Goal: Task Accomplishment & Management: Use online tool/utility

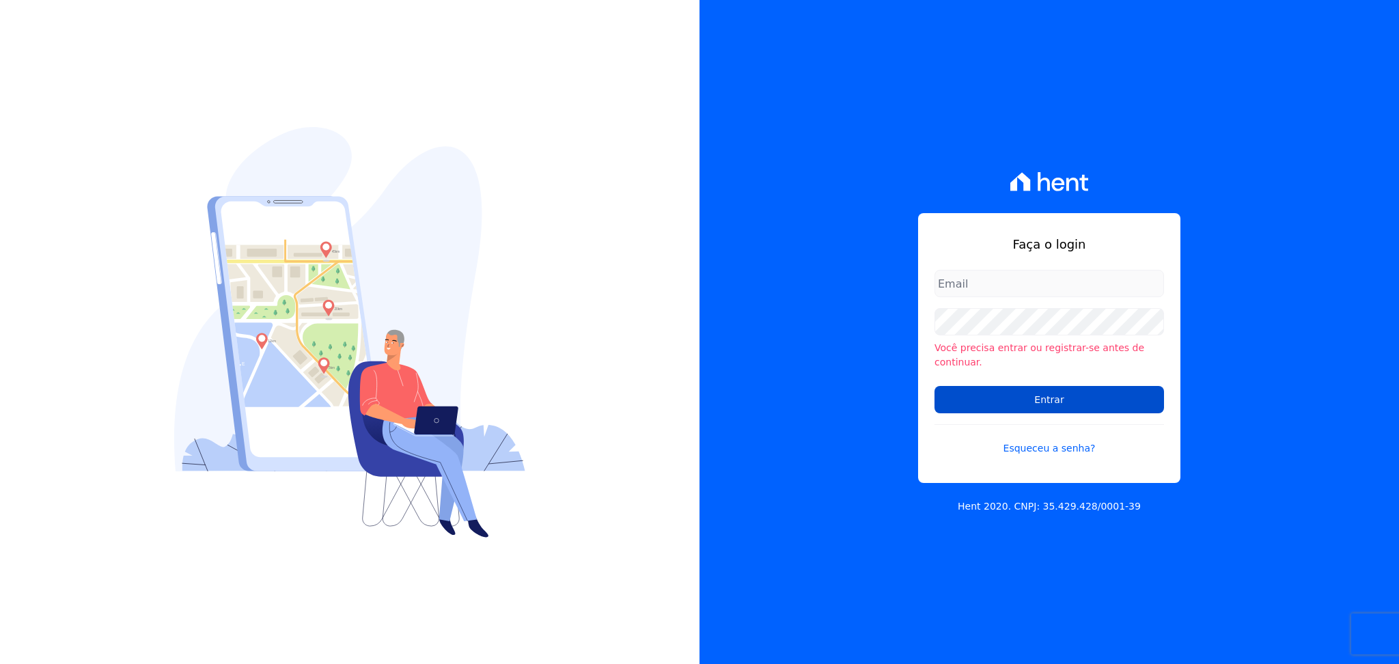
type input "[EMAIL_ADDRESS][DOMAIN_NAME]"
click at [1101, 396] on input "Entrar" at bounding box center [1048, 399] width 229 height 27
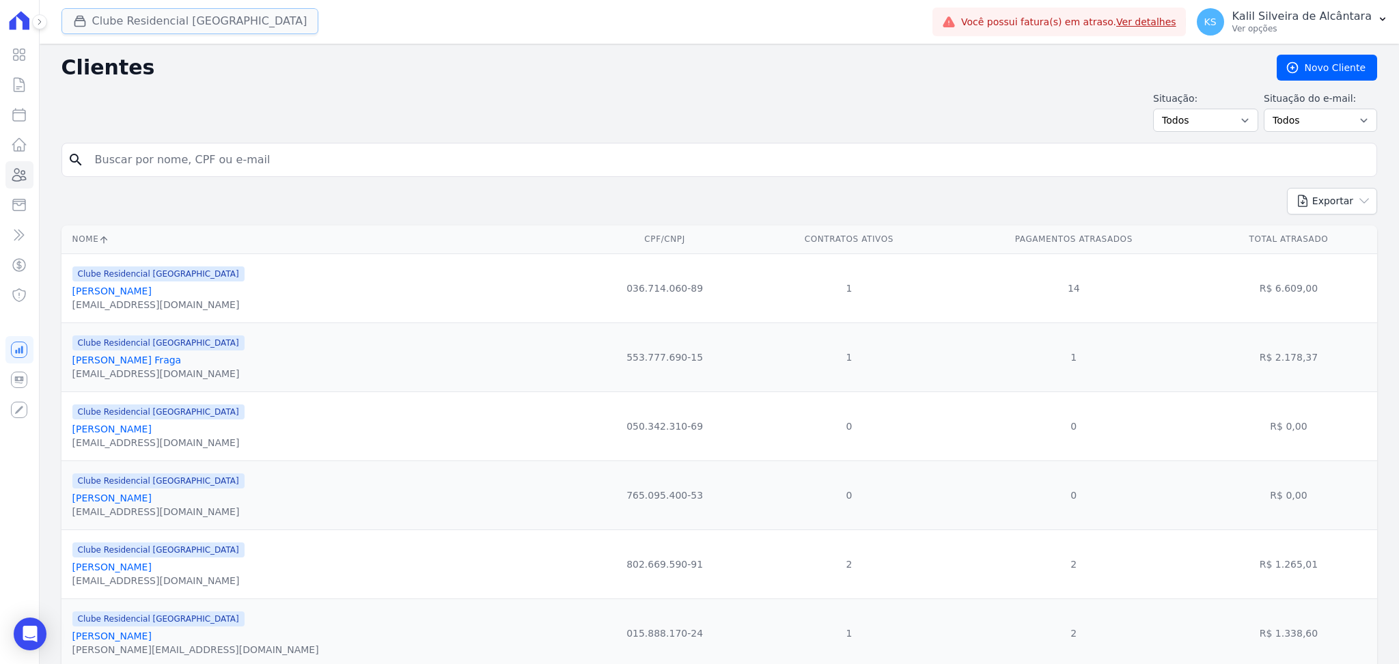
click at [171, 19] on button "Clube Residencial [GEOGRAPHIC_DATA]" at bounding box center [189, 21] width 257 height 26
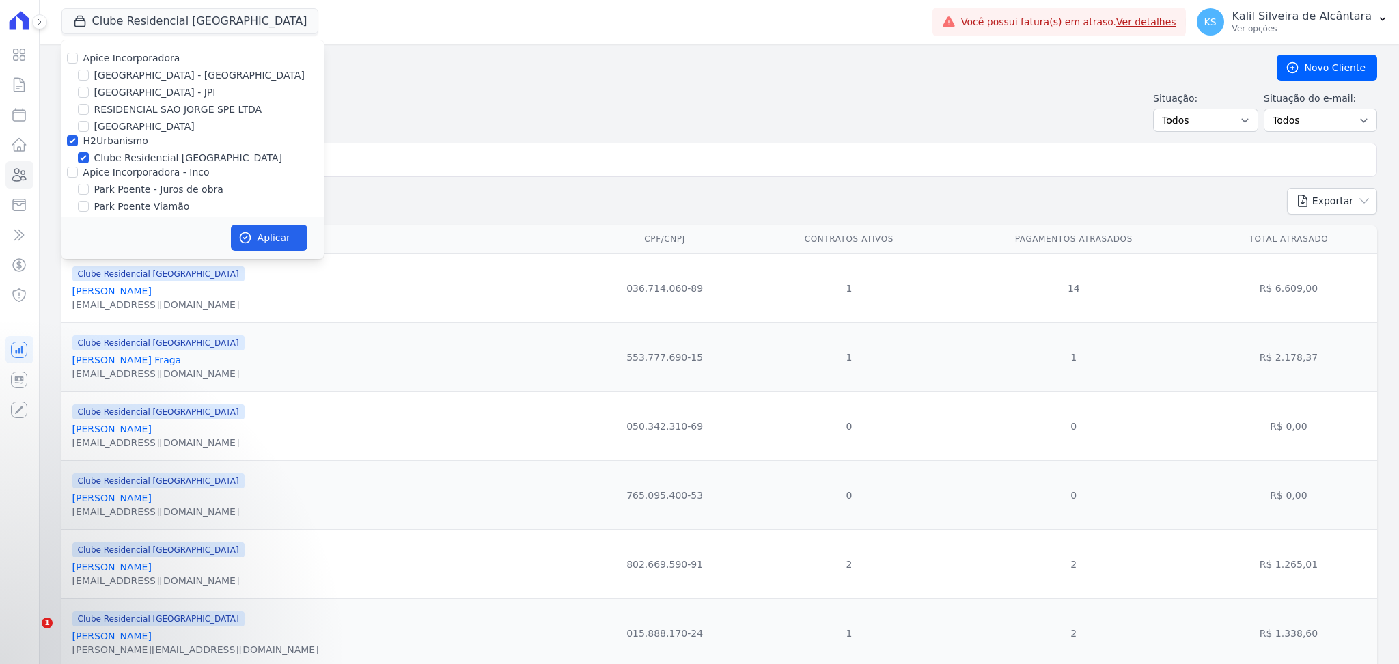
click at [838, 118] on div "Situação: Todos Adimplentes Inadimplentes Situação do e-mail: Todos Confirmado …" at bounding box center [718, 112] width 1315 height 40
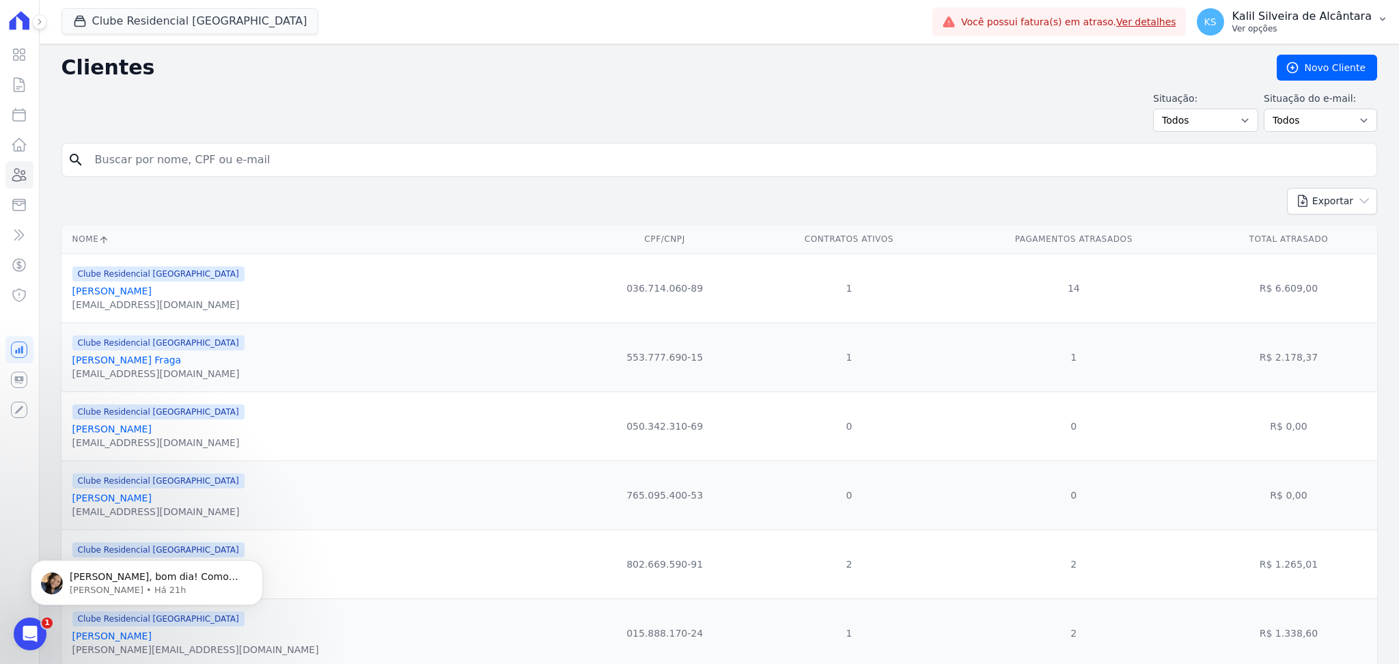
click at [1327, 22] on p "Kalil Silveira de Alcântara" at bounding box center [1301, 17] width 139 height 14
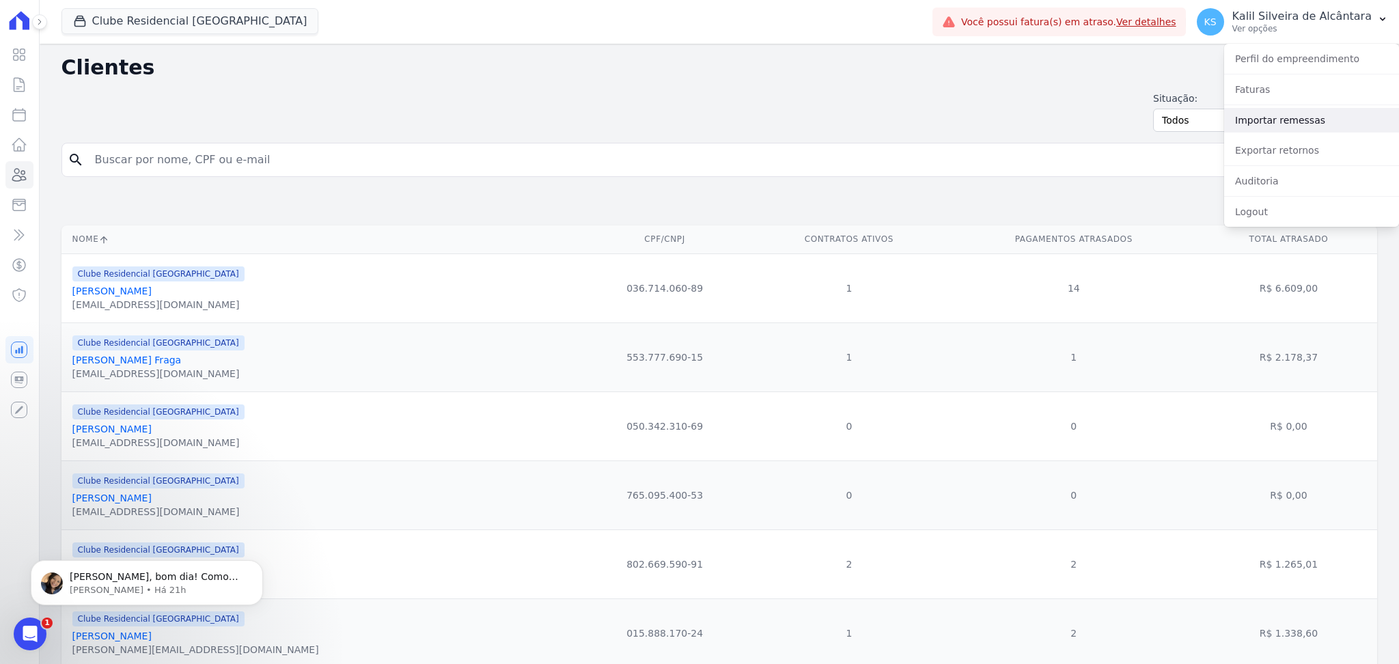
click at [1291, 130] on link "Importar remessas" at bounding box center [1311, 120] width 175 height 25
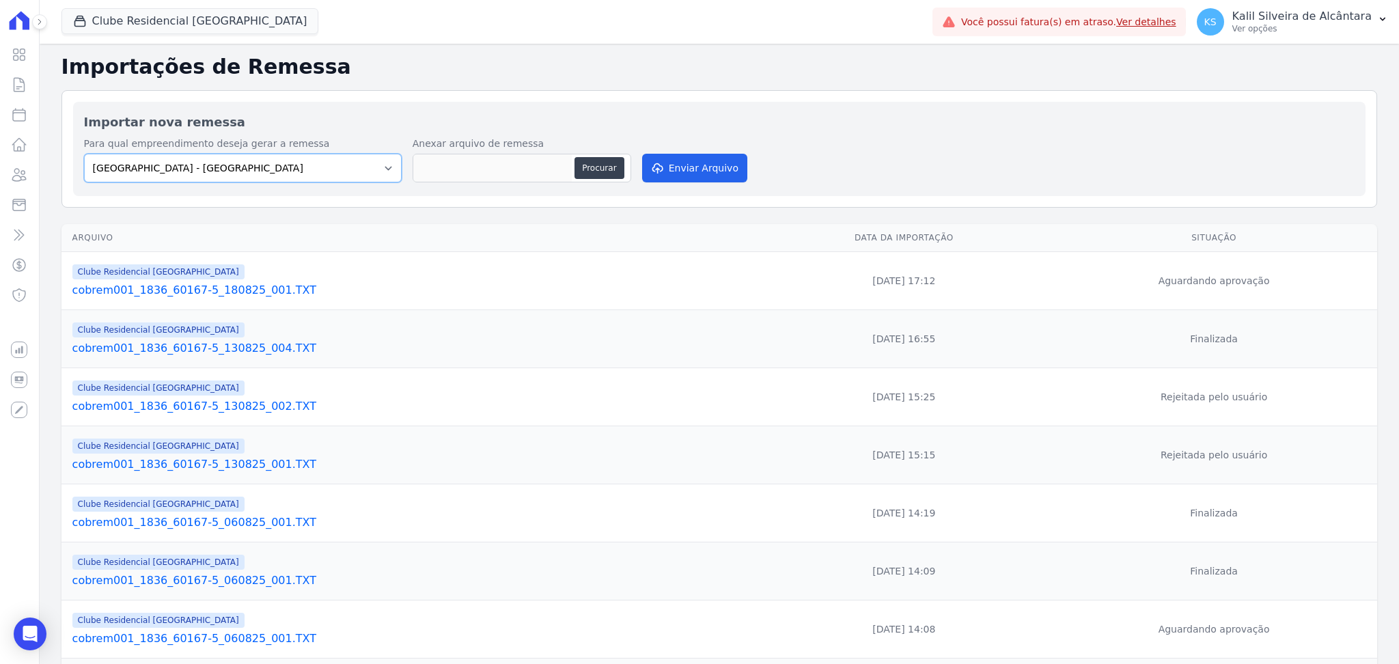
click at [387, 168] on select "[GEOGRAPHIC_DATA] - [GEOGRAPHIC_DATA] - JPI Clube Residencial [GEOGRAPHIC_DATA]…" at bounding box center [243, 168] width 318 height 29
select select "9faf743c-9acd-4b6b-9881-b5fc9395b26d"
click at [84, 154] on select "[GEOGRAPHIC_DATA] - [GEOGRAPHIC_DATA] - JPI Clube Residencial [GEOGRAPHIC_DATA]…" at bounding box center [243, 168] width 318 height 29
click at [609, 171] on button "Procurar" at bounding box center [598, 168] width 49 height 22
type input "cobrem001_1836_60167-5_180825_001.TXT"
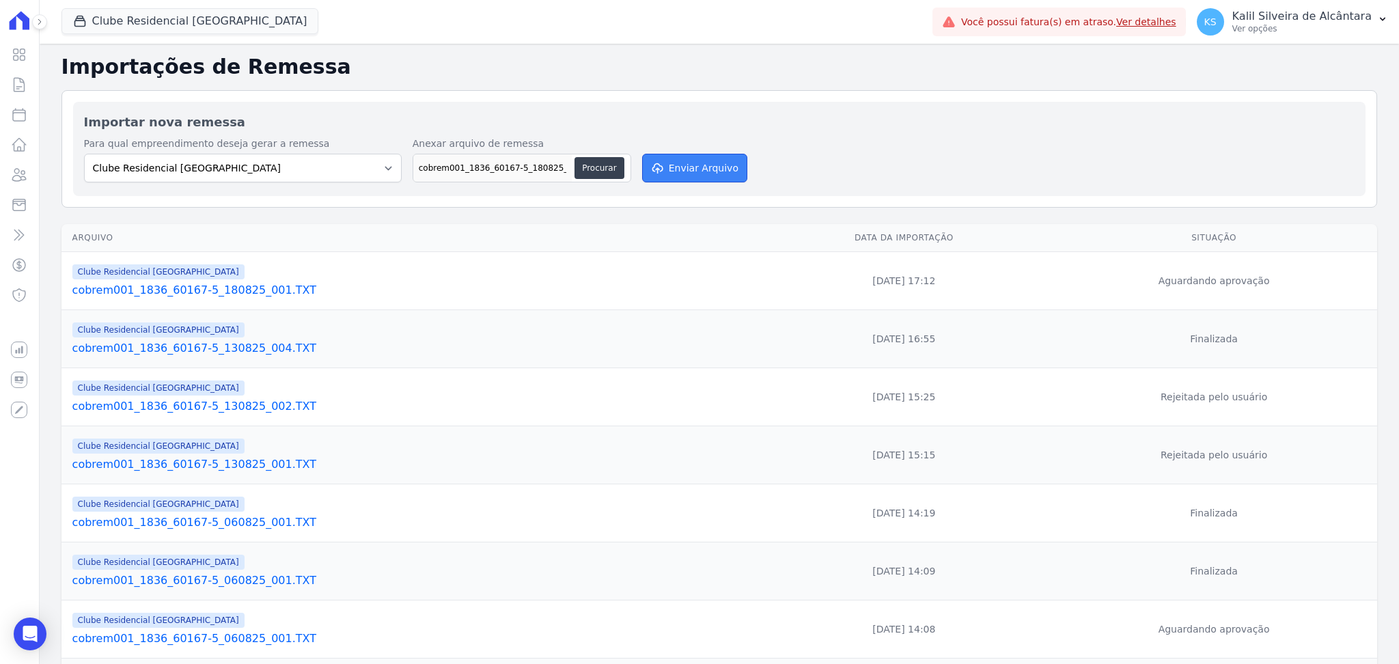
click at [699, 156] on button "Enviar Arquivo" at bounding box center [694, 168] width 105 height 29
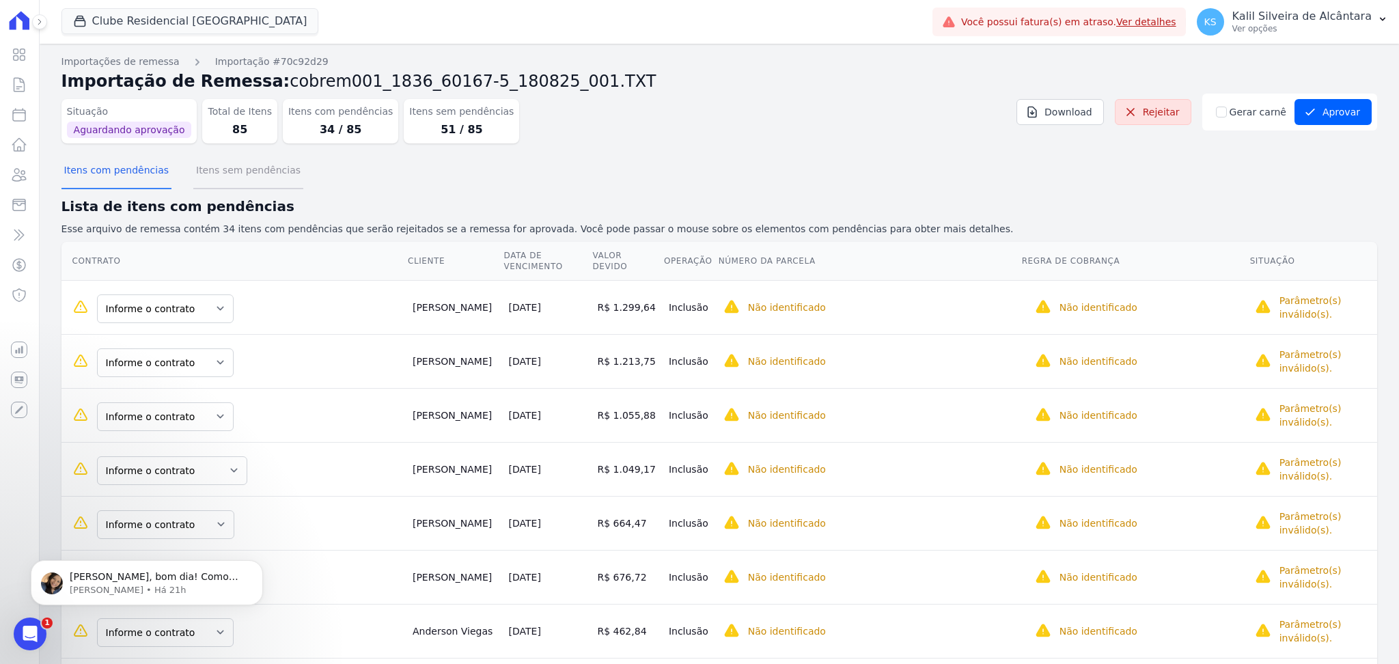
click at [236, 170] on button "Itens sem pendências" at bounding box center [248, 172] width 110 height 36
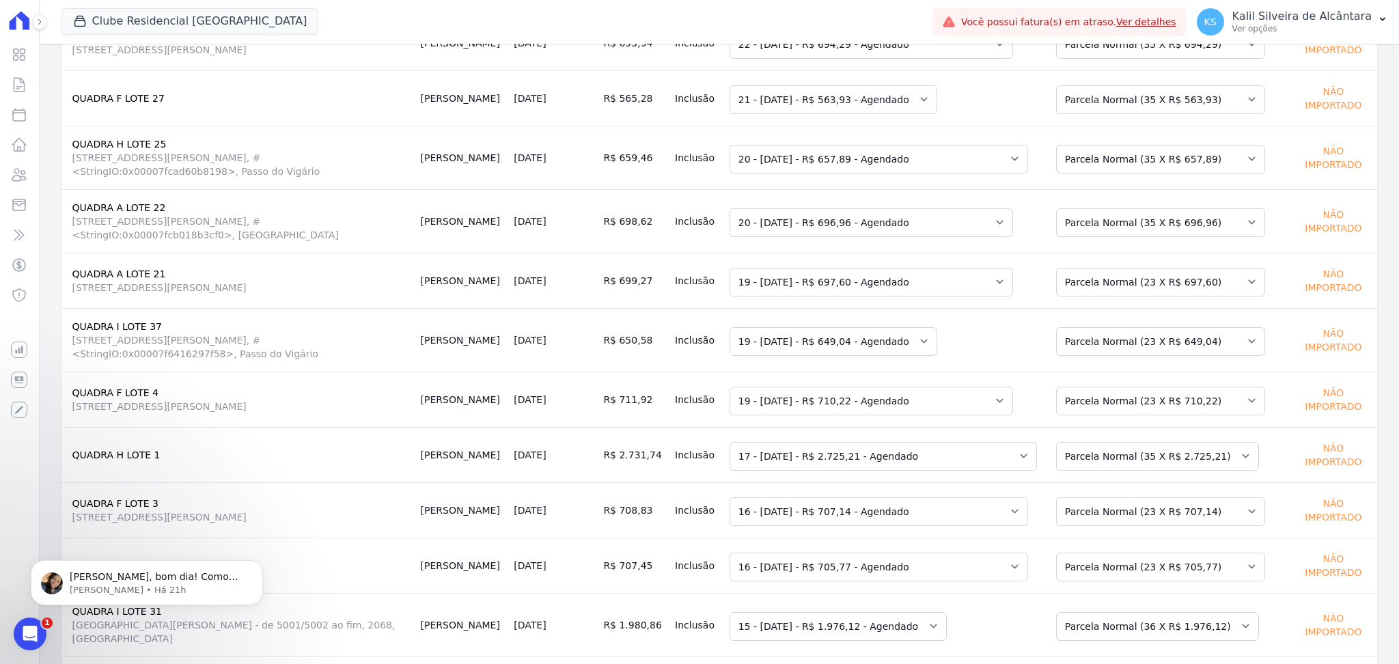
scroll to position [2497, 0]
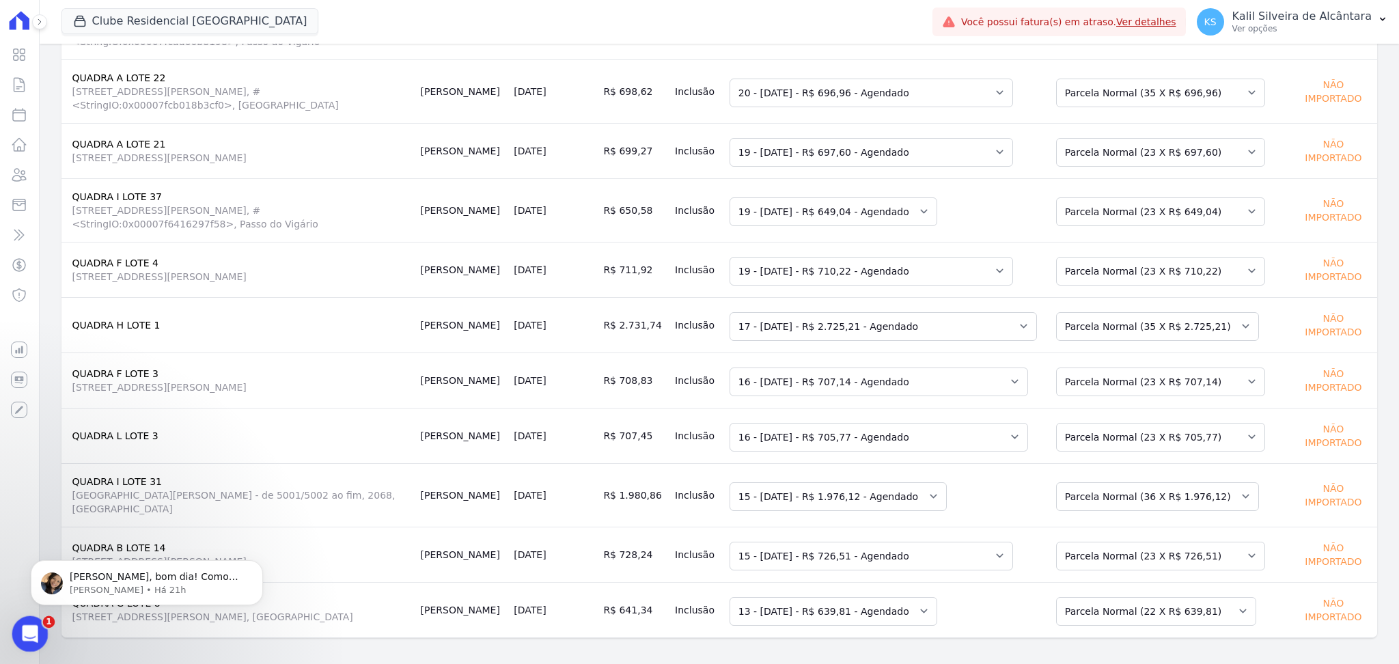
click at [21, 643] on div "Abertura do Messenger da Intercom" at bounding box center [27, 631] width 45 height 45
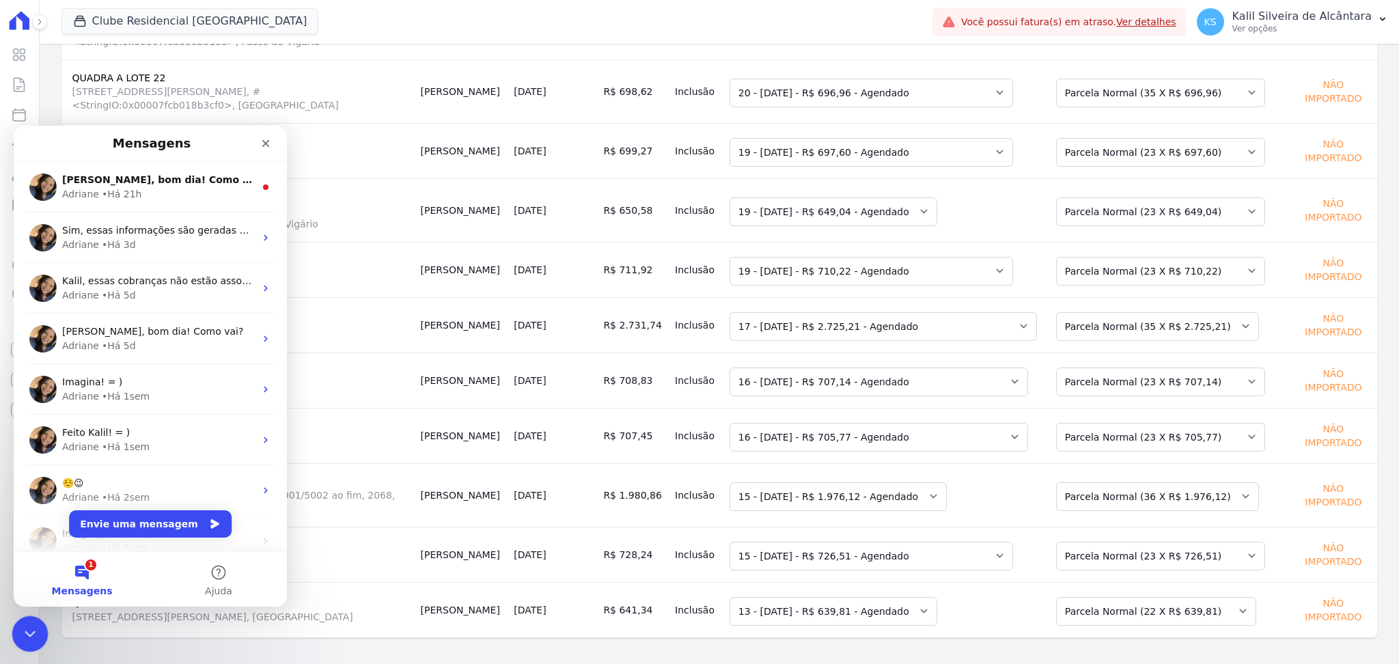
scroll to position [0, 0]
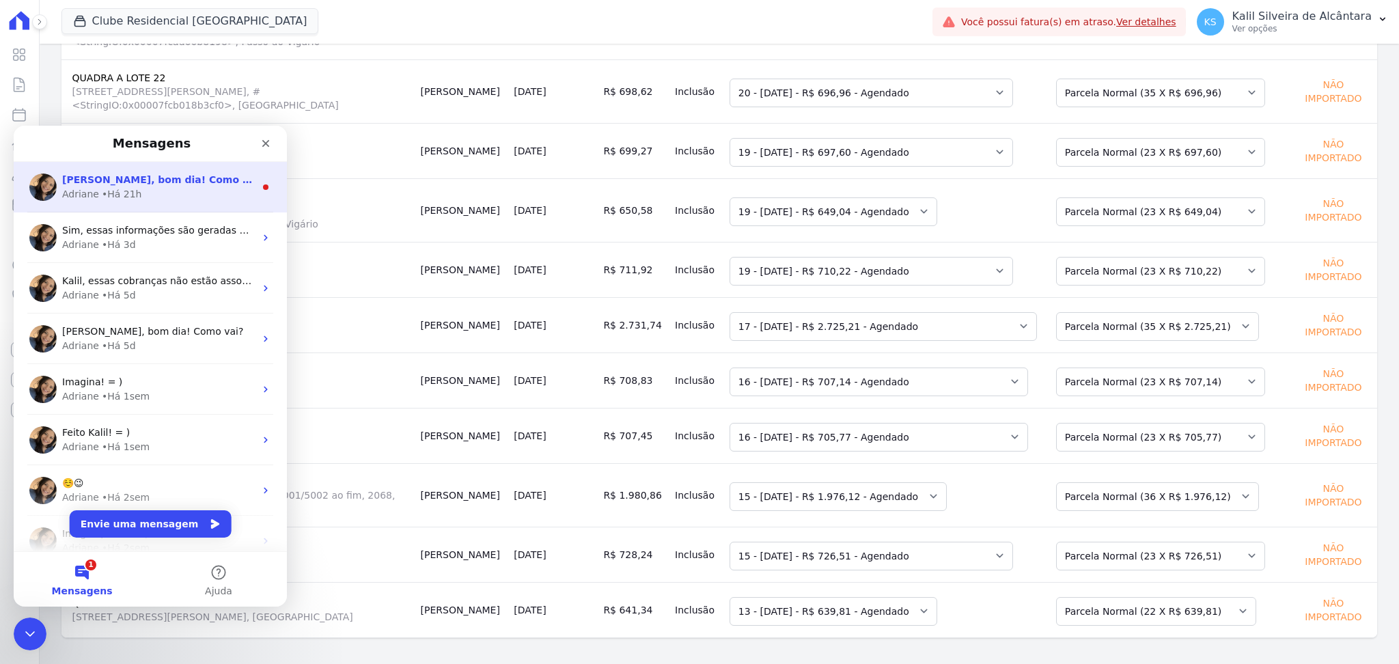
click at [163, 196] on div "Adriane • Há 21h" at bounding box center [158, 194] width 193 height 14
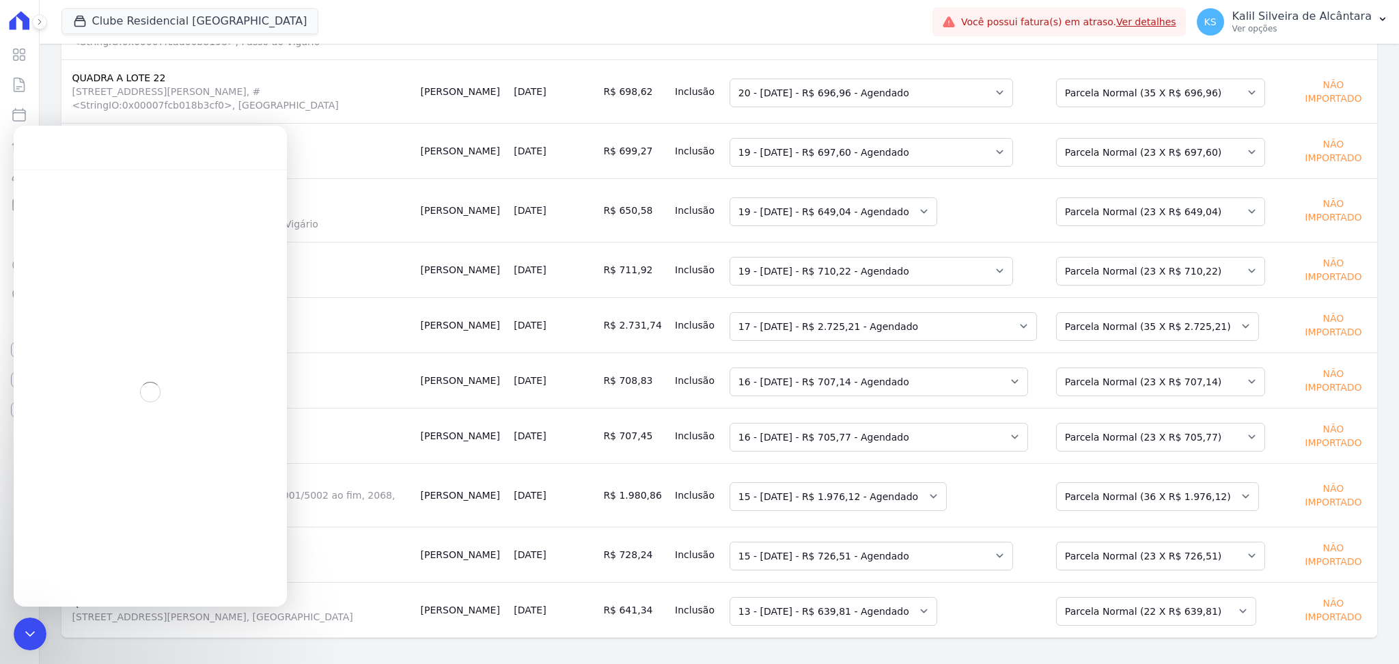
scroll to position [1, 0]
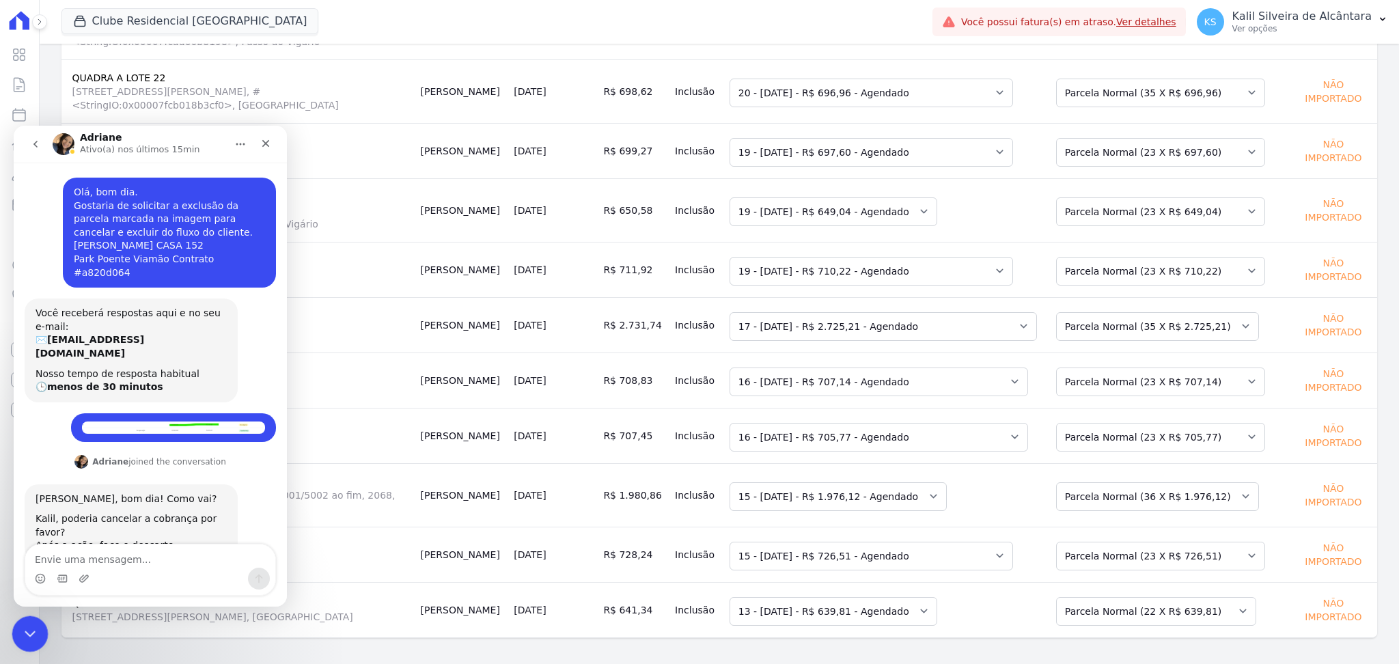
click at [27, 630] on icon "Encerramento do Messenger da Intercom" at bounding box center [28, 631] width 16 height 16
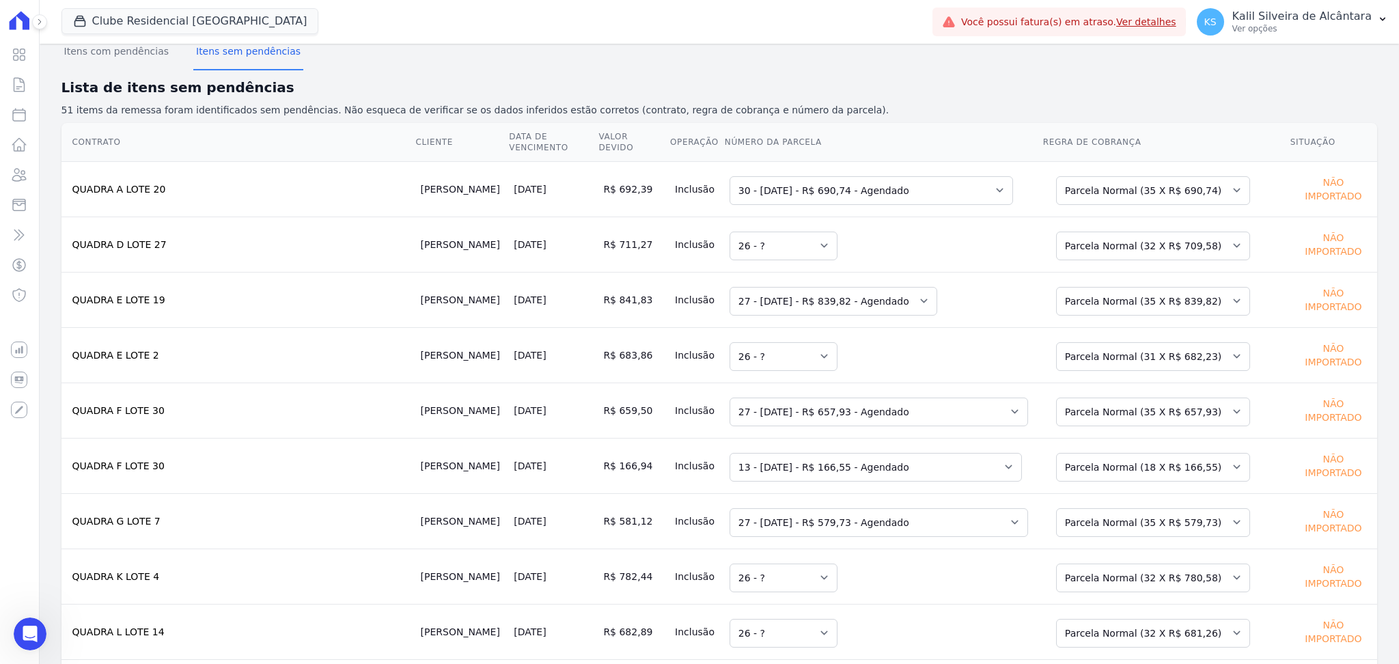
scroll to position [0, 0]
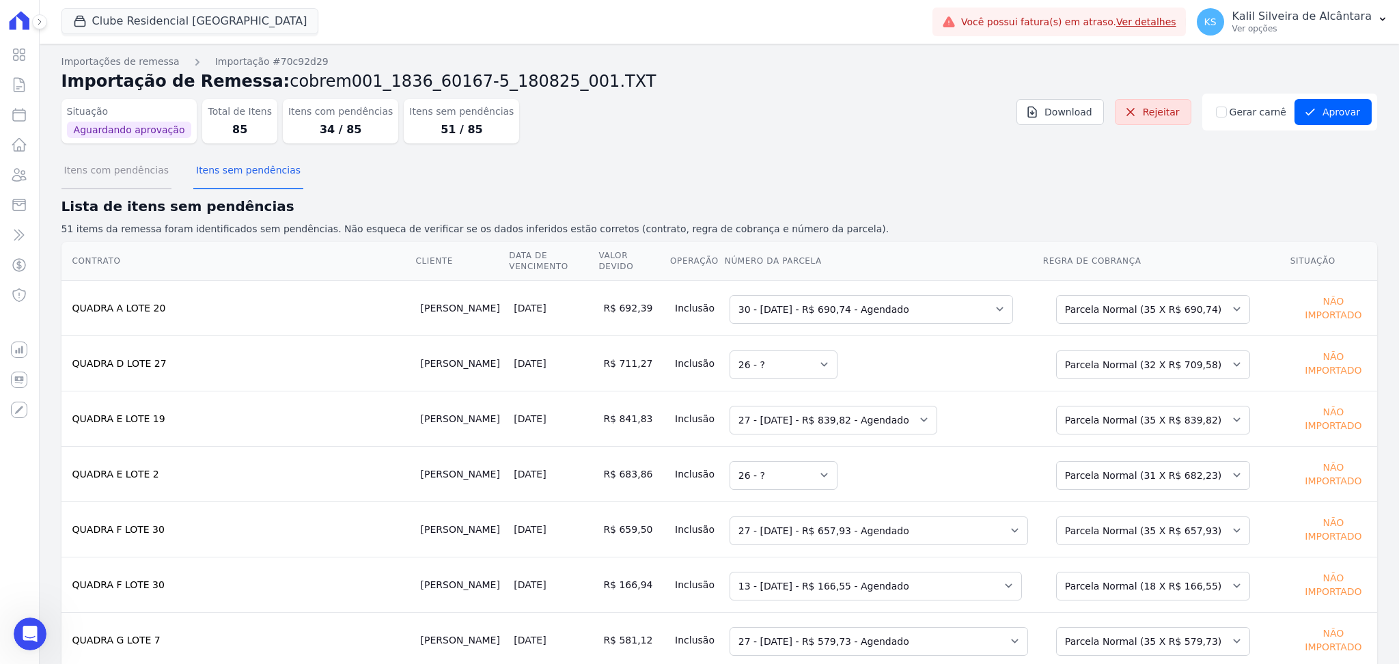
click at [137, 168] on button "Itens com pendências" at bounding box center [116, 172] width 110 height 36
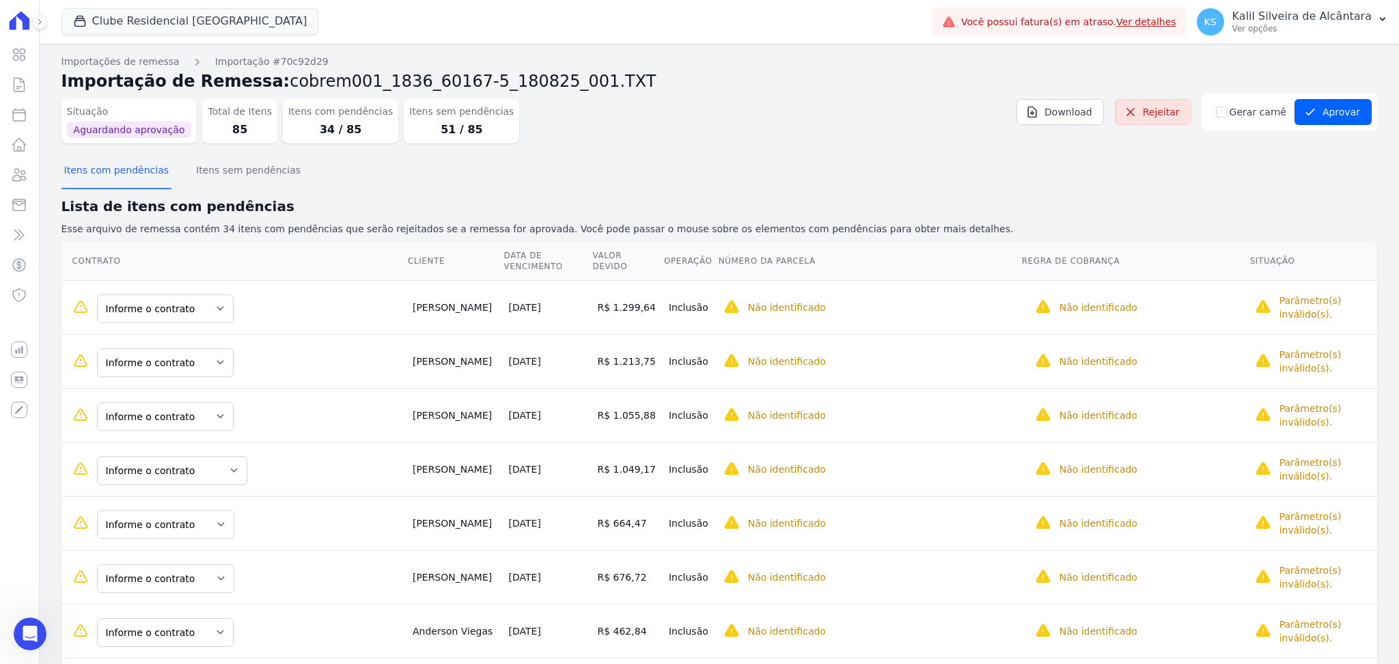
drag, startPoint x: 417, startPoint y: 311, endPoint x: 488, endPoint y: 300, distance: 72.5
click at [488, 300] on tr "Informe o contrato QUADRA A LOTE 2 QUADRA A LOTE 1 Karoline Oliveira 25/08/2025…" at bounding box center [718, 307] width 1315 height 54
click at [488, 300] on td "Karoline Oliveira" at bounding box center [455, 307] width 96 height 54
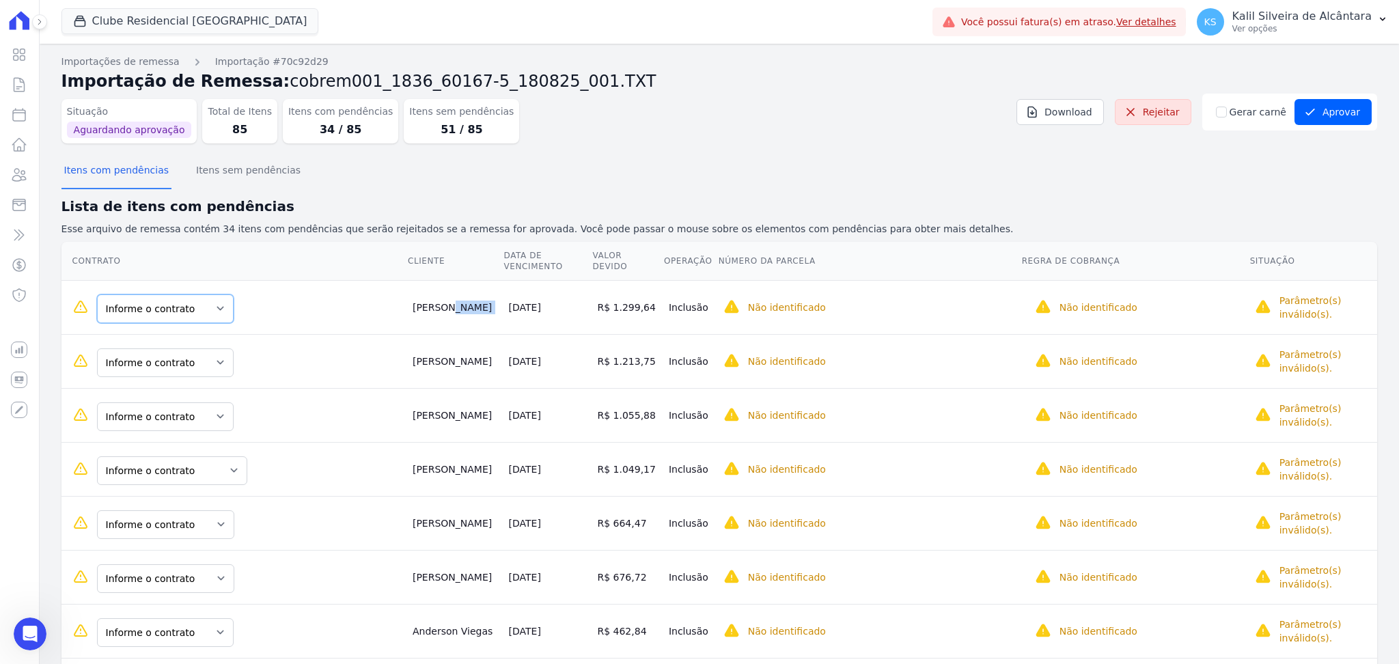
click at [203, 302] on select "Informe o contrato QUADRA A LOTE 2 QUADRA A LOTE 1" at bounding box center [165, 308] width 137 height 29
click at [184, 406] on select "Informe o contrato QUADRA A LOTE 2 QUADRA A LOTE 1" at bounding box center [165, 416] width 137 height 29
click at [205, 309] on select "Informe o contrato QUADRA A LOTE 2 QUADRA A LOTE 1" at bounding box center [165, 308] width 137 height 29
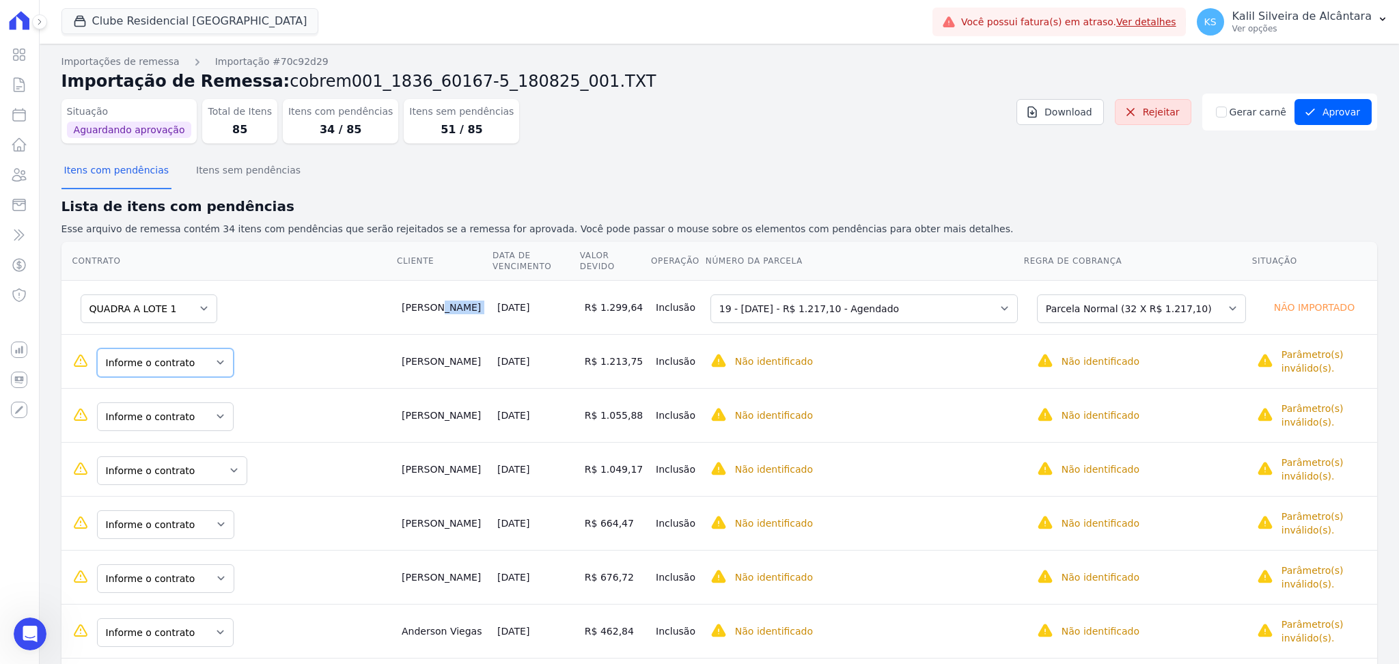
click at [197, 358] on select "Informe o contrato QUADRA A LOTE 2 QUADRA A LOTE 1" at bounding box center [165, 362] width 137 height 29
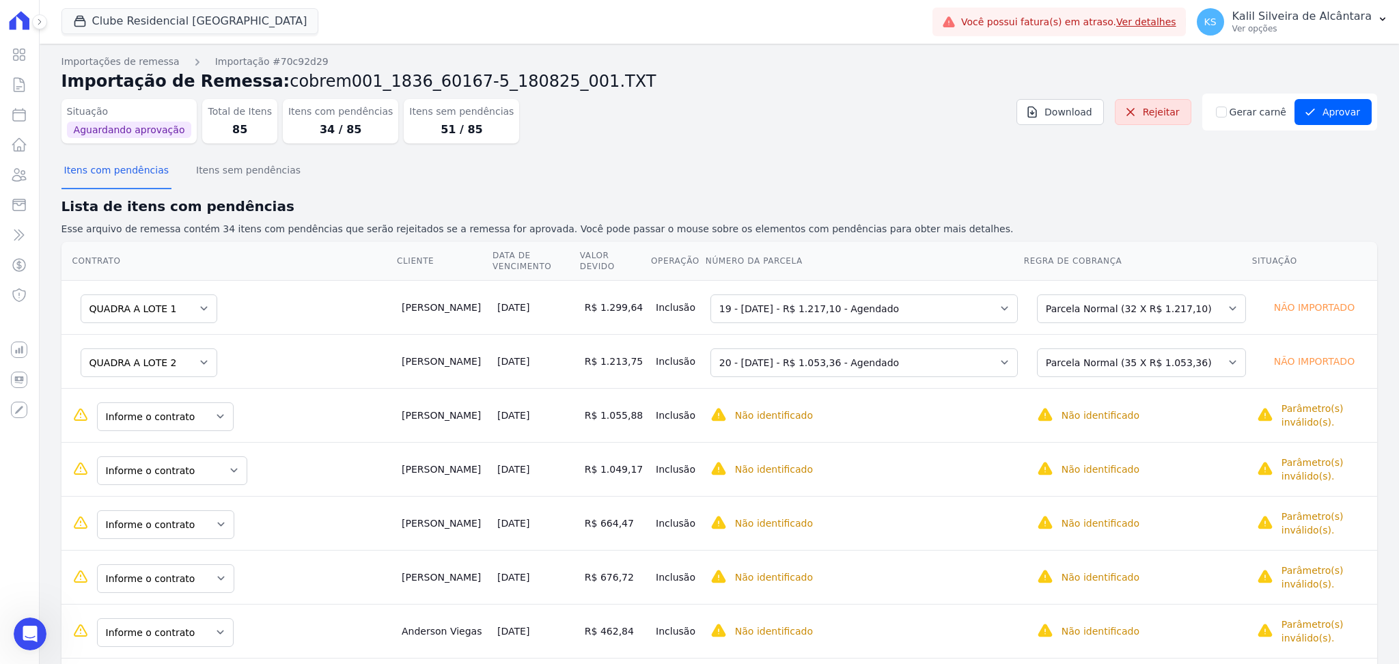
click at [465, 349] on td "Karoline Oliveira" at bounding box center [444, 361] width 96 height 54
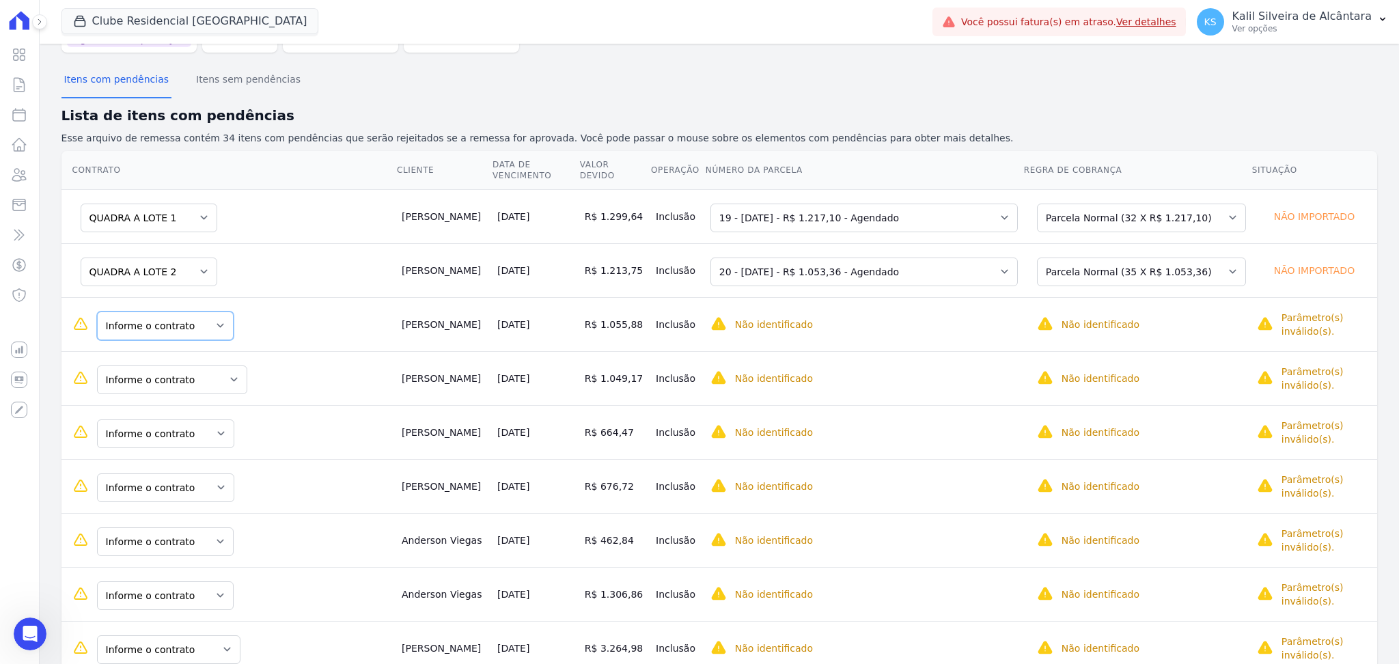
click at [201, 328] on select "Informe o contrato QUADRA A LOTE 2 QUADRA A LOTE 1" at bounding box center [165, 325] width 137 height 29
click at [230, 389] on select "Informe o contrato QUADRA K LOTE 11 QUADRA C LOTE 1 QUADRA H - LOTE 24" at bounding box center [172, 379] width 150 height 29
click at [226, 372] on select "Informe o contrato QUADRA K LOTE 11 QUADRA C LOTE 1 QUADRA H - LOTE 24" at bounding box center [172, 379] width 150 height 29
click at [210, 382] on select "Informe o contrato QUADRA K LOTE 11 QUADRA C LOTE 1 QUADRA H - LOTE 24" at bounding box center [172, 379] width 150 height 29
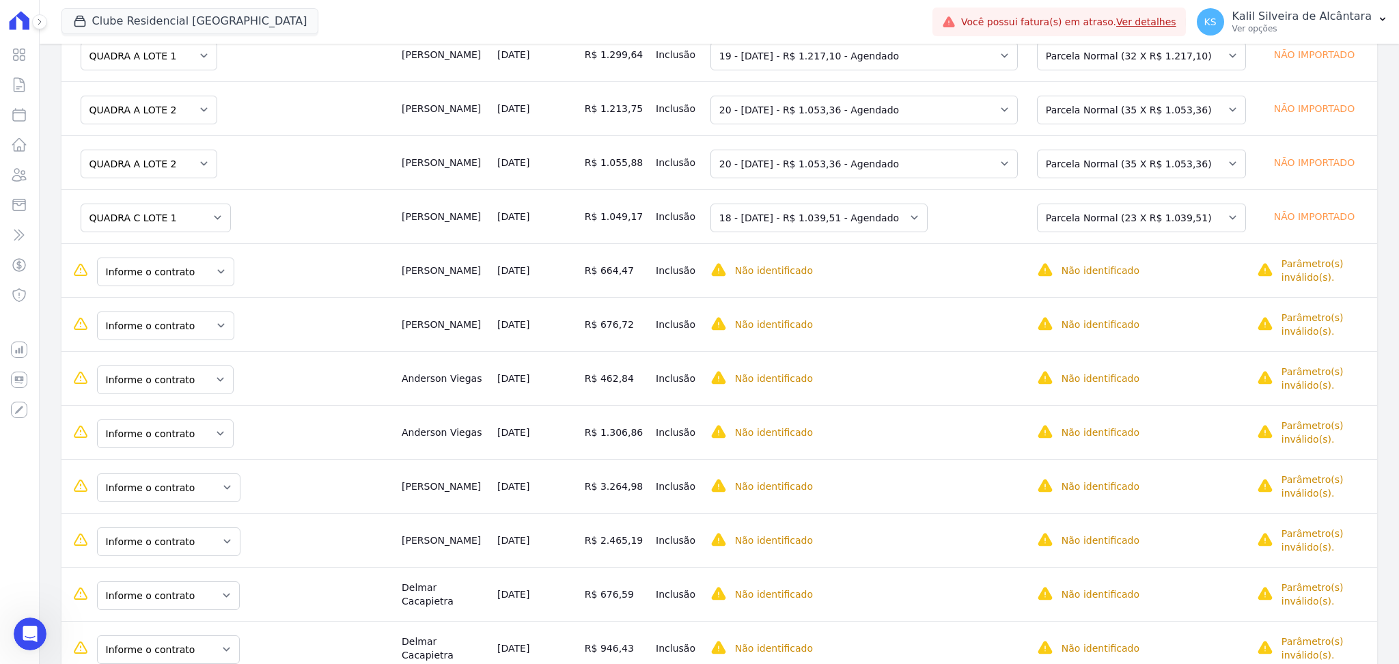
scroll to position [273, 0]
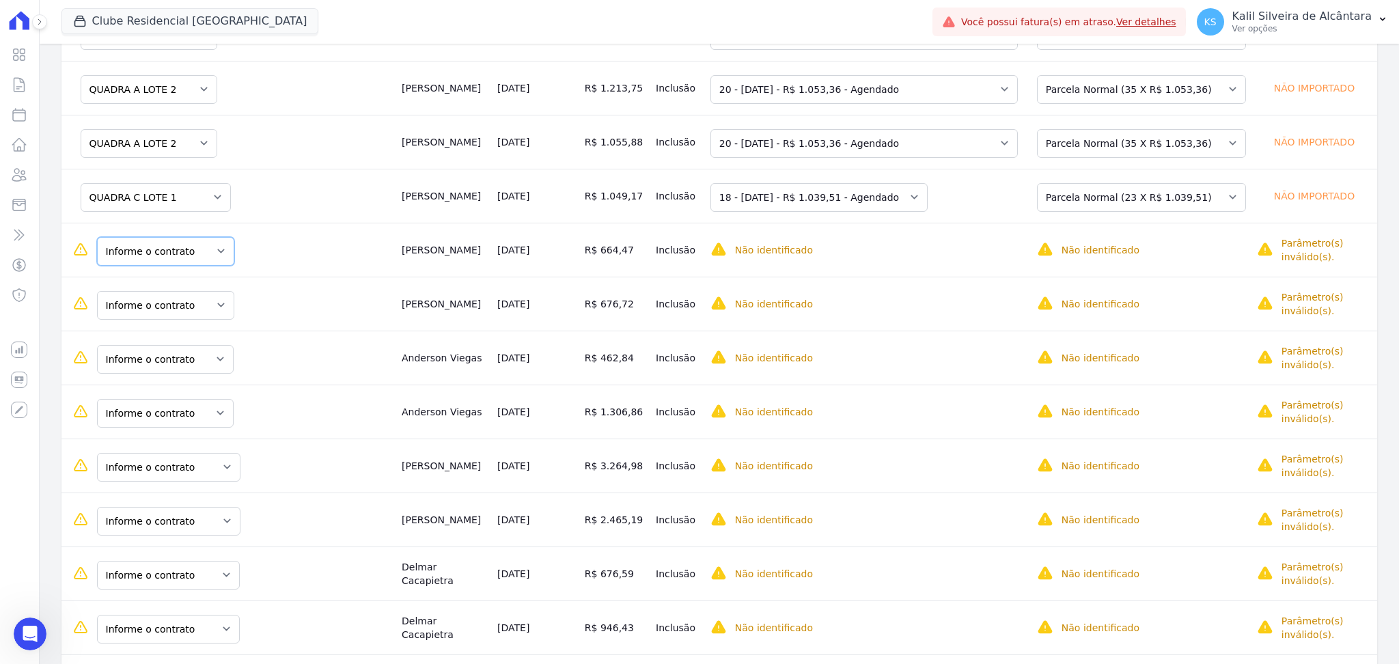
click at [210, 255] on select "Informe o contrato QUADRA H LOTE 3 QUADRA H LOTE 2" at bounding box center [165, 251] width 137 height 29
click at [211, 314] on select "Informe o contrato QUADRA H LOTE 3 QUADRA H LOTE 2" at bounding box center [165, 305] width 137 height 29
click at [210, 406] on select "Informe o contrato QUADRA K LOTE 2 QUADRA K LOTE 3" at bounding box center [165, 413] width 137 height 29
click at [248, 300] on div "Informe o contrato QUADRA H LOTE 3 QUADRA H LOTE 2" at bounding box center [231, 303] width 318 height 31
click at [210, 307] on select "Informe o contrato QUADRA H LOTE 3 QUADRA H LOTE 2" at bounding box center [165, 305] width 137 height 29
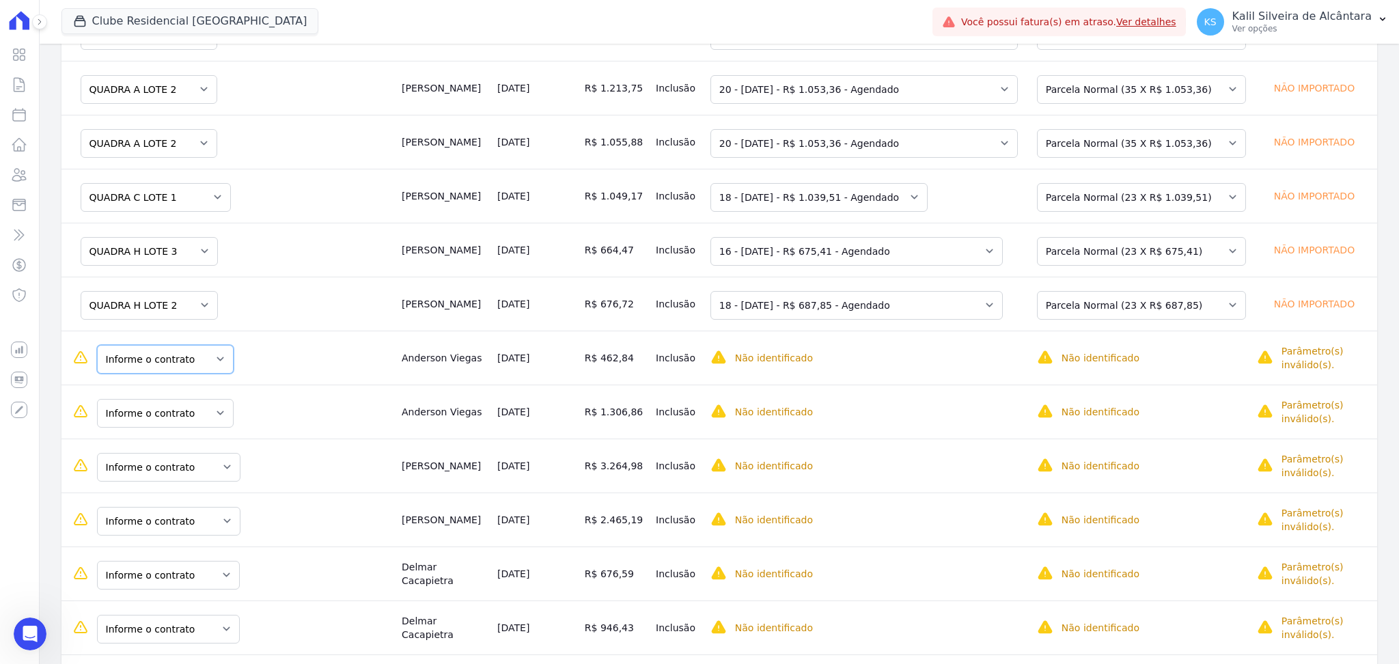
click at [211, 350] on select "Informe o contrato QUADRA K LOTE 2 QUADRA K LOTE 3" at bounding box center [165, 359] width 137 height 29
click at [204, 410] on select "Informe o contrato QUADRA K LOTE 2 QUADRA K LOTE 3" at bounding box center [165, 413] width 137 height 29
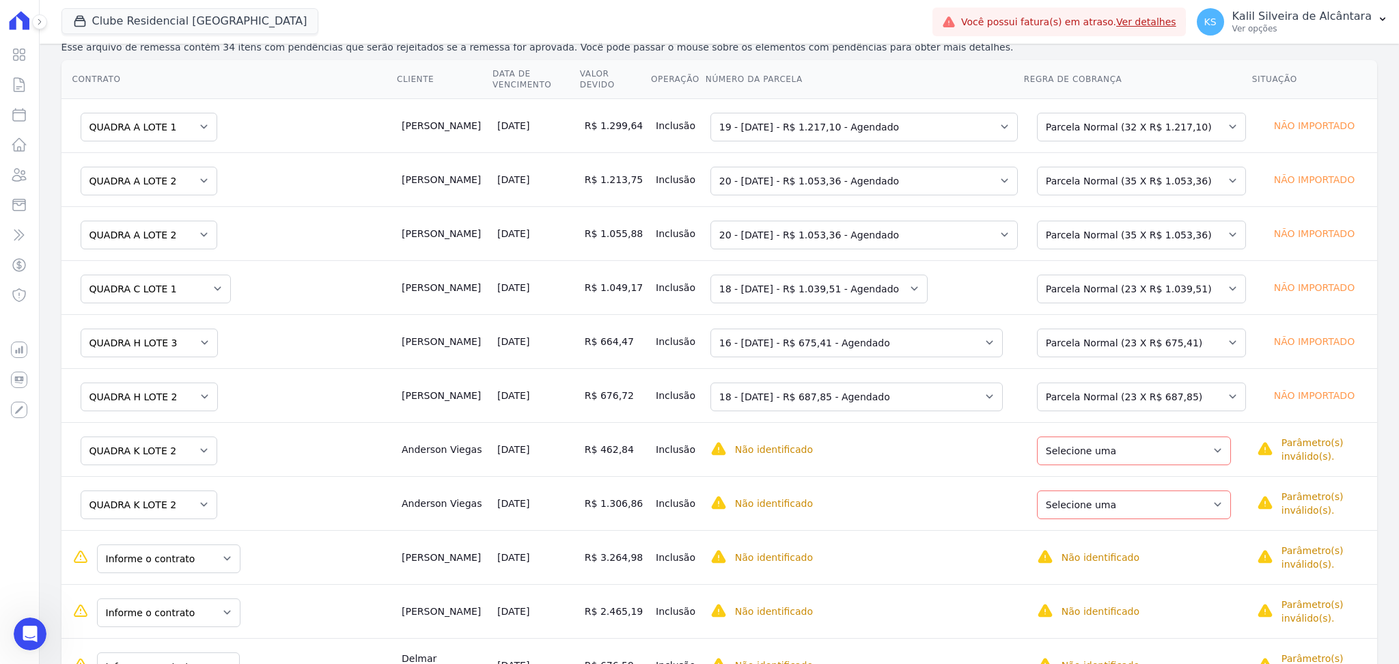
scroll to position [364, 0]
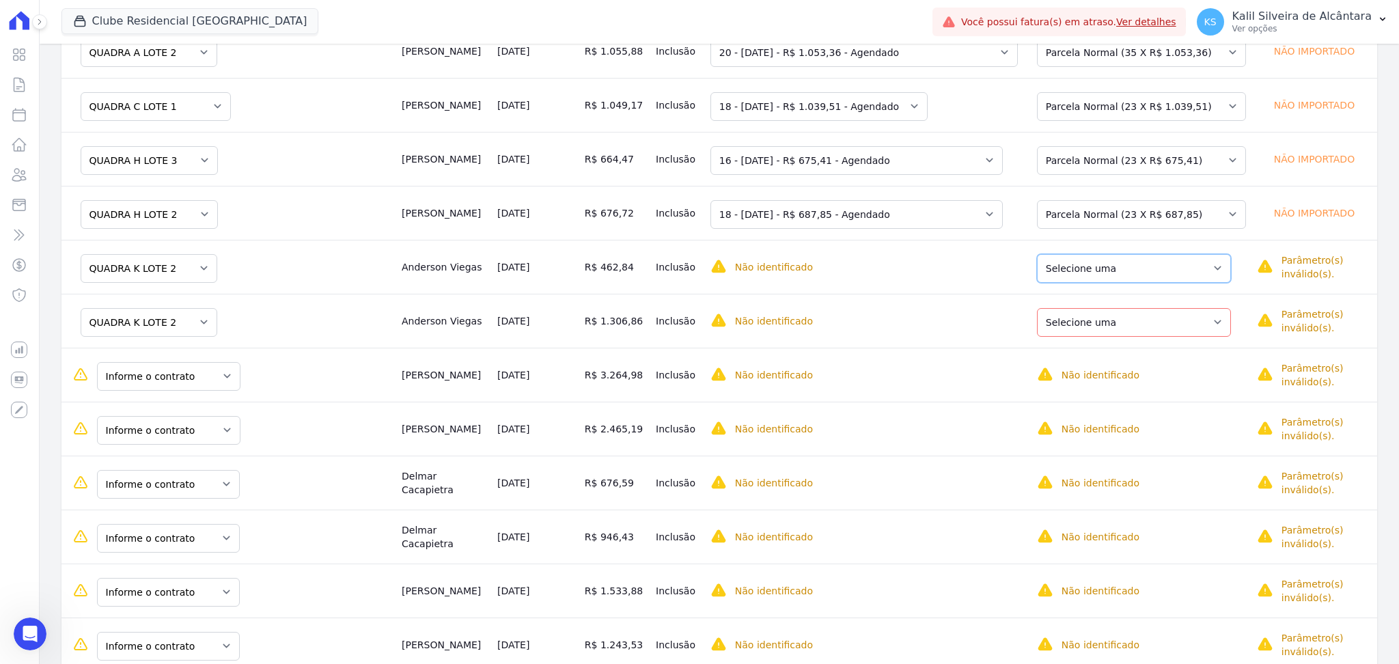
click at [1195, 272] on select "Selecione uma Nova Parcela Avulsa Parcela Avulsa Existente Parcela Normal (23 X…" at bounding box center [1134, 268] width 194 height 29
click at [801, 262] on select "Selecione uma" at bounding box center [764, 268] width 108 height 29
click at [809, 266] on select "Selecione uma" at bounding box center [764, 268] width 108 height 29
click at [886, 289] on td "Selecione uma" at bounding box center [864, 267] width 318 height 54
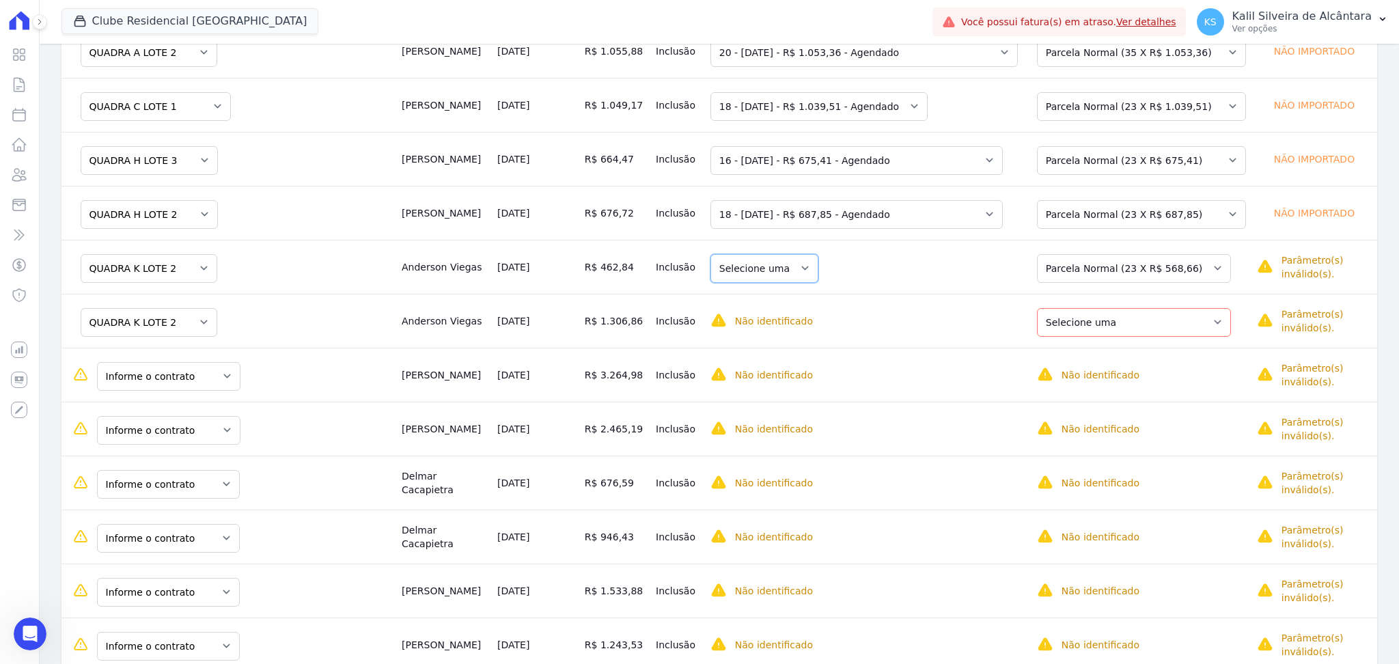
click at [801, 266] on select "Selecione uma" at bounding box center [764, 268] width 108 height 29
click at [1179, 271] on select "Selecione uma Nova Parcela Avulsa Parcela Avulsa Existente Parcela Normal (23 X…" at bounding box center [1134, 268] width 194 height 29
click at [935, 279] on select "Selecione uma 4 - 25/02/2025 - R$ 315,82 - Vencido (Cobrança Expirada) 5 - 25/0…" at bounding box center [856, 268] width 292 height 29
click at [948, 278] on select "Selecione uma 4 - 25/02/2025 - R$ 315,82 - Vencido (Cobrança Expirada) 5 - 25/0…" at bounding box center [856, 268] width 292 height 29
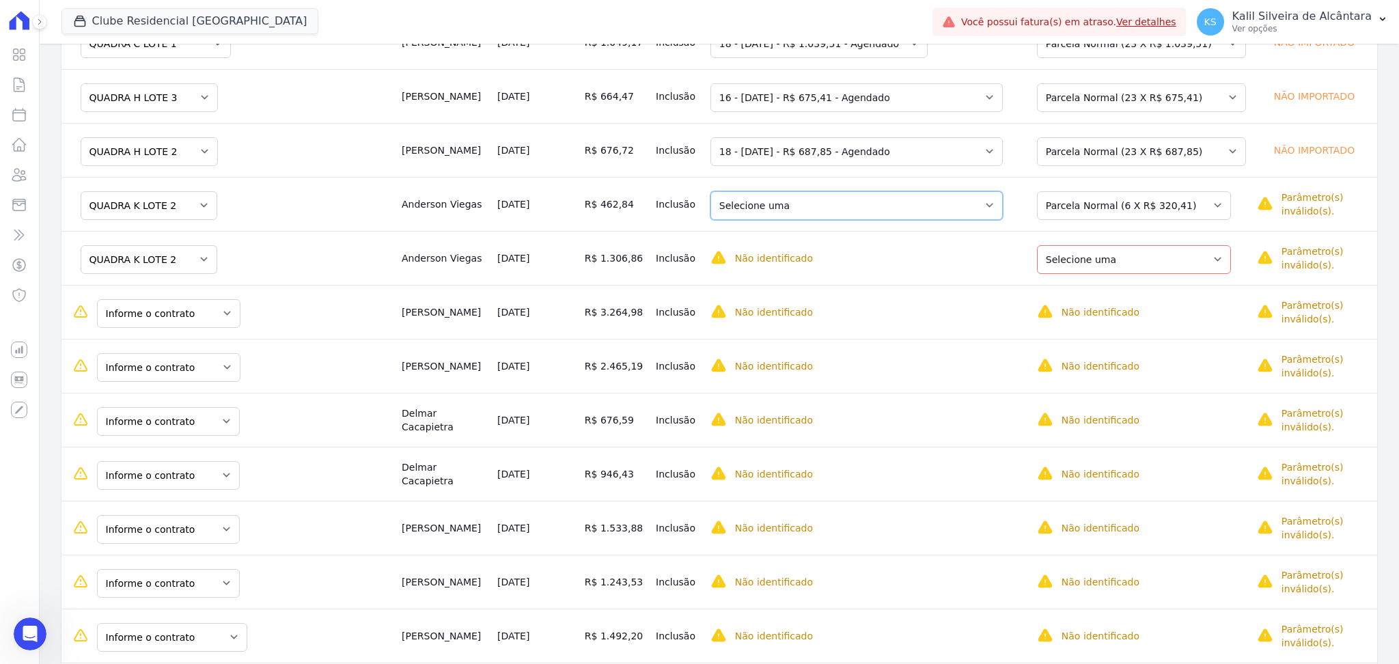
scroll to position [455, 0]
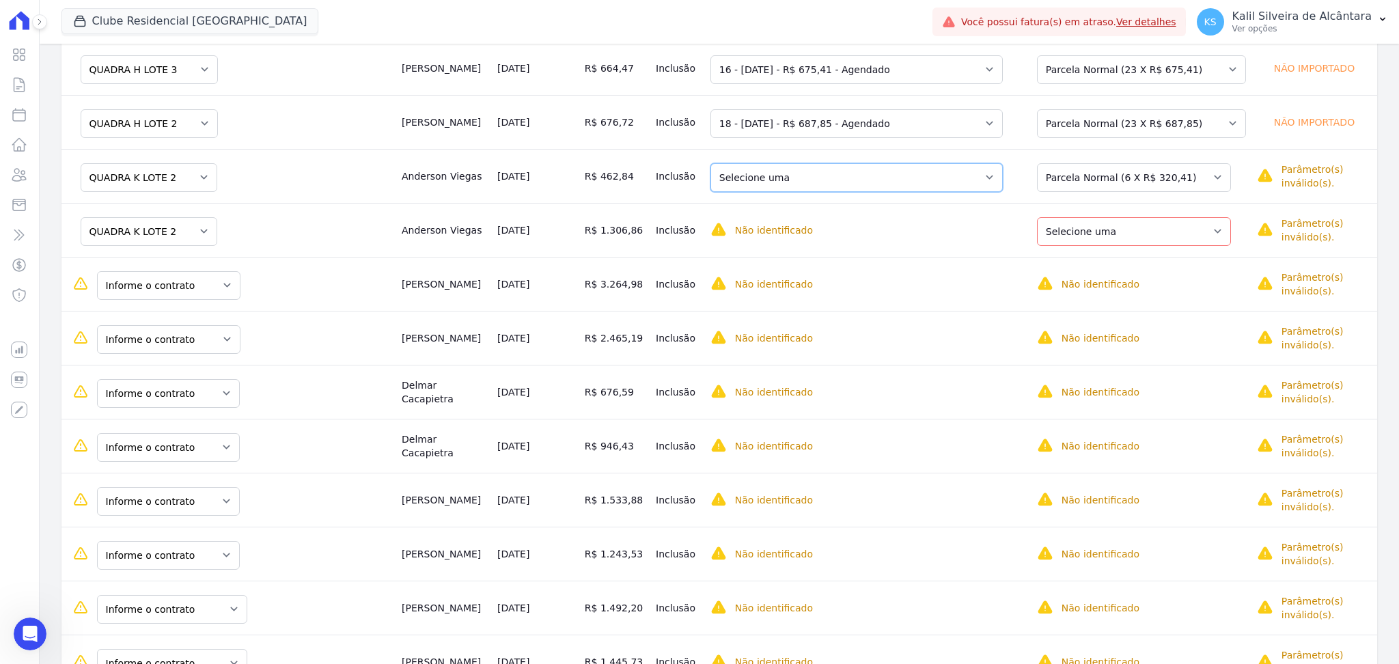
click at [972, 175] on select "Selecione uma 4 - 25/02/2025 - R$ 315,82 - Vencido (Cobrança Expirada) 5 - 25/0…" at bounding box center [856, 177] width 292 height 29
drag, startPoint x: 966, startPoint y: 250, endPoint x: 974, endPoint y: 276, distance: 27.2
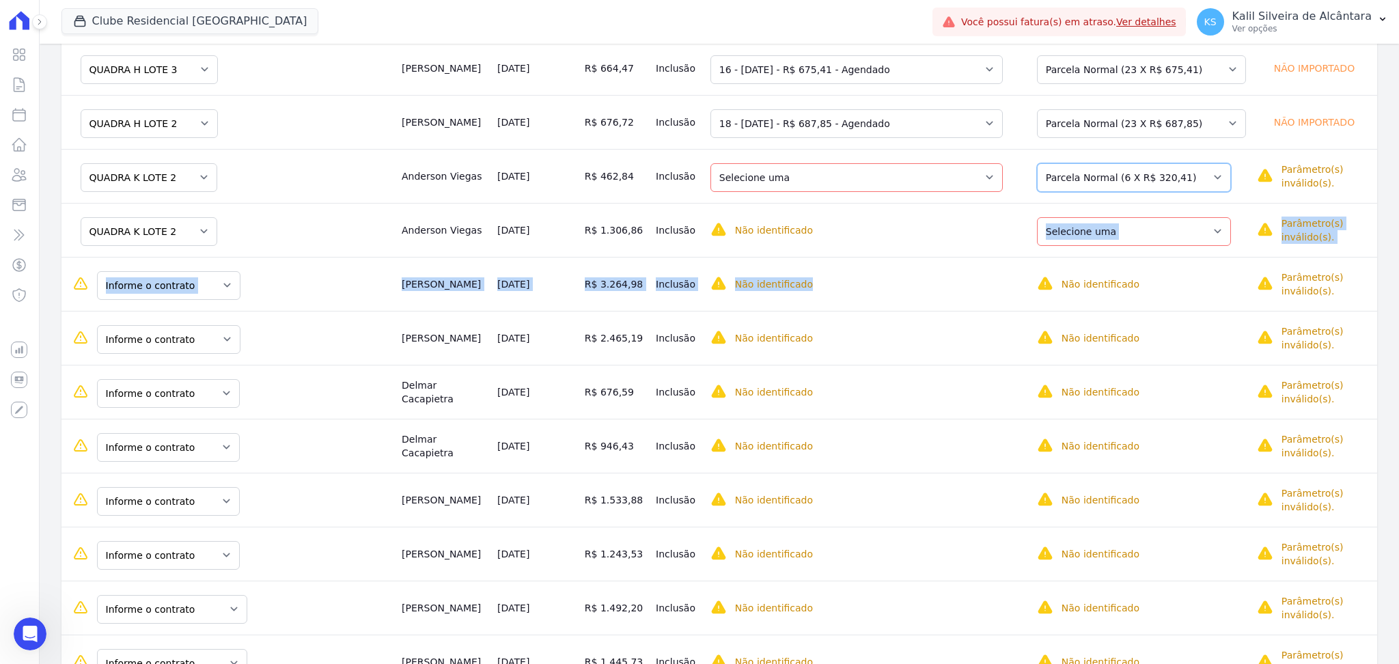
click at [1114, 173] on select "Selecione uma Nova Parcela Avulsa Parcela Avulsa Existente Parcela Normal (23 X…" at bounding box center [1134, 177] width 194 height 29
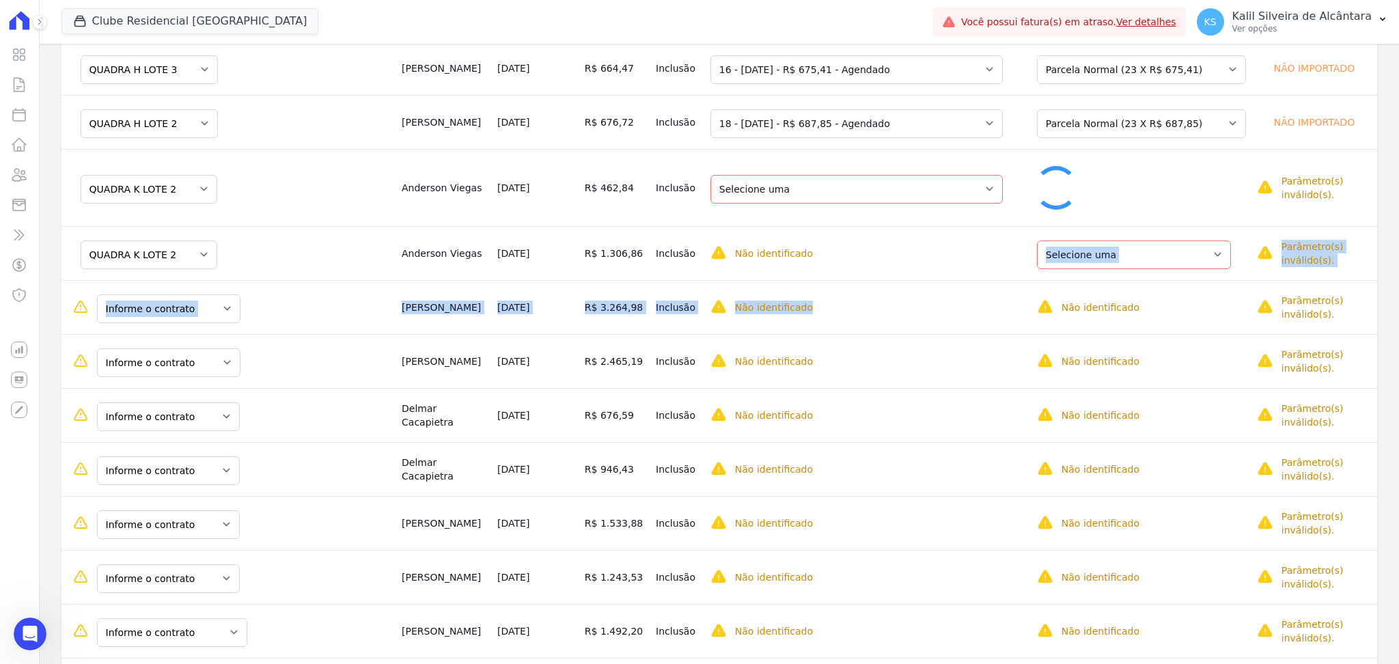
select select "0"
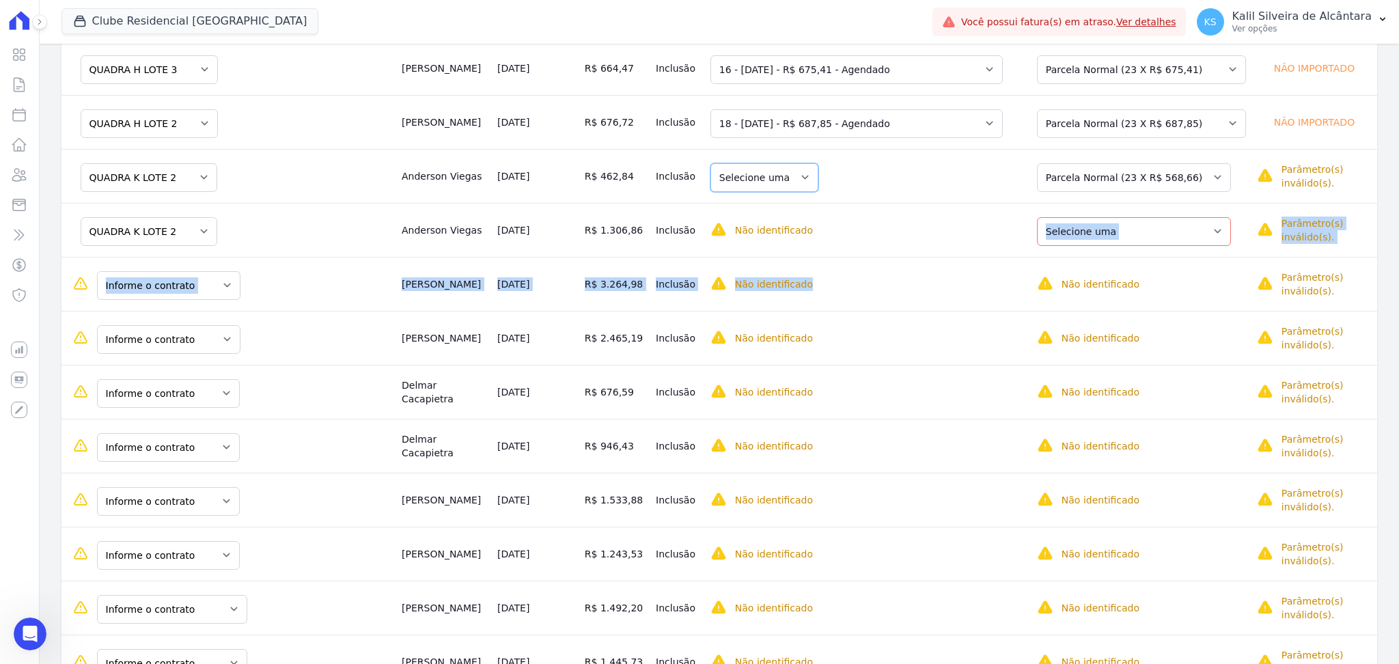
click at [813, 177] on select "Selecione uma" at bounding box center [764, 177] width 108 height 29
click at [1084, 174] on select "Selecione uma Nova Parcela Avulsa Parcela Avulsa Existente Parcela Normal (23 X…" at bounding box center [1134, 177] width 194 height 29
click at [761, 172] on select "Selecione uma 1" at bounding box center [764, 177] width 108 height 29
click at [783, 222] on span "Selecione primeiro a regra de cobrança." at bounding box center [822, 218] width 225 height 25
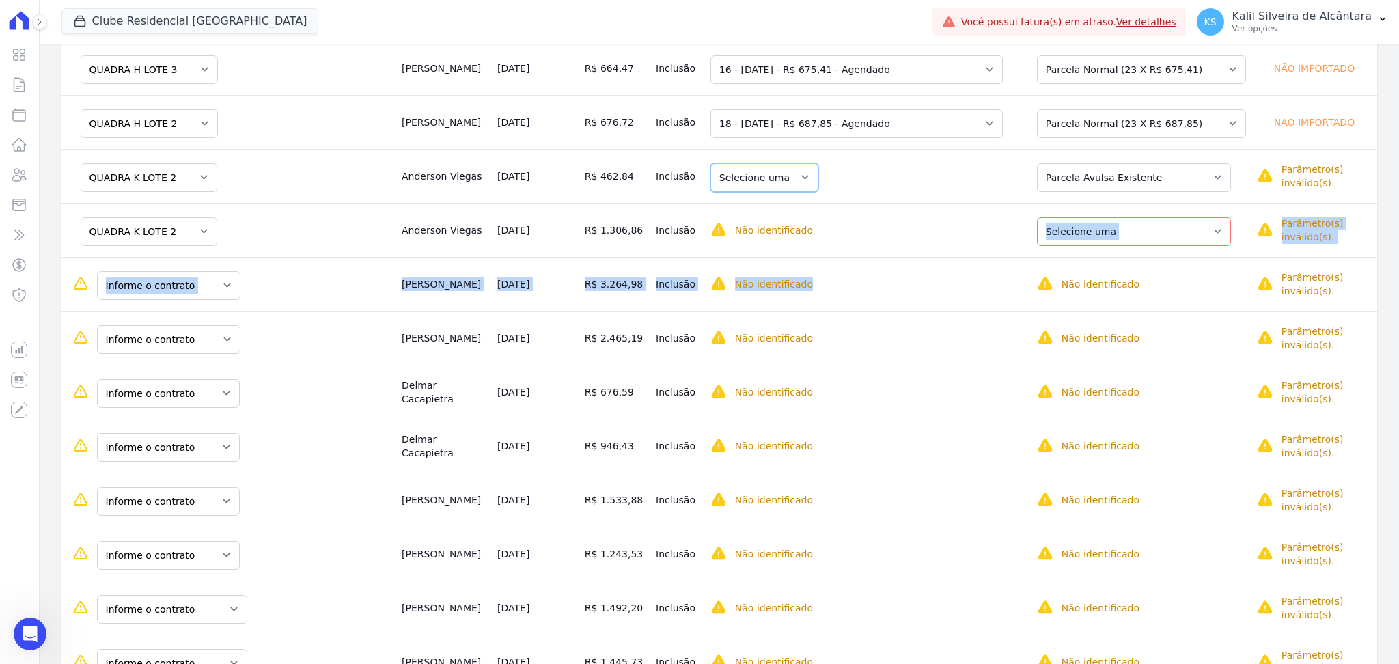
drag, startPoint x: 796, startPoint y: 175, endPoint x: 795, endPoint y: 190, distance: 14.4
click at [796, 175] on select "Selecione uma 1" at bounding box center [764, 177] width 108 height 29
click at [874, 214] on td "Não identificado Selecione primeiro a regra de cobrança." at bounding box center [864, 230] width 318 height 54
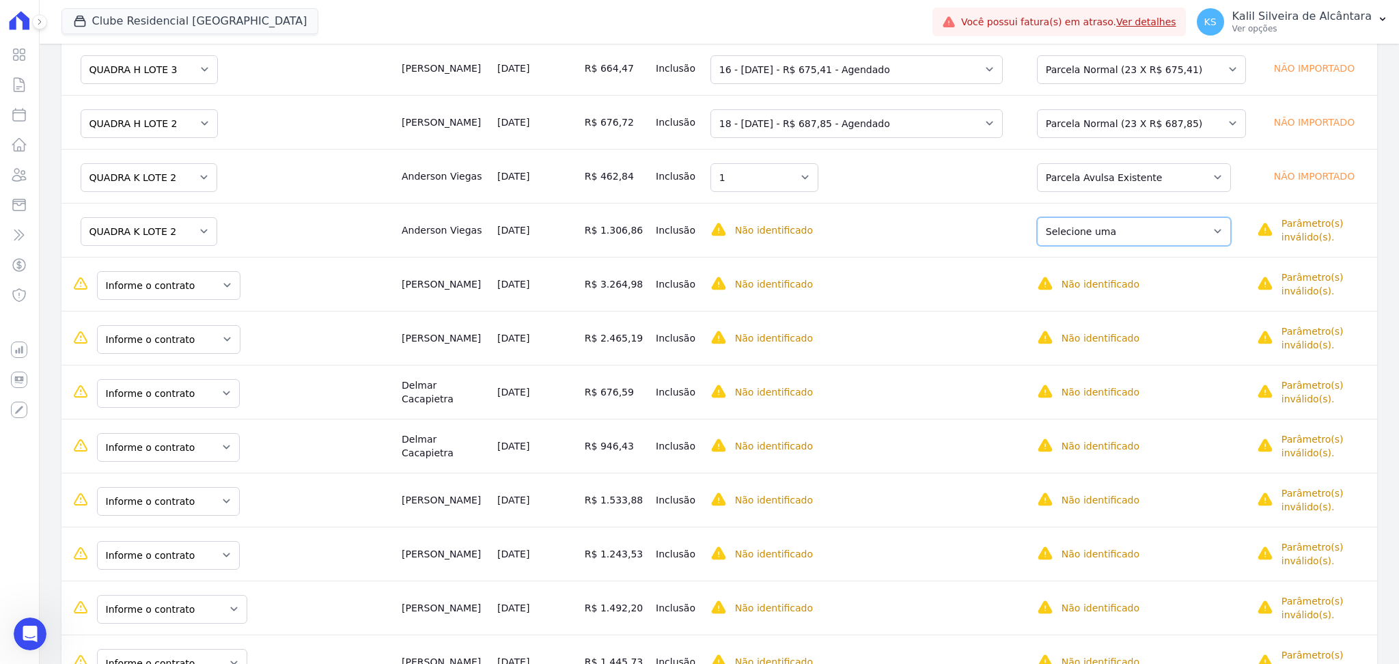
click at [1133, 233] on select "Selecione uma Nova Parcela Avulsa Parcela Avulsa Existente Parcela Normal (23 X…" at bounding box center [1134, 231] width 194 height 29
click at [800, 238] on select "Selecione uma 1" at bounding box center [764, 231] width 108 height 29
click at [804, 271] on td "Não identificado Selecione primeiro a regra de cobrança." at bounding box center [864, 284] width 318 height 54
click at [794, 240] on select "Selecione uma 1" at bounding box center [764, 231] width 108 height 29
click at [776, 272] on td "Não identificado Selecione primeiro a regra de cobrança." at bounding box center [864, 284] width 318 height 54
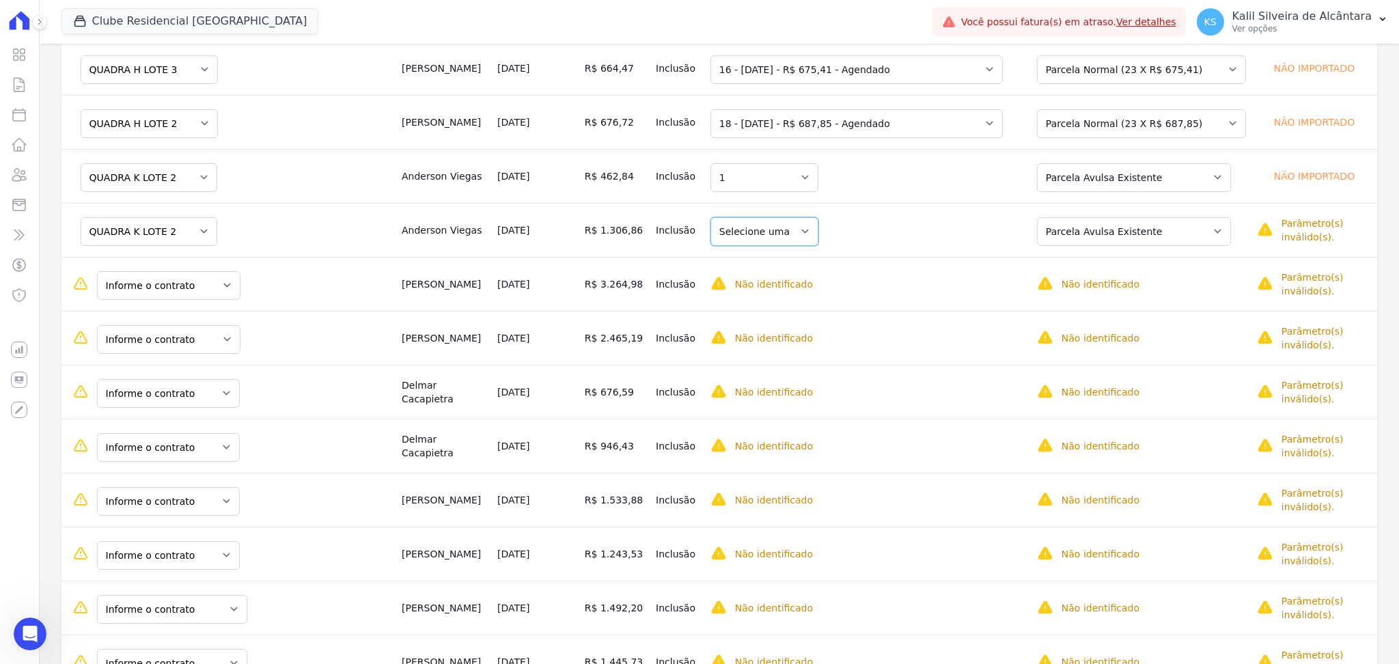
click at [817, 225] on select "Selecione uma 1" at bounding box center [764, 231] width 108 height 29
click at [472, 272] on td "Cristiano Silveira" at bounding box center [444, 284] width 96 height 54
click at [213, 280] on select "Informe o contrato QUADRA G LOTE 10 QUADRA G LOTE 11" at bounding box center [168, 285] width 143 height 29
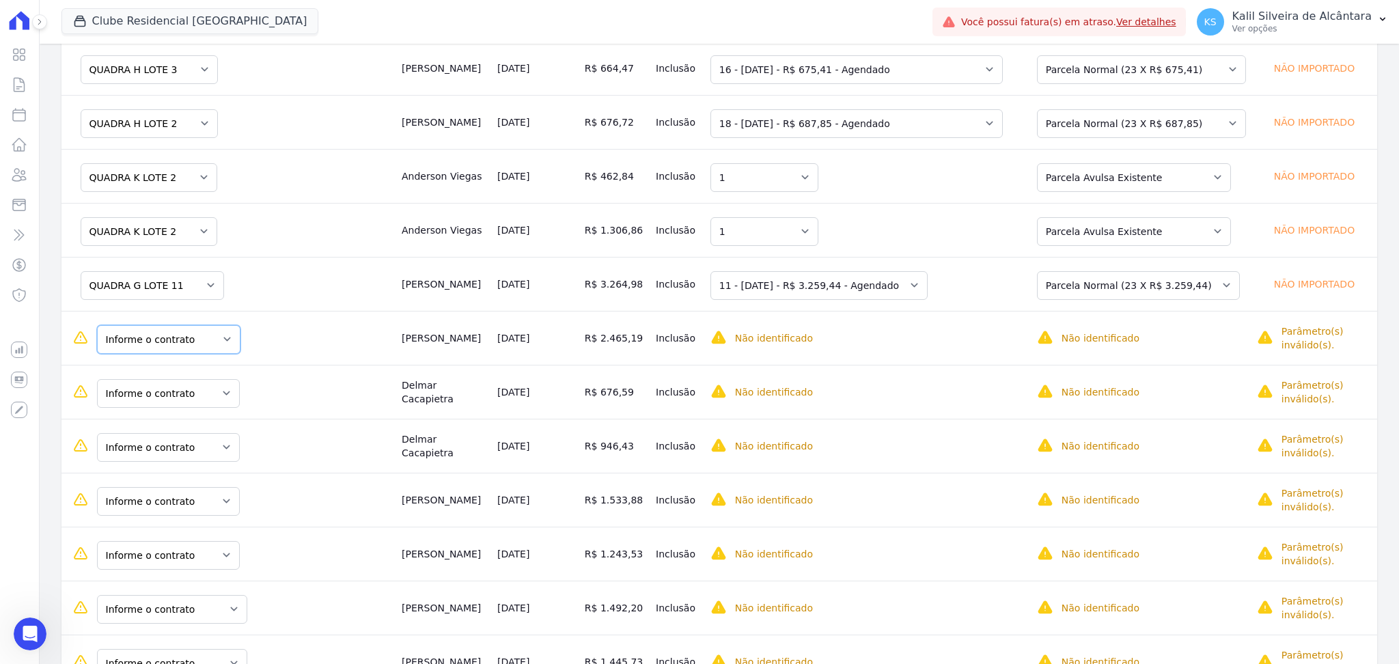
click at [215, 338] on select "Informe o contrato QUADRA G LOTE 10 QUADRA G LOTE 11" at bounding box center [168, 339] width 143 height 29
click at [215, 348] on select "Informe o contrato QUADRA G LOTE 10 QUADRA G LOTE 11" at bounding box center [168, 339] width 143 height 29
click at [1166, 342] on select "Selecione uma Nova Parcela Avulsa Parcela Avulsa Existente Parcela Normal (47 X…" at bounding box center [1138, 339] width 203 height 29
click at [899, 339] on select "Selecione uma 10 - 25/07/2025 - R$ 3.256,51 - Agendado 11 - 25/08/2025 - R$ 3.2…" at bounding box center [818, 339] width 217 height 29
click at [1029, 340] on td "Selecione uma Nova Parcela Avulsa Parcela Avulsa Existente Parcela Normal (47 X…" at bounding box center [1137, 338] width 228 height 54
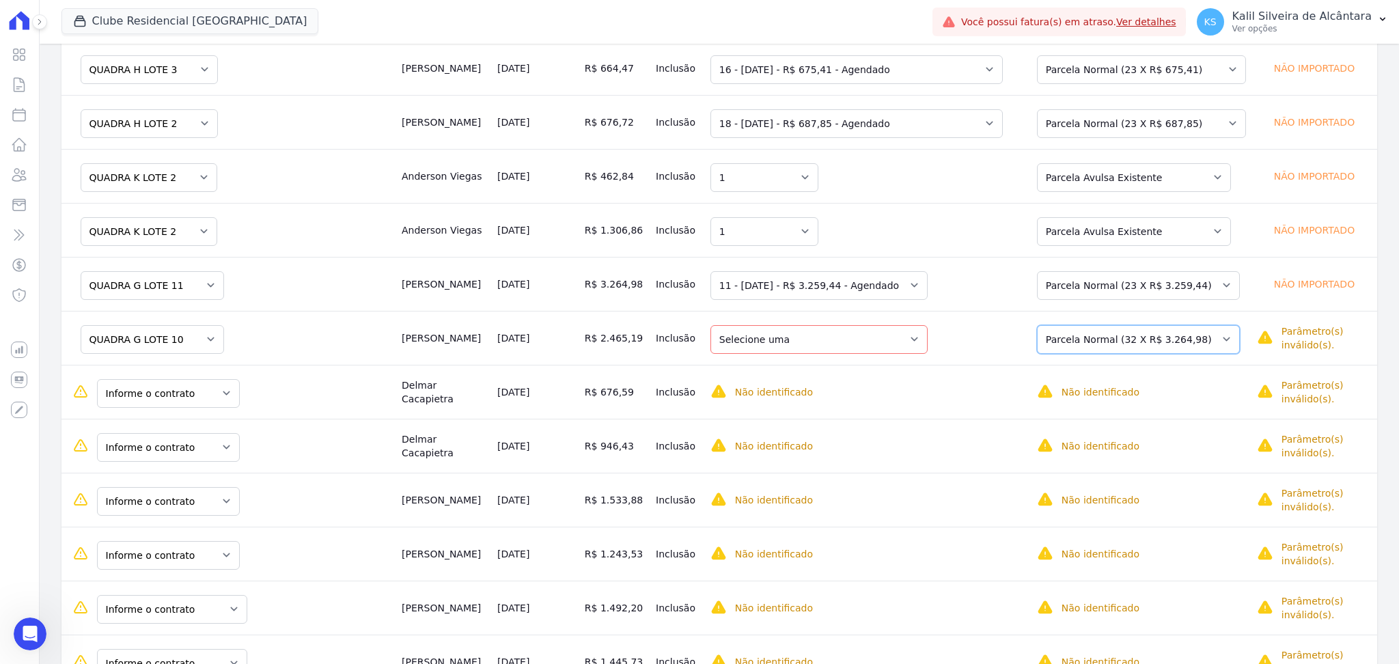
click at [1097, 331] on select "Selecione uma Nova Parcela Avulsa Parcela Avulsa Existente Parcela Normal (47 X…" at bounding box center [1138, 339] width 203 height 29
click at [968, 384] on div "Não identificado" at bounding box center [863, 392] width 307 height 16
click at [927, 327] on select "Selecione uma 10 - 25/07/2025 - R$ 3.256,51 - Agendado 11 - 25/08/2025 - R$ 3.2…" at bounding box center [818, 339] width 217 height 29
click at [927, 348] on select "Selecione uma 10 - 25/07/2025 - R$ 3.256,51 - Agendado 11 - 25/08/2025 - R$ 3.2…" at bounding box center [818, 339] width 217 height 29
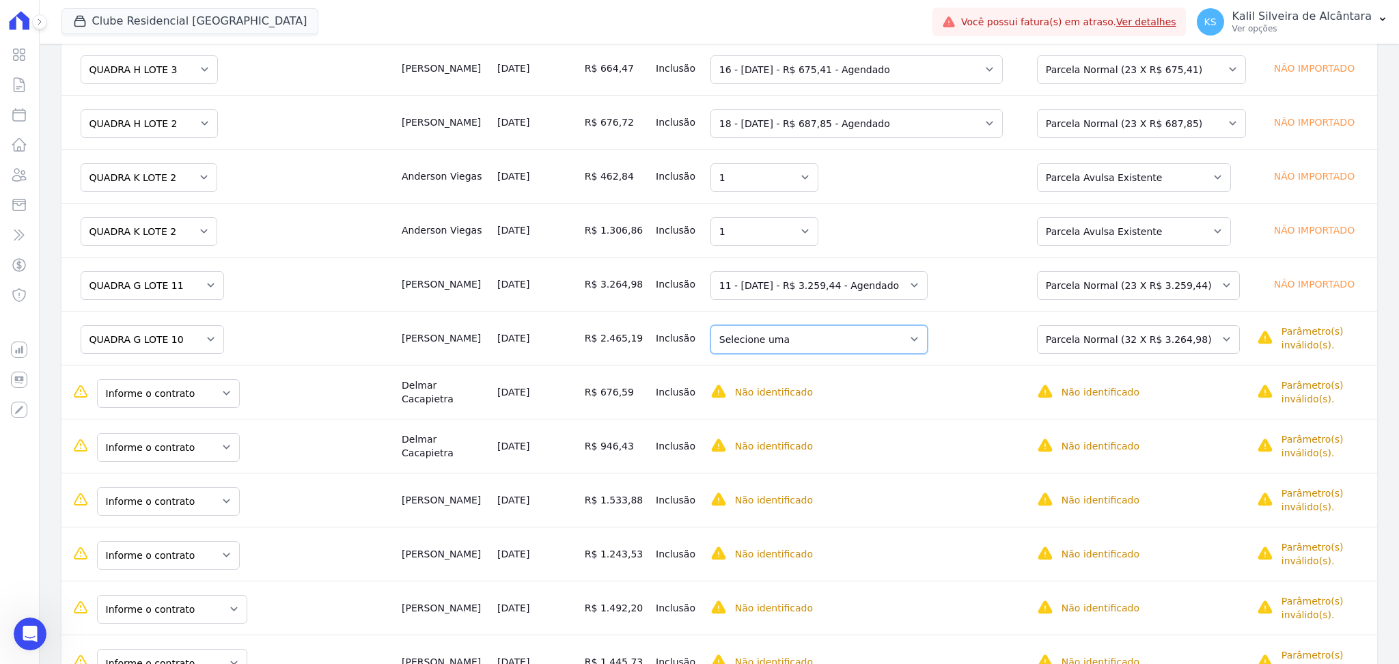
click at [927, 348] on select "Selecione uma 10 - 25/07/2025 - R$ 3.256,51 - Agendado 11 - 25/08/2025 - R$ 3.2…" at bounding box center [818, 339] width 217 height 29
click at [927, 352] on select "Selecione uma 10 - 25/07/2025 - R$ 3.256,51 - Agendado 11 - 25/08/2025 - R$ 3.2…" at bounding box center [818, 339] width 217 height 29
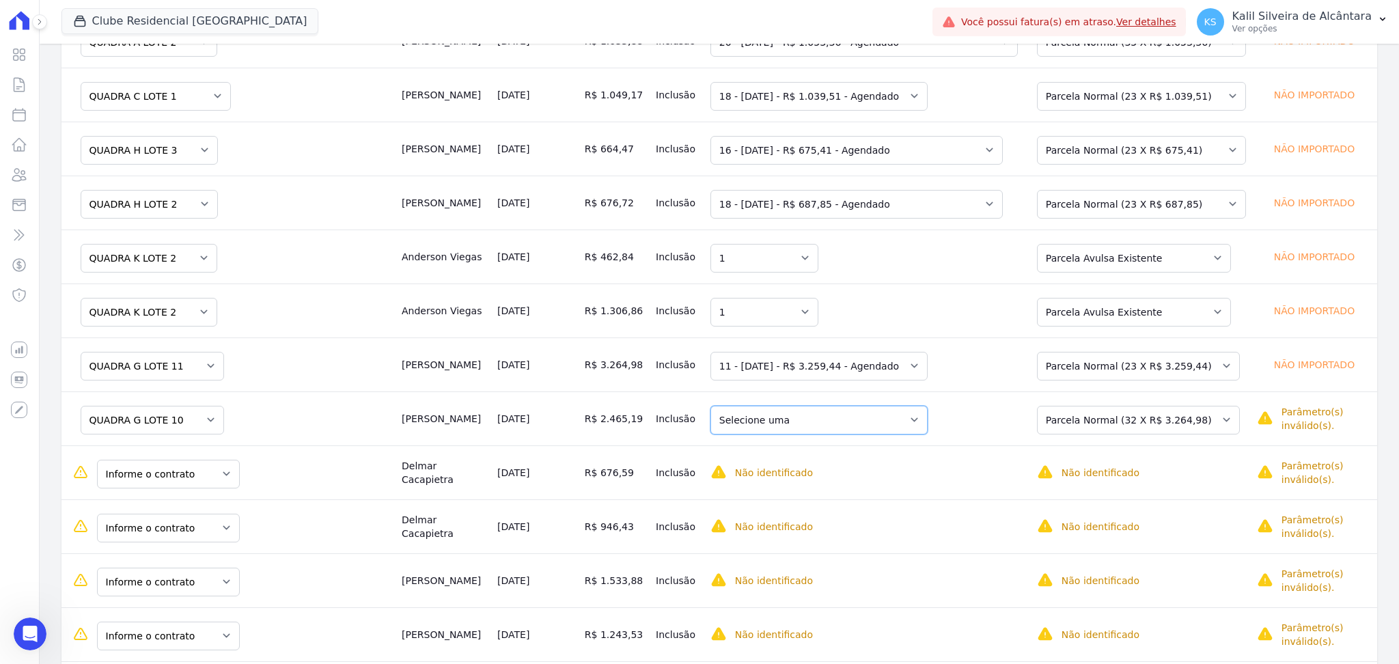
scroll to position [364, 0]
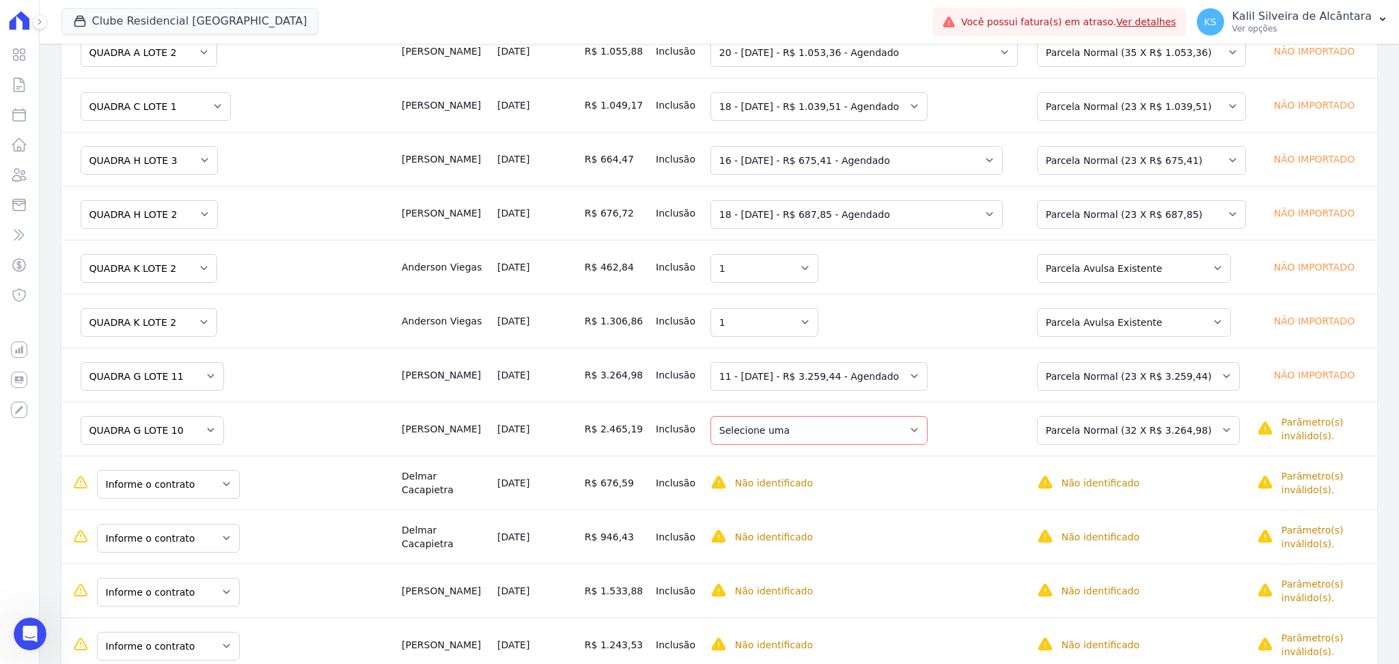
click at [894, 414] on td "Selecione uma 10 - 25/07/2025 - R$ 3.256,51 - Agendado 11 - 25/08/2025 - R$ 3.2…" at bounding box center [864, 429] width 318 height 54
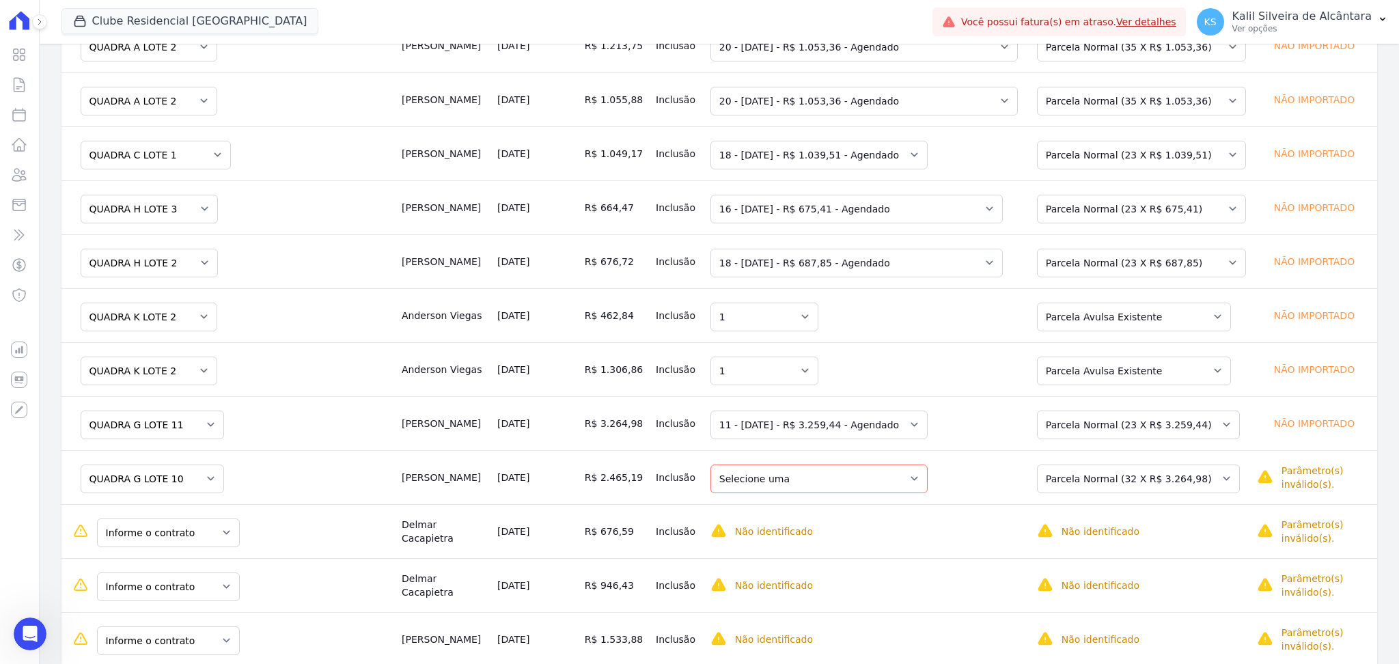
scroll to position [273, 0]
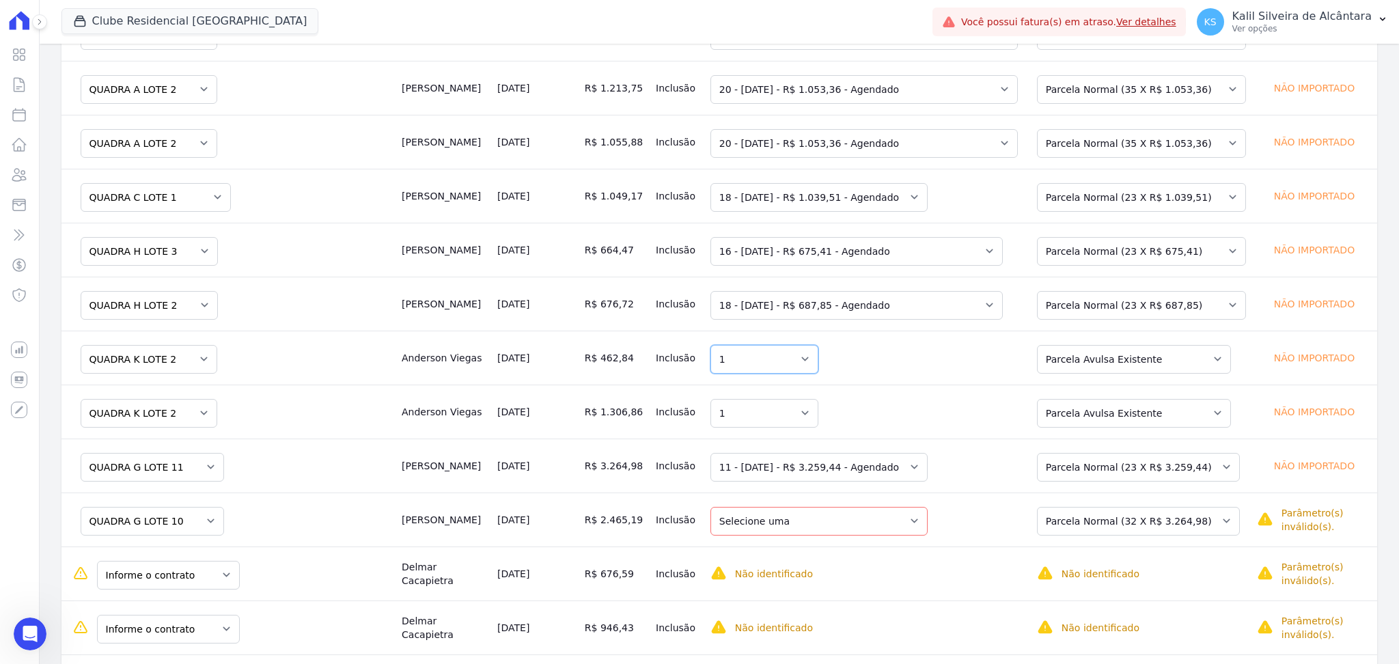
click at [798, 363] on select "Selecione uma 1 - ? 1" at bounding box center [764, 359] width 108 height 29
click at [721, 346] on select "Selecione uma 1 - ? 1" at bounding box center [764, 359] width 108 height 29
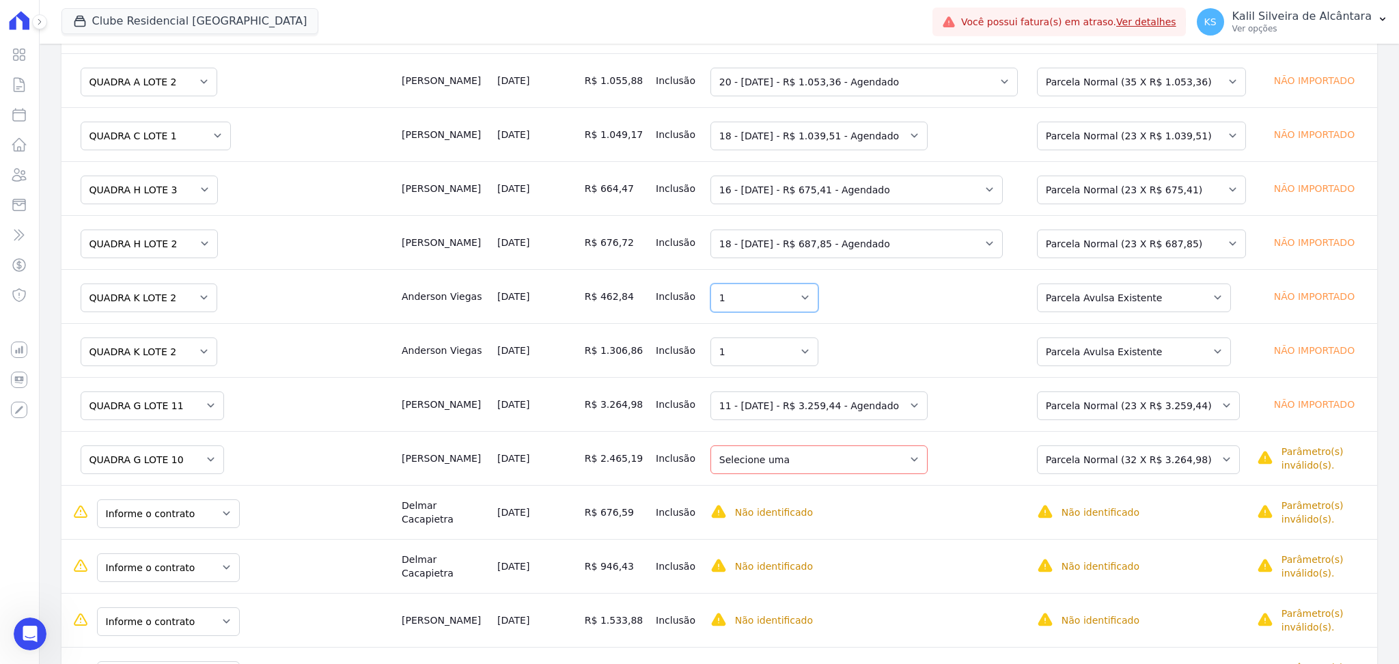
scroll to position [455, 0]
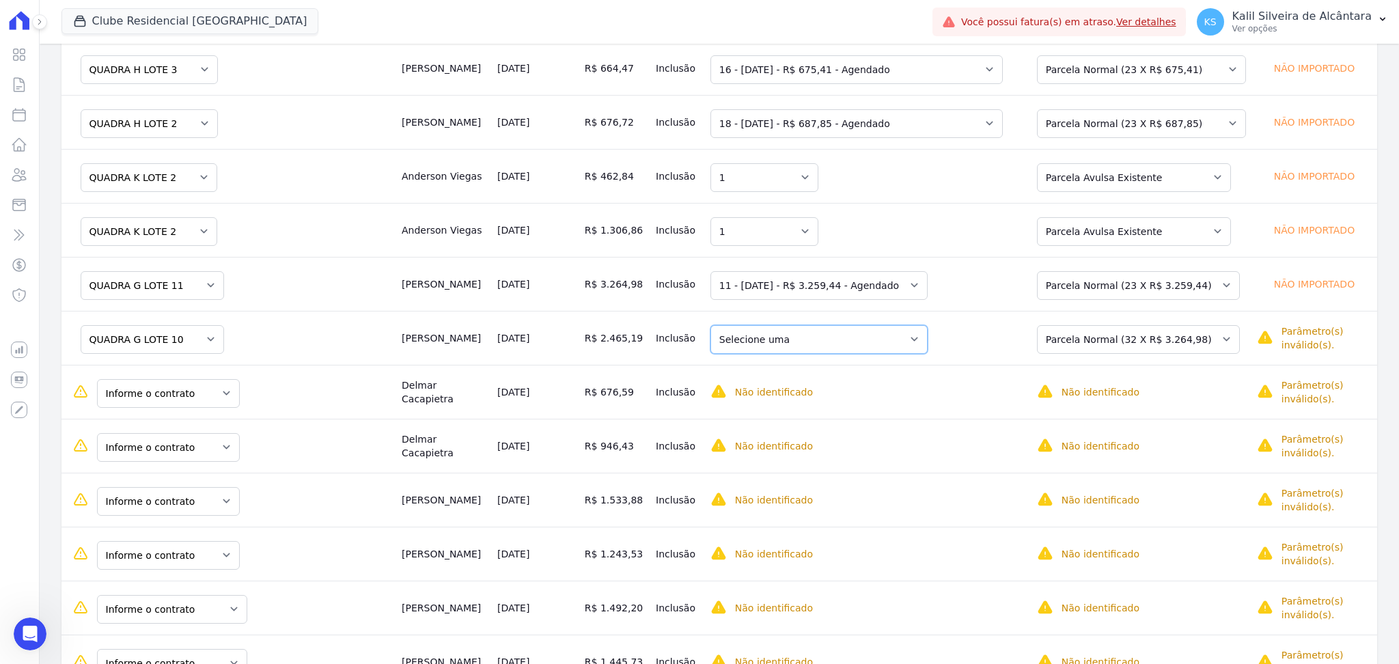
click at [854, 351] on select "Selecione uma 10 - 25/07/2025 - R$ 3.256,51 - Agendado 11 - 25/08/2025 - R$ 3.2…" at bounding box center [818, 339] width 217 height 29
click at [1164, 343] on select "Selecione uma Nova Parcela Avulsa Parcela Avulsa Existente Parcela Normal (47 X…" at bounding box center [1138, 339] width 203 height 29
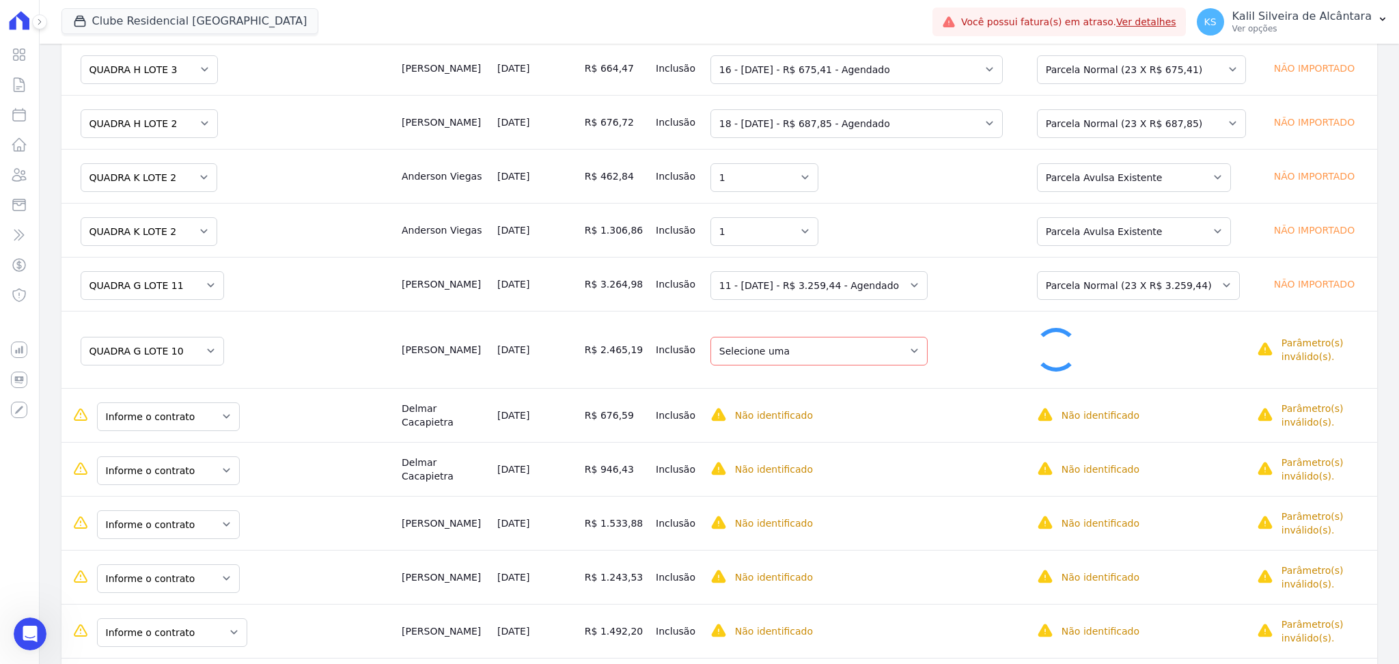
select select "0"
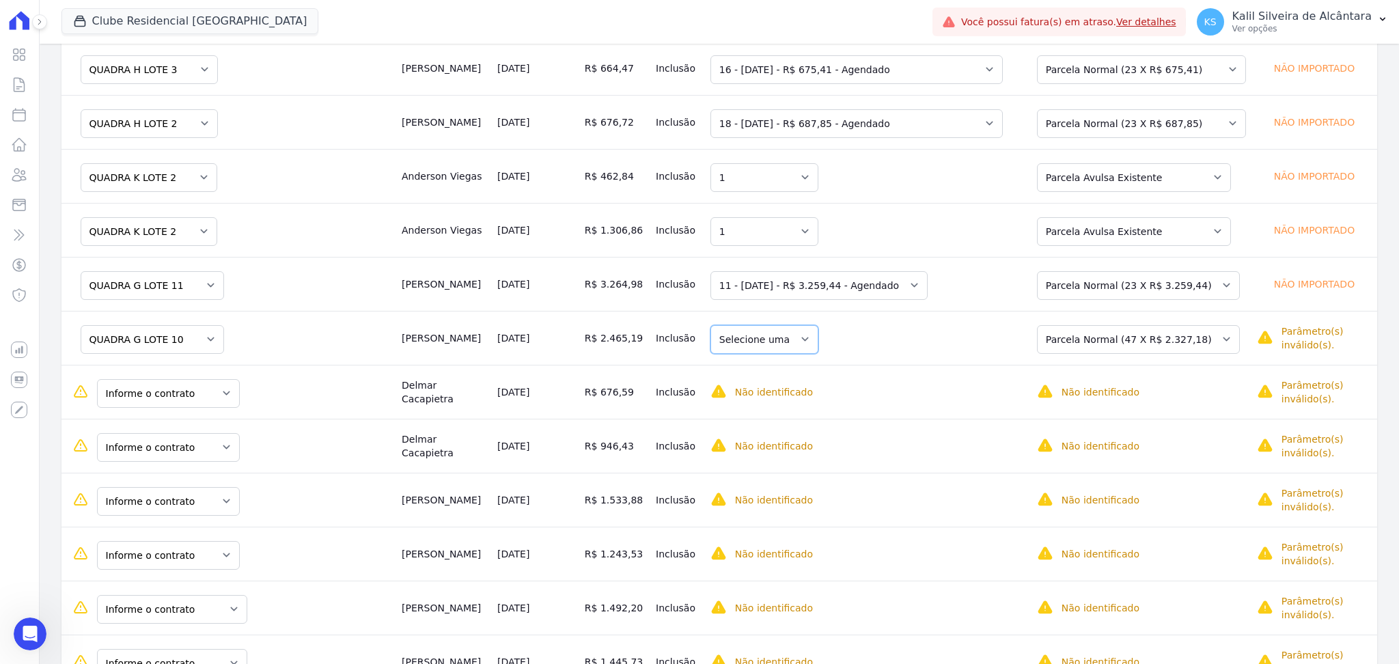
click at [787, 351] on select "Selecione uma" at bounding box center [764, 339] width 108 height 29
click at [815, 341] on select "Selecione uma" at bounding box center [764, 339] width 108 height 29
click at [804, 337] on select "Selecione uma" at bounding box center [764, 339] width 108 height 29
click at [803, 337] on select "Selecione uma" at bounding box center [764, 339] width 108 height 29
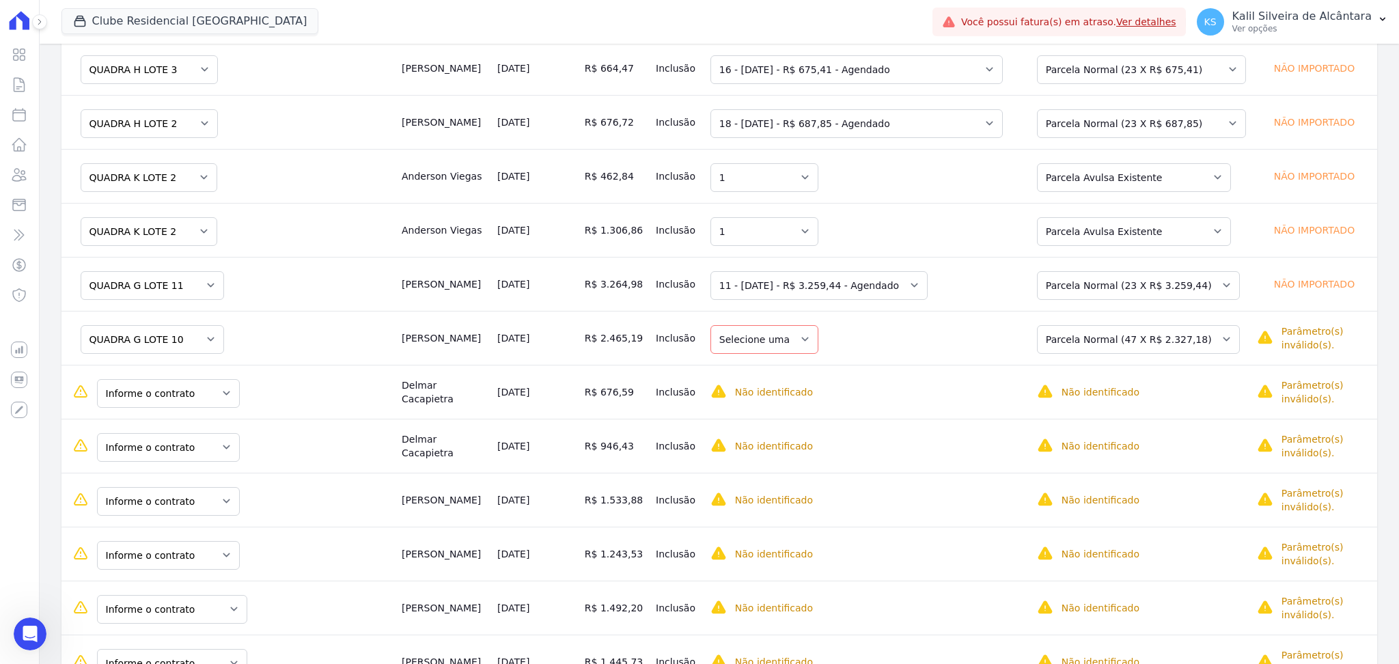
click at [856, 356] on td "Selecione uma" at bounding box center [864, 338] width 318 height 54
click at [812, 351] on select "Selecione uma" at bounding box center [764, 339] width 108 height 29
click at [809, 341] on select "Selecione uma" at bounding box center [764, 339] width 108 height 29
click at [613, 346] on td "R$ 2.465,19" at bounding box center [614, 338] width 71 height 54
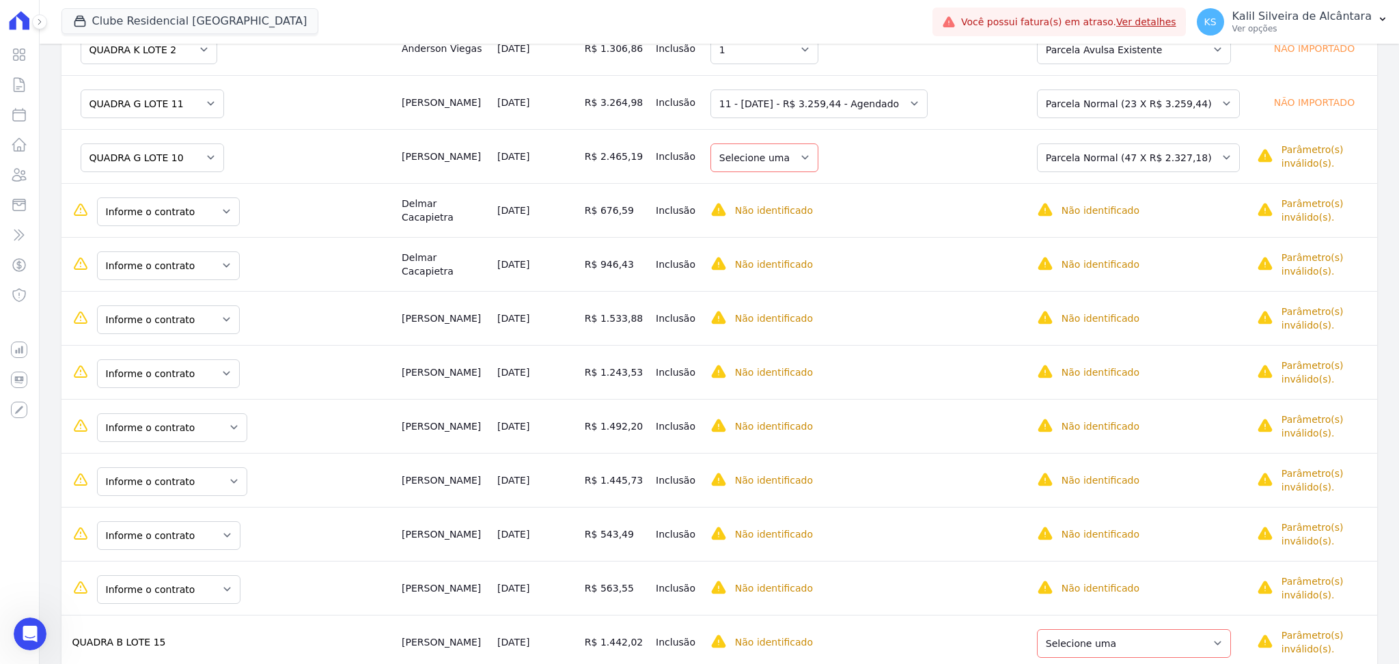
scroll to position [637, 0]
click at [650, 258] on td "R$ 946,43" at bounding box center [614, 263] width 71 height 54
click at [809, 146] on select "Selecione uma" at bounding box center [764, 157] width 108 height 29
click at [813, 156] on select "Selecione uma" at bounding box center [764, 157] width 108 height 29
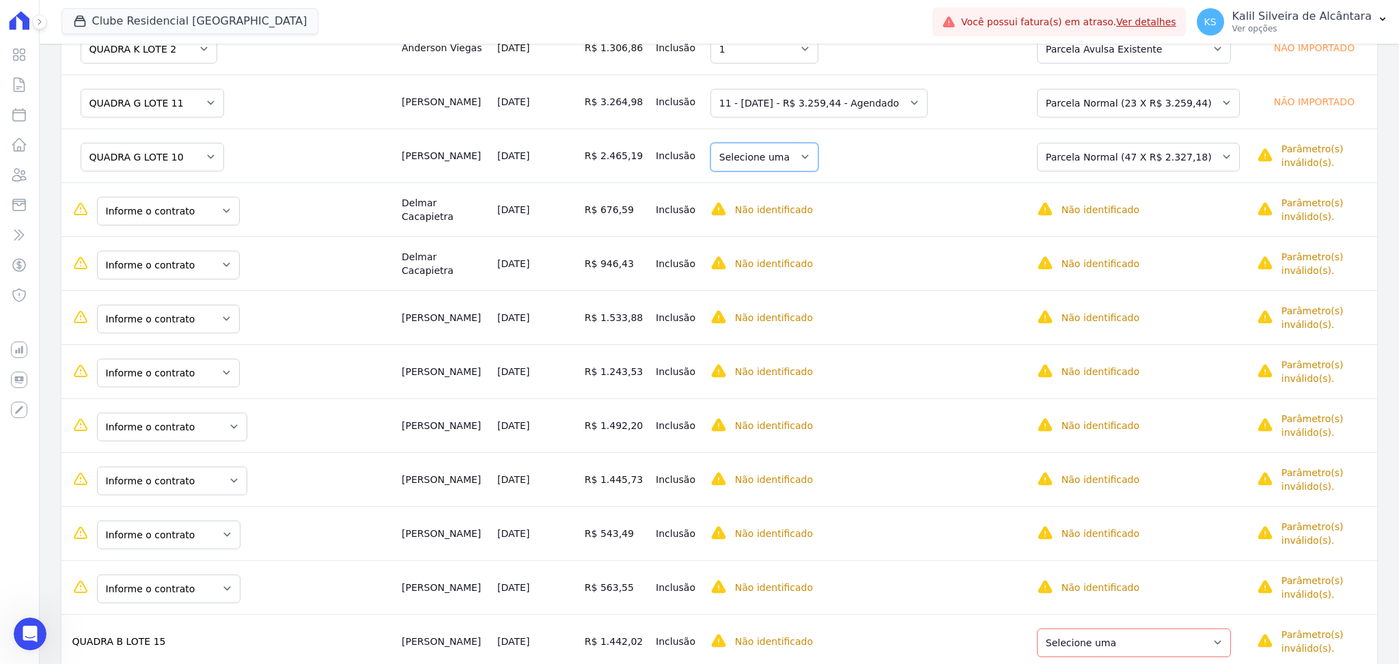
click at [813, 156] on select "Selecione uma" at bounding box center [764, 157] width 108 height 29
click at [483, 221] on td "Delmar Cacapietra" at bounding box center [444, 209] width 96 height 54
drag, startPoint x: 431, startPoint y: 207, endPoint x: 453, endPoint y: 222, distance: 26.5
click at [453, 222] on td "Delmar Cacapietra" at bounding box center [444, 209] width 96 height 54
drag, startPoint x: 412, startPoint y: 205, endPoint x: 461, endPoint y: 221, distance: 51.2
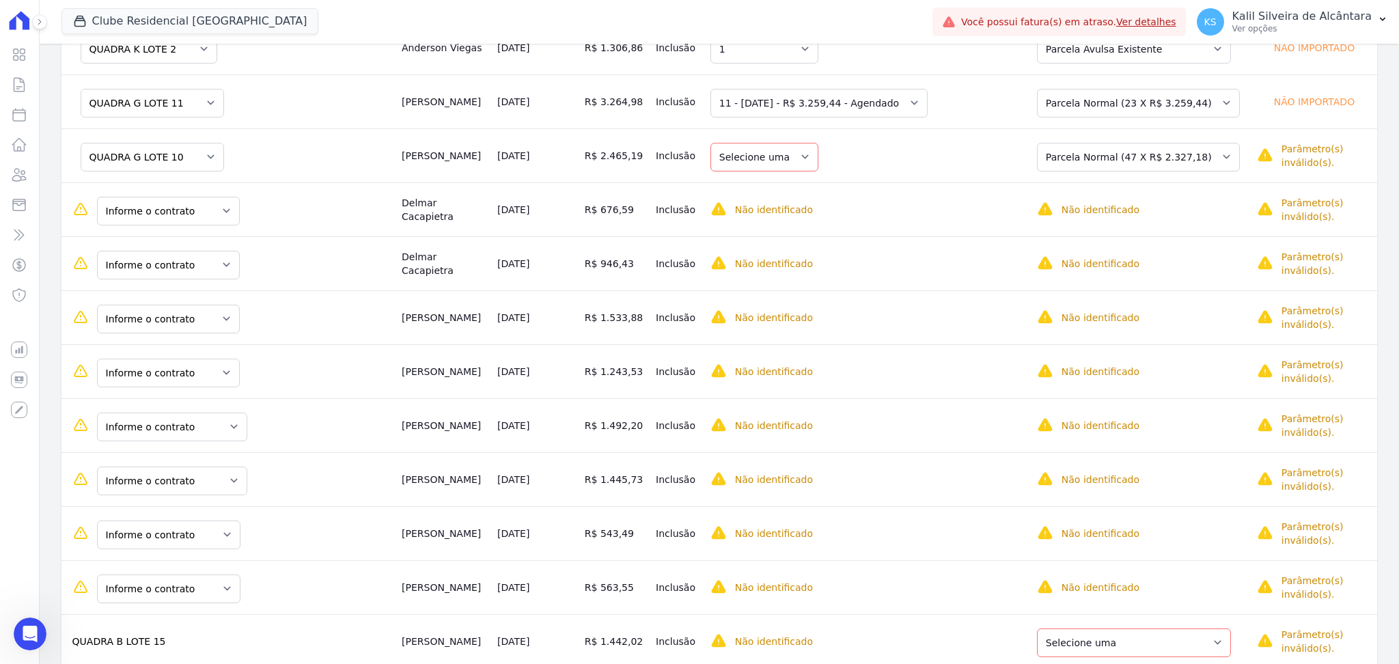
click at [461, 221] on td "Delmar Cacapietra" at bounding box center [444, 209] width 96 height 54
click at [210, 218] on select "Informe o contrato QUADRA C LOTE 19 QUADRA C LOTE 20" at bounding box center [168, 211] width 143 height 29
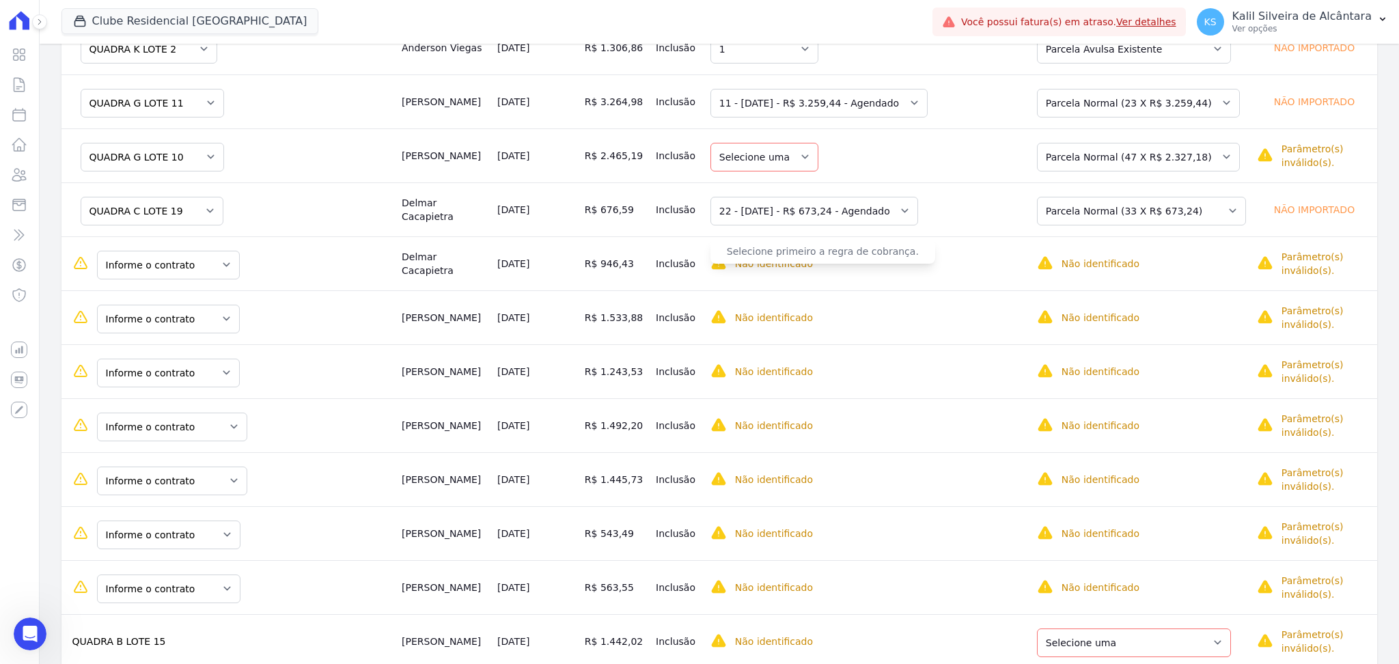
click at [756, 266] on p "Não identificado" at bounding box center [774, 264] width 78 height 14
click at [212, 267] on select "Informe o contrato QUADRA C LOTE 19 QUADRA C LOTE 20" at bounding box center [168, 265] width 143 height 29
click at [423, 229] on td "Delmar Cacapietra" at bounding box center [444, 209] width 96 height 54
click at [220, 268] on select "Informe o contrato QUADRA C LOTE 19 QUADRA C LOTE 20" at bounding box center [168, 265] width 143 height 29
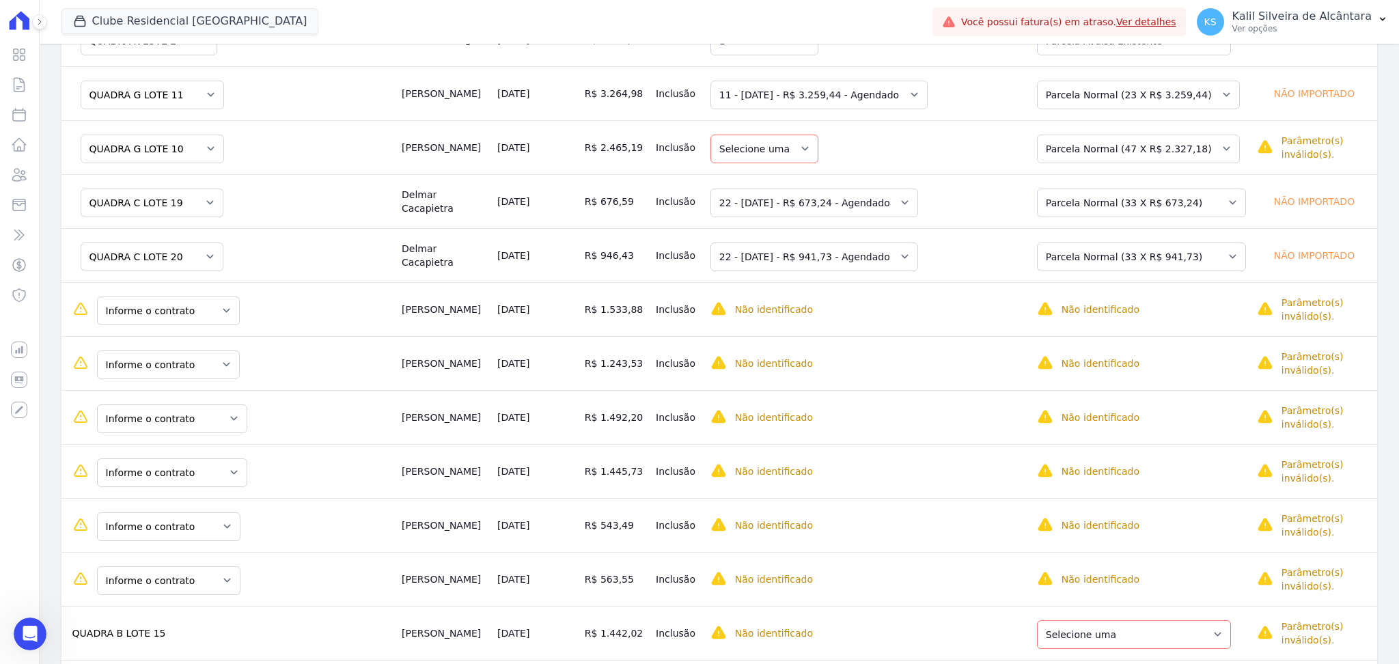
scroll to position [678, 0]
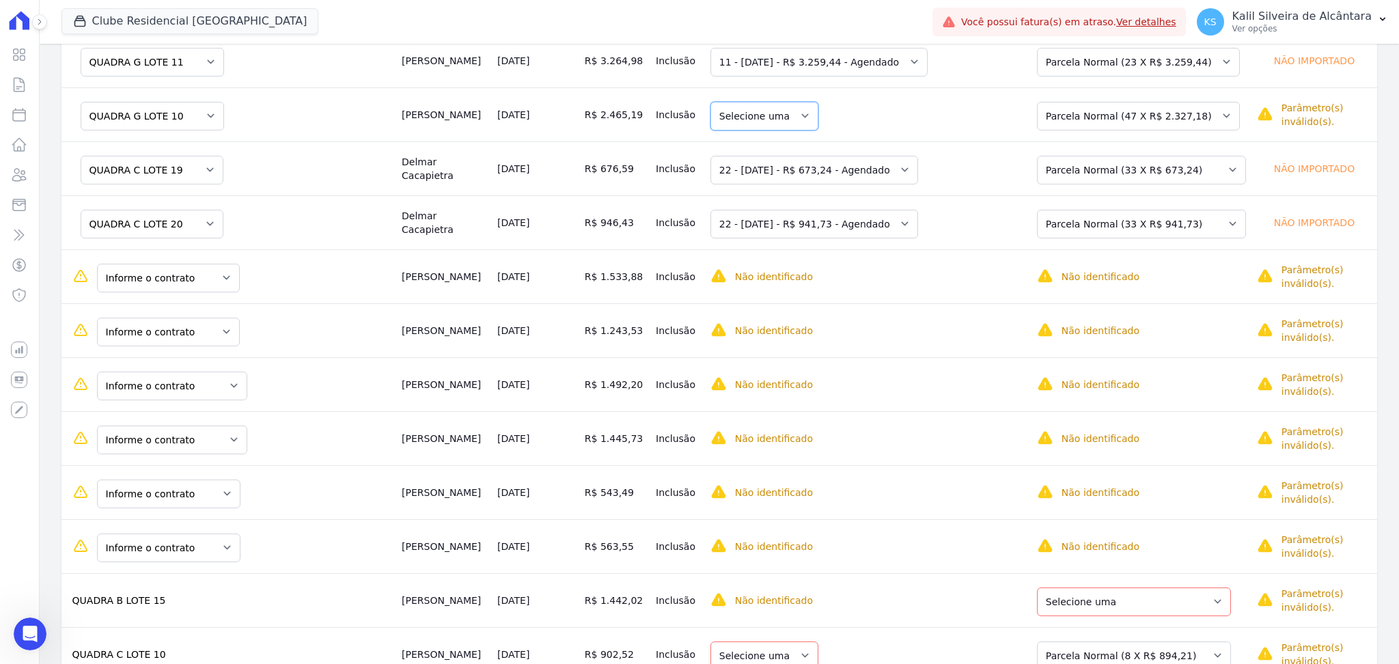
click at [804, 118] on select "Selecione uma" at bounding box center [764, 116] width 108 height 29
click at [1194, 115] on select "Selecione uma Nova Parcela Avulsa Parcela Avulsa Existente Parcela Normal (47 X…" at bounding box center [1138, 116] width 203 height 29
click at [807, 114] on select "Selecione uma" at bounding box center [764, 116] width 108 height 29
click at [793, 115] on select "Selecione uma" at bounding box center [764, 116] width 108 height 29
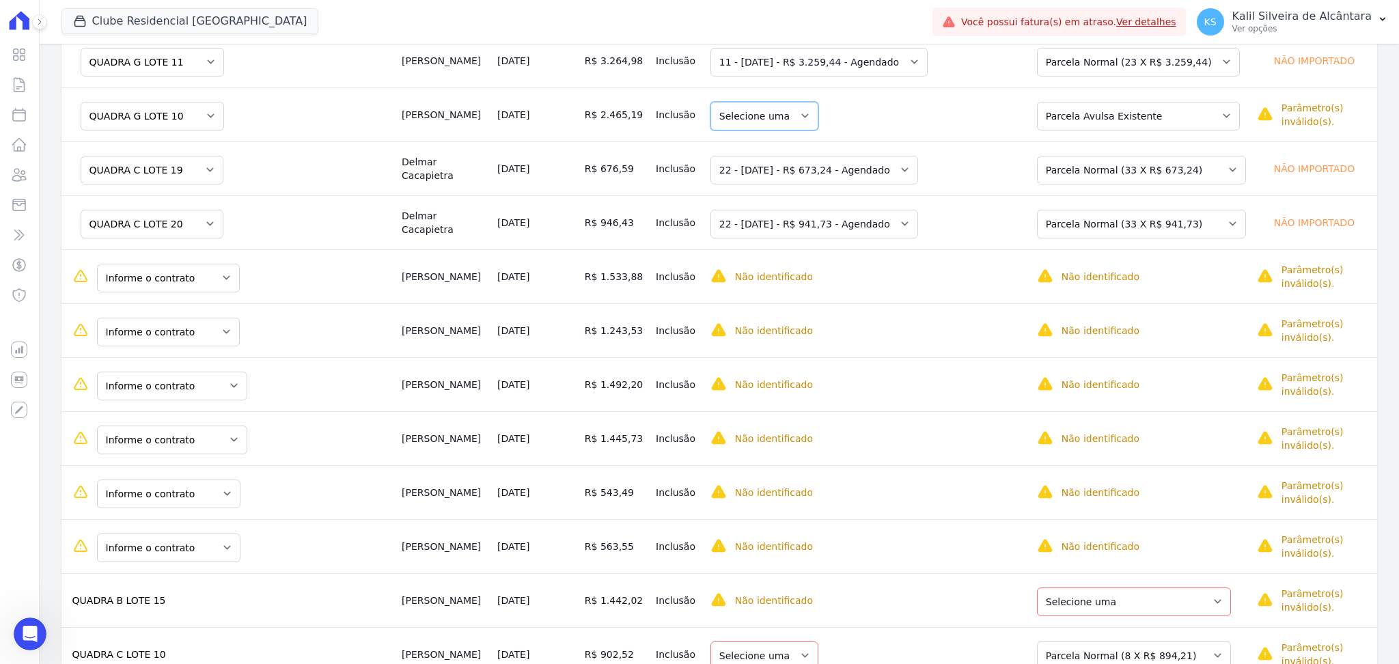
click at [795, 115] on select "Selecione uma" at bounding box center [764, 116] width 108 height 29
click at [809, 120] on select "Selecione uma" at bounding box center [764, 116] width 108 height 29
click at [182, 287] on select "Informe o contrato QUADRA K LOTE 16 QUADRA K LOTE 17" at bounding box center [168, 278] width 143 height 29
click at [1064, 290] on select "Selecione uma Nova Parcela Avulsa Parcela Avulsa Existente Parcela Normal (23 X…" at bounding box center [1134, 278] width 194 height 29
click at [1008, 271] on select "Selecione uma 14 - 25/01/2024 - R$ 122,56 - Vencido (Cobrança Expirada) 15 - 25…" at bounding box center [859, 278] width 298 height 29
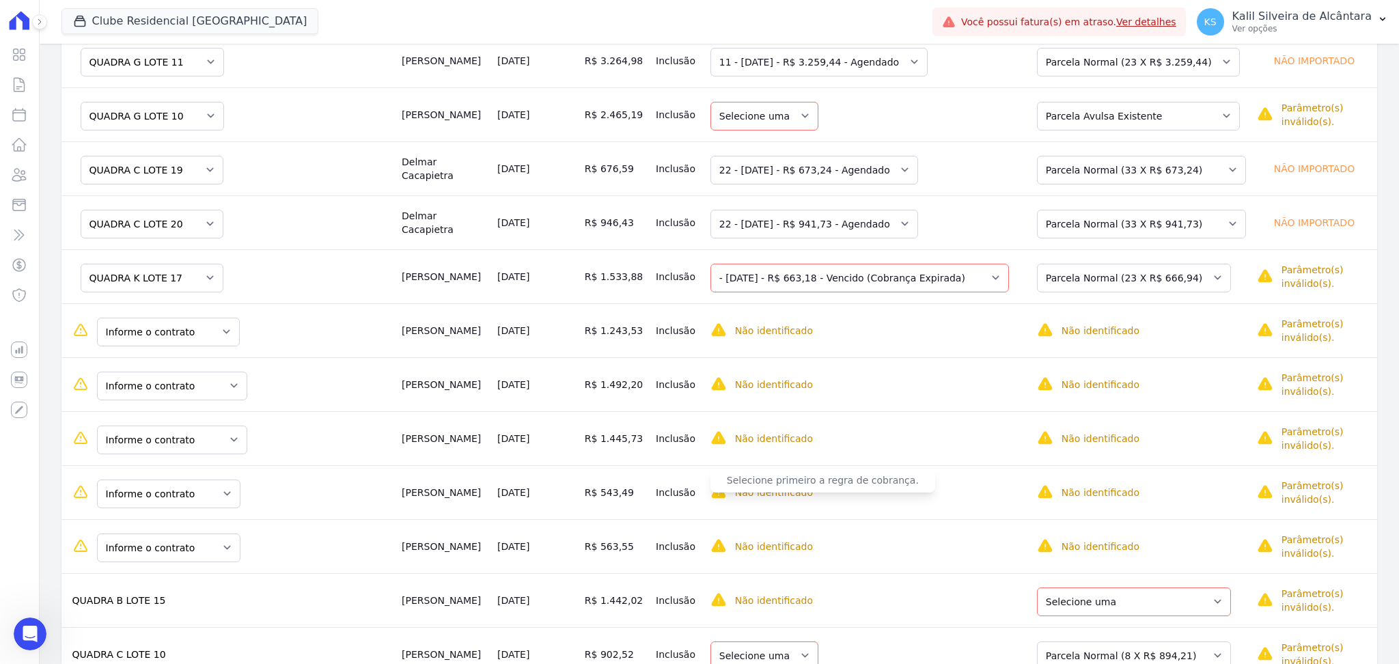
click at [863, 485] on span "Selecione primeiro a regra de cobrança." at bounding box center [822, 480] width 225 height 25
click at [760, 279] on select "Selecione uma 14 - 25/01/2024 - R$ 122,56 - Vencido (Cobrança Expirada) 15 - 25…" at bounding box center [859, 278] width 298 height 29
click at [899, 189] on td "Selecione uma 21 - 25/07/2025 - R$ 673,24 - Agendado 22 - 25/08/2025 - R$ 673,2…" at bounding box center [864, 168] width 318 height 54
click at [1060, 279] on select "Selecione uma Nova Parcela Avulsa Parcela Avulsa Existente Parcela Normal (23 X…" at bounding box center [1134, 278] width 194 height 29
click at [809, 277] on select "Selecione uma 1" at bounding box center [764, 278] width 108 height 29
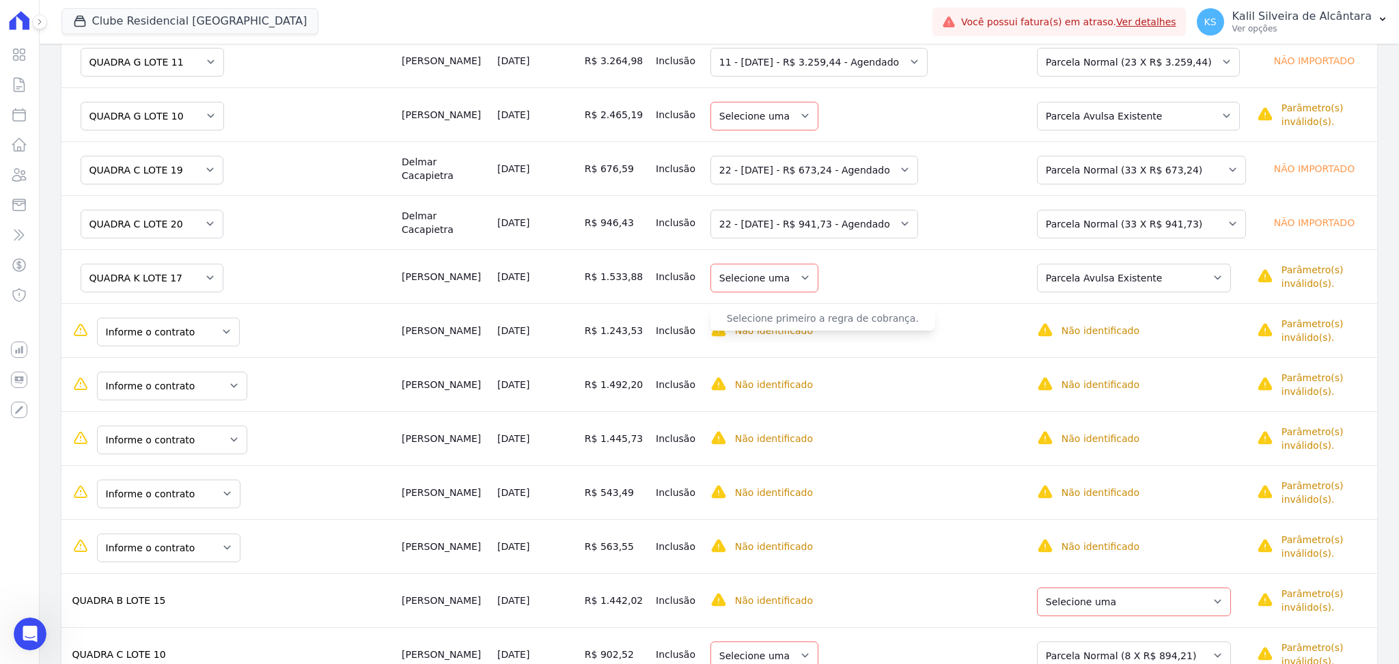
click at [795, 333] on p "Não identificado" at bounding box center [774, 331] width 78 height 14
click at [791, 272] on select "Selecione uma 1" at bounding box center [764, 278] width 108 height 29
click at [529, 334] on td "[DATE]" at bounding box center [535, 330] width 87 height 54
click at [203, 331] on select "Informe o contrato QUADRA K LOTE 16 QUADRA K LOTE 17" at bounding box center [168, 332] width 143 height 29
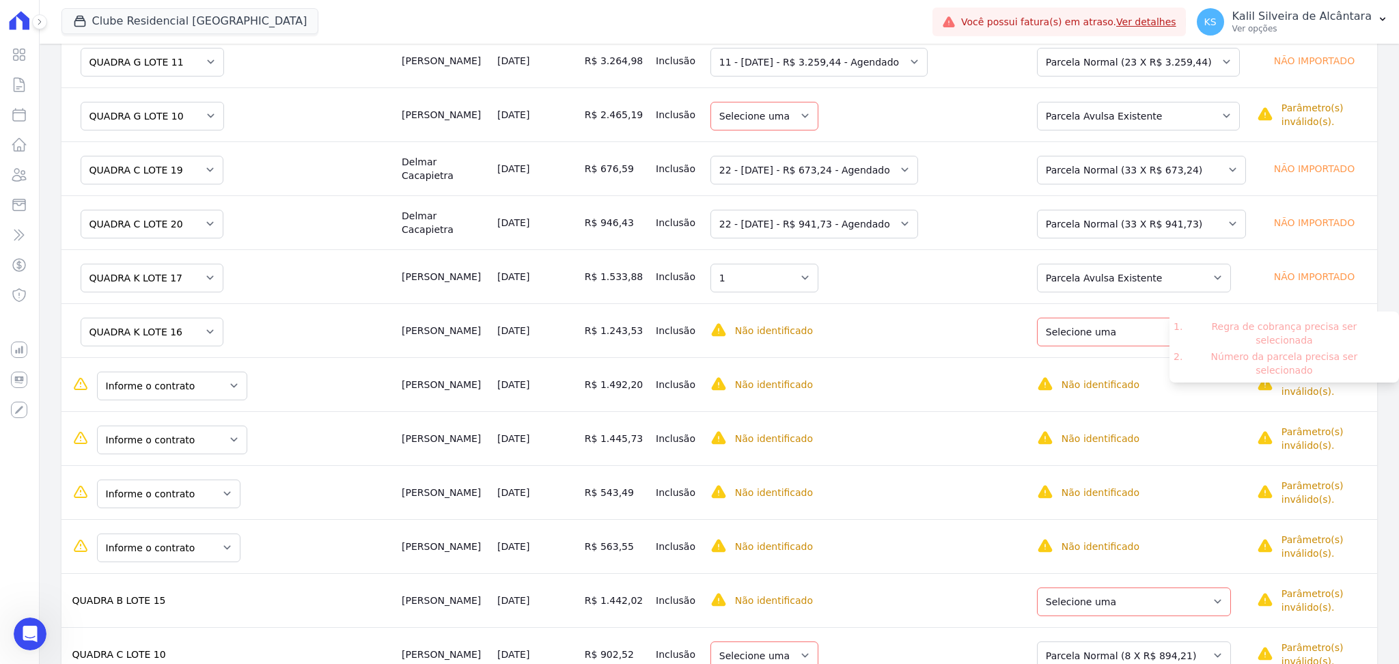
click at [1200, 335] on ul "Regra de cobrança precisa ser selecionada Número da parcela precisa ser selecio…" at bounding box center [1283, 348] width 197 height 57
click at [1069, 342] on select "Selecione uma Nova Parcela Avulsa Parcela Avulsa Existente Parcela Normal (23 X…" at bounding box center [1134, 332] width 194 height 29
click at [779, 330] on select "Selecione uma 1" at bounding box center [764, 332] width 108 height 29
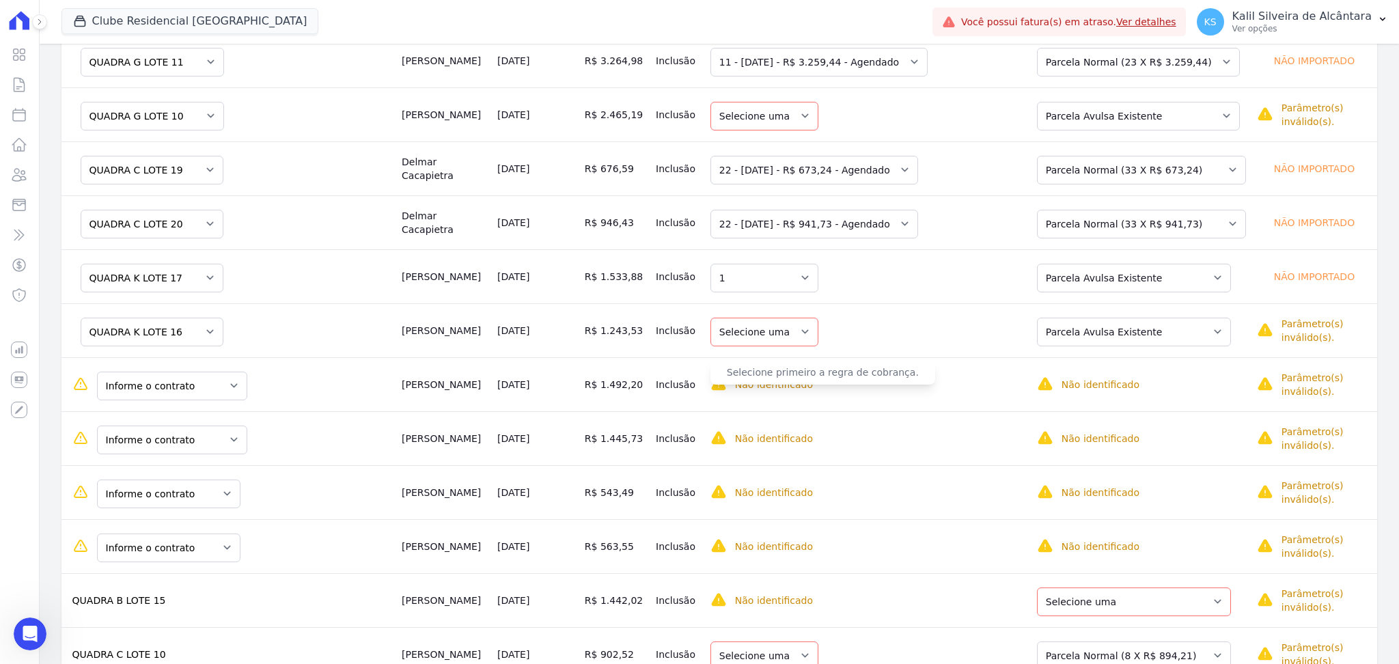
click at [781, 377] on span "Selecione primeiro a regra de cobrança." at bounding box center [822, 372] width 225 height 25
click at [789, 335] on select "Selecione uma 1" at bounding box center [764, 332] width 108 height 29
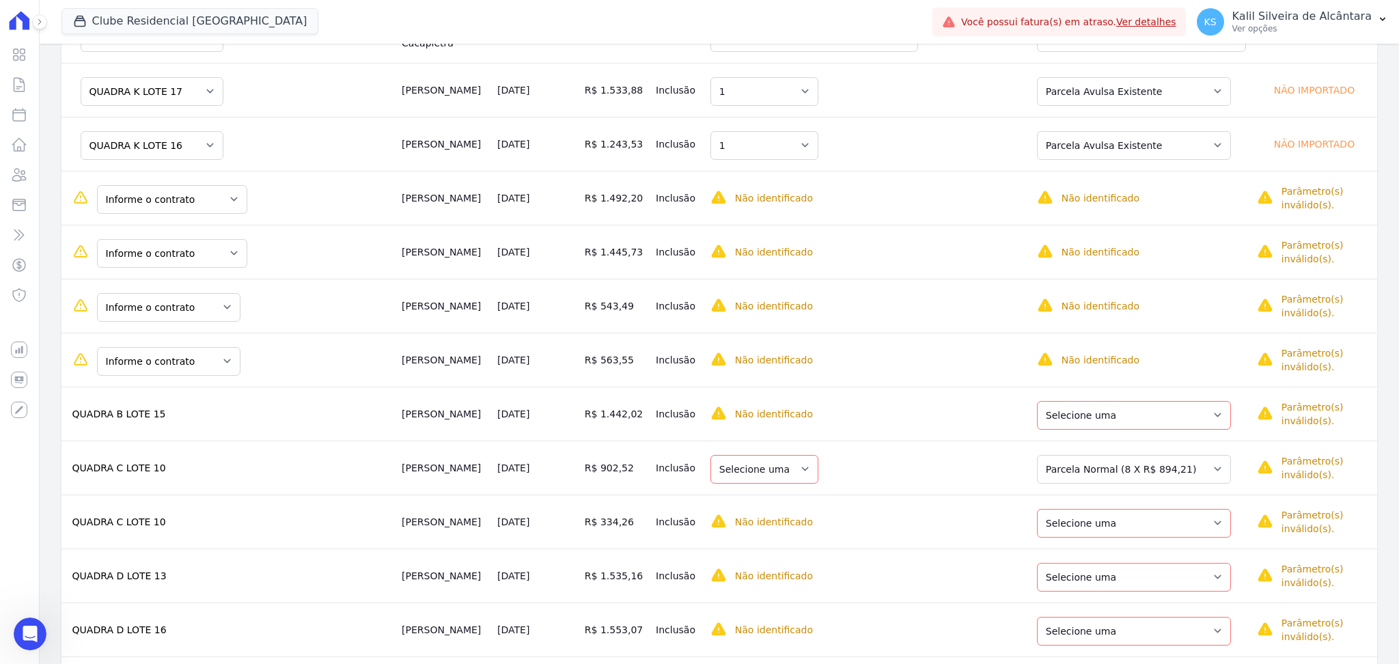
scroll to position [860, 0]
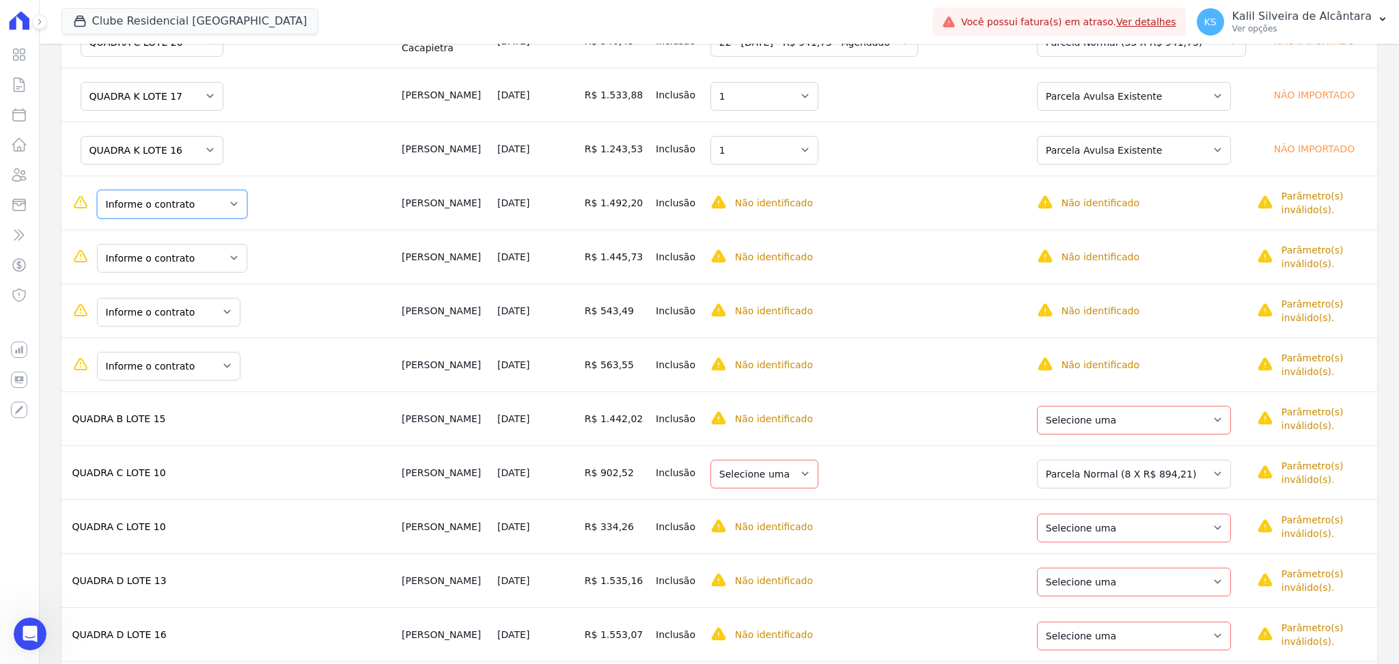
click at [216, 206] on select "Informe o contrato QUADRA L LOTE 1 QUADRA L LOTE 2 QUADRA H - LOTE 28" at bounding box center [172, 204] width 150 height 29
click at [1174, 205] on select "Selecione uma Nova Parcela Avulsa Parcela Avulsa Existente Parcela Normal (23 X…" at bounding box center [1134, 204] width 194 height 29
click at [812, 214] on select "Selecione uma" at bounding box center [764, 204] width 108 height 29
click at [798, 202] on select "Selecione uma" at bounding box center [764, 204] width 108 height 29
click at [804, 203] on select "Selecione uma" at bounding box center [764, 204] width 108 height 29
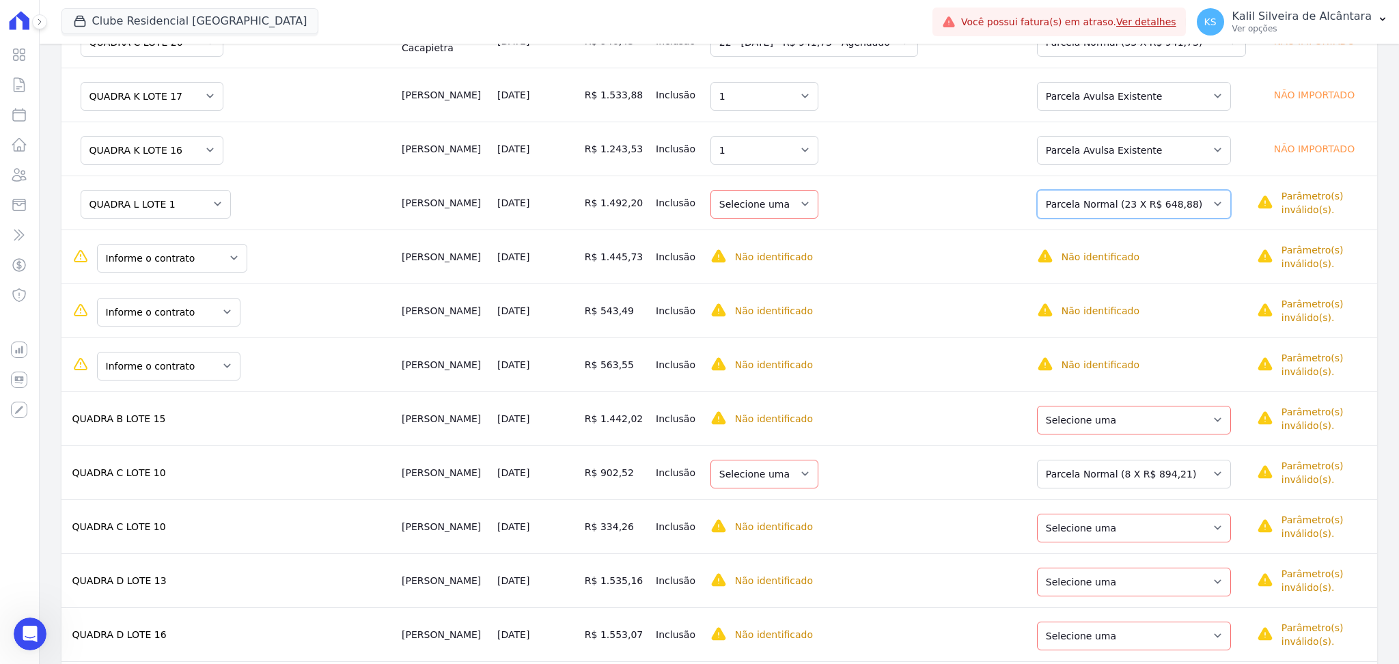
click at [1102, 208] on select "Selecione uma Nova Parcela Avulsa Parcela Avulsa Existente Parcela Normal (23 X…" at bounding box center [1134, 204] width 194 height 29
click at [800, 208] on select "Selecione uma" at bounding box center [764, 204] width 108 height 29
click at [803, 207] on select "Selecione uma" at bounding box center [764, 204] width 108 height 29
click at [804, 203] on select "Selecione uma" at bounding box center [764, 204] width 108 height 29
click at [506, 277] on td "[DATE]" at bounding box center [535, 256] width 87 height 54
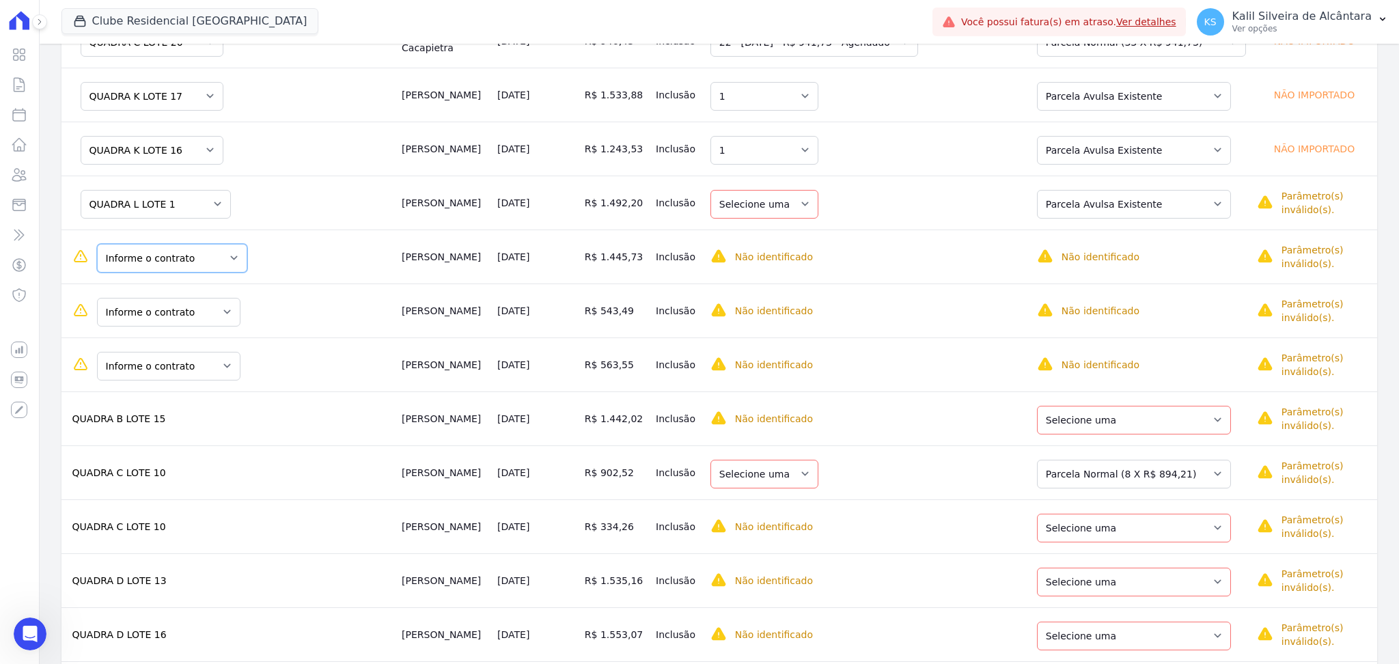
click at [210, 266] on select "Informe o contrato QUADRA L LOTE 1 QUADRA L LOTE 2 QUADRA H - LOTE 28" at bounding box center [172, 258] width 150 height 29
click at [1149, 270] on select "Selecione uma Nova Parcela Avulsa Parcela Avulsa Existente Parcela Normal (23 X…" at bounding box center [1133, 258] width 194 height 29
click at [772, 265] on select "Selecione uma" at bounding box center [763, 258] width 108 height 29
click at [794, 253] on select "Selecione uma" at bounding box center [763, 258] width 108 height 29
drag, startPoint x: 802, startPoint y: 262, endPoint x: 802, endPoint y: 227, distance: 34.8
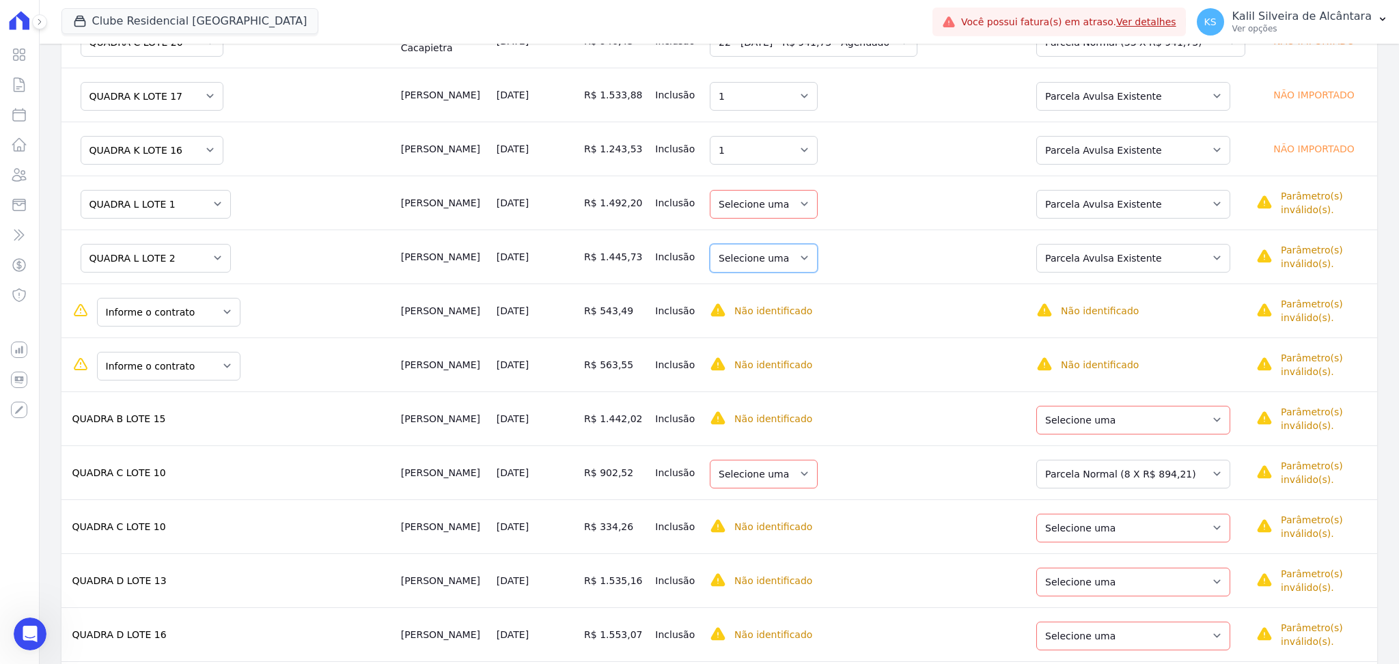
click at [802, 262] on select "Selecione uma" at bounding box center [763, 258] width 108 height 29
click at [804, 210] on select "Selecione uma" at bounding box center [763, 204] width 108 height 29
click at [857, 269] on td "Selecione uma" at bounding box center [863, 256] width 318 height 54
click at [785, 262] on select "Selecione uma" at bounding box center [763, 258] width 108 height 29
click at [1069, 258] on select "Selecione uma Nova Parcela Avulsa Parcela Avulsa Existente Parcela Normal (23 X…" at bounding box center [1133, 258] width 194 height 29
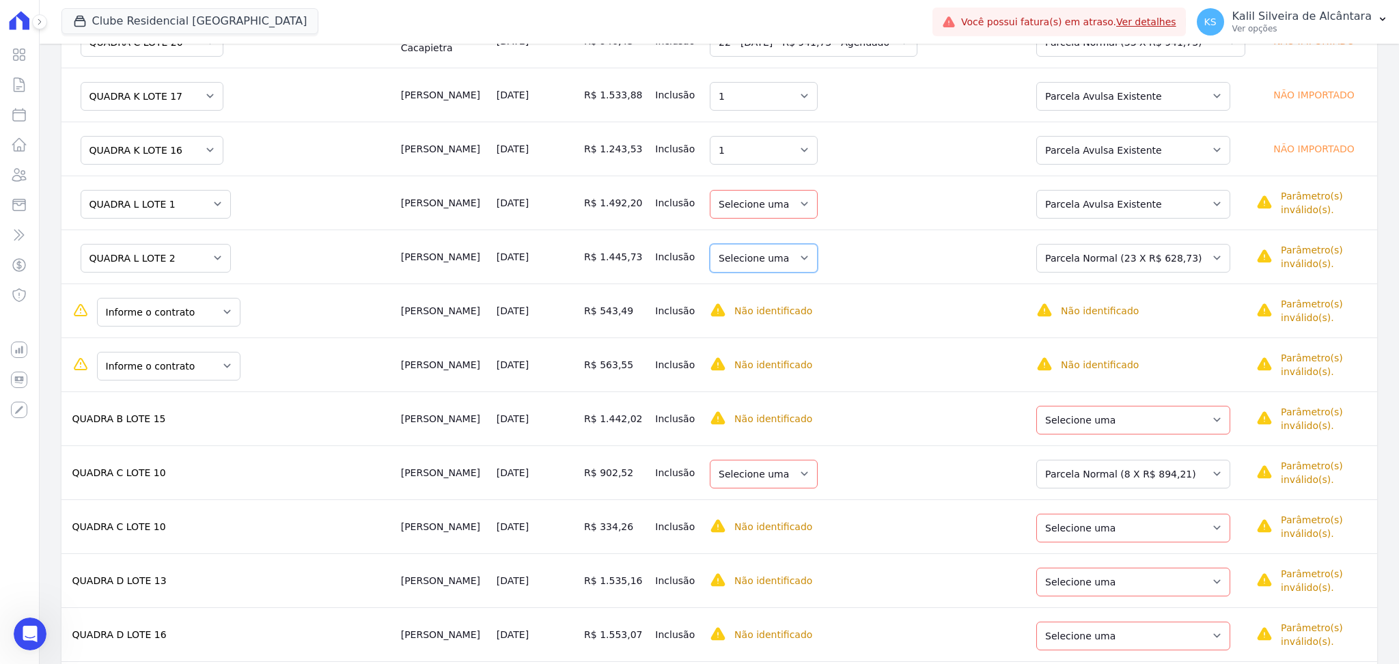
click at [791, 260] on select "Selecione uma" at bounding box center [763, 258] width 108 height 29
click at [796, 262] on select "Selecione uma" at bounding box center [763, 258] width 108 height 29
click at [1139, 264] on select "Selecione uma Nova Parcela Avulsa Parcela Avulsa Existente Parcela Normal (23 X…" at bounding box center [1133, 258] width 194 height 29
drag, startPoint x: 1078, startPoint y: 206, endPoint x: 1079, endPoint y: 214, distance: 8.2
click at [1079, 207] on select "Selecione uma Nova Parcela Avulsa Parcela Avulsa Existente Parcela Normal (23 X…" at bounding box center [1133, 204] width 194 height 29
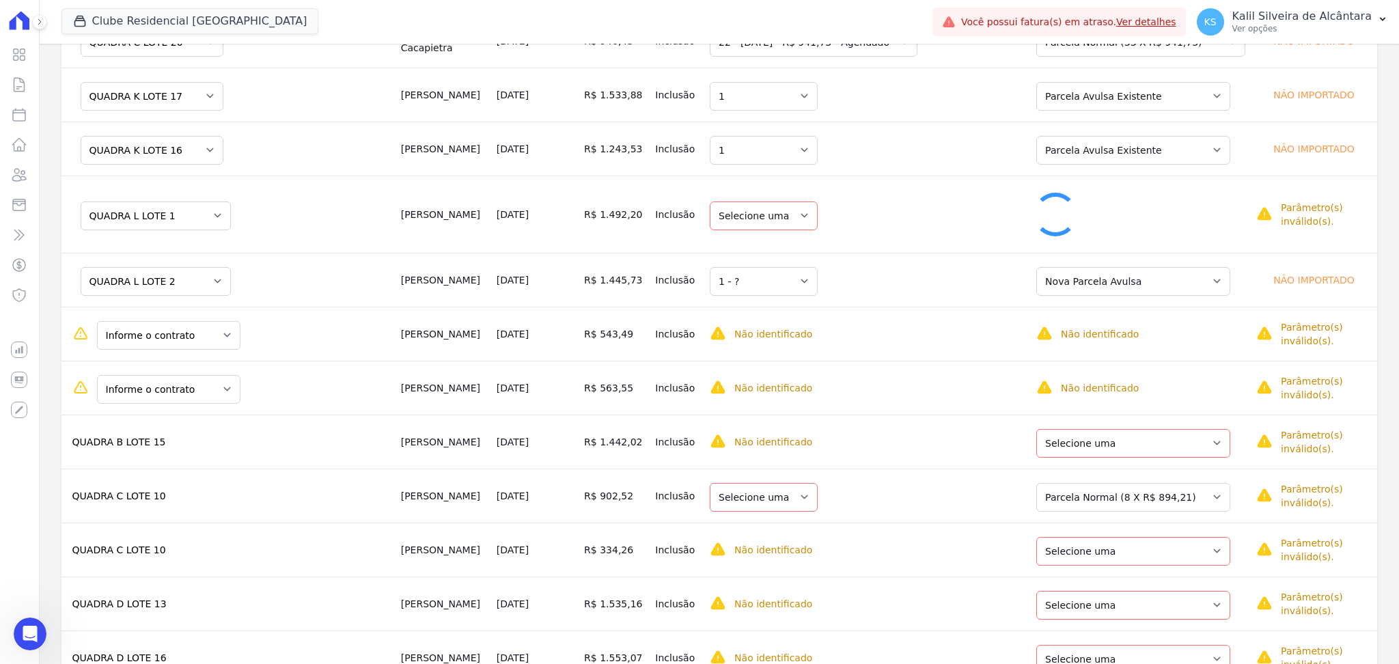
select select "1"
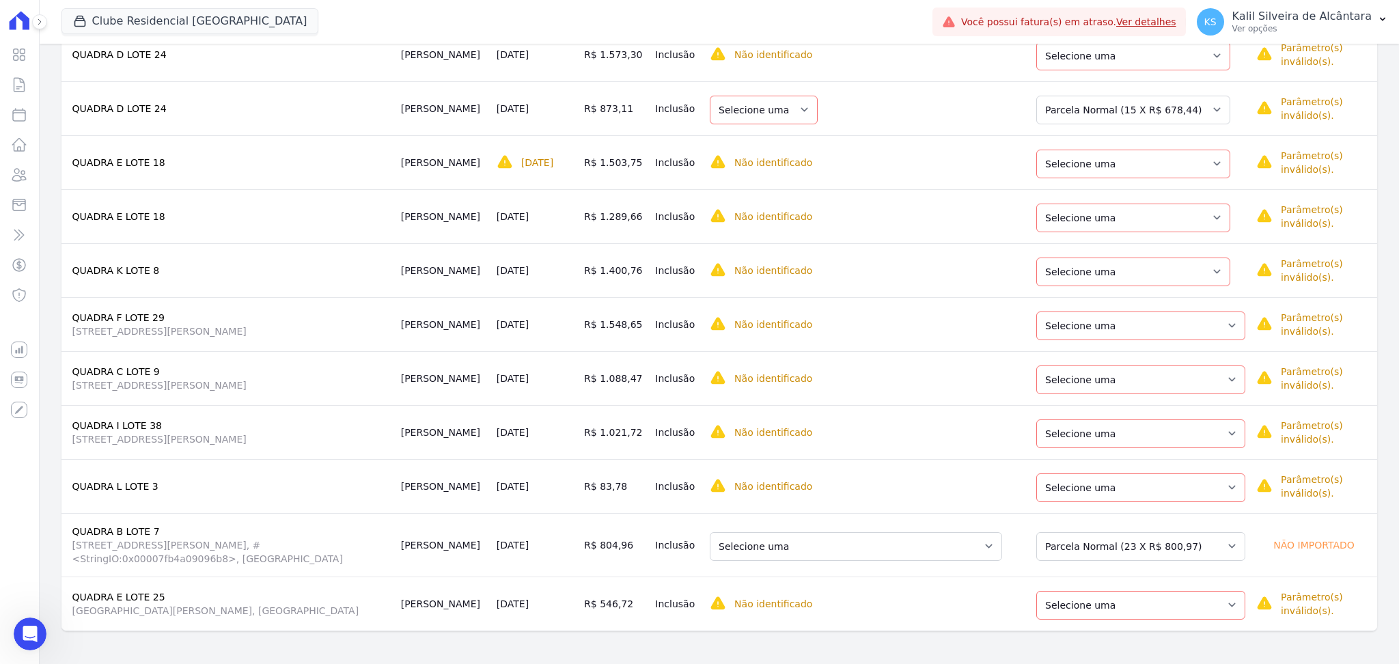
scroll to position [951, 0]
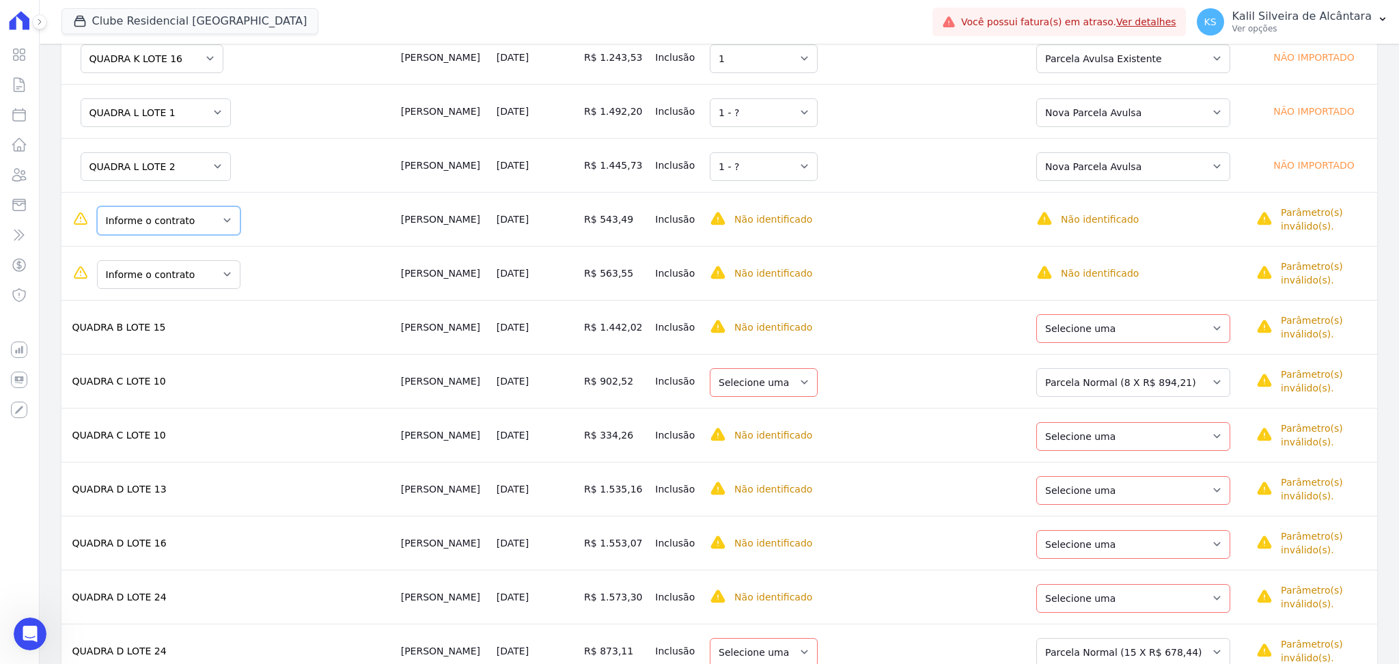
click at [201, 227] on select "Informe o contrato QUADRA D LOTE 30 QUADRA D LOTE 29" at bounding box center [168, 220] width 143 height 29
click at [208, 277] on select "Informe o contrato QUADRA D LOTE 30 QUADRA D LOTE 29" at bounding box center [168, 274] width 143 height 29
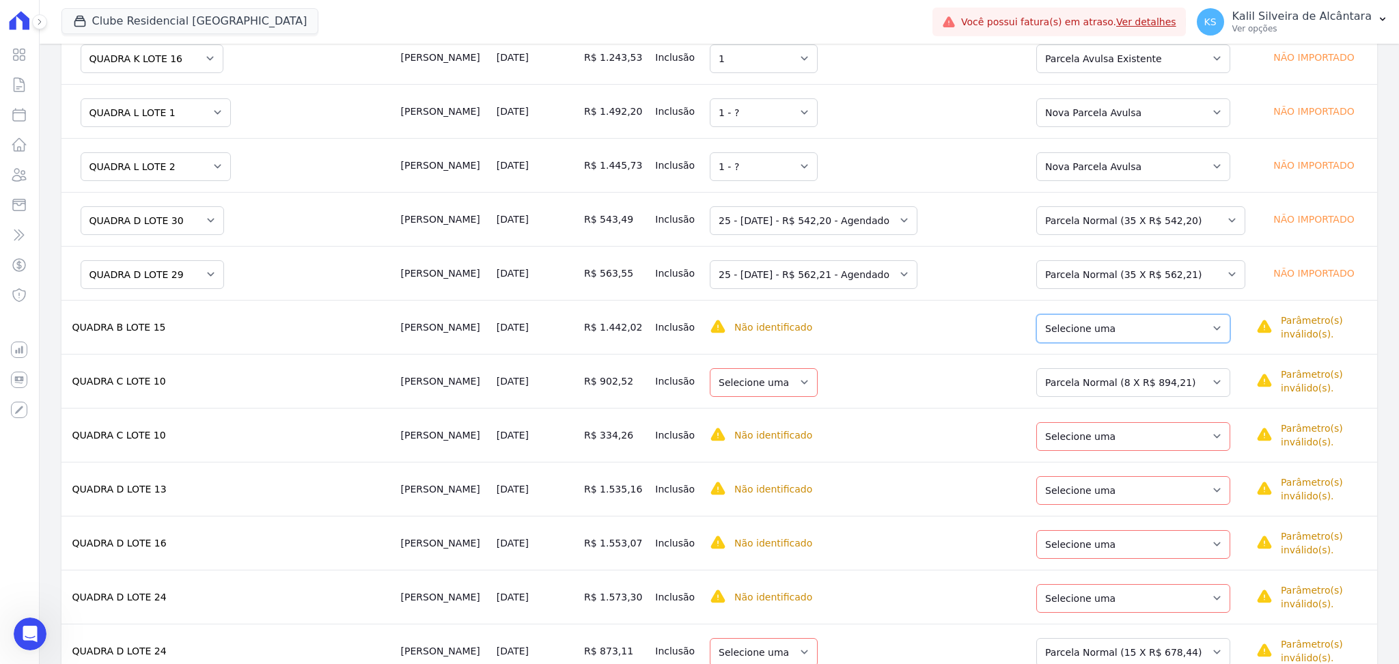
click at [1088, 333] on select "Selecione uma Nova Parcela Avulsa Parcela Avulsa Existente Parcela Normal (16 X…" at bounding box center [1133, 328] width 194 height 29
click at [772, 315] on td "Selecione uma 10 - 29/07/2024 - Em Aberto" at bounding box center [863, 327] width 318 height 54
click at [778, 338] on select "Selecione uma 10 - 29/07/2024 - Em Aberto" at bounding box center [819, 328] width 220 height 29
click at [1120, 339] on select "Selecione uma Nova Parcela Avulsa Parcela Avulsa Existente Parcela Normal (16 X…" at bounding box center [1133, 328] width 194 height 29
click at [804, 347] on td "Selecione uma" at bounding box center [863, 327] width 318 height 54
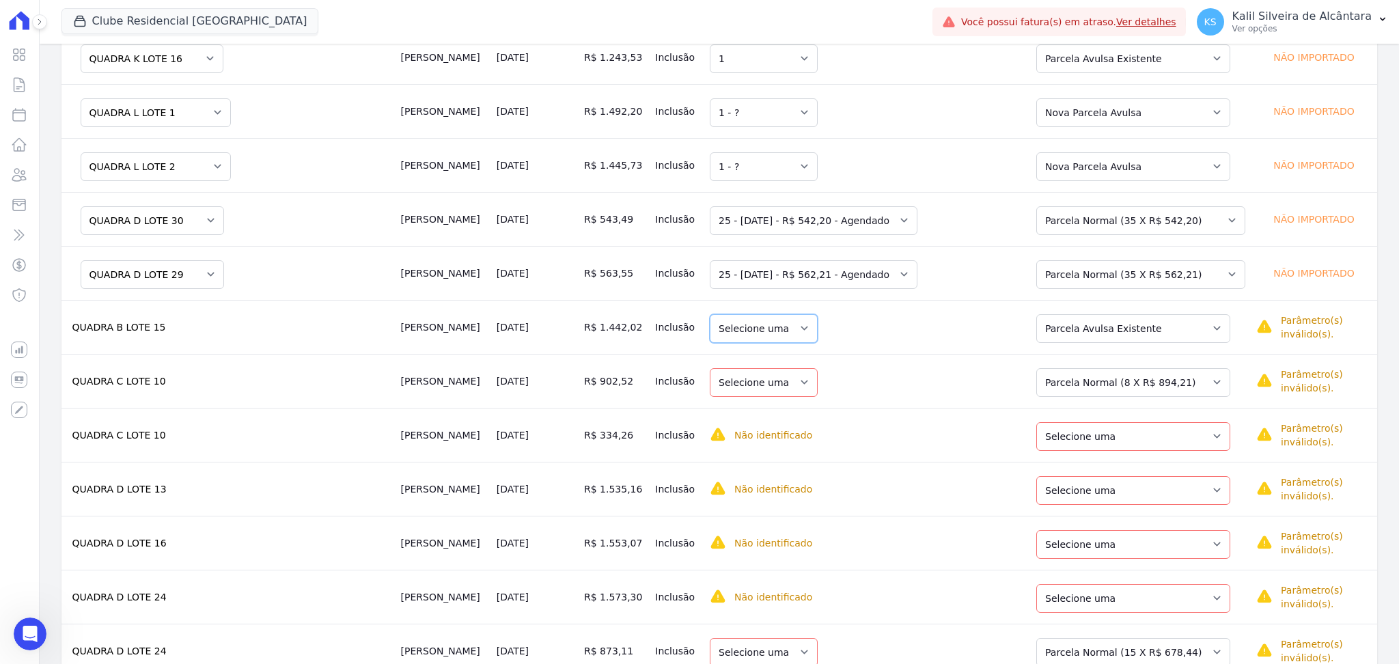
click at [817, 319] on select "Selecione uma" at bounding box center [763, 328] width 108 height 29
click at [801, 331] on select "Selecione uma" at bounding box center [763, 328] width 108 height 29
click at [803, 333] on select "Selecione uma" at bounding box center [763, 328] width 108 height 29
drag, startPoint x: 407, startPoint y: 389, endPoint x: 1051, endPoint y: 382, distance: 644.0
click at [1051, 382] on tr "QUADRA C LOTE 10 Silvia Neres 25/08/2025 R$ 902,52 Inclusão Selecione uma Selec…" at bounding box center [718, 381] width 1315 height 54
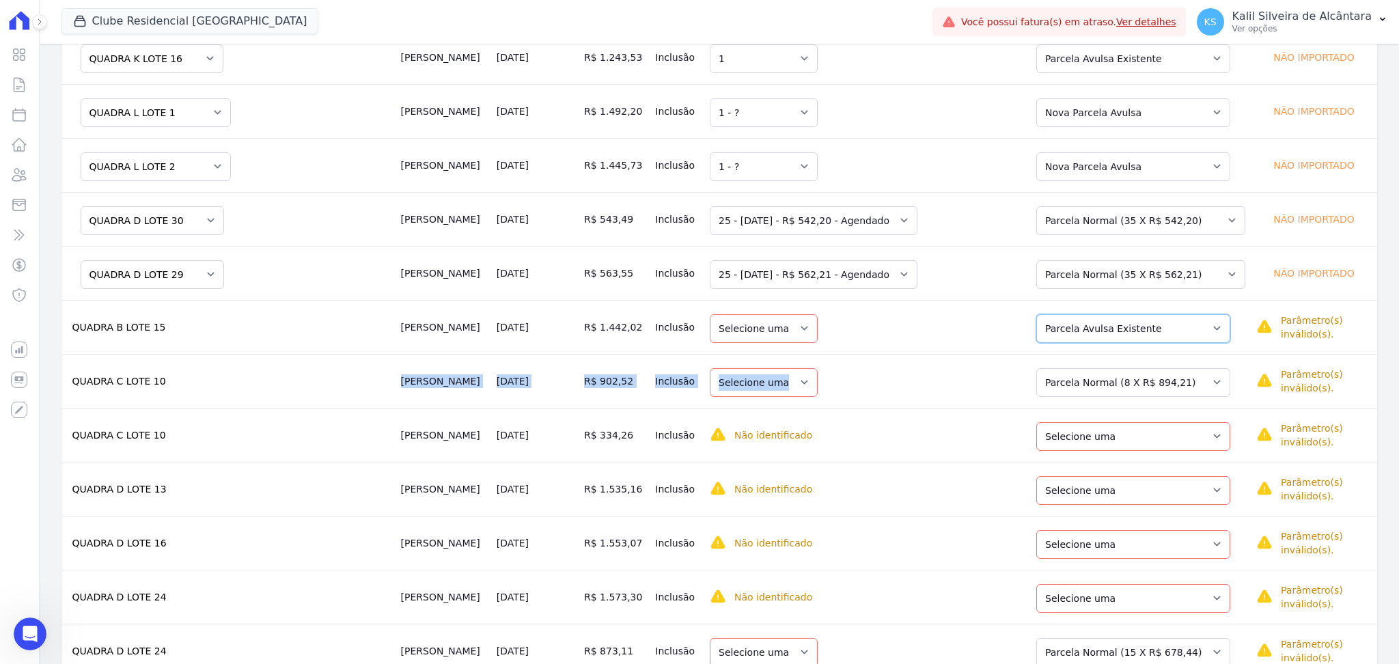
click at [1065, 324] on select "Selecione uma Nova Parcela Avulsa Parcela Avulsa Existente Parcela Normal (16 X…" at bounding box center [1133, 328] width 194 height 29
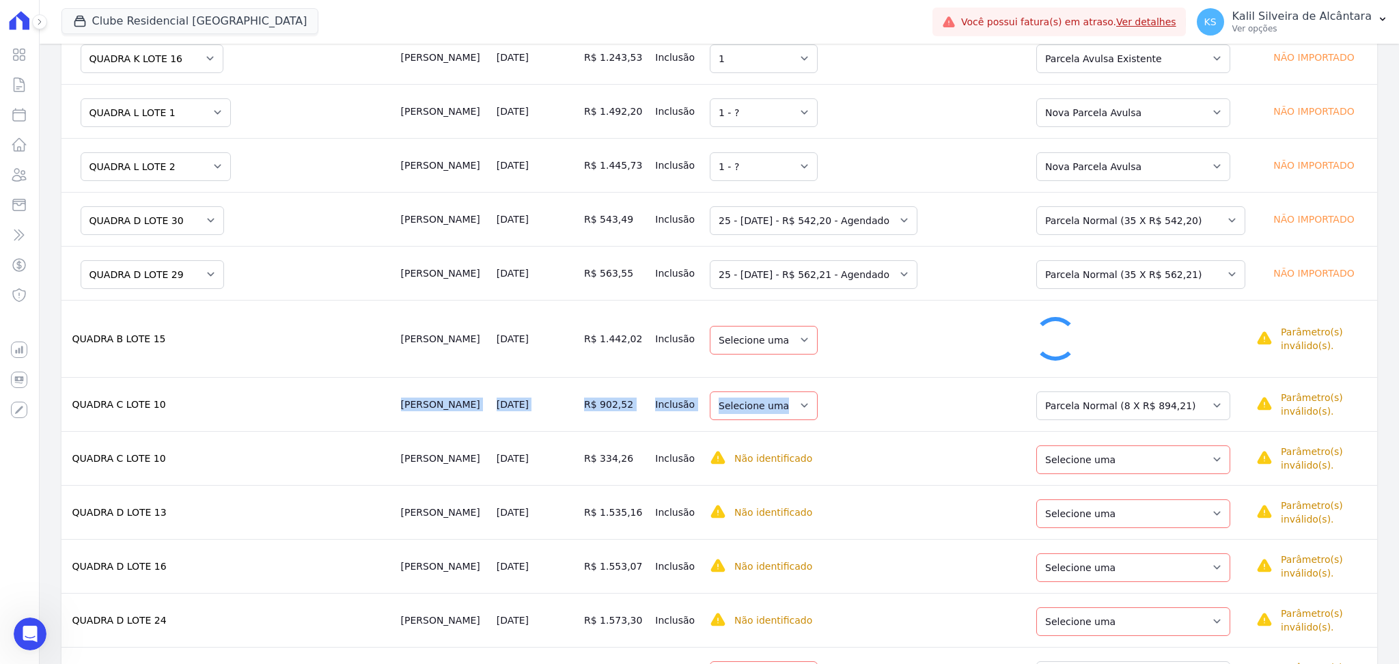
select select "1"
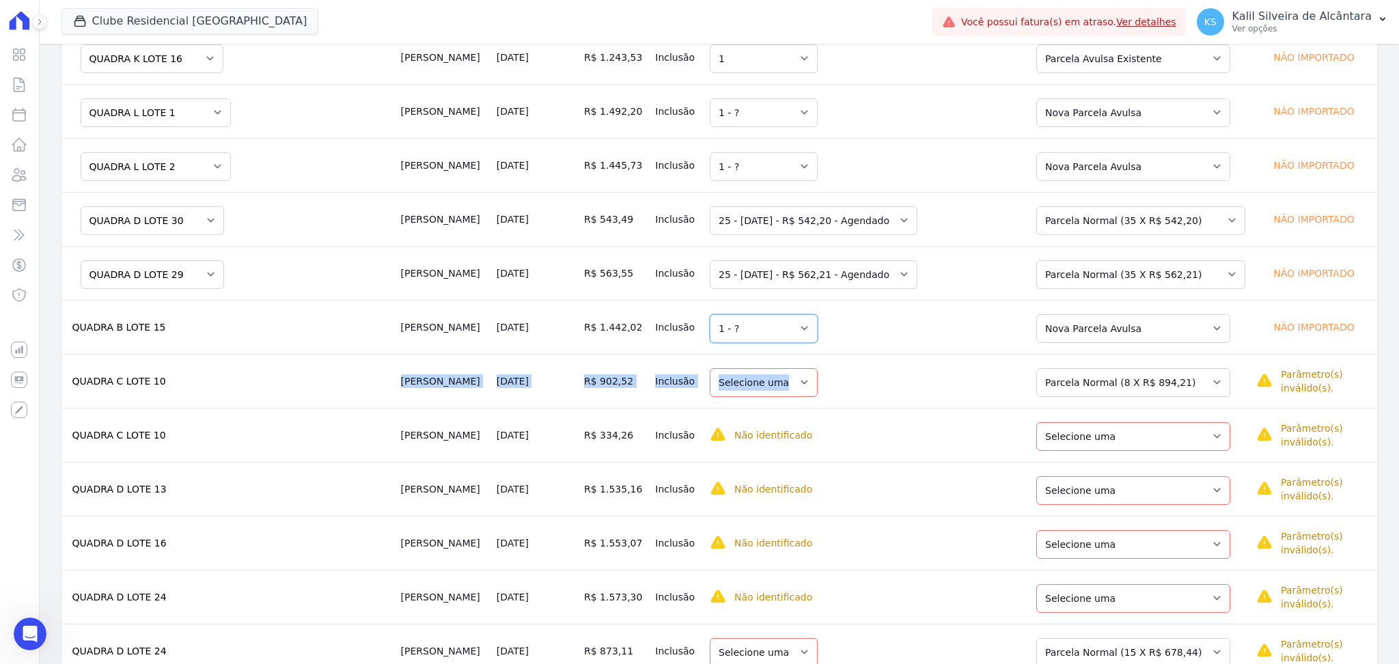
click at [801, 324] on select "Selecione uma 1 - ?" at bounding box center [763, 328] width 108 height 29
click at [721, 316] on select "Selecione uma 1 - ?" at bounding box center [763, 328] width 108 height 29
click at [884, 385] on td "Selecione uma" at bounding box center [863, 381] width 318 height 54
click at [193, 374] on td "QUADRA C LOTE 10" at bounding box center [228, 381] width 334 height 54
click at [809, 380] on select "Selecione uma" at bounding box center [763, 382] width 108 height 29
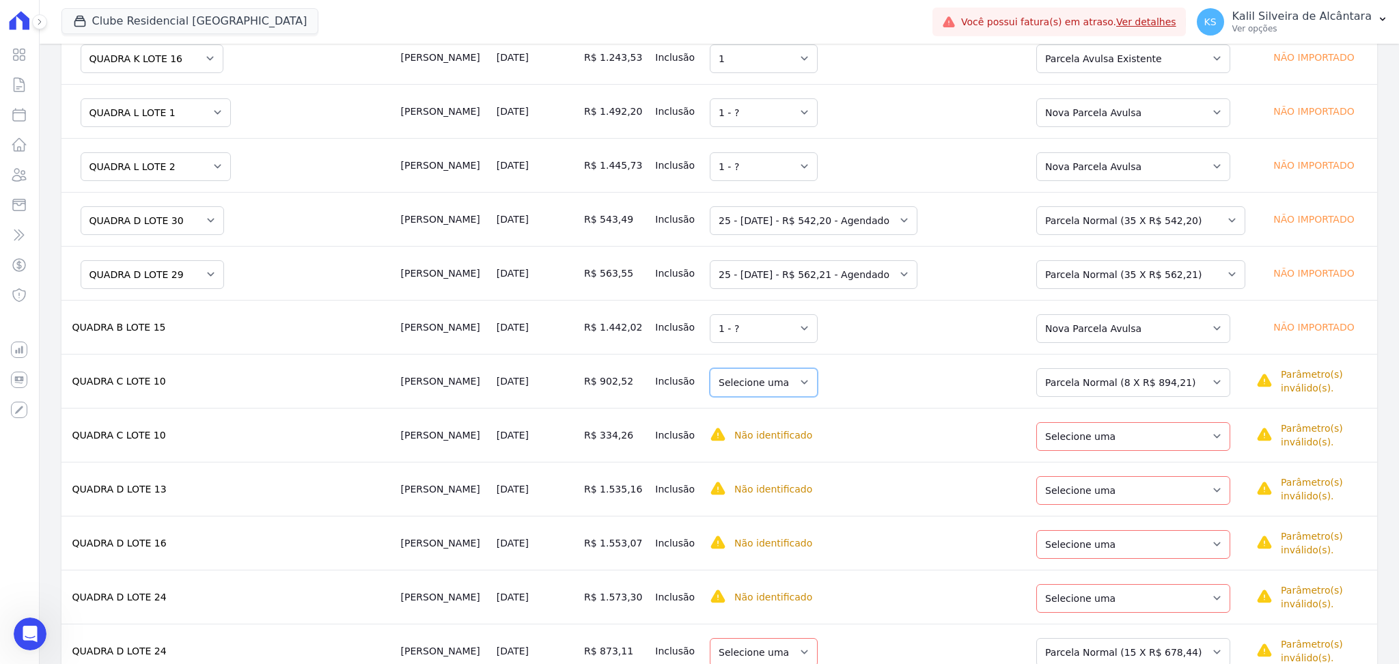
click at [809, 380] on select "Selecione uma" at bounding box center [763, 382] width 108 height 29
click at [817, 384] on select "Selecione uma" at bounding box center [763, 382] width 108 height 29
click at [955, 386] on td "Selecione uma" at bounding box center [863, 381] width 318 height 54
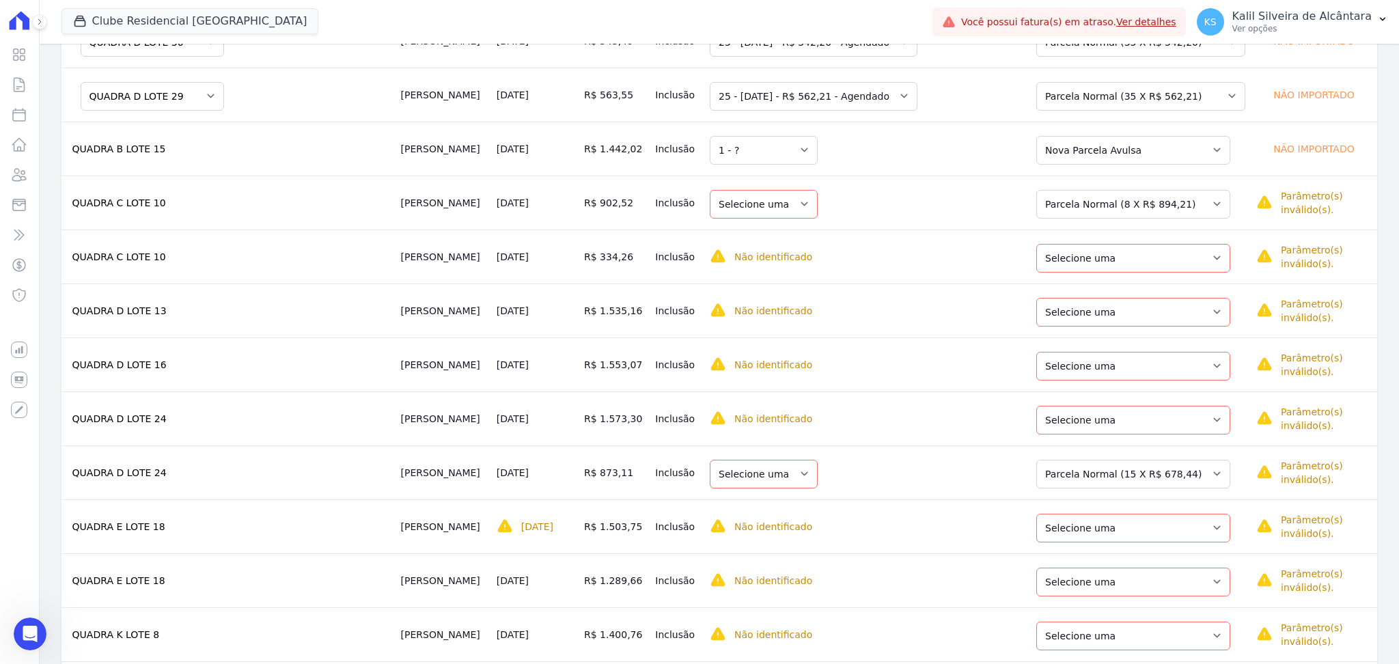
scroll to position [1133, 0]
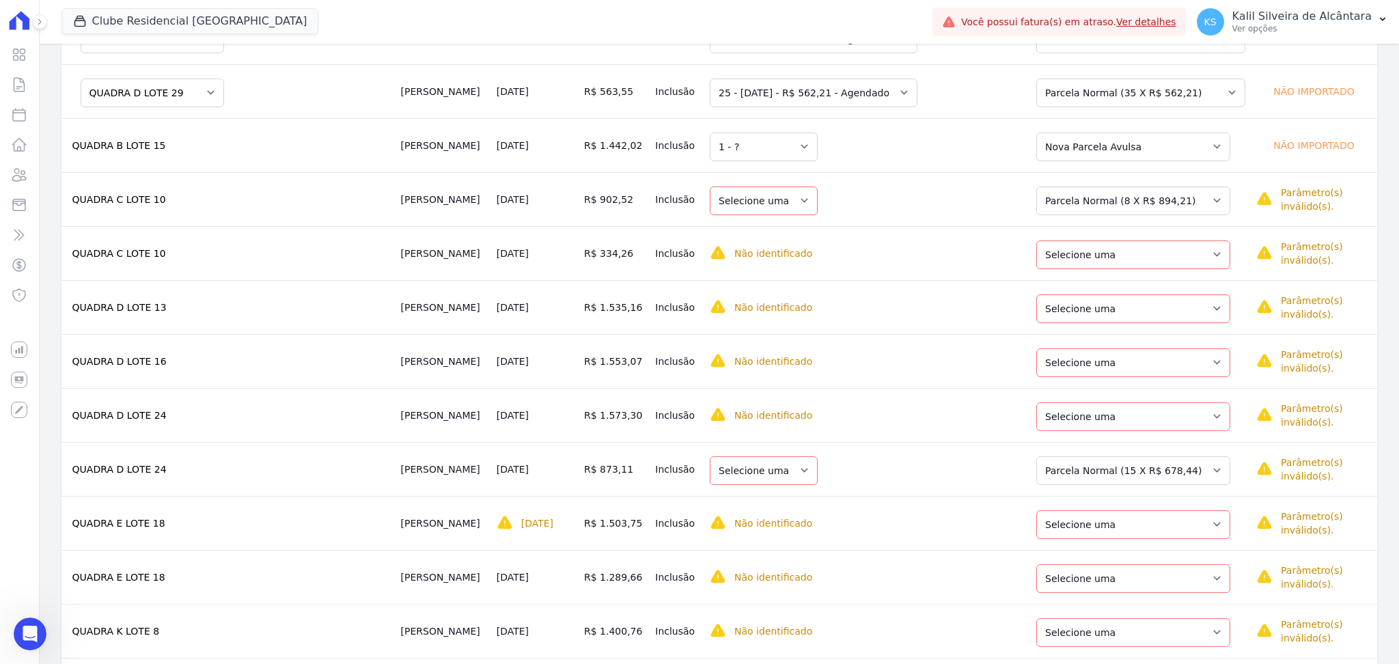
click at [1204, 271] on td "Selecione uma Nova Parcela Avulsa Parcela Avulsa Existente Parcela Normal (34 X…" at bounding box center [1136, 253] width 228 height 54
click at [1188, 265] on select "Selecione uma Nova Parcela Avulsa Parcela Avulsa Existente Parcela Normal (34 X…" at bounding box center [1133, 254] width 194 height 29
click at [778, 264] on select "Selecione uma" at bounding box center [763, 254] width 108 height 29
click at [796, 255] on select "Selecione uma" at bounding box center [763, 254] width 108 height 29
click at [1121, 260] on select "Selecione uma Nova Parcela Avulsa Parcela Avulsa Existente Parcela Normal (34 X…" at bounding box center [1133, 254] width 194 height 29
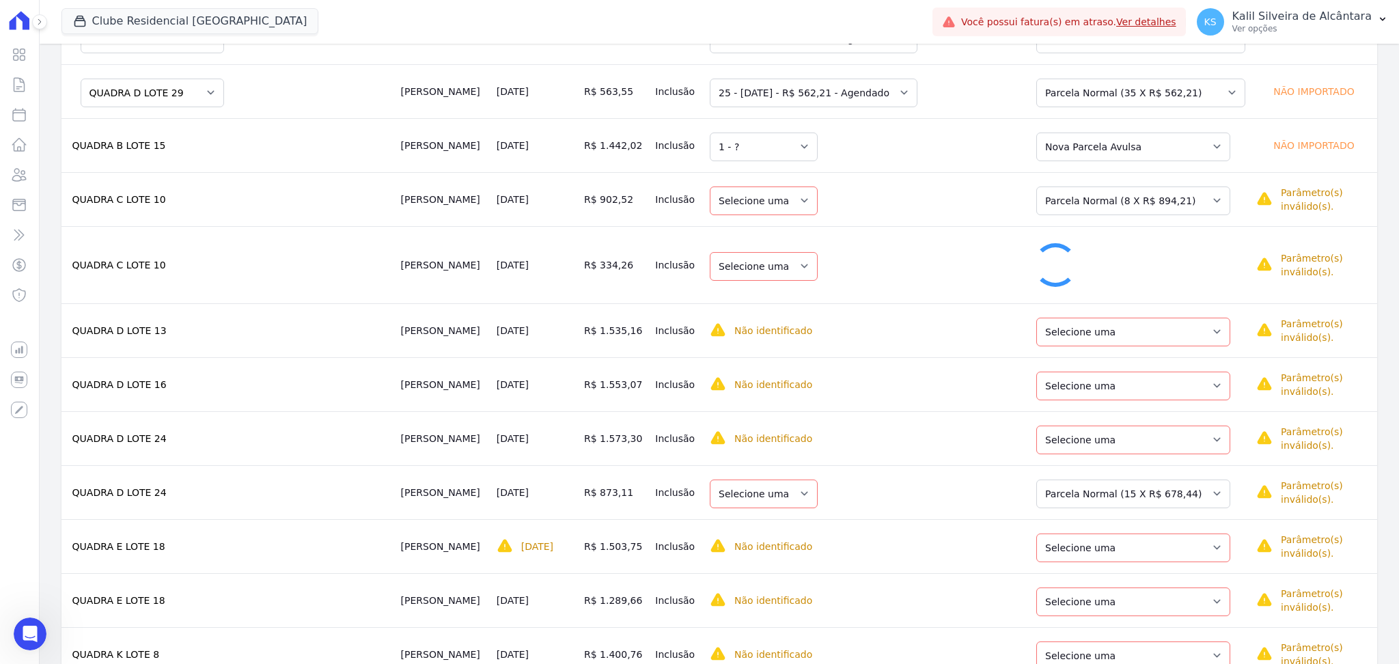
select select "1"
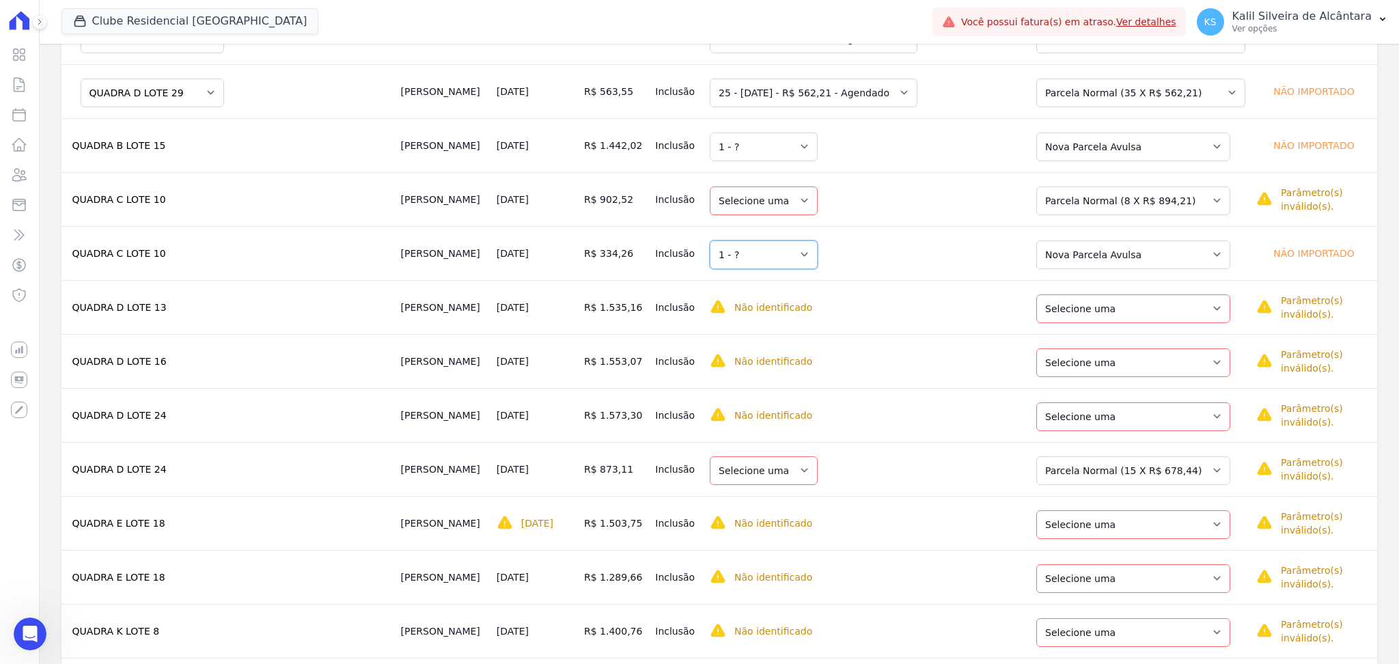
click at [805, 257] on select "Selecione uma 1 - ?" at bounding box center [763, 254] width 108 height 29
click at [937, 257] on td "Selecione uma 1 - ?" at bounding box center [863, 253] width 318 height 54
click at [782, 186] on td "Selecione uma" at bounding box center [863, 199] width 318 height 54
click at [1136, 202] on select "Selecione uma Nova Parcela Avulsa Parcela Avulsa Existente Parcela Normal (34 X…" at bounding box center [1133, 200] width 194 height 29
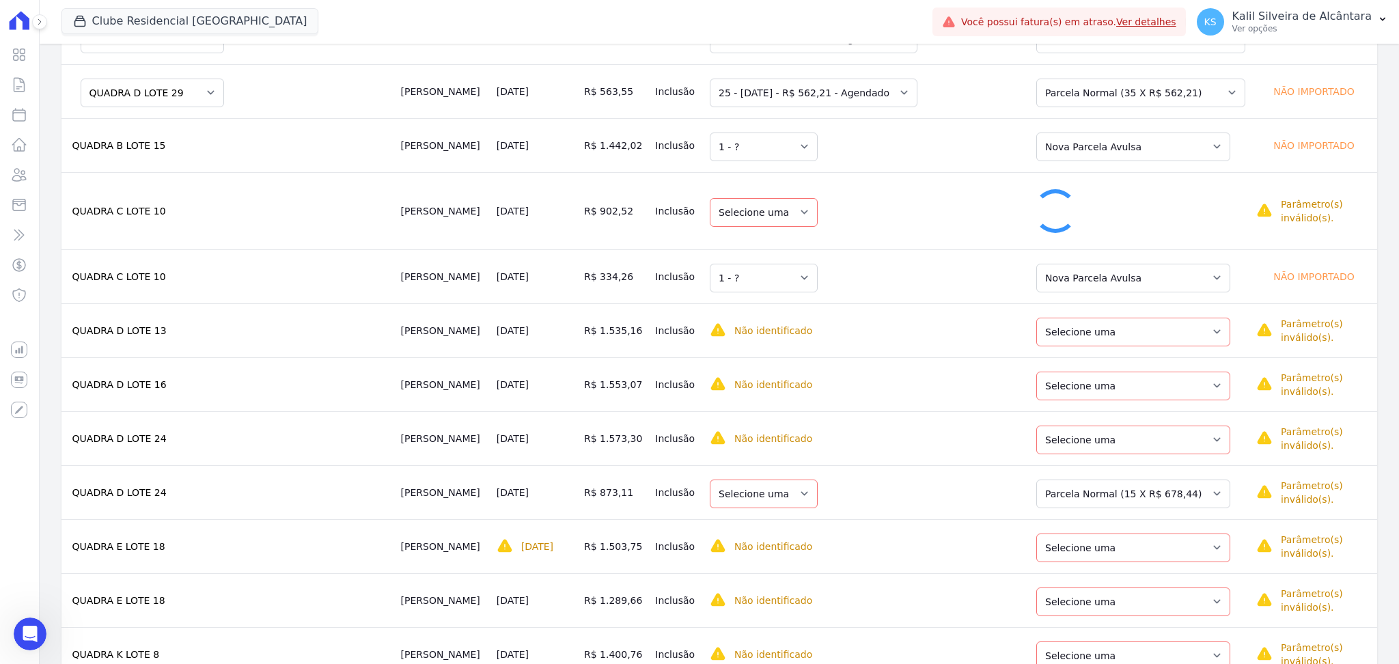
select select "26"
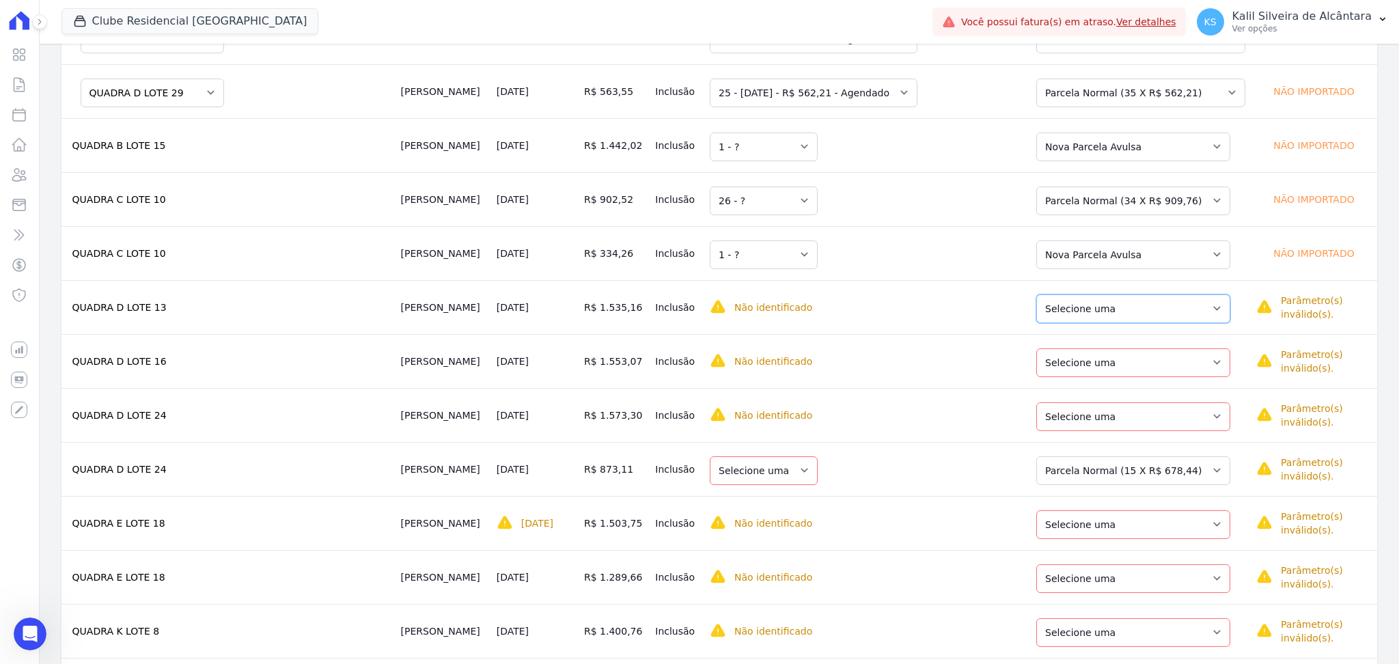
click at [1159, 315] on select "Selecione uma Nova Parcela Avulsa Parcela Avulsa Existente Parcela Normal (23 X…" at bounding box center [1133, 308] width 194 height 29
click at [1141, 301] on select "Selecione uma Nova Parcela Avulsa Parcela Avulsa Existente Parcela Normal (23 X…" at bounding box center [1133, 308] width 194 height 29
click at [891, 304] on select "Selecione uma - 25/06/2024 - R$ 660,71 - Vencido" at bounding box center [800, 308] width 182 height 29
click at [1127, 317] on select "Selecione uma Nova Parcela Avulsa Parcela Avulsa Existente Parcela Normal (23 X…" at bounding box center [1133, 308] width 194 height 29
click at [1155, 372] on select "Selecione uma Nova Parcela Avulsa Parcela Avulsa Existente Parcela Normal (23 X…" at bounding box center [1133, 362] width 194 height 29
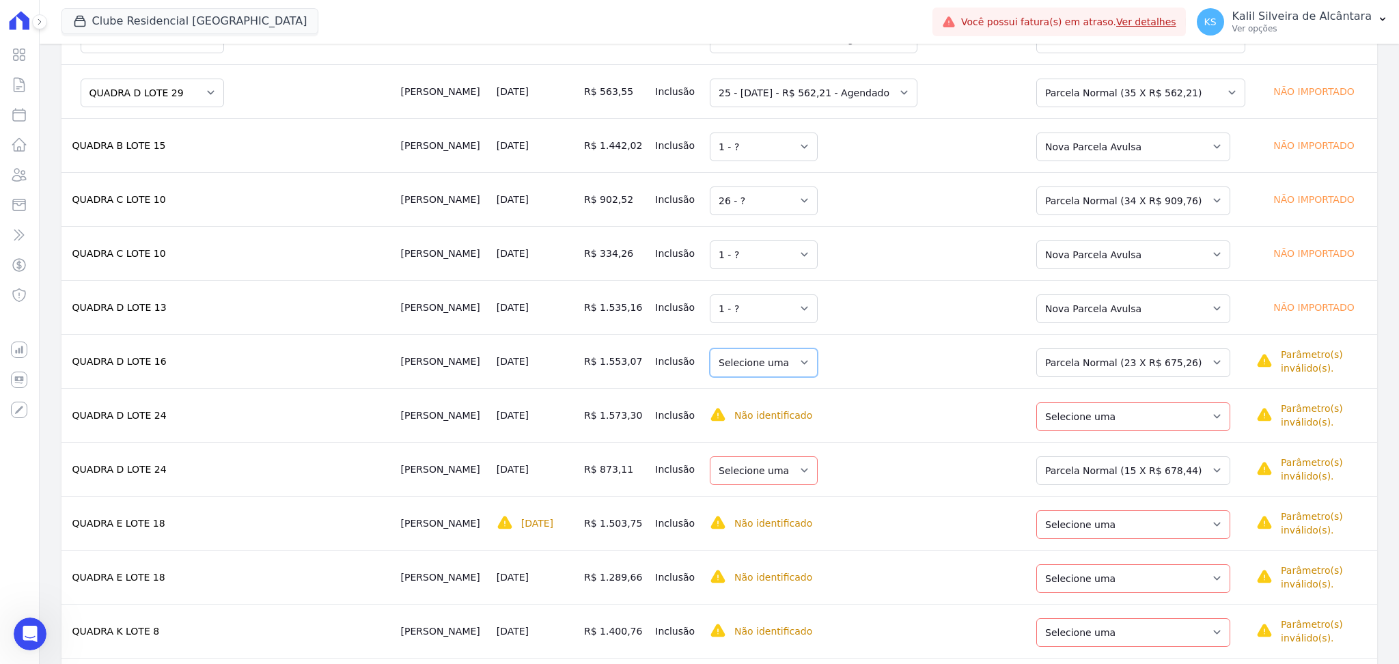
click at [798, 365] on select "Selecione uma" at bounding box center [763, 362] width 108 height 29
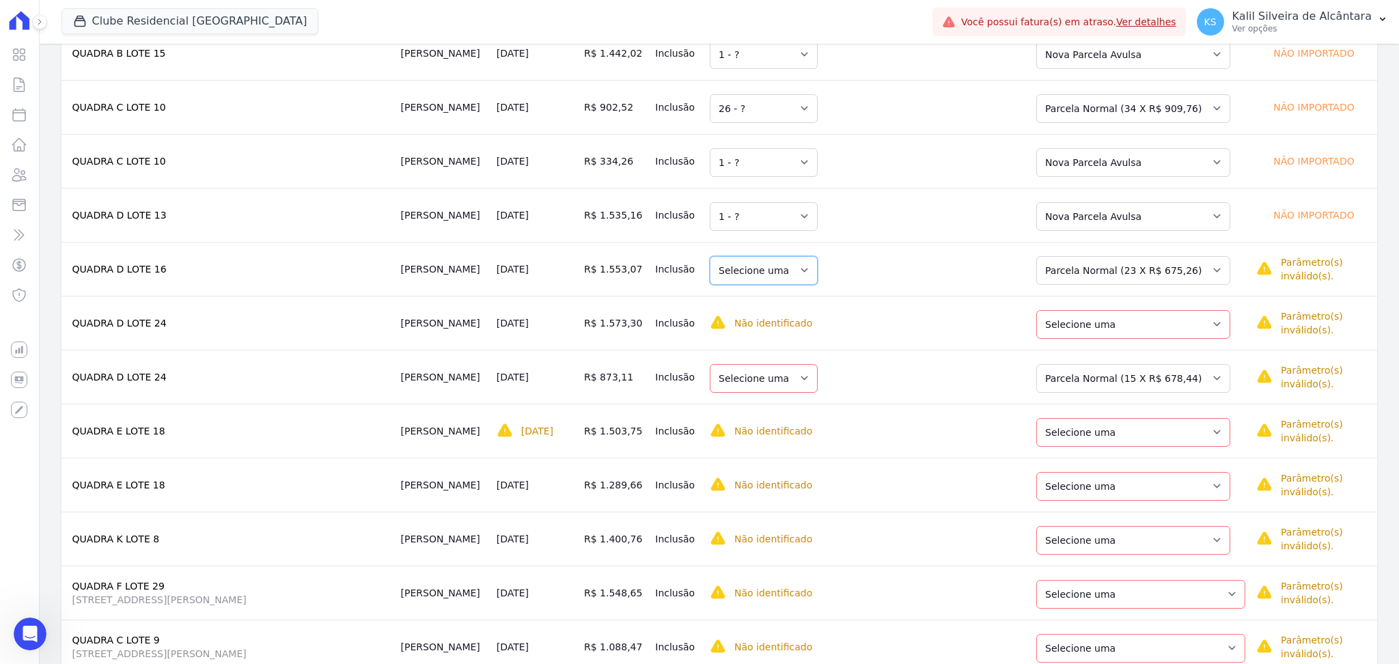
scroll to position [1224, 0]
click at [803, 269] on select "Selecione uma" at bounding box center [763, 271] width 108 height 29
click at [811, 272] on select "Selecione uma" at bounding box center [763, 271] width 108 height 29
click at [1011, 296] on td "Selecione uma" at bounding box center [863, 269] width 318 height 54
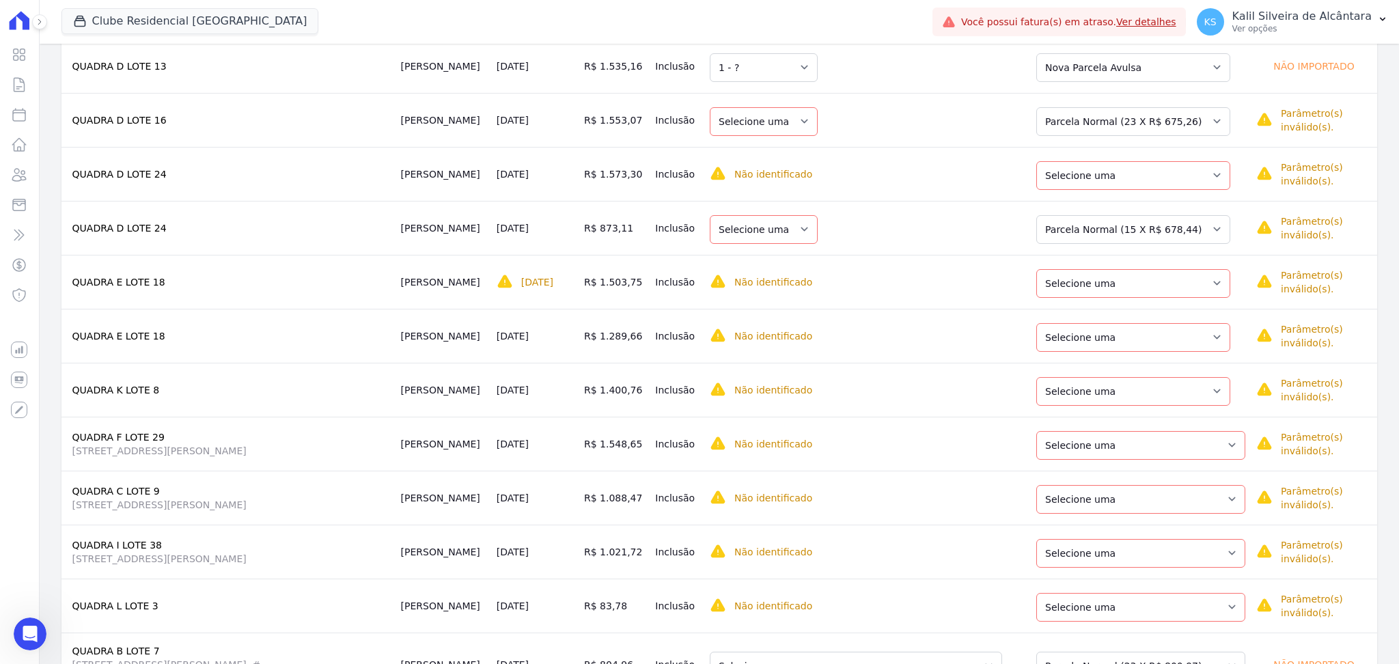
scroll to position [1406, 0]
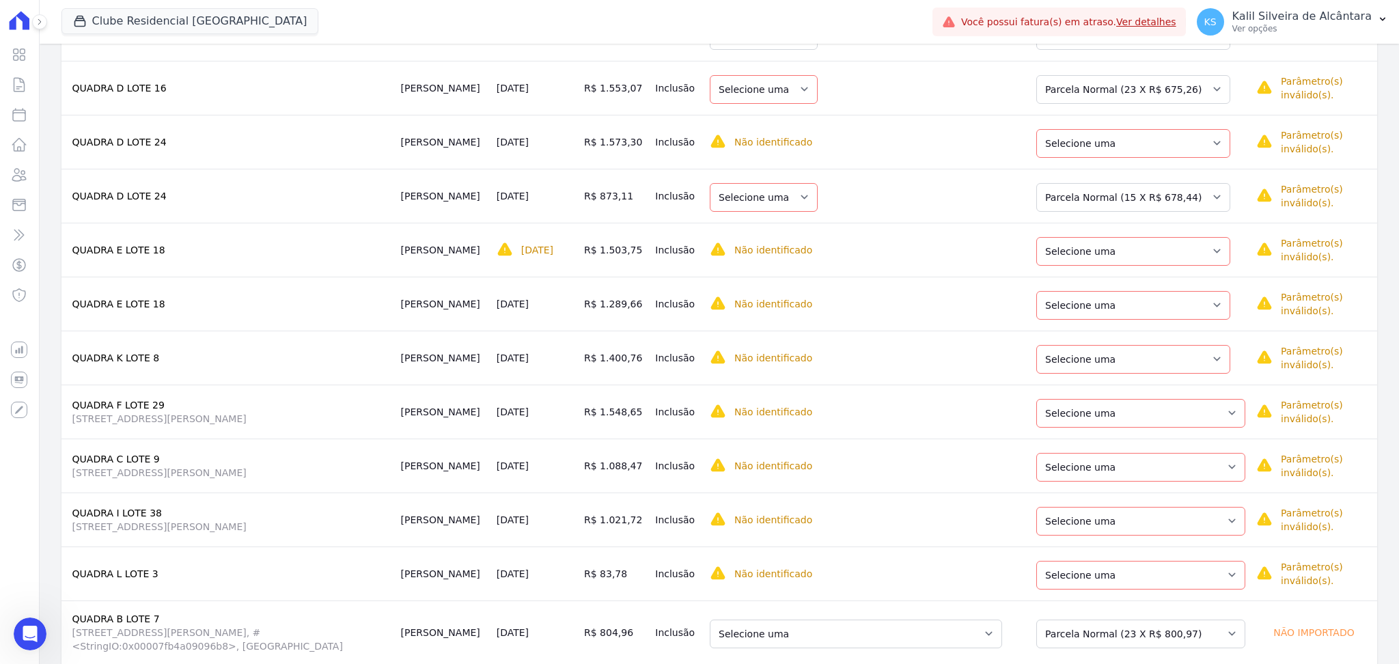
click at [1192, 161] on td "Selecione uma Nova Parcela Avulsa Parcela Avulsa Existente Parcela Normal (15 X…" at bounding box center [1136, 142] width 228 height 54
click at [1192, 160] on td "Selecione uma Nova Parcela Avulsa Parcela Avulsa Existente Parcela Normal (15 X…" at bounding box center [1136, 142] width 228 height 54
click at [1192, 143] on select "Selecione uma Nova Parcela Avulsa Parcela Avulsa Existente Parcela Normal (15 X…" at bounding box center [1133, 143] width 194 height 29
click at [813, 141] on select "Selecione uma" at bounding box center [763, 143] width 108 height 29
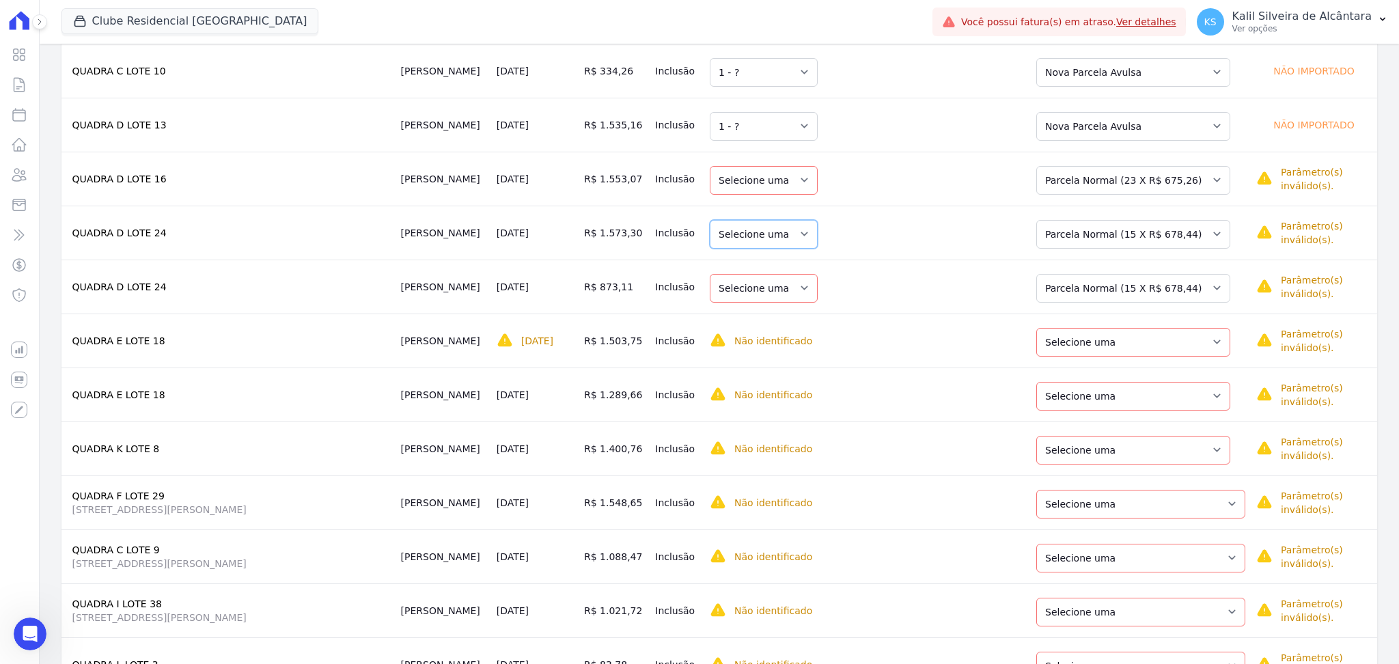
click at [793, 246] on select "Selecione uma" at bounding box center [763, 234] width 108 height 29
click at [1186, 233] on select "Selecione uma Nova Parcela Avulsa Parcela Avulsa Existente Parcela Normal (15 X…" at bounding box center [1133, 234] width 194 height 29
click at [937, 264] on td "Selecione uma" at bounding box center [863, 286] width 318 height 54
click at [1148, 243] on select "Selecione uma Nova Parcela Avulsa Parcela Avulsa Existente Parcela Normal (15 X…" at bounding box center [1133, 234] width 194 height 29
click at [1038, 223] on select "Selecione uma Nova Parcela Avulsa Parcela Avulsa Existente Parcela Normal (15 X…" at bounding box center [1133, 234] width 194 height 29
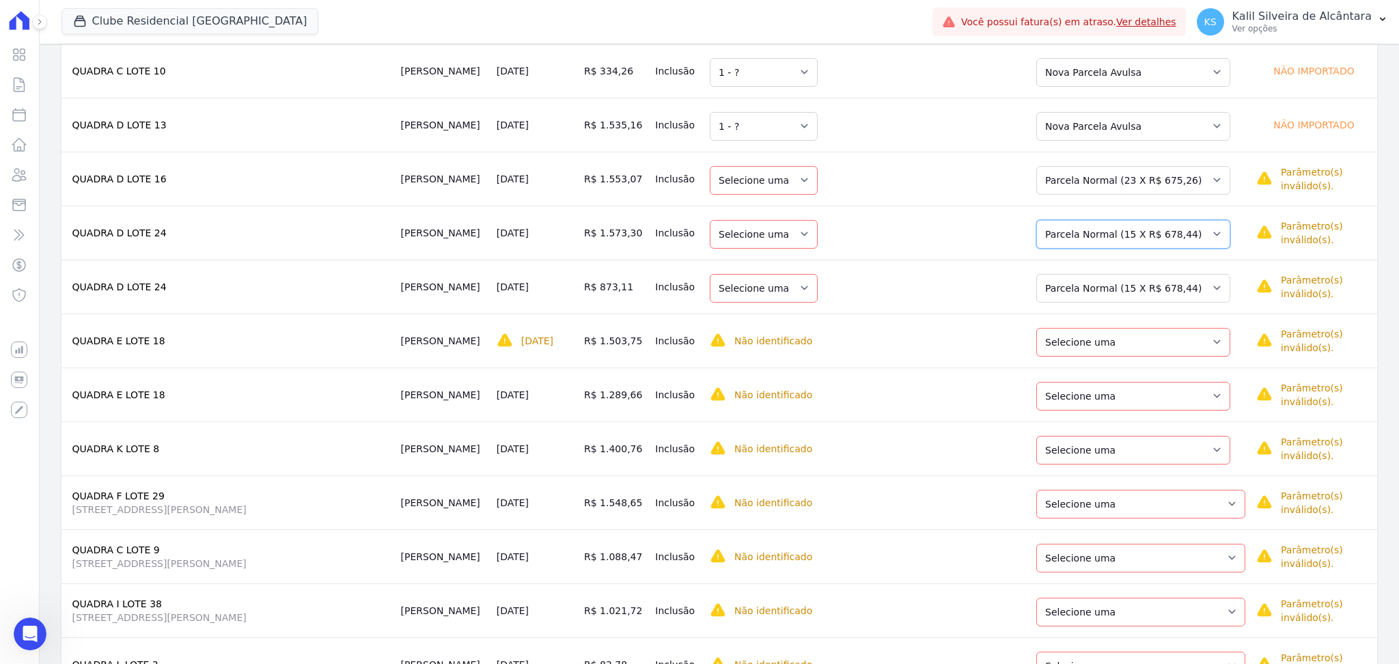
drag, startPoint x: 1116, startPoint y: 234, endPoint x: 1119, endPoint y: 292, distance: 58.1
click at [781, 238] on select "Selecione uma" at bounding box center [763, 234] width 108 height 29
click at [772, 285] on select "Selecione uma" at bounding box center [763, 288] width 108 height 29
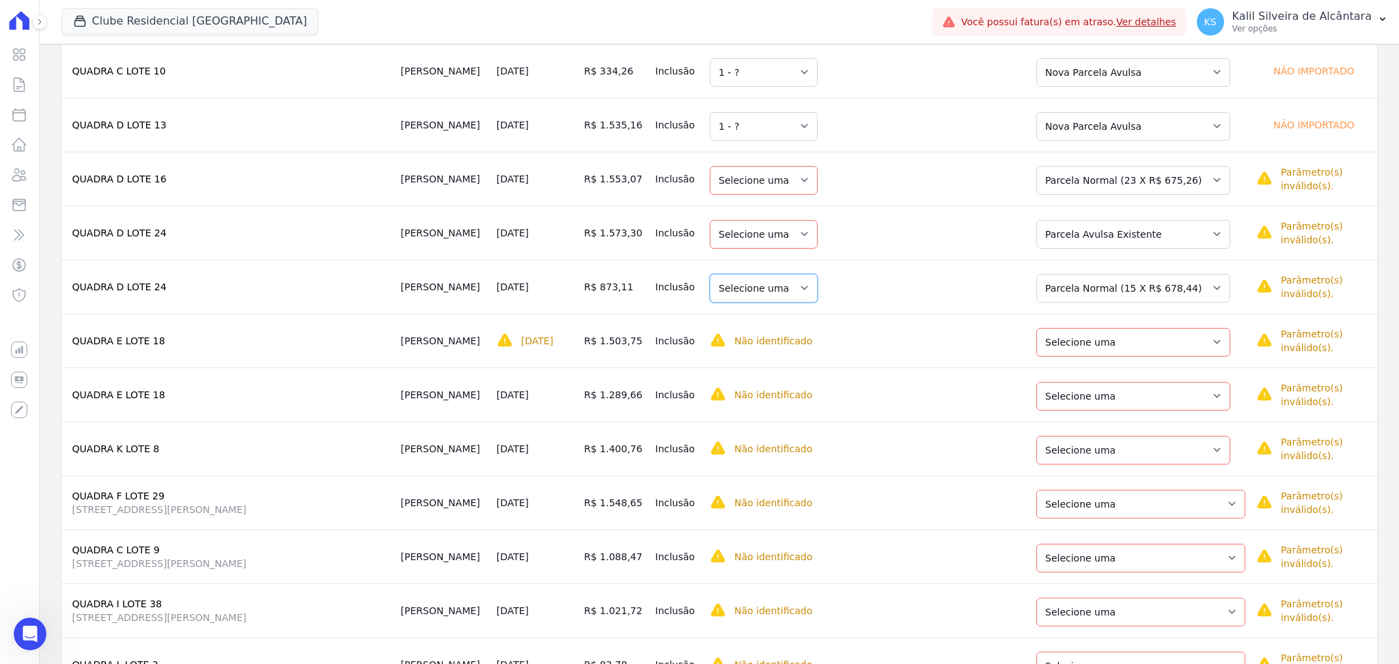
drag, startPoint x: 772, startPoint y: 285, endPoint x: 879, endPoint y: 267, distance: 108.0
click at [879, 267] on td "Selecione uma" at bounding box center [863, 286] width 318 height 54
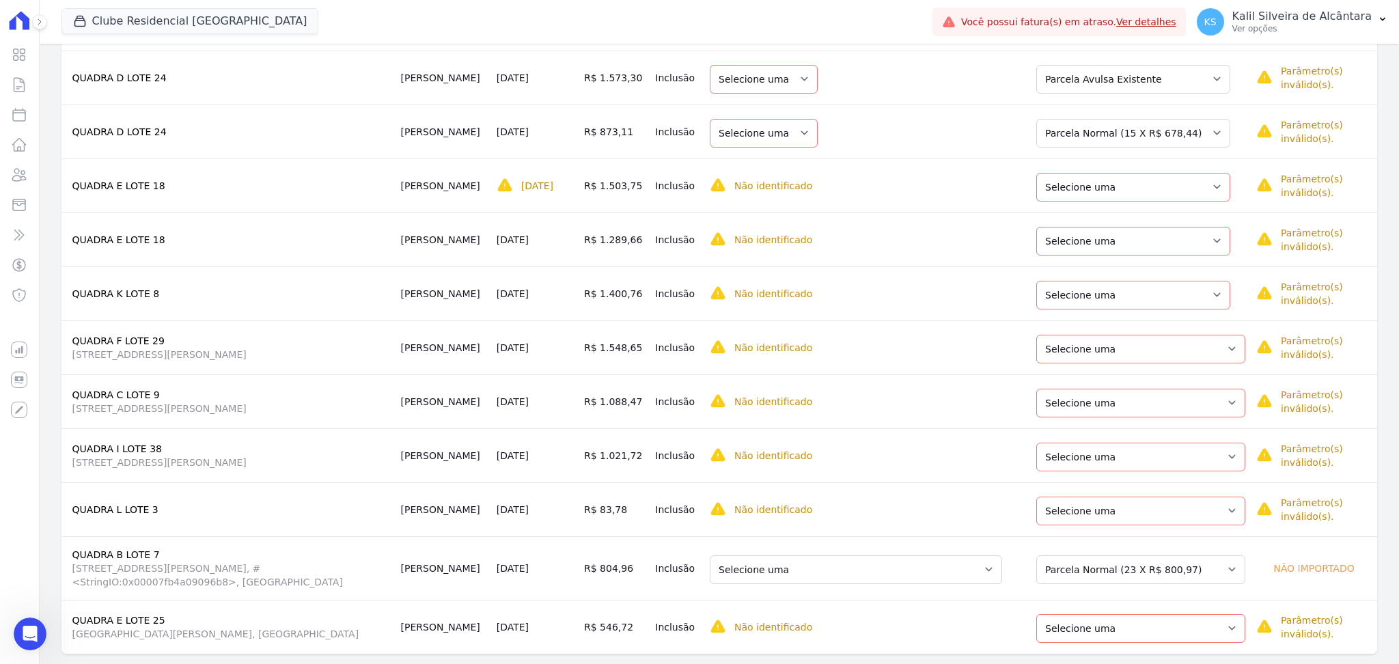
scroll to position [1498, 0]
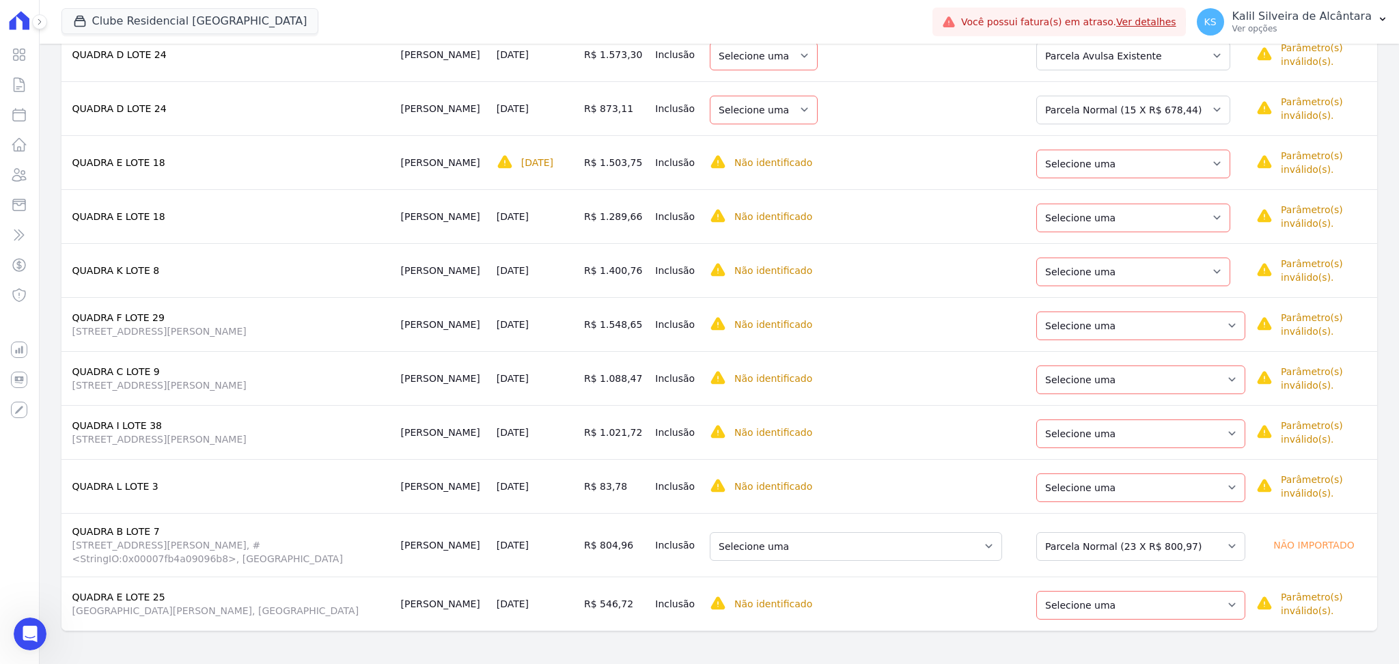
click at [727, 173] on td "Não identificado Selecione primeiro a regra de cobrança." at bounding box center [863, 162] width 318 height 54
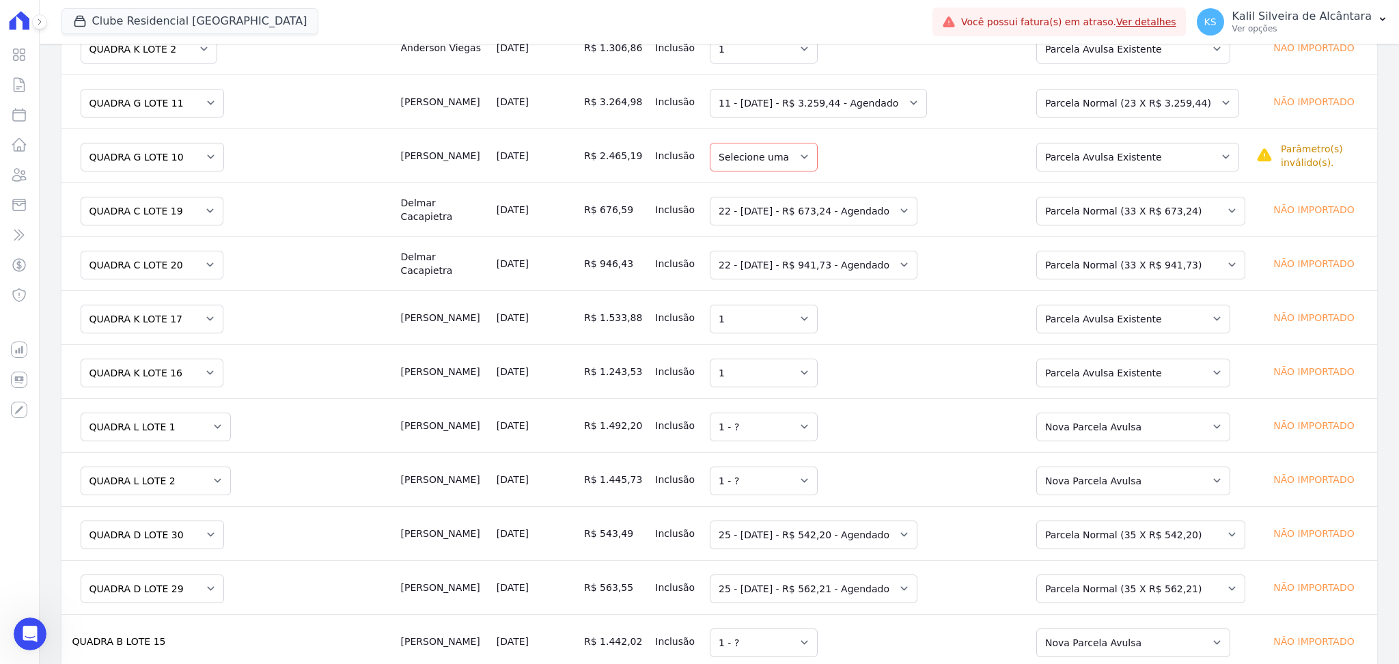
scroll to position [546, 0]
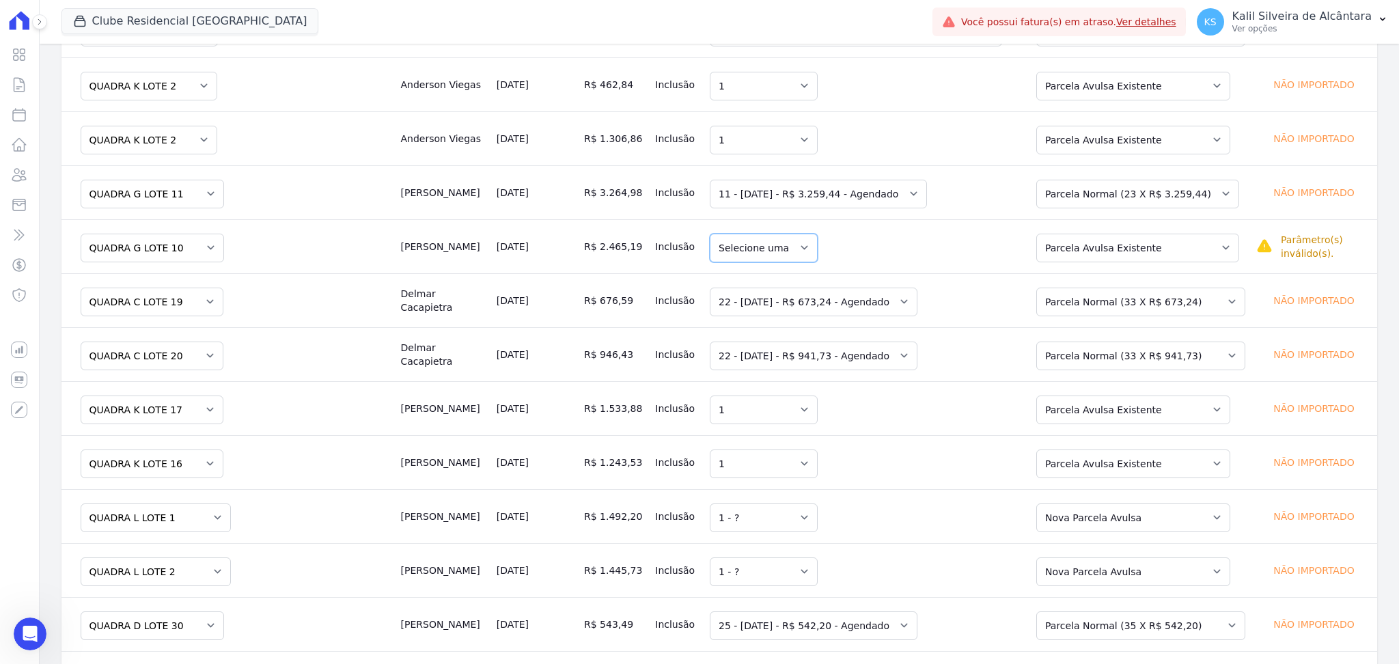
click at [723, 261] on select "Selecione uma" at bounding box center [763, 248] width 108 height 29
click at [979, 234] on td "Selecione uma" at bounding box center [863, 246] width 318 height 54
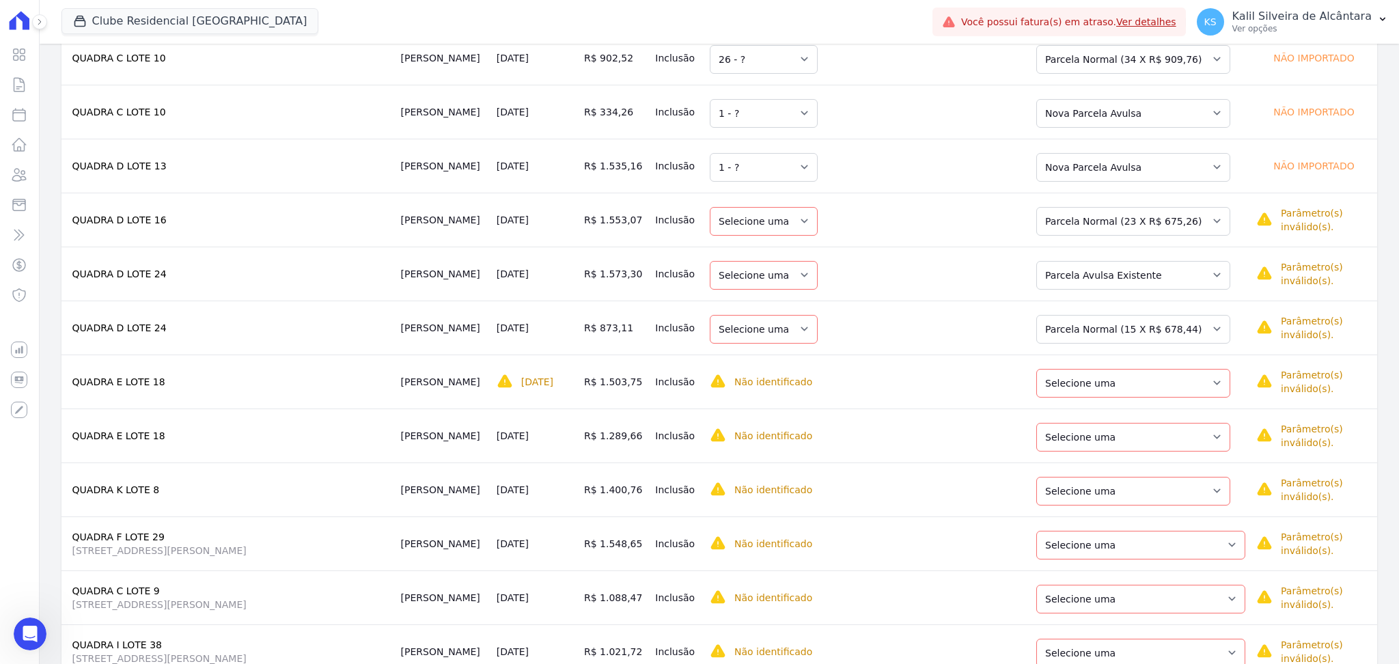
scroll to position [1366, 0]
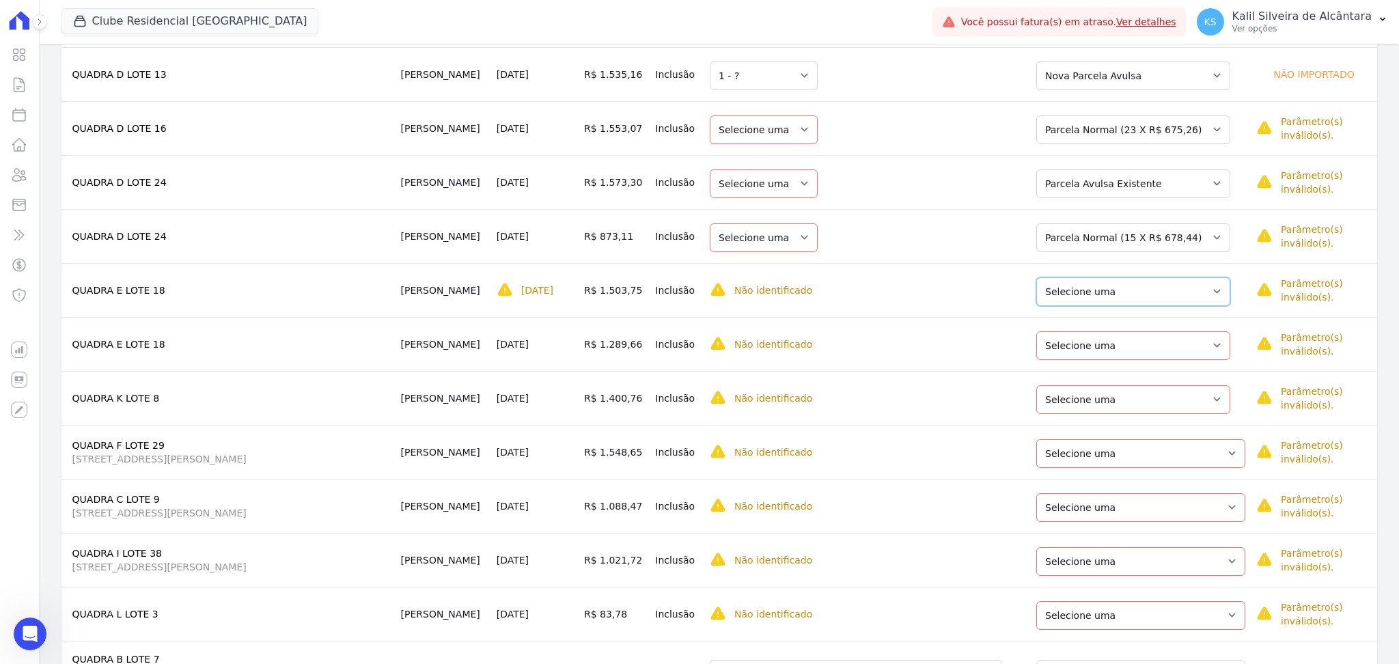
click at [1131, 302] on select "Selecione uma Nova Parcela Avulsa Parcela Avulsa Existente Parcela Normal (20 X…" at bounding box center [1133, 291] width 194 height 29
click at [819, 329] on td "Não identificado Selecione primeiro a regra de cobrança." at bounding box center [863, 344] width 318 height 54
click at [787, 190] on select "Selecione uma" at bounding box center [763, 183] width 108 height 29
drag, startPoint x: 861, startPoint y: 218, endPoint x: 871, endPoint y: 222, distance: 11.0
click at [864, 219] on td "Selecione uma" at bounding box center [863, 236] width 318 height 54
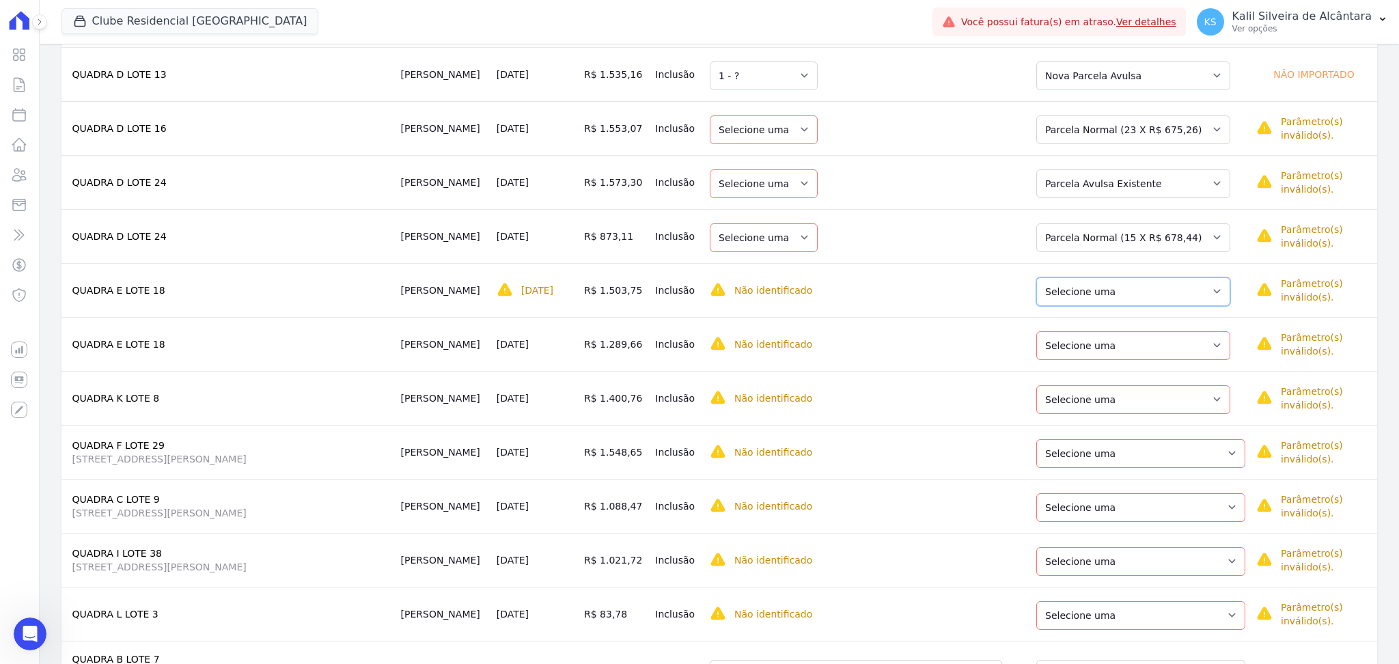
click at [1192, 301] on select "Selecione uma Nova Parcela Avulsa Parcela Avulsa Existente Parcela Normal (20 X…" at bounding box center [1133, 291] width 194 height 29
click at [762, 300] on select "Selecione uma 1 - ?" at bounding box center [763, 291] width 108 height 29
click at [721, 280] on select "Selecione uma 1 - ?" at bounding box center [763, 291] width 108 height 29
click at [526, 289] on span "Data de vencimento inválida: não pode ser no passado" at bounding box center [644, 278] width 297 height 25
click at [1089, 352] on select "Selecione uma Nova Parcela Avulsa Parcela Avulsa Existente Parcela Normal (20 X…" at bounding box center [1133, 345] width 194 height 29
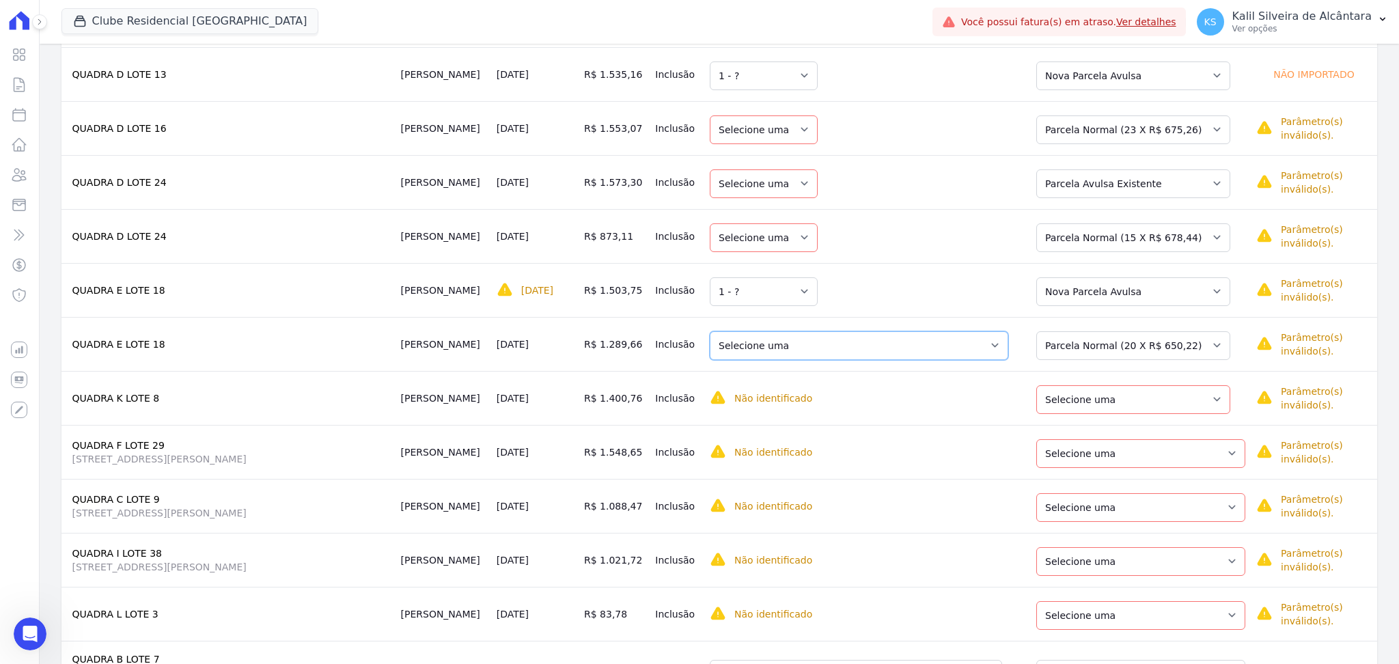
click at [972, 352] on select "Selecione uma 10 - 15/11/2023 - R$ 631,97 - Vencido (Cobrança Expirada) 11 - 15…" at bounding box center [858, 345] width 298 height 29
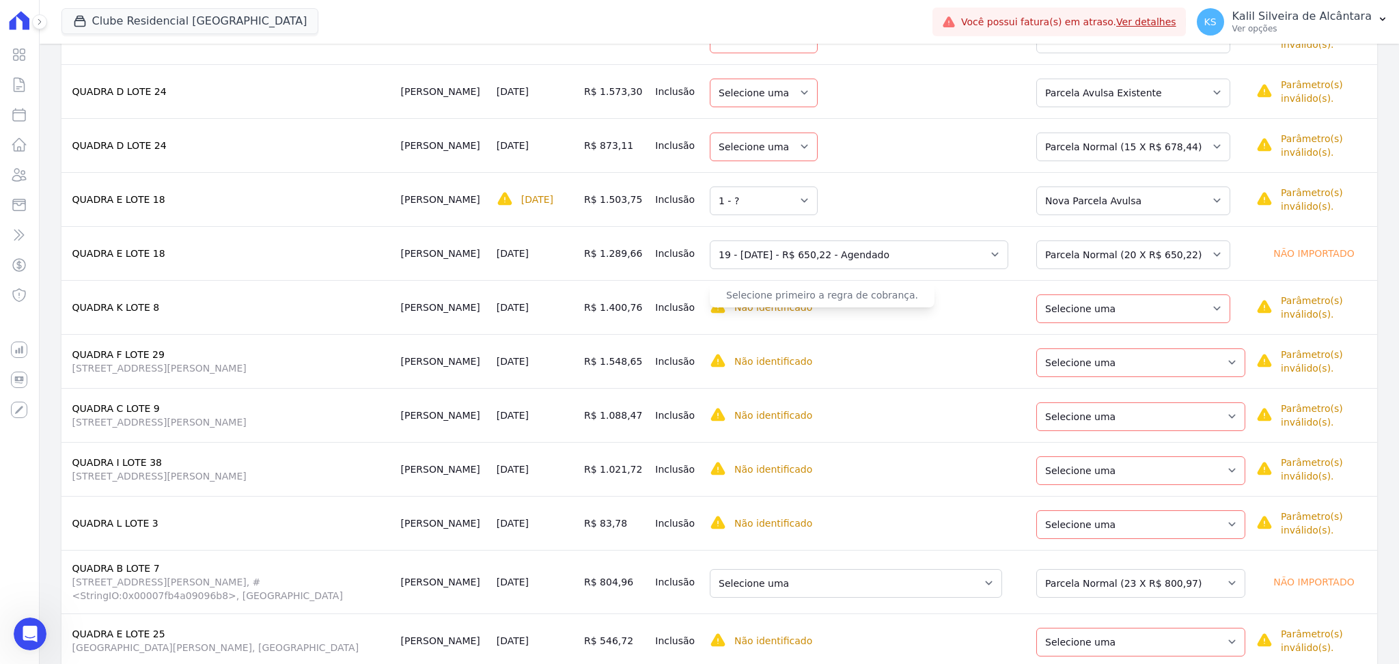
scroll to position [1498, 0]
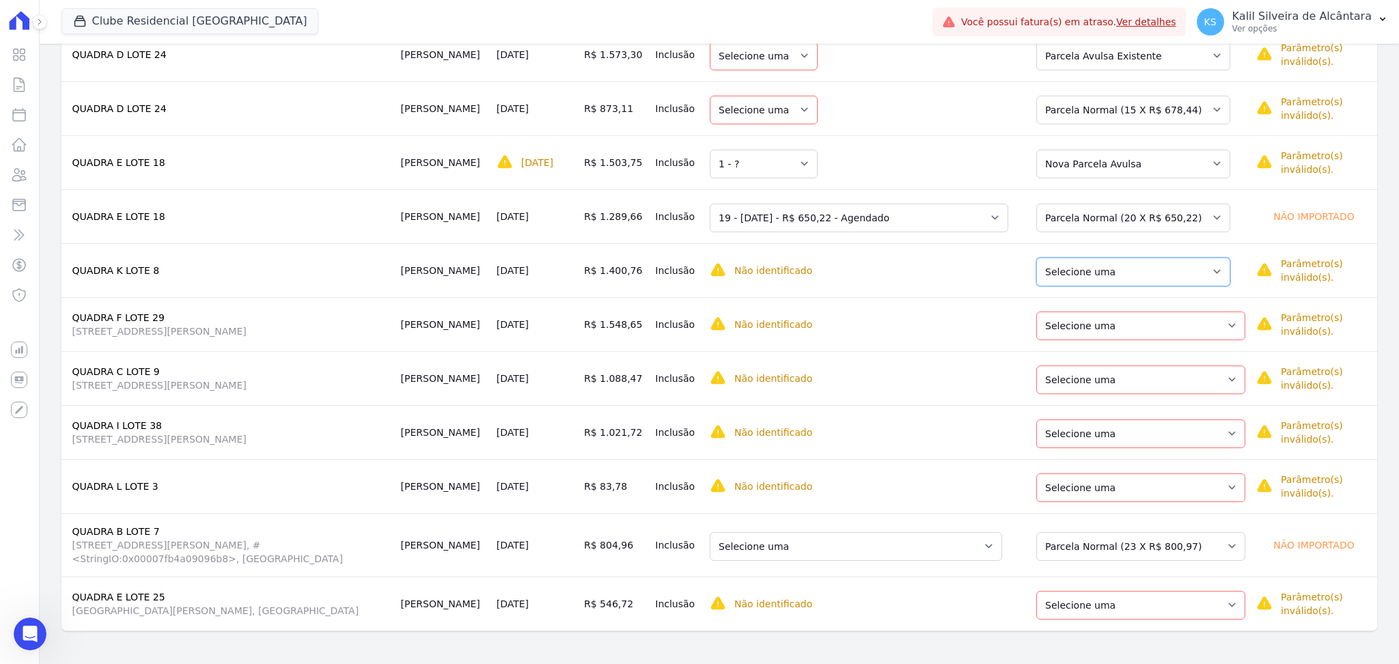
click at [1172, 271] on select "Selecione uma Nova Parcela Avulsa Parcela Avulsa Existente Parcela Normal (17 X…" at bounding box center [1133, 271] width 194 height 29
click at [791, 270] on select "Selecione uma" at bounding box center [763, 271] width 108 height 29
click at [1137, 280] on select "Selecione uma Nova Parcela Avulsa Parcela Avulsa Existente Parcela Normal (17 X…" at bounding box center [1133, 271] width 194 height 29
click at [798, 275] on select "Selecione uma" at bounding box center [763, 271] width 108 height 29
click at [1161, 267] on select "Selecione uma Nova Parcela Avulsa Parcela Avulsa Existente Parcela Normal (17 X…" at bounding box center [1133, 271] width 194 height 29
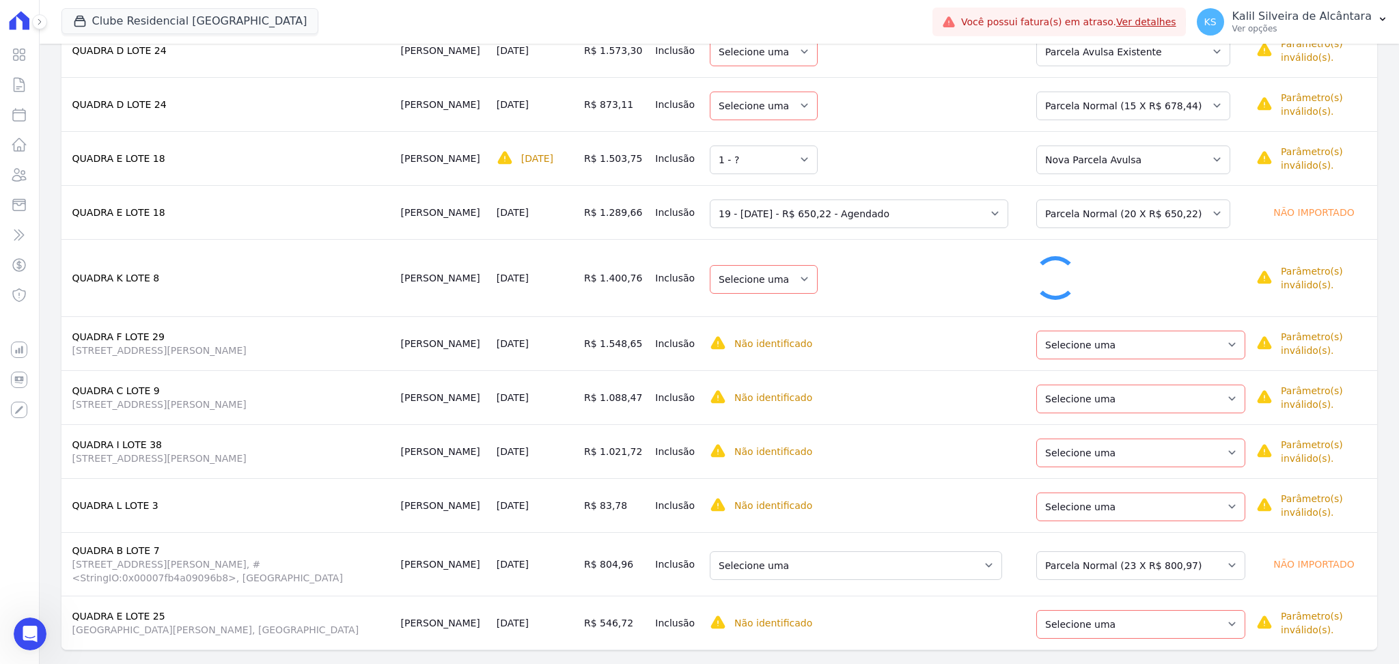
select select "1"
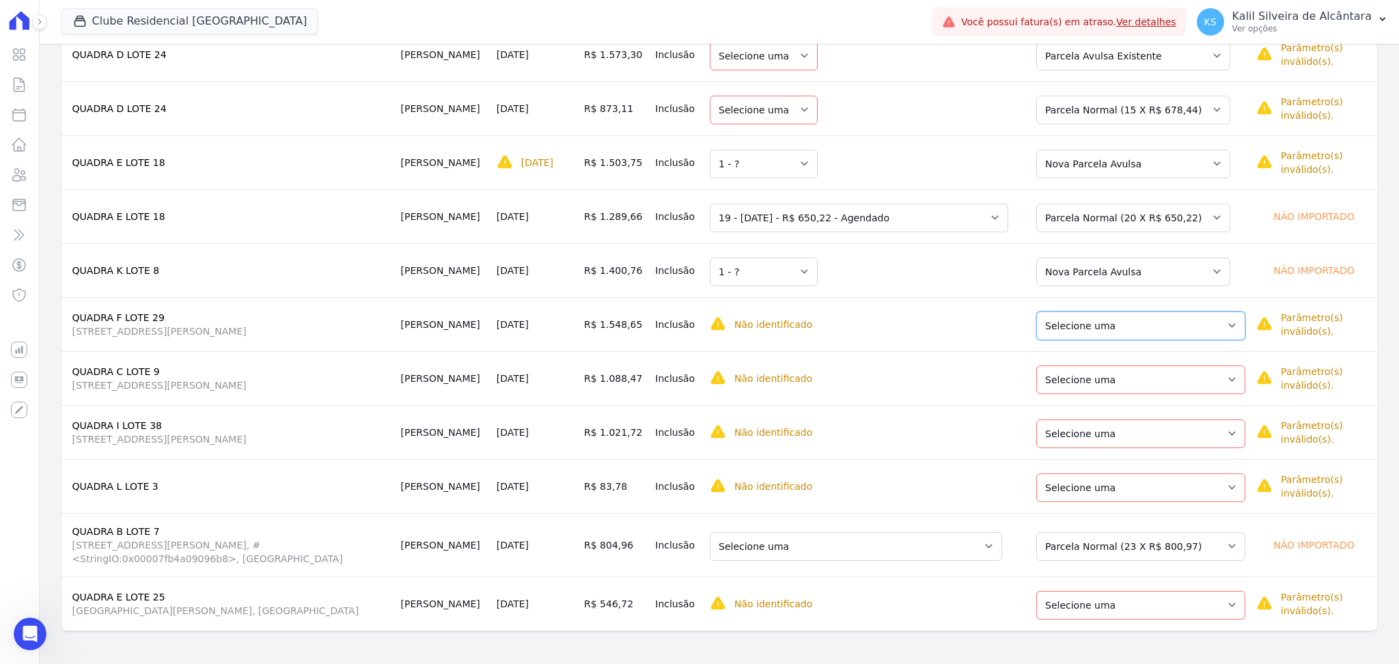
click at [1119, 323] on select "Selecione uma Nova Parcela Avulsa Parcela Avulsa Existente Parcela Normal (144 …" at bounding box center [1140, 325] width 209 height 29
click at [897, 324] on div "Não identificado" at bounding box center [862, 324] width 307 height 16
click at [1141, 320] on select "Selecione uma Nova Parcela Avulsa Parcela Avulsa Existente Parcela Normal (144 …" at bounding box center [1140, 325] width 209 height 29
click at [981, 343] on td "Selecione uma 13 - 25/07/2024 - R$ 450,23 - Vencido (Cobrança Expirada) 15 - 25…" at bounding box center [863, 324] width 318 height 54
click at [977, 322] on select "Selecione uma 13 - 25/07/2024 - R$ 450,23 - Vencido (Cobrança Expirada) 15 - 25…" at bounding box center [858, 325] width 298 height 29
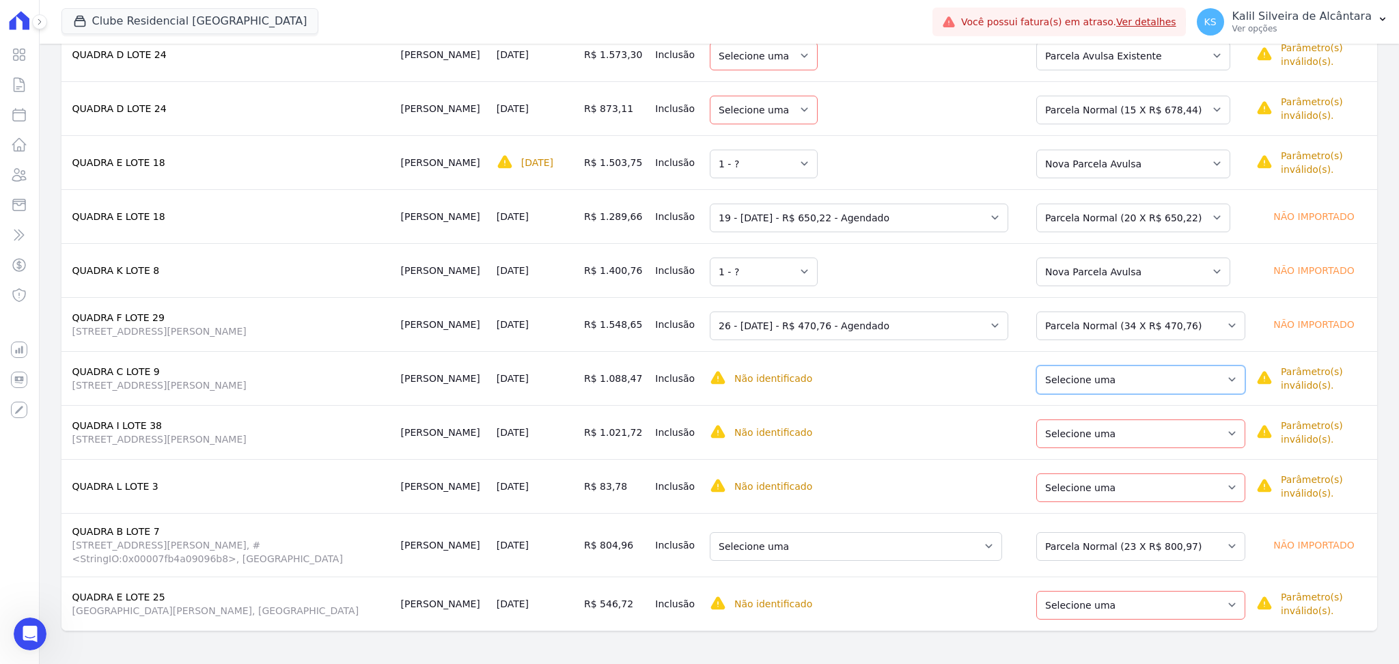
click at [1134, 372] on select "Selecione uma Nova Parcela Avulsa Parcela Avulsa Existente Parcela Normal (144 …" at bounding box center [1140, 379] width 209 height 29
click at [898, 363] on td "Selecione uma 18 - 25/11/2024 - R$ 562,99 - Vencido (Cobrança Expirada) 19 - 25…" at bounding box center [863, 378] width 318 height 54
click at [901, 382] on select "Selecione uma 18 - 25/11/2024 - R$ 562,99 - Vencido (Cobrança Expirada) 19 - 25…" at bounding box center [858, 379] width 298 height 29
click at [1133, 441] on select "Selecione uma Nova Parcela Avulsa Parcela Avulsa Existente Intercalada (15 X R$…" at bounding box center [1140, 433] width 209 height 29
click at [889, 444] on select "Selecione uma 24 - 25/08/2025 - R$ 509,97 - Agendado 25 - 25/09/2025 - R$ 514,6…" at bounding box center [813, 433] width 208 height 29
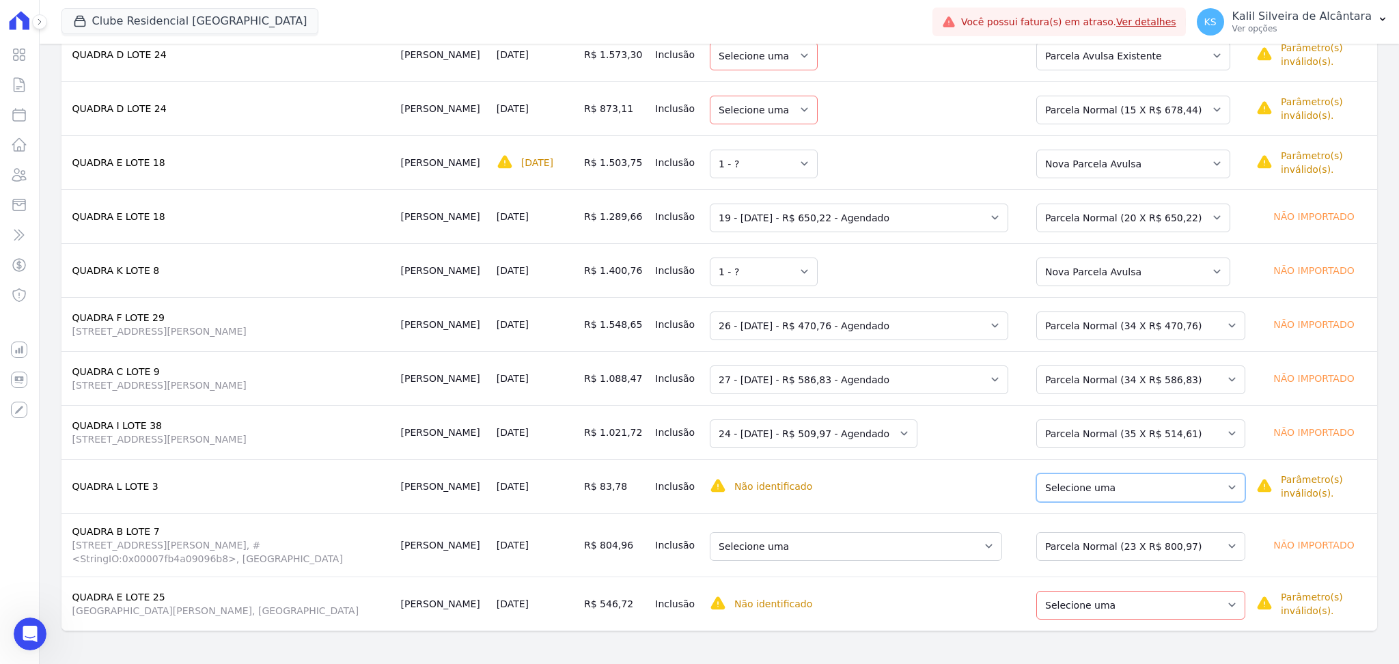
click at [1180, 485] on select "Selecione uma Nova Parcela Avulsa Parcela Avulsa Existente Parcela Normal (156 …" at bounding box center [1140, 487] width 209 height 29
click at [901, 489] on select "Selecione uma - 25/06/2024 - R$ 667,26 - Vencido 4 - 25/08/2024 - R$ 671,71 - V…" at bounding box center [858, 487] width 298 height 29
click at [1164, 493] on select "Selecione uma Nova Parcela Avulsa Parcela Avulsa Existente Parcela Normal (156 …" at bounding box center [1140, 487] width 209 height 29
click at [776, 486] on select "Selecione uma 1" at bounding box center [763, 487] width 108 height 29
click at [979, 551] on select "Selecione uma 5 - 10/01/2025 - R$ 730,07 - Vencido (Cobrança Expirada) 6 - 10/0…" at bounding box center [855, 546] width 292 height 29
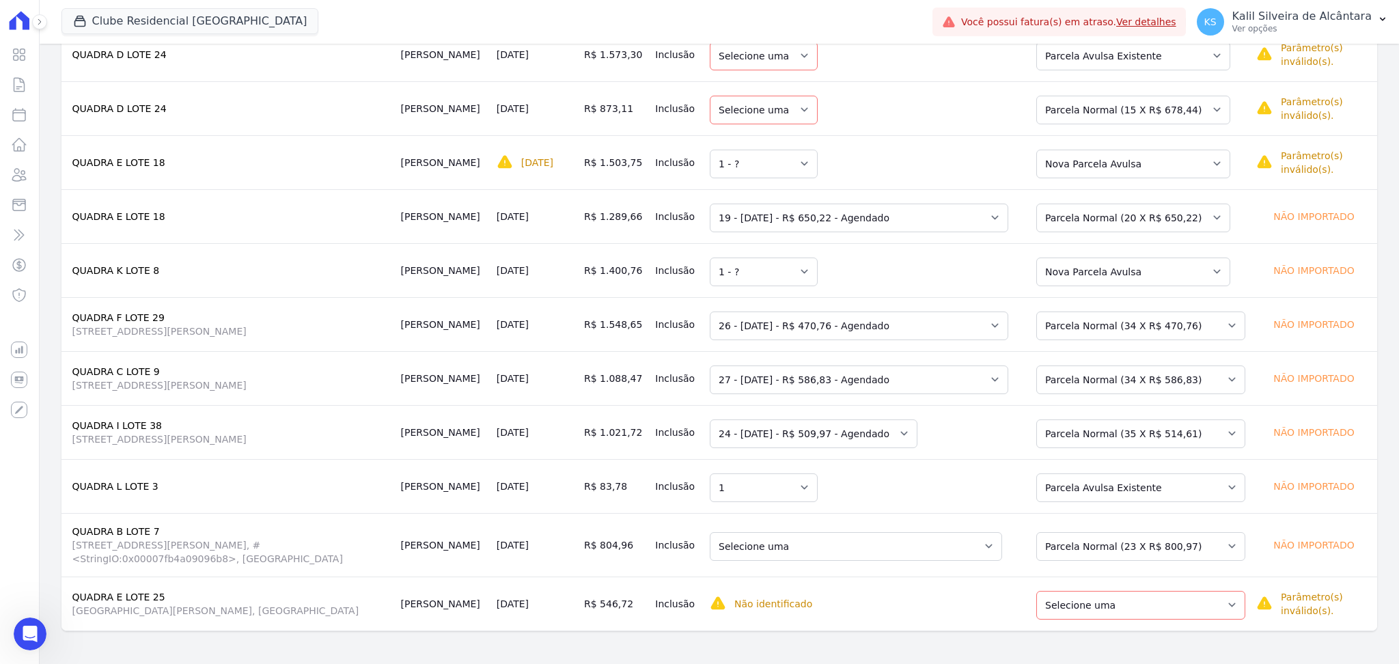
click at [956, 584] on td "Não identificado Selecione primeiro a regra de cobrança." at bounding box center [863, 603] width 318 height 54
click at [1060, 611] on select "Selecione uma Nova Parcela Avulsa Parcela Avulsa Existente Parcela Normal (23 X…" at bounding box center [1140, 605] width 209 height 29
click at [491, 592] on td "Alexsander Silva" at bounding box center [443, 603] width 96 height 54
click at [1226, 611] on div "Selecione uma Nova Parcela Avulsa Parcela Avulsa Existente Parcela Normal (23 X…" at bounding box center [1136, 603] width 217 height 31
click at [1215, 605] on select "Selecione uma Nova Parcela Avulsa Parcela Avulsa Existente Parcela Normal (23 X…" at bounding box center [1140, 605] width 209 height 29
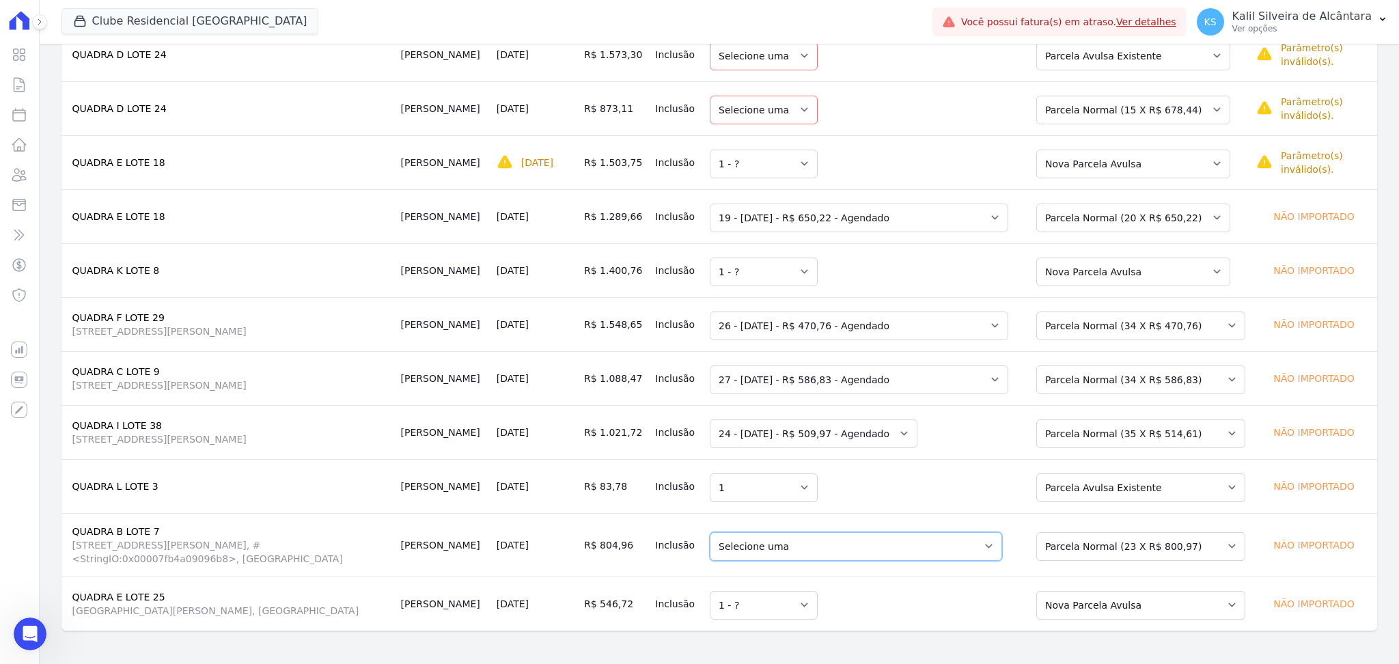
click at [860, 545] on select "Selecione uma 5 - 10/01/2025 - R$ 730,07 - Vencido (Cobrança Expirada) 6 - 10/0…" at bounding box center [855, 546] width 292 height 29
click at [1084, 542] on select "Selecione uma Nova Parcela Avulsa Parcela Avulsa Existente Parcela Normal (4 X …" at bounding box center [1140, 546] width 209 height 29
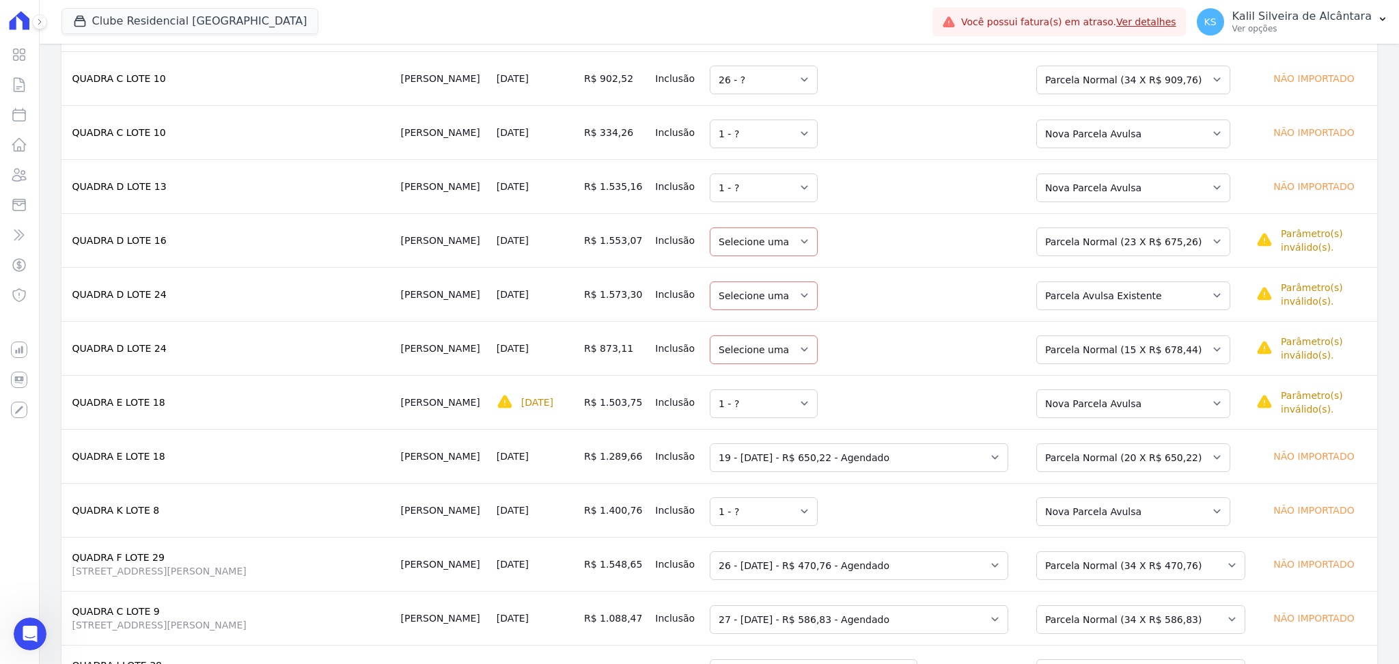
scroll to position [1042, 0]
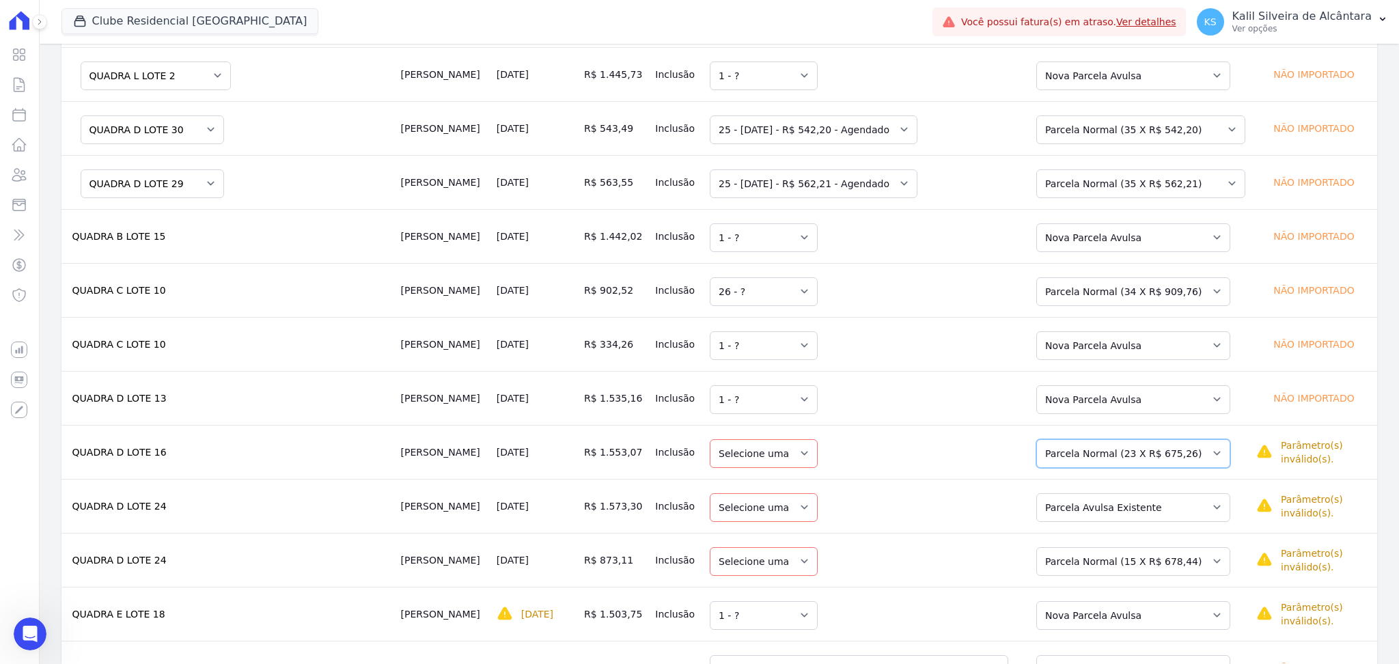
click at [1179, 461] on select "Selecione uma Nova Parcela Avulsa Parcela Avulsa Existente Parcela Normal (23 X…" at bounding box center [1133, 453] width 194 height 29
click at [768, 468] on select "Selecione uma" at bounding box center [763, 453] width 108 height 29
click at [1091, 459] on select "Selecione uma Nova Parcela Avulsa Parcela Avulsa Existente Parcela Normal (23 X…" at bounding box center [1133, 453] width 194 height 29
click at [1130, 513] on select "Selecione uma Nova Parcela Avulsa Parcela Avulsa Existente Parcela Normal (15 X…" at bounding box center [1133, 507] width 194 height 29
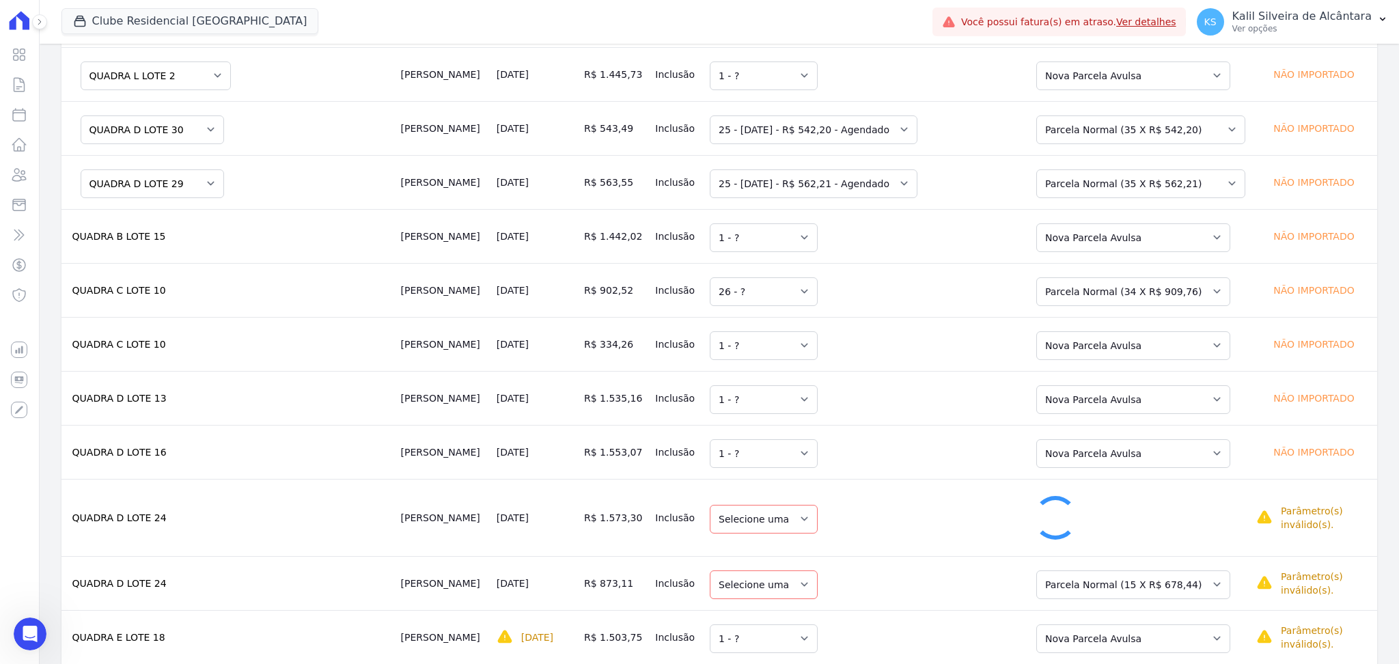
select select "1"
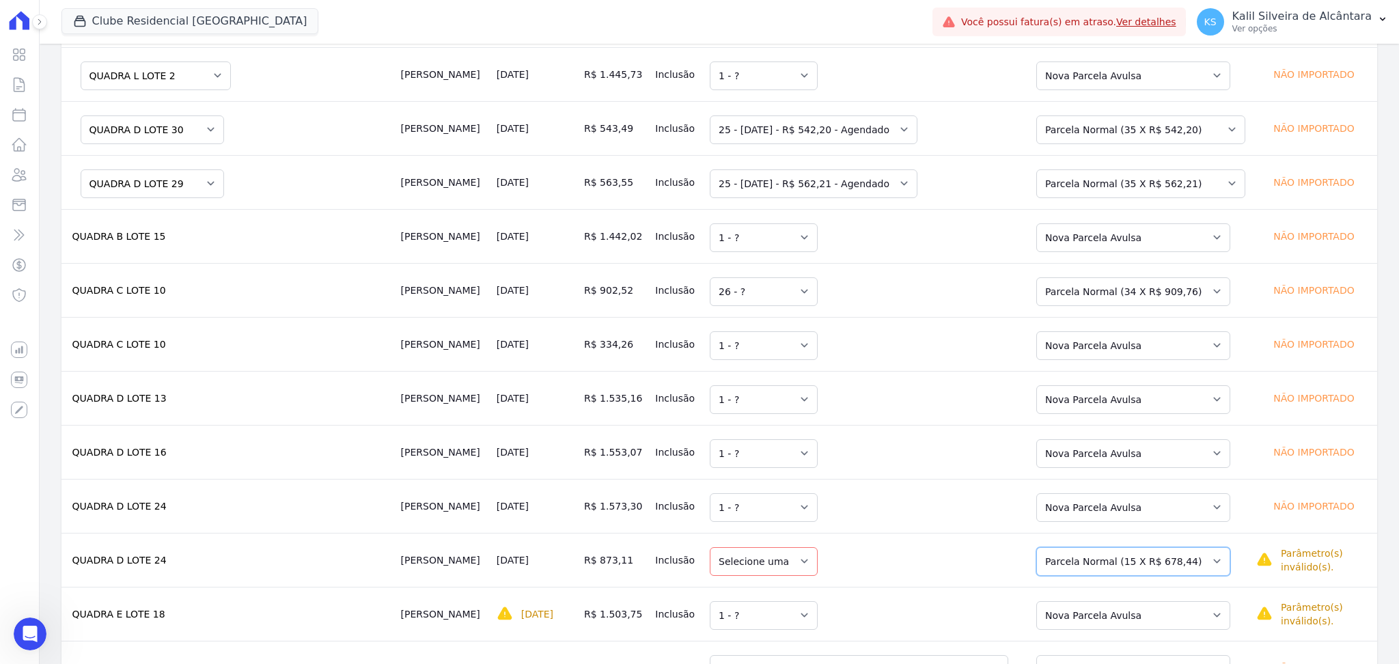
click at [1130, 564] on select "Selecione uma Nova Parcela Avulsa Parcela Avulsa Existente Parcela Normal (15 X…" at bounding box center [1133, 561] width 194 height 29
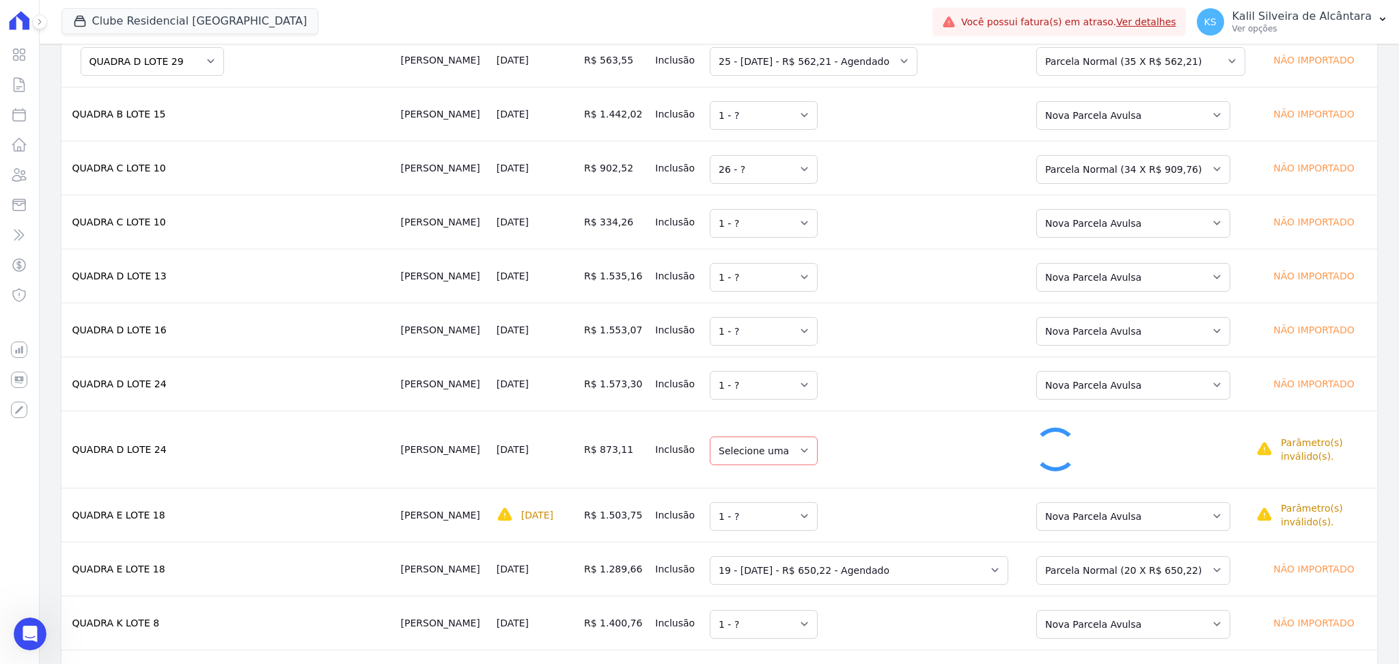
select select "1"
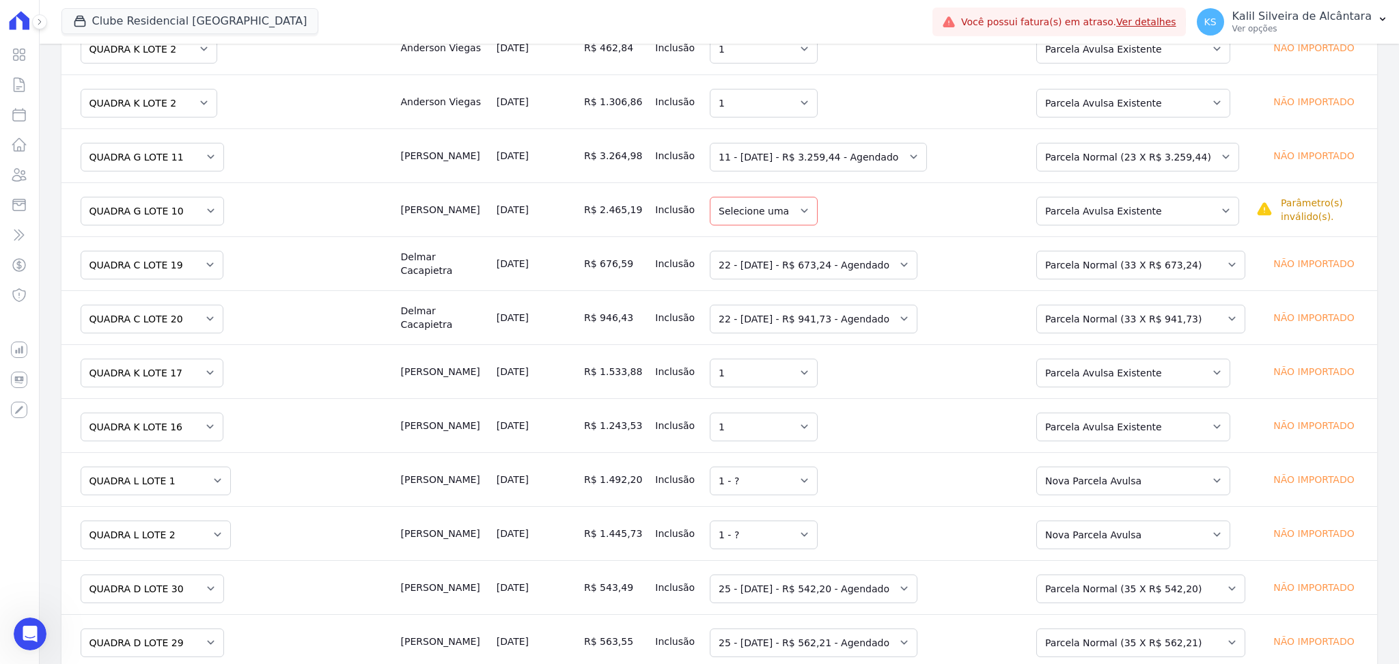
scroll to position [587, 0]
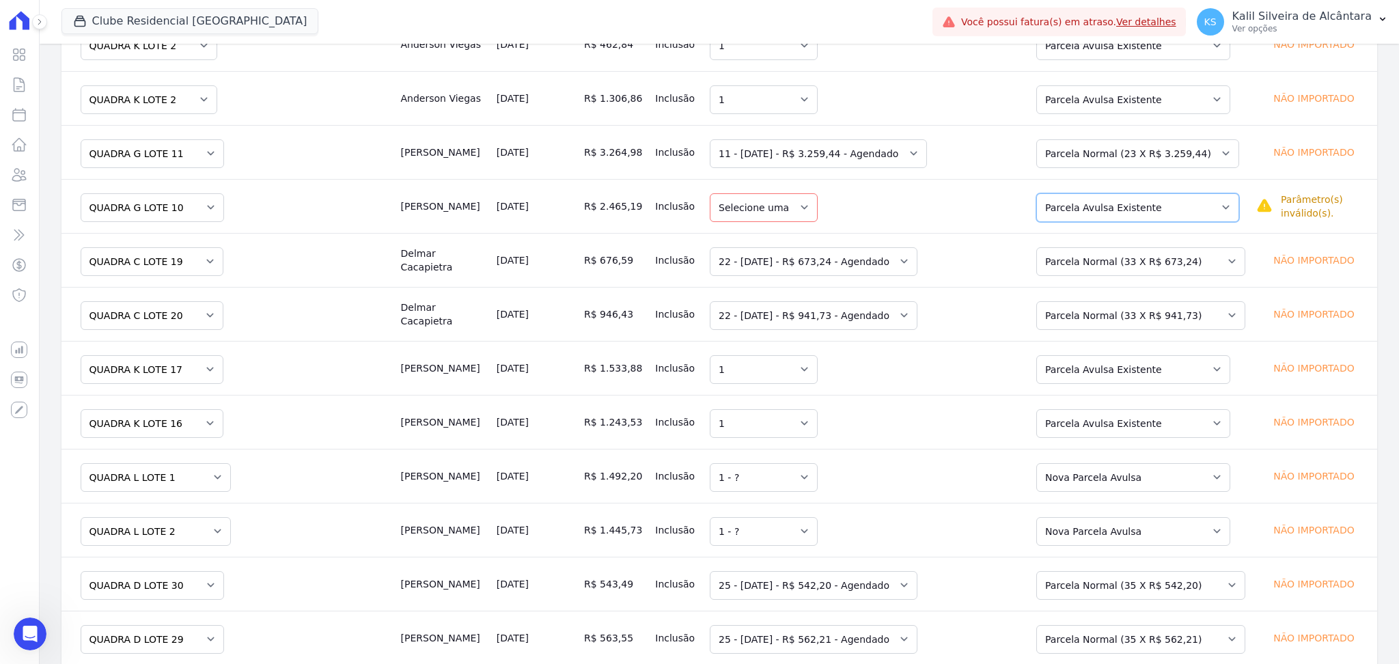
click at [1153, 202] on select "Selecione uma Nova Parcela Avulsa Parcela Avulsa Existente Parcela Normal (47 X…" at bounding box center [1137, 207] width 203 height 29
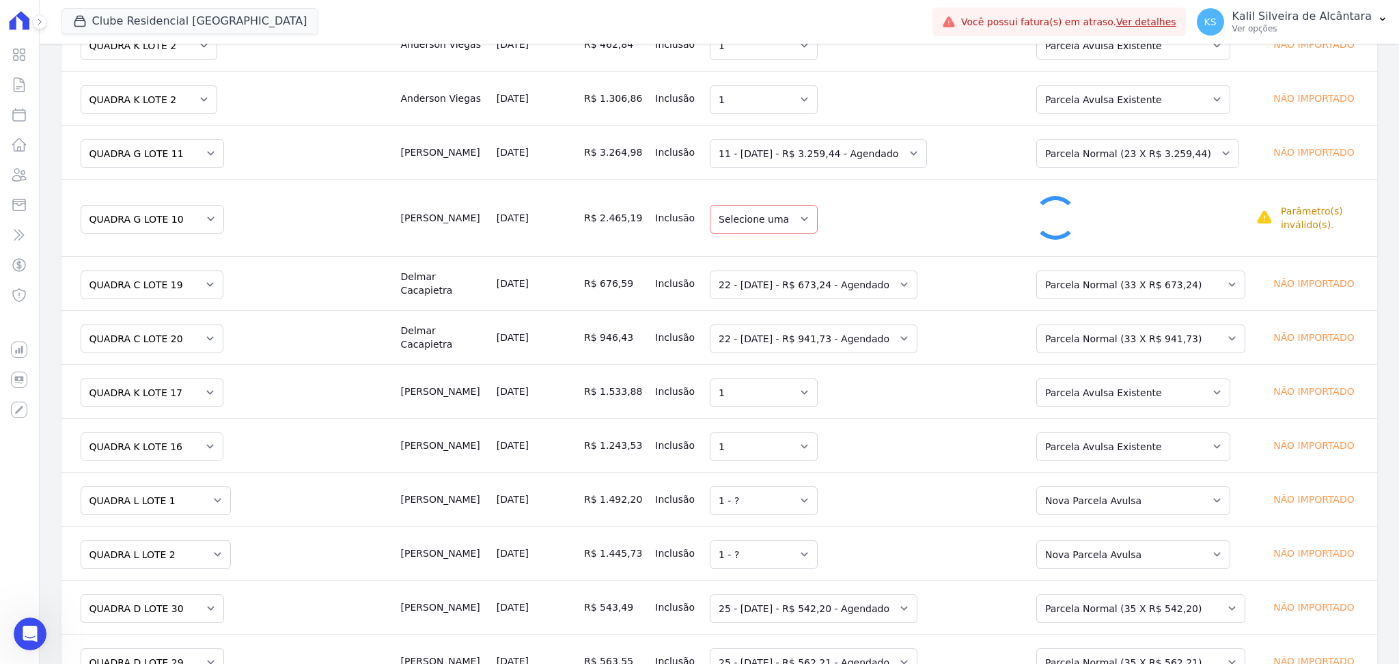
select select "1"
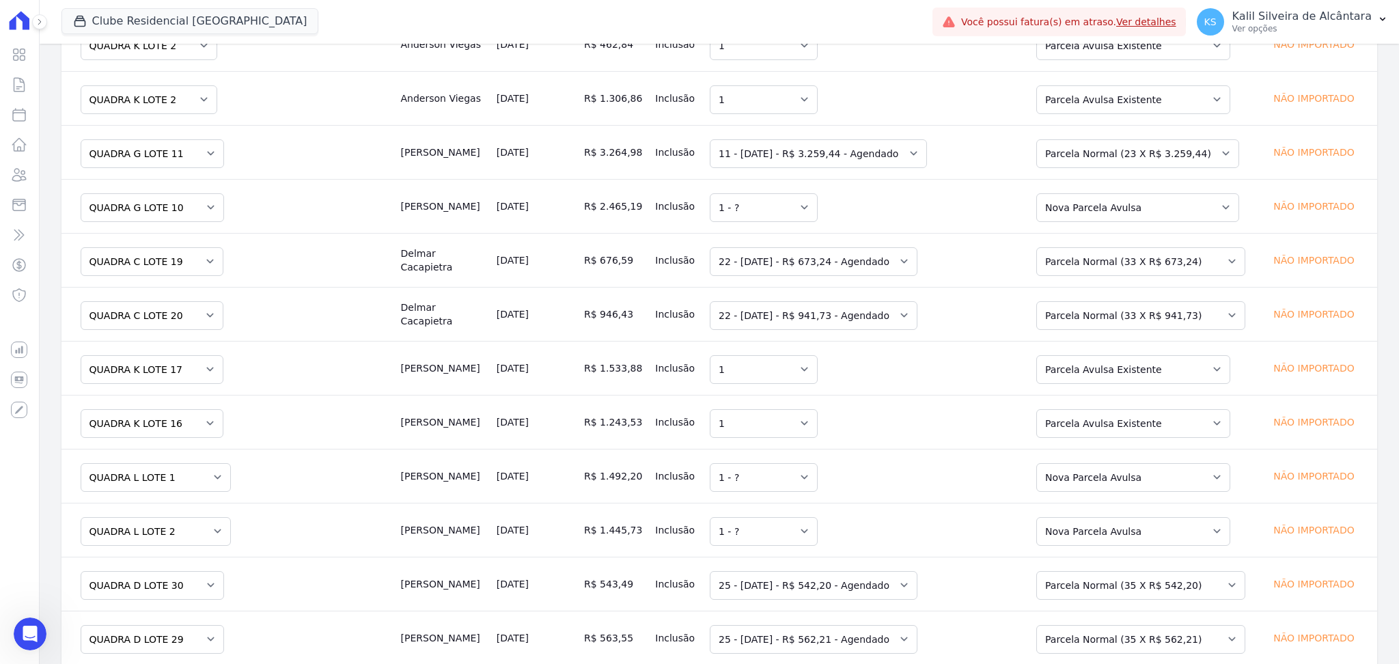
scroll to position [0, 0]
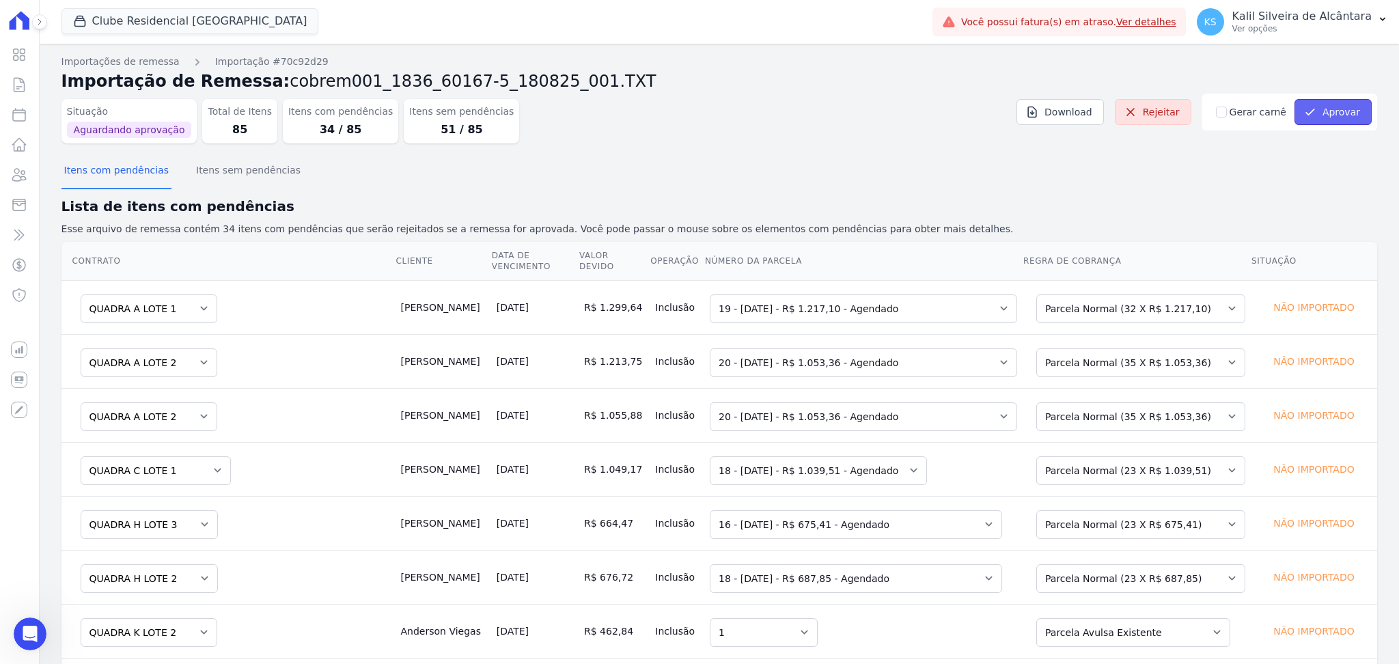
click at [1340, 113] on button "Aprovar" at bounding box center [1332, 112] width 77 height 26
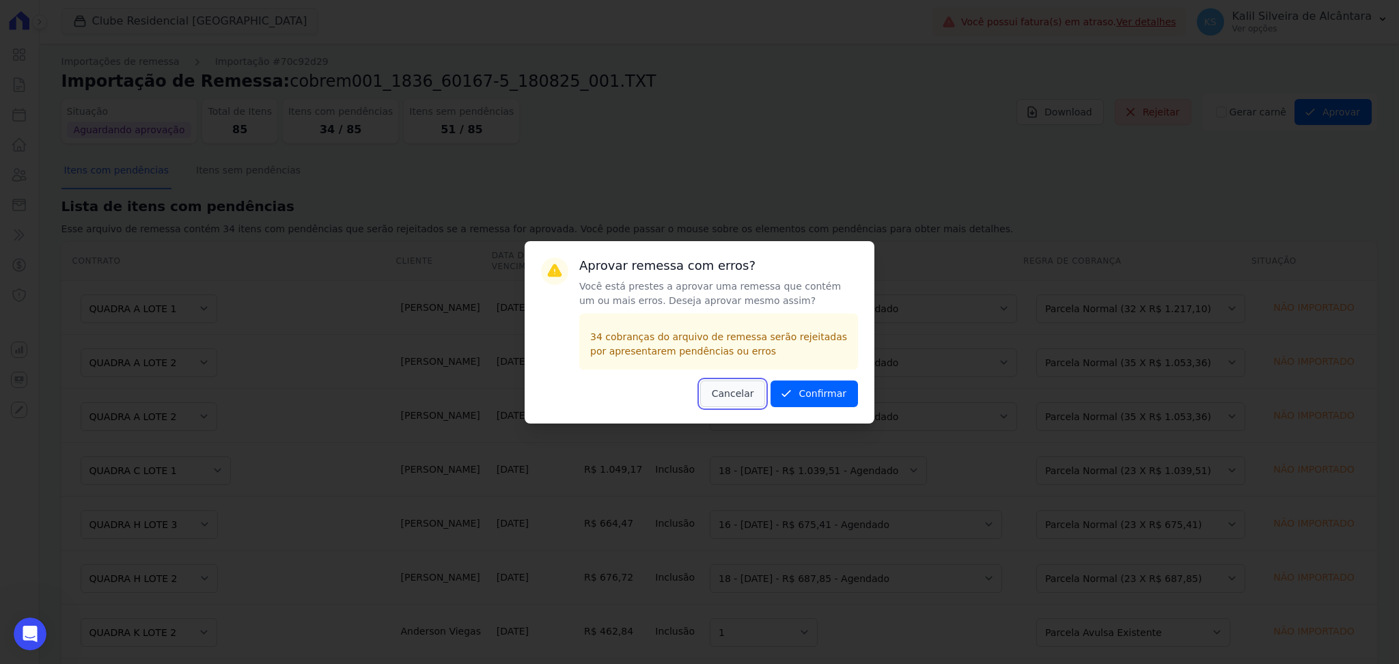
click at [754, 389] on button "Cancelar" at bounding box center [733, 393] width 66 height 27
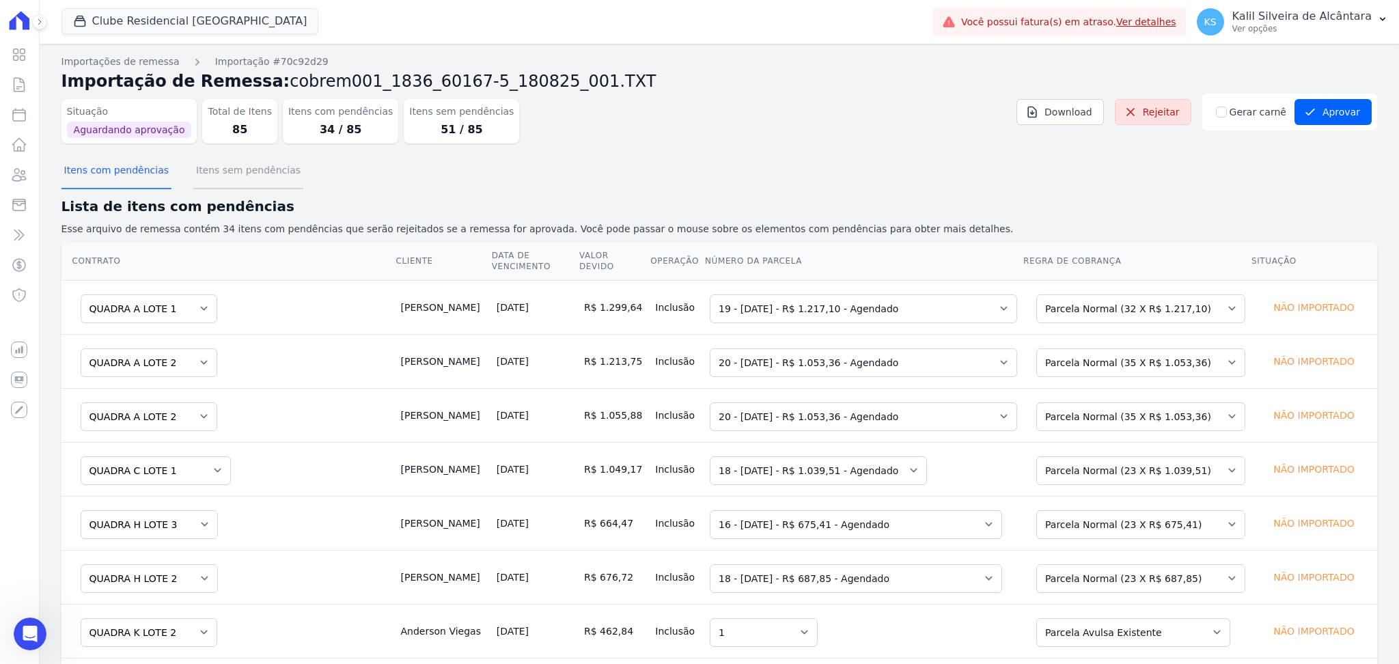
click at [261, 173] on button "Itens sem pendências" at bounding box center [248, 172] width 110 height 36
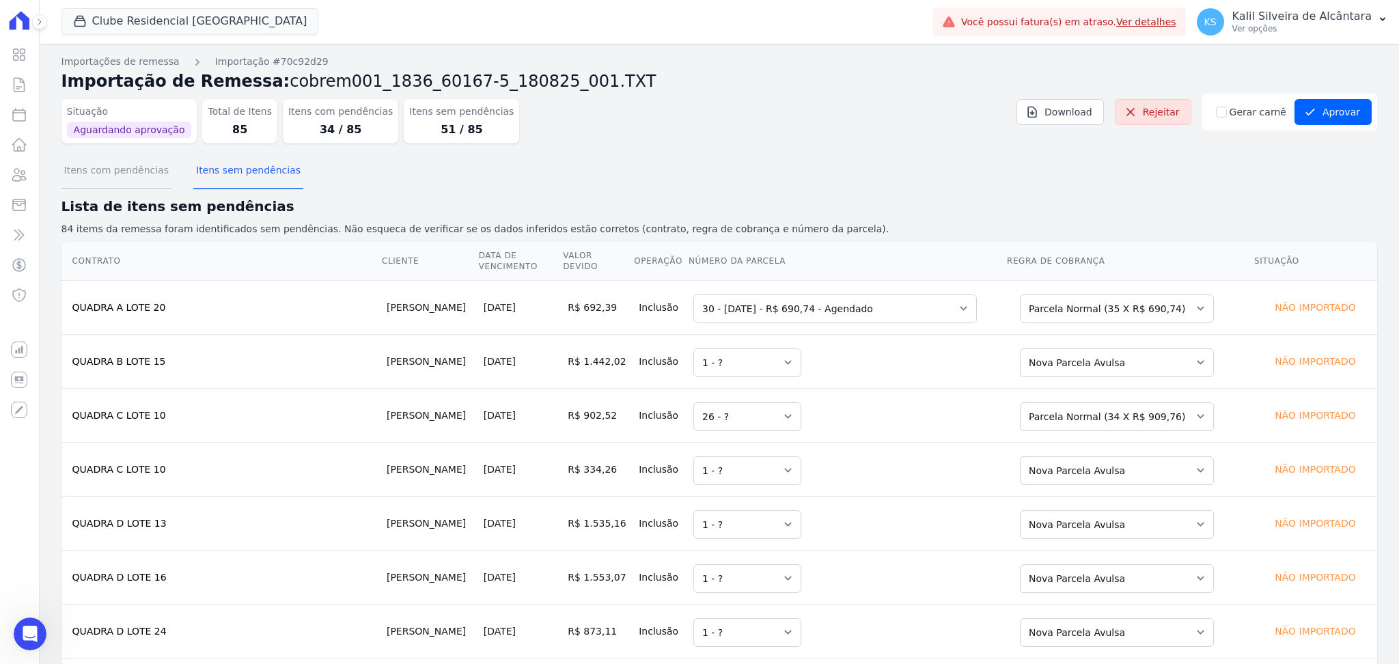
click at [122, 174] on button "Itens com pendências" at bounding box center [116, 172] width 110 height 36
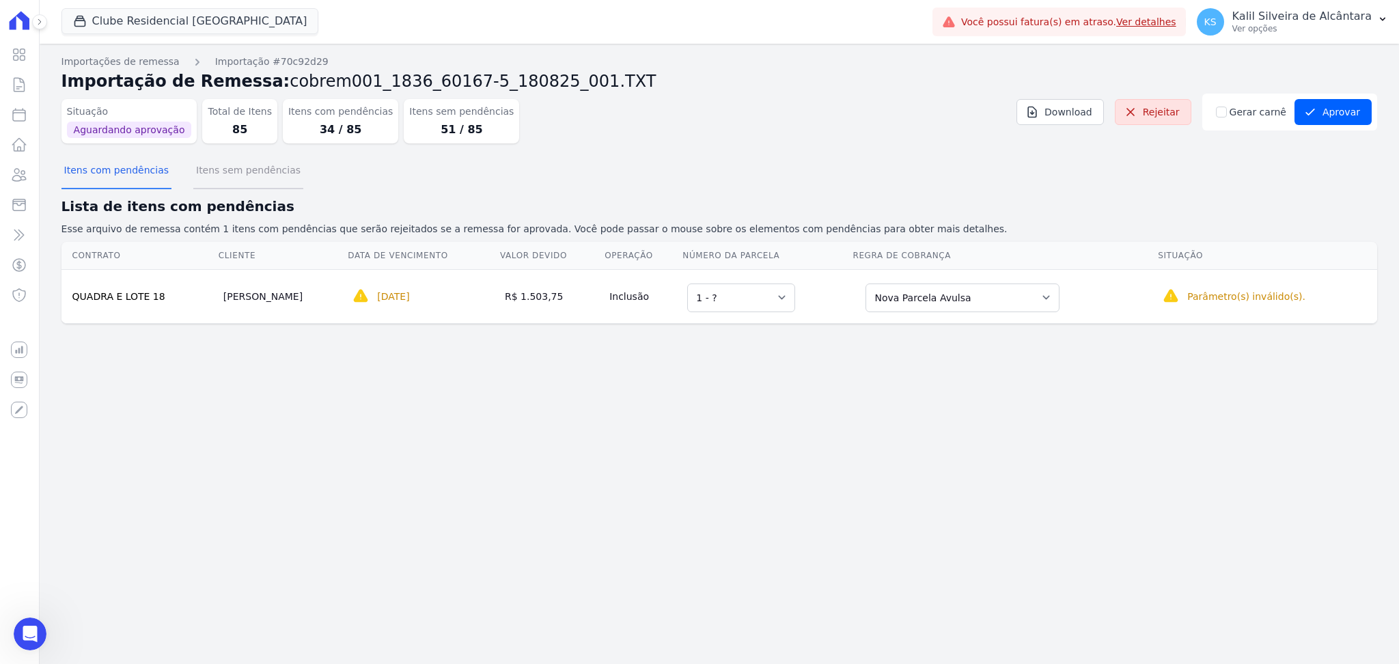
click at [231, 175] on button "Itens sem pendências" at bounding box center [248, 172] width 110 height 36
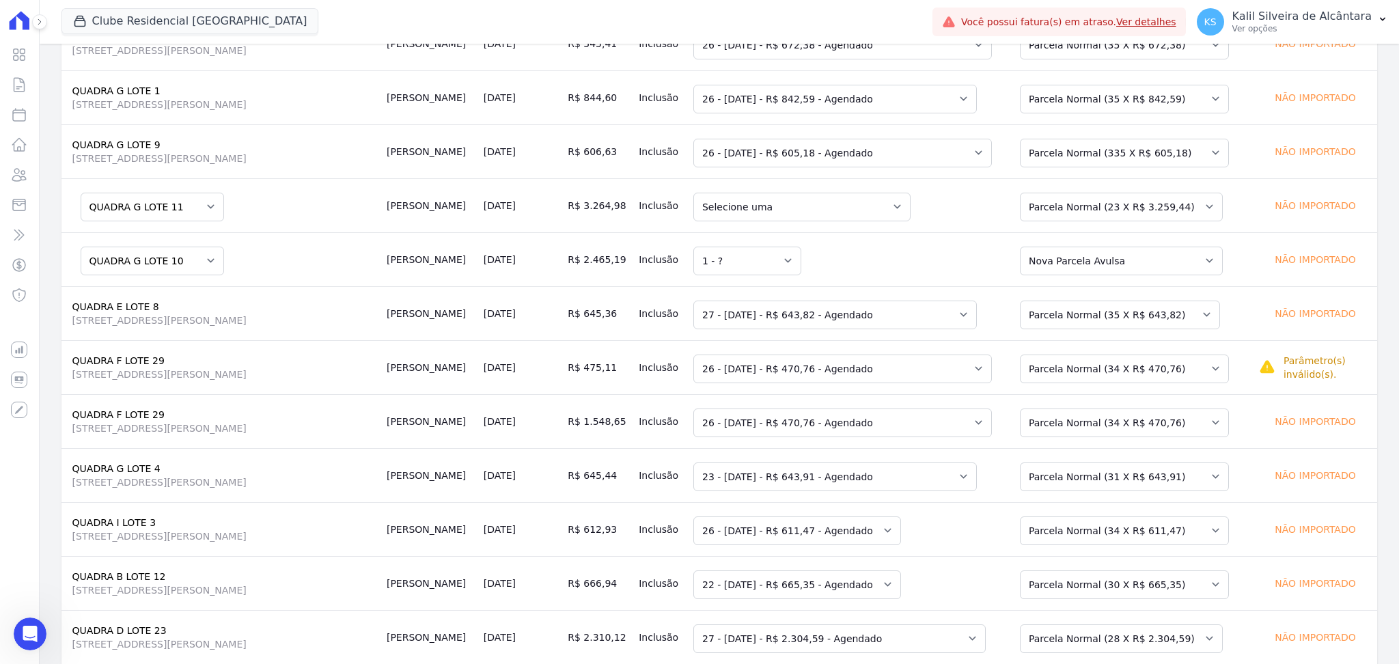
scroll to position [1862, 0]
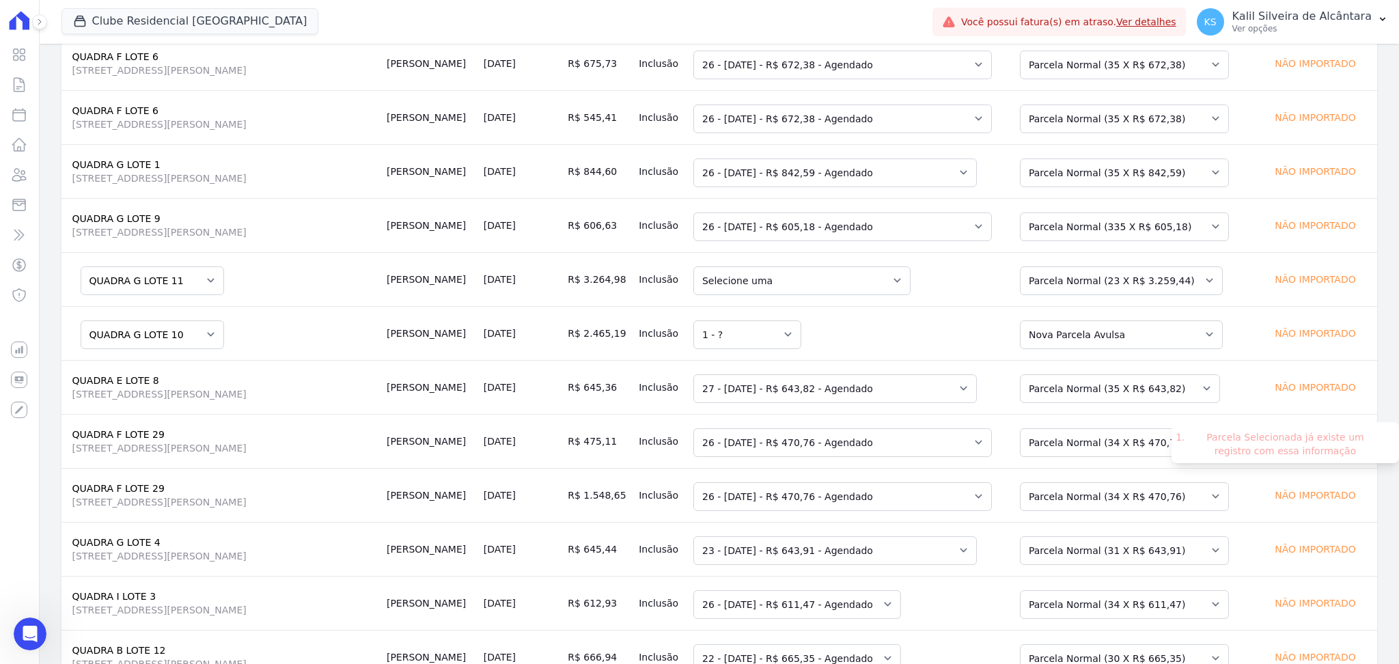
drag, startPoint x: 709, startPoint y: 443, endPoint x: 1265, endPoint y: 432, distance: 556.0
click at [1265, 432] on tr "QUADRA F LOTE 29 Avenida José Garibaldi, 2065, Passo do Vigário Rafael Lucena 2…" at bounding box center [718, 441] width 1315 height 54
click at [234, 432] on td "QUADRA F LOTE 29 Avenida José Garibaldi, 2065, Passo do Vigário" at bounding box center [221, 441] width 320 height 54
click at [1077, 450] on select "Selecione uma Nova Parcela Avulsa Parcela Avulsa Existente Parcela Normal (144 …" at bounding box center [1124, 442] width 209 height 29
click at [971, 318] on td "Selecione uma 1 - ?" at bounding box center [847, 333] width 318 height 54
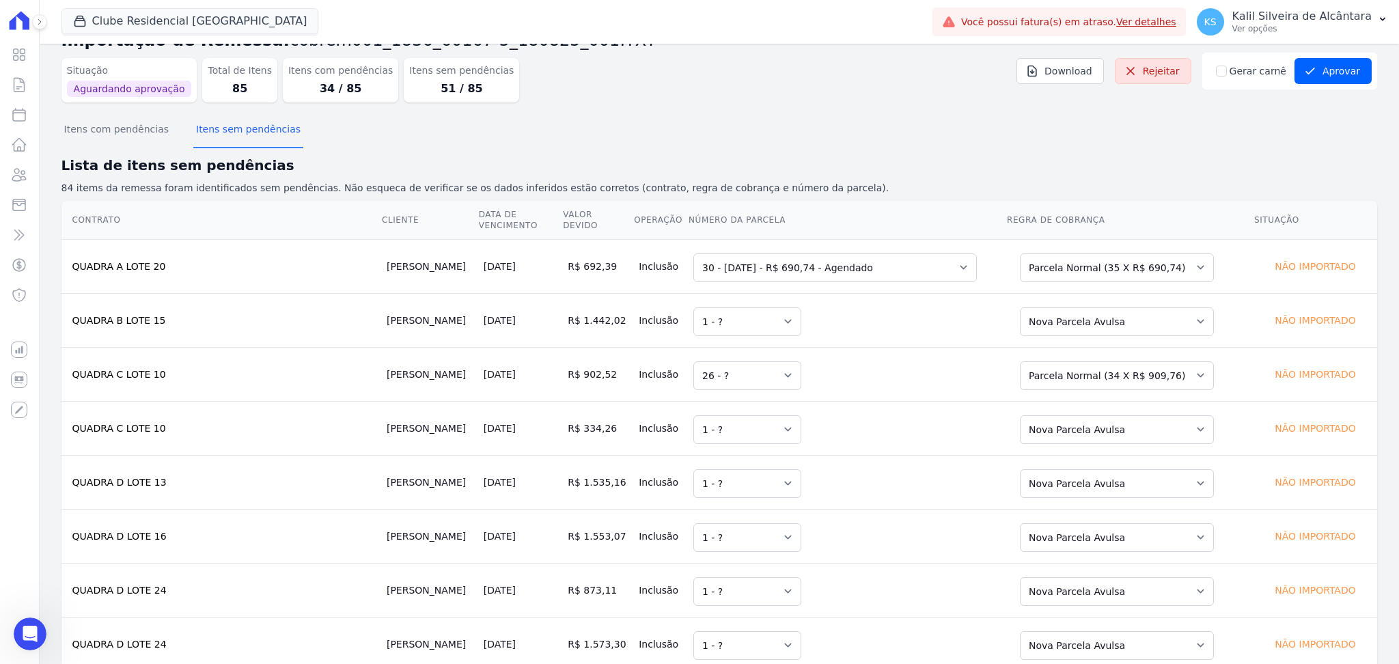
scroll to position [0, 0]
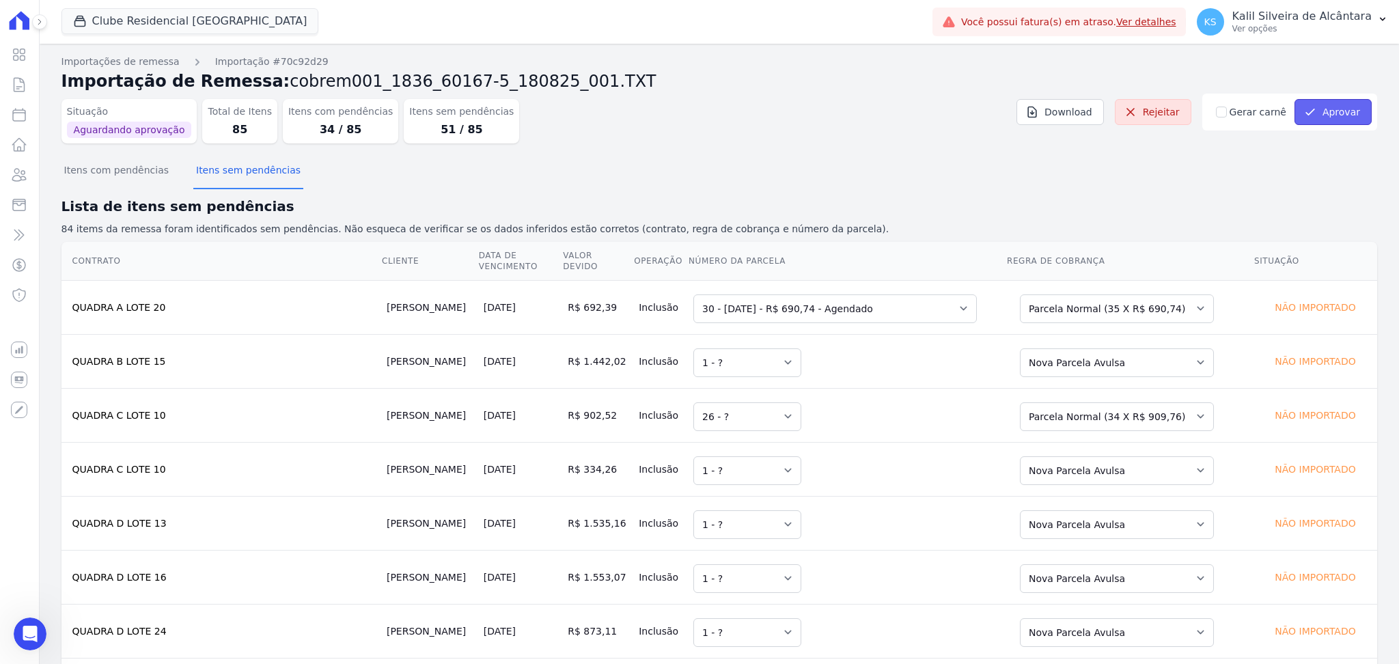
click at [1340, 113] on button "Aprovar" at bounding box center [1332, 112] width 77 height 26
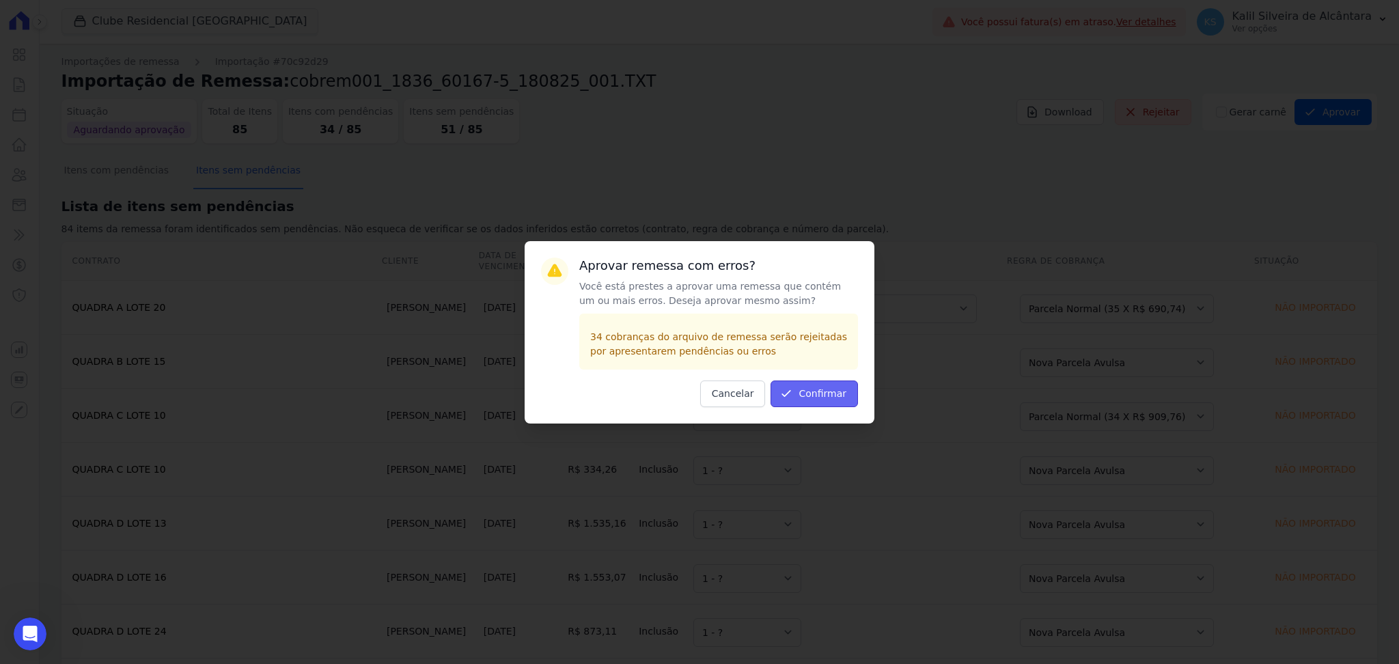
click at [817, 402] on button "Confirmar" at bounding box center [813, 393] width 87 height 27
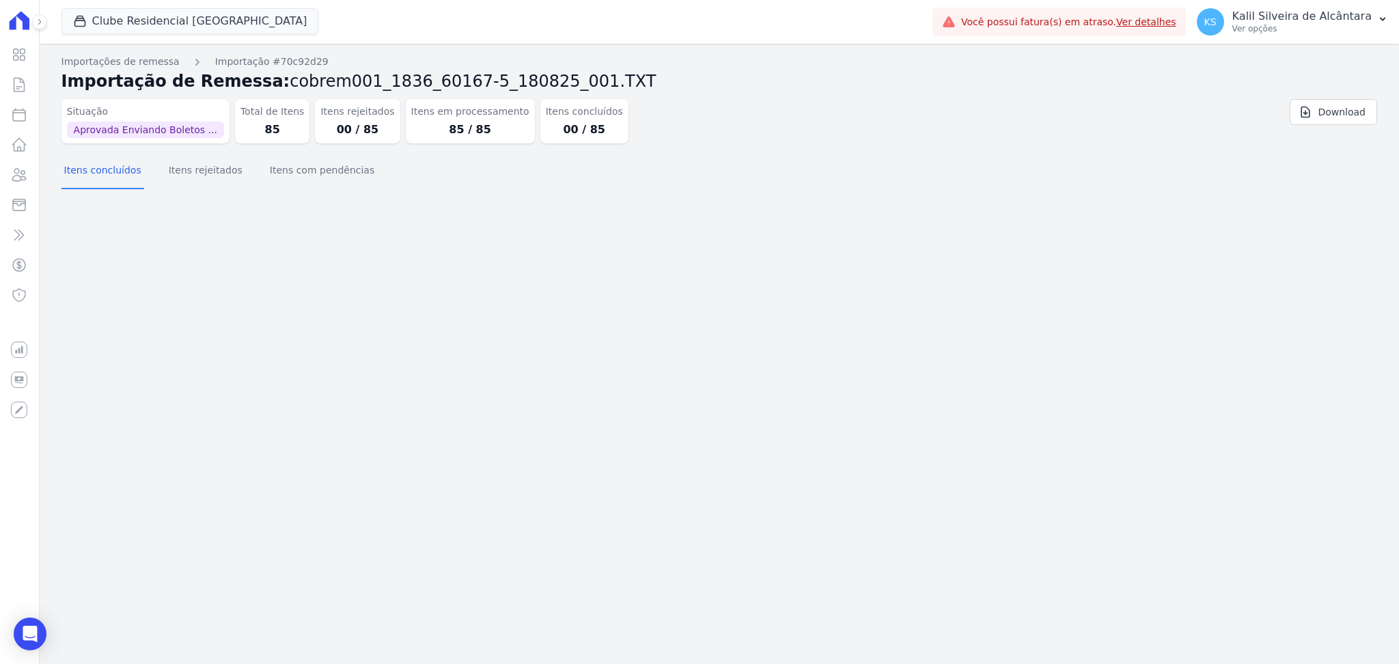
click at [1017, 653] on div "Importação aprovada e operações agendadas. Importações de remessa Importação #7…" at bounding box center [719, 354] width 1359 height 620
click at [1294, 33] on p "Ver opções" at bounding box center [1301, 28] width 139 height 11
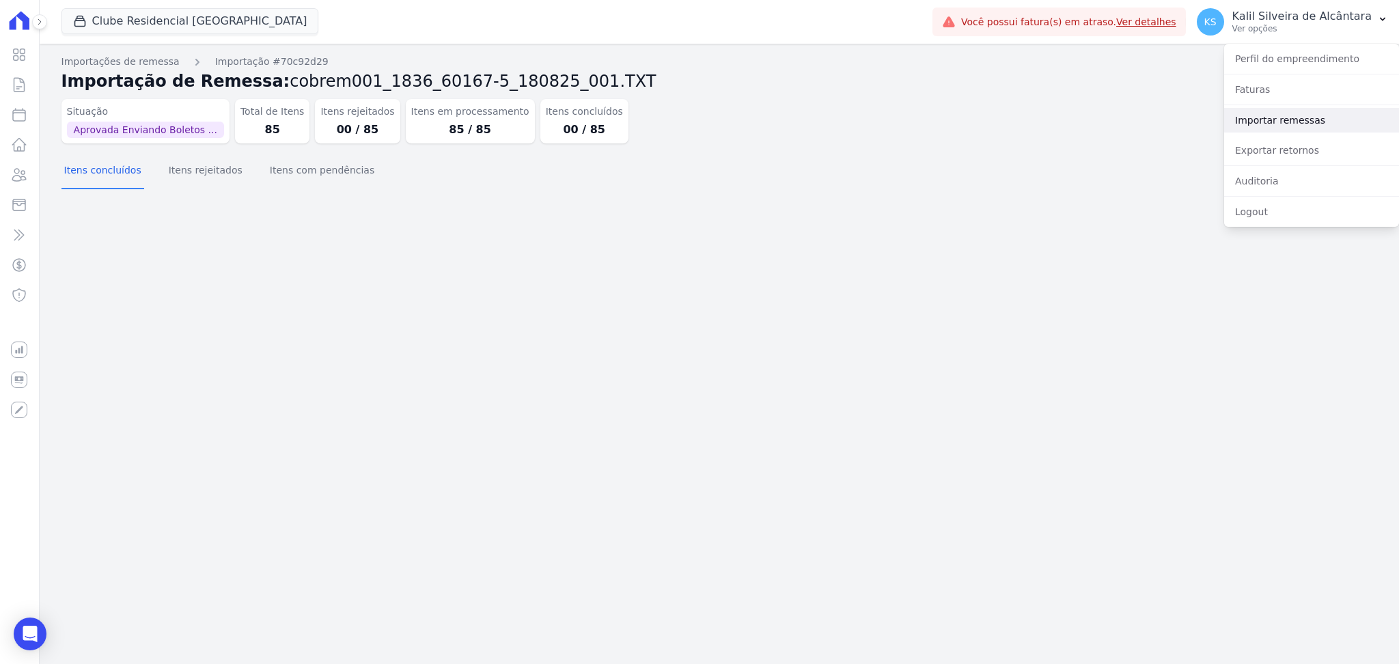
click at [1302, 117] on link "Importar remessas" at bounding box center [1311, 120] width 175 height 25
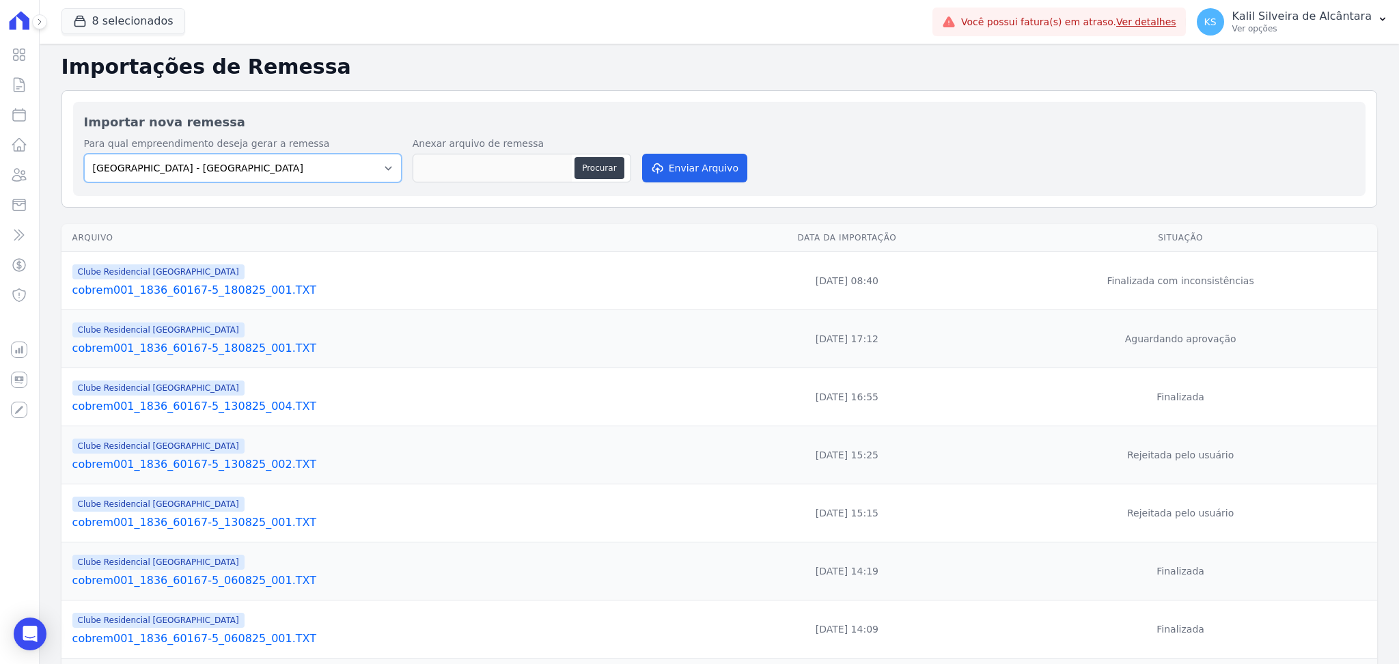
click at [386, 163] on select "Arty Park - Gravatai Arty Park - JPI Clube Residencial Saint Louis Park Poente …" at bounding box center [243, 168] width 318 height 29
select select "9faf743c-9acd-4b6b-9881-b5fc9395b26d"
click at [84, 154] on select "Arty Park - Gravatai Arty Park - JPI Clube Residencial Saint Louis Park Poente …" at bounding box center [243, 168] width 318 height 29
click at [604, 171] on button "Procurar" at bounding box center [598, 168] width 49 height 22
type input "cobrem001_1836_60167-5_190825_001.TXT"
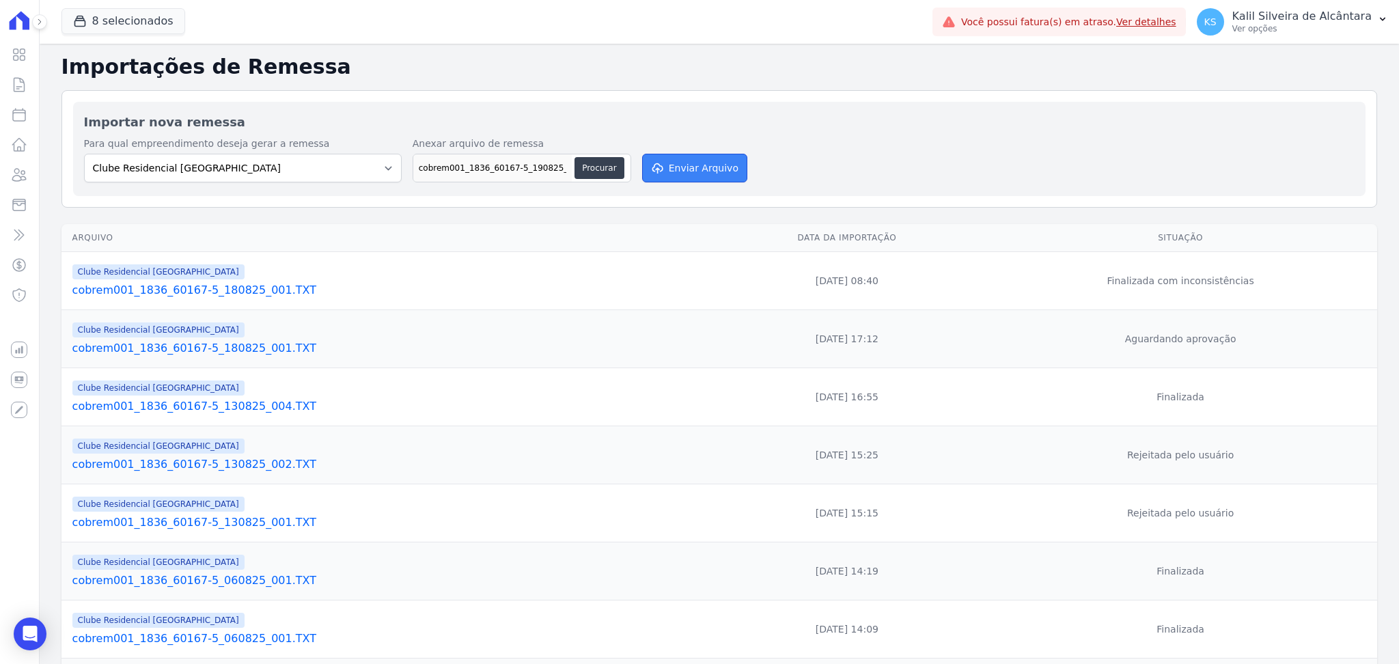
click at [685, 180] on button "Enviar Arquivo" at bounding box center [694, 168] width 105 height 29
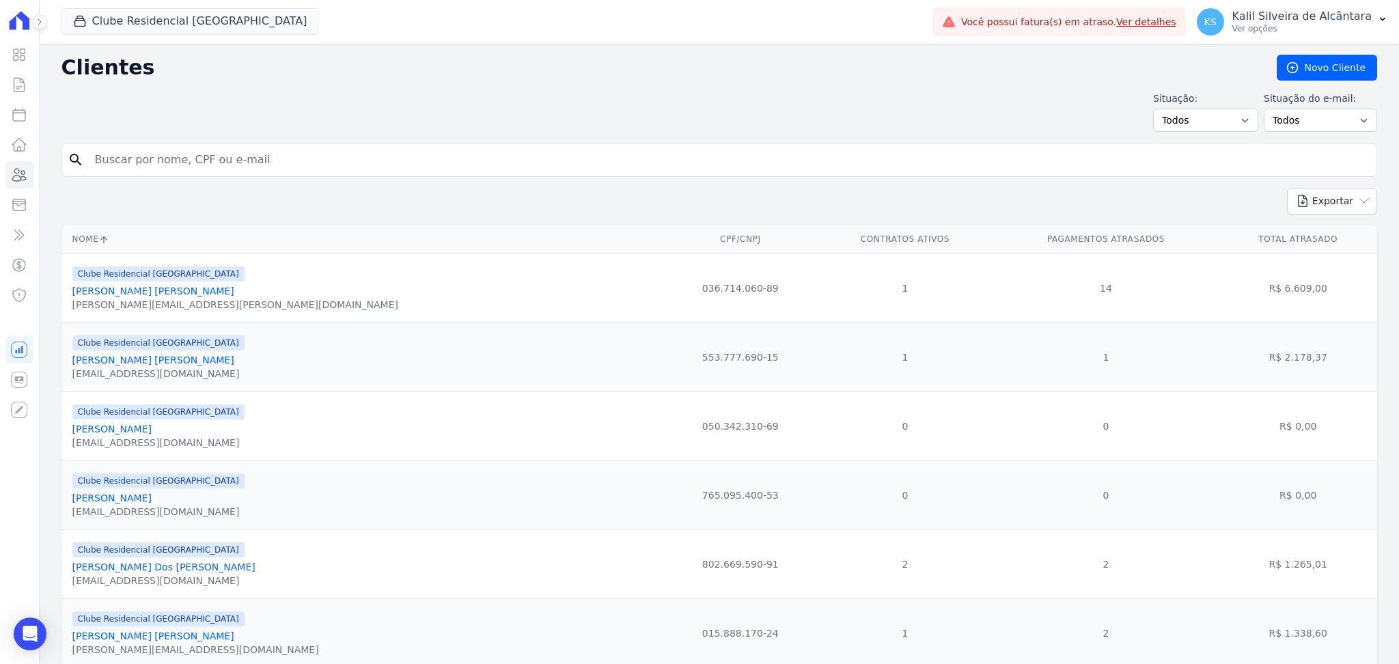
click at [133, 4] on div "Clube Residencial [GEOGRAPHIC_DATA][PERSON_NAME] Incorporadora [GEOGRAPHIC_DATA…" at bounding box center [493, 21] width 865 height 45
click at [115, 20] on button "Clube Residencial [GEOGRAPHIC_DATA]" at bounding box center [189, 21] width 257 height 26
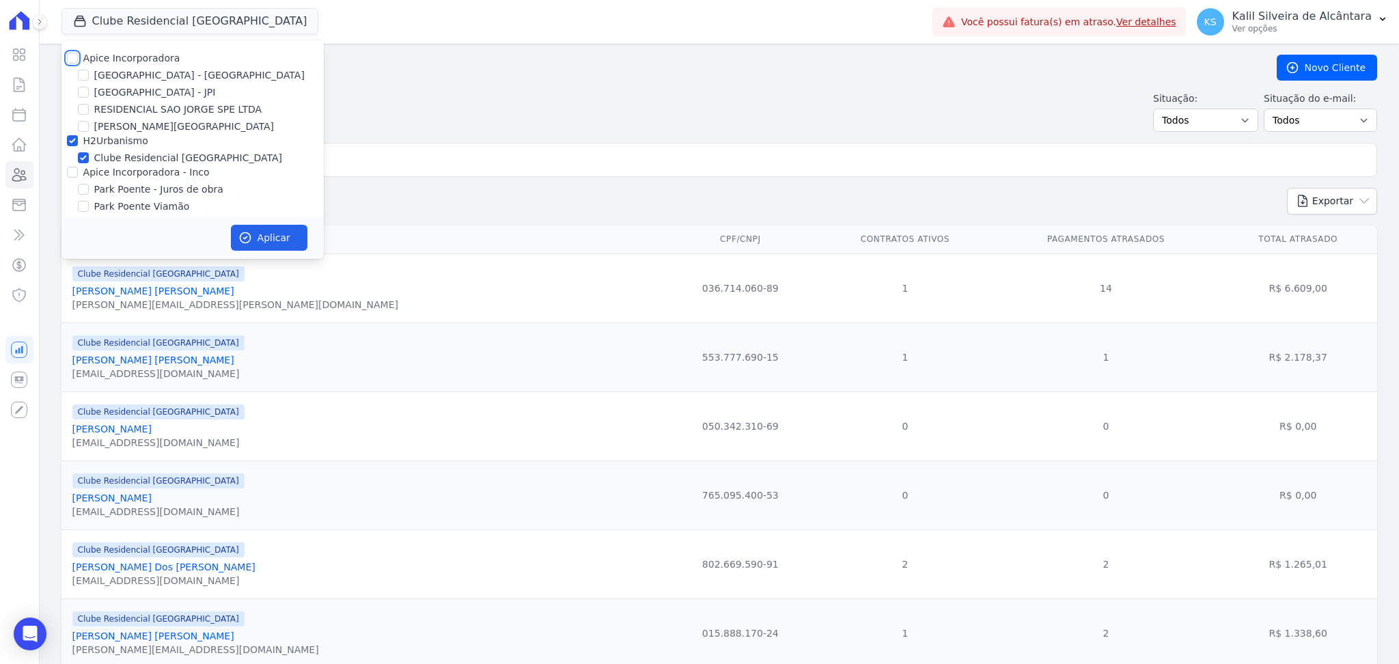
click at [76, 61] on input "Apice Incorporadora" at bounding box center [72, 58] width 11 height 11
checkbox input "true"
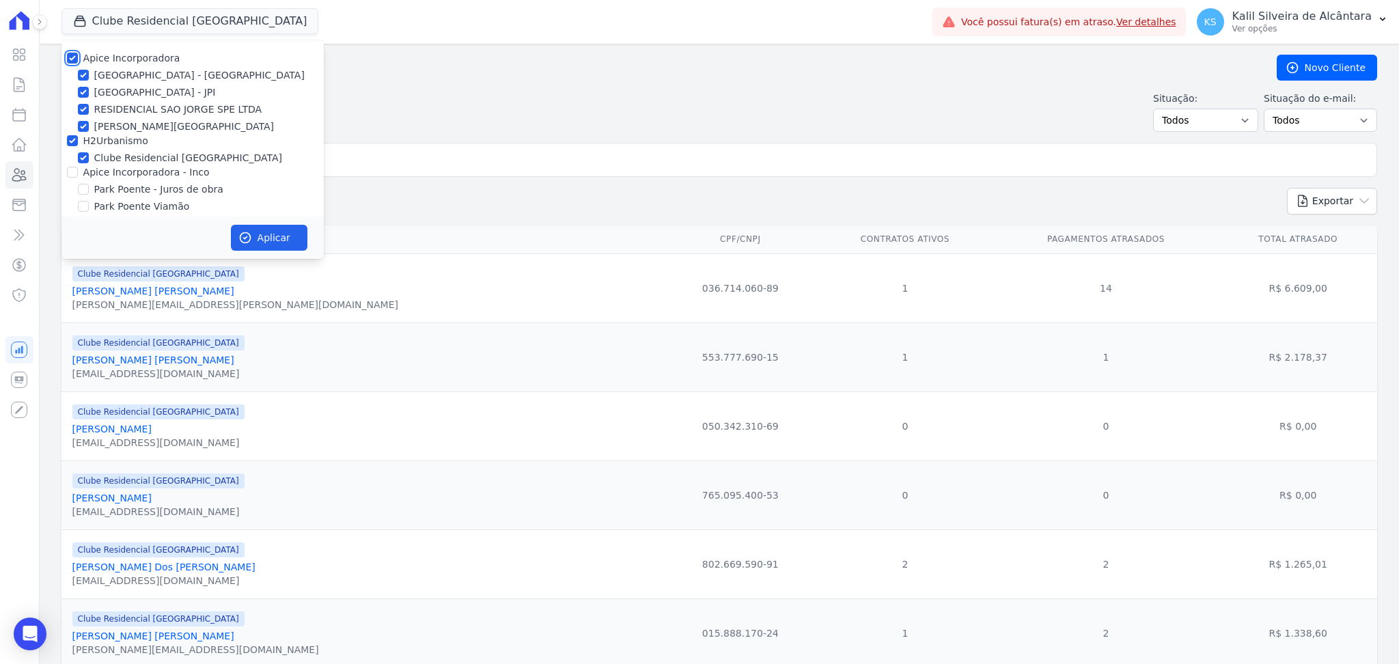
checkbox input "true"
click at [72, 175] on input "Apice Incorporadora - Inco" at bounding box center [72, 172] width 11 height 11
checkbox input "true"
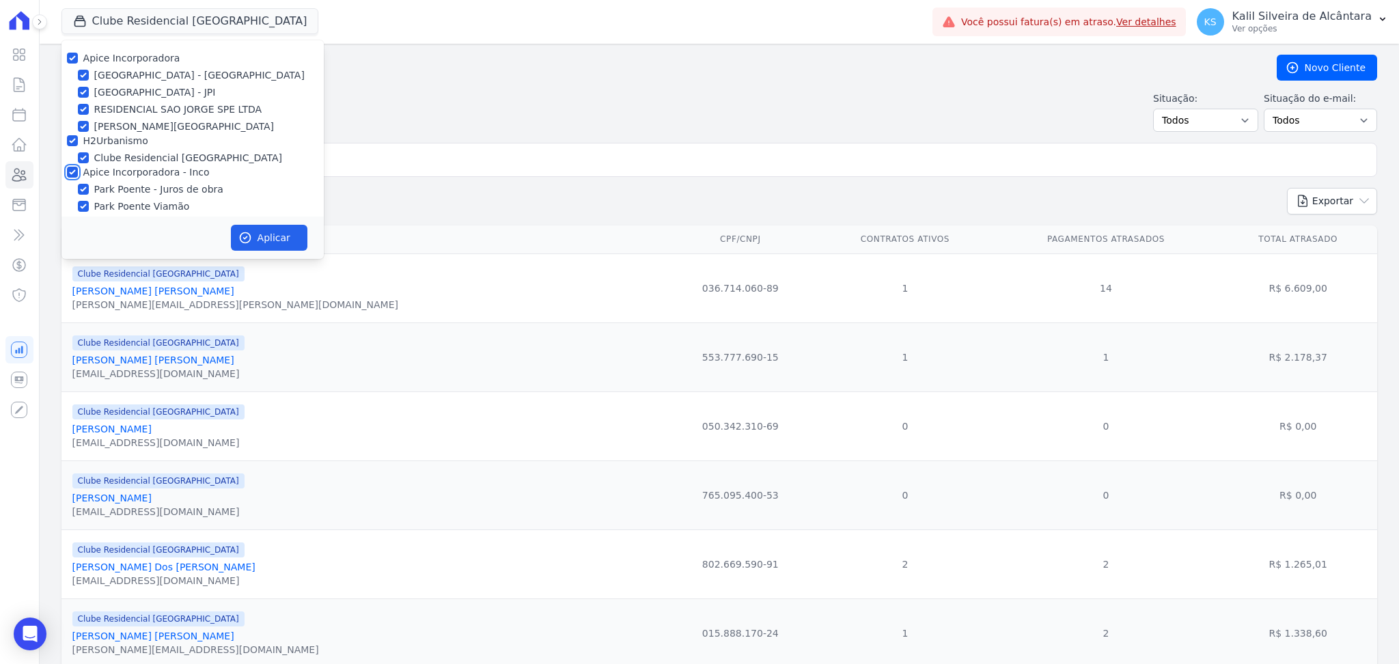
checkbox input "true"
click at [259, 232] on button "Aplicar" at bounding box center [269, 238] width 76 height 26
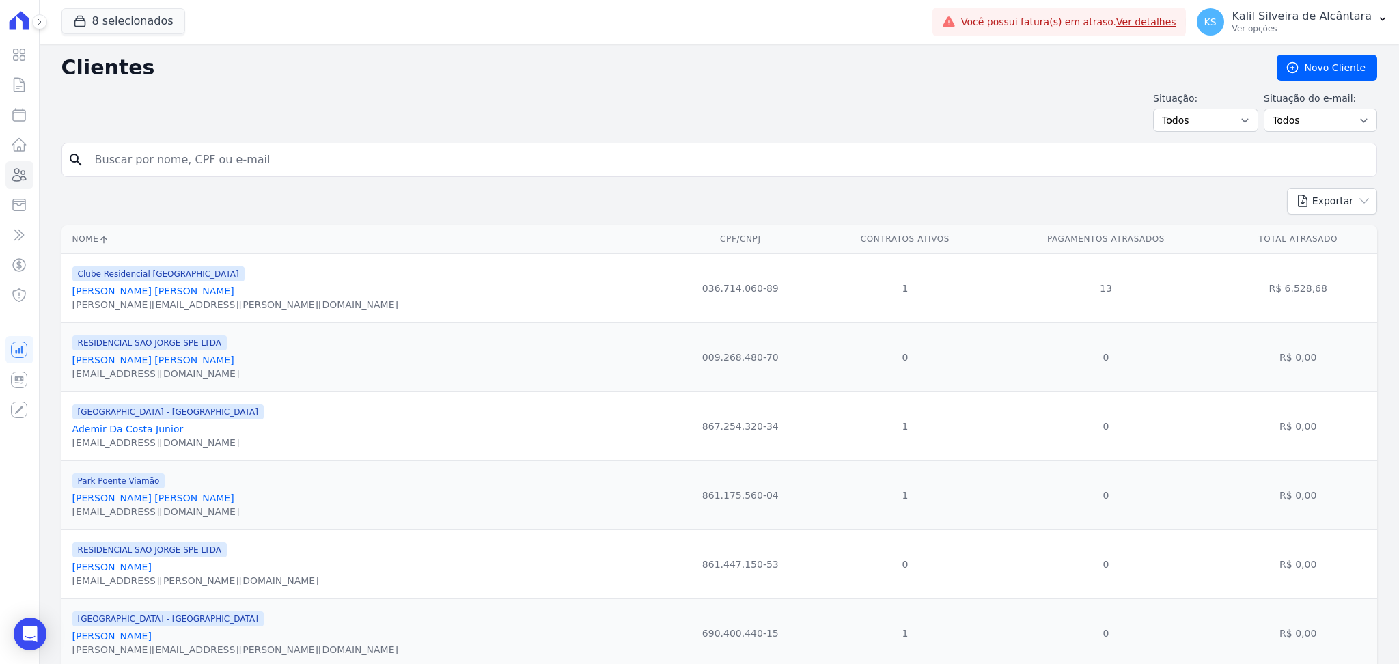
click at [246, 173] on input "search" at bounding box center [729, 159] width 1284 height 27
click at [216, 168] on input "search" at bounding box center [729, 159] width 1284 height 27
click at [307, 165] on input "Alexandra Wormm Sampaio" at bounding box center [729, 159] width 1284 height 27
click at [306, 164] on input "Alexandra Wormm Sampaio" at bounding box center [729, 159] width 1284 height 27
type input "alexander"
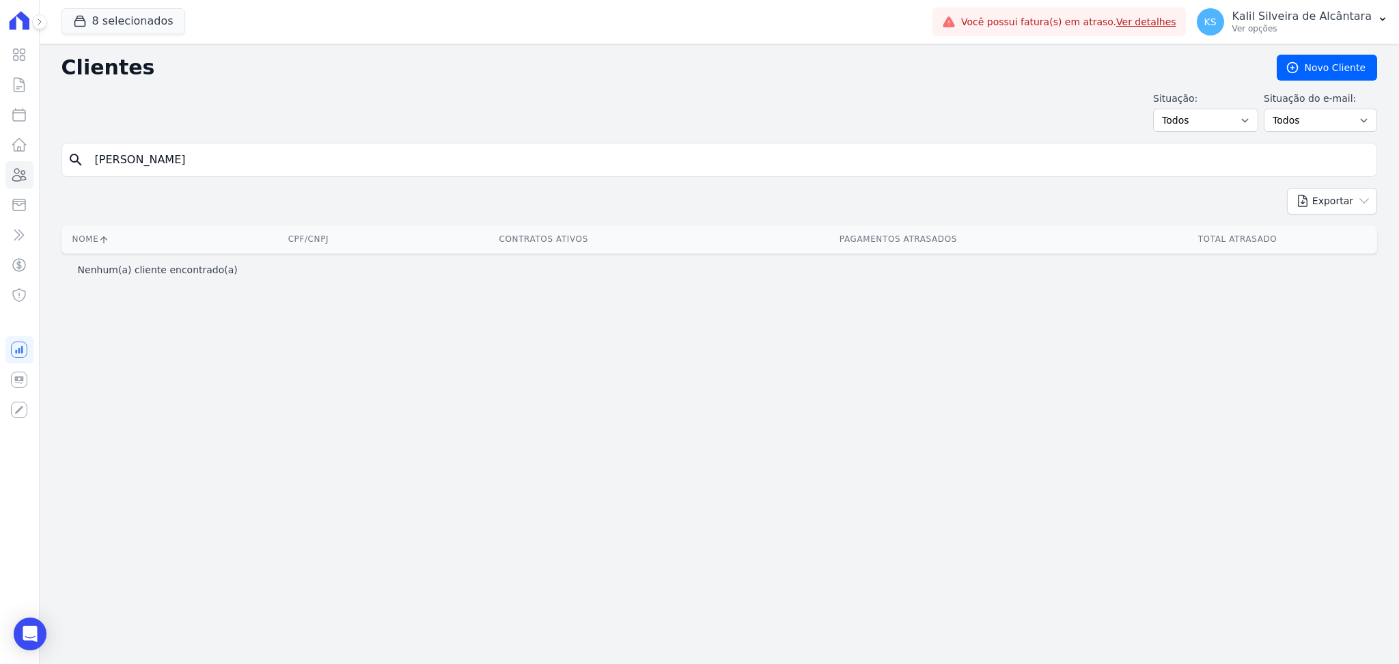
click at [195, 162] on input "alexander" at bounding box center [729, 159] width 1284 height 27
type input "alexander"
click at [195, 162] on input "alexander" at bounding box center [729, 159] width 1284 height 27
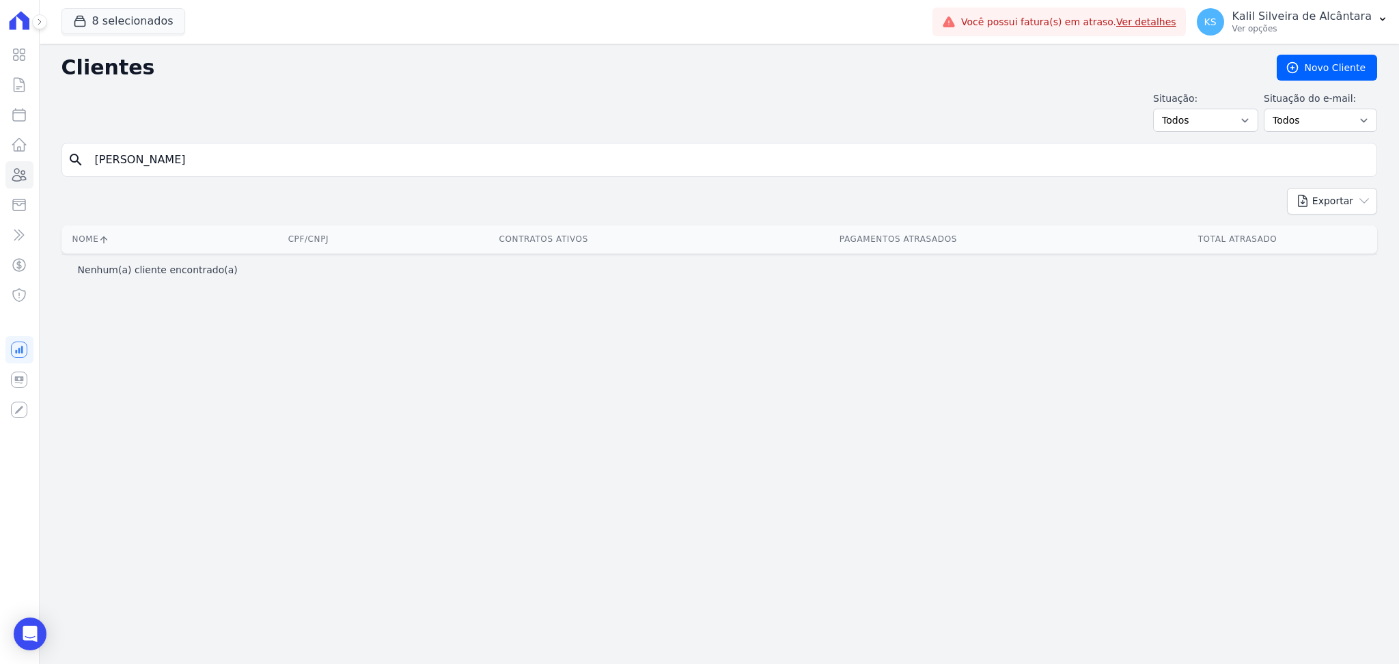
click at [446, 440] on div "Clientes Novo Cliente Situação: Todos Adimplentes Inadimplentes Situação do e-m…" at bounding box center [719, 354] width 1359 height 620
click at [234, 158] on input "alexander" at bounding box center [729, 159] width 1284 height 27
type input "ALEXSANDER HACK DA SILVA"
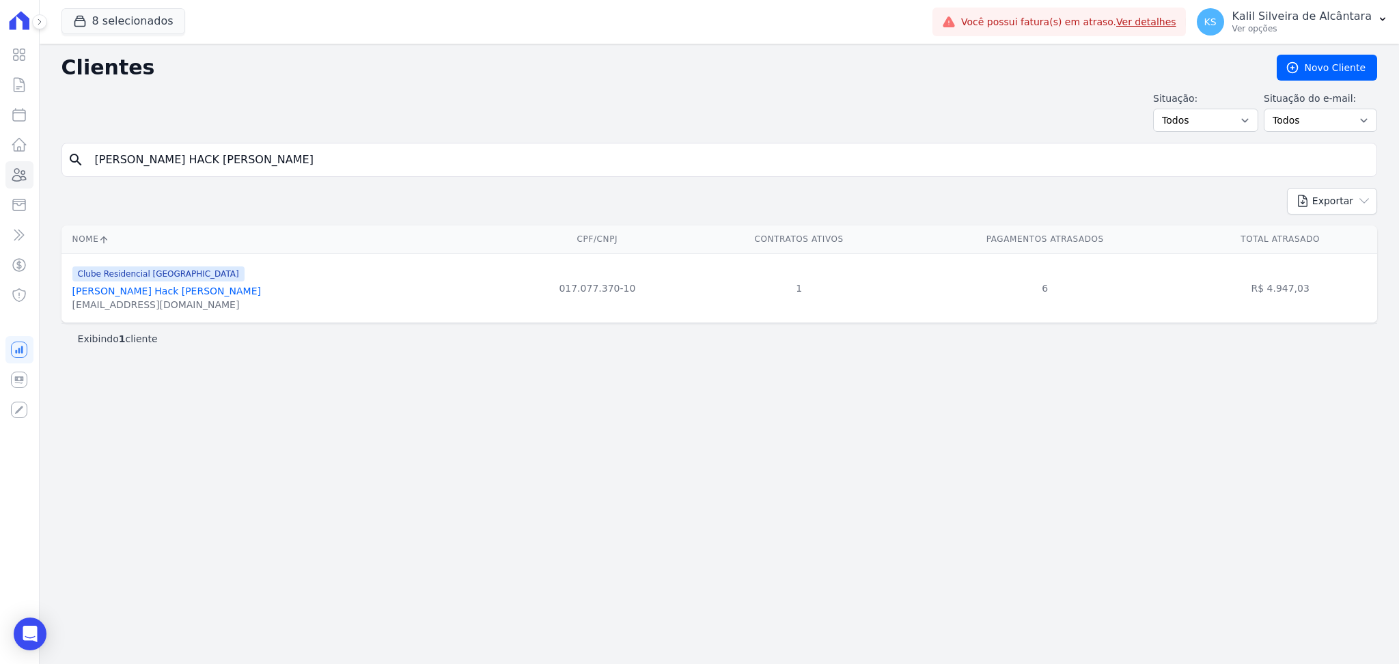
click at [172, 292] on link "Alexsander Hack Da Silva" at bounding box center [166, 290] width 188 height 11
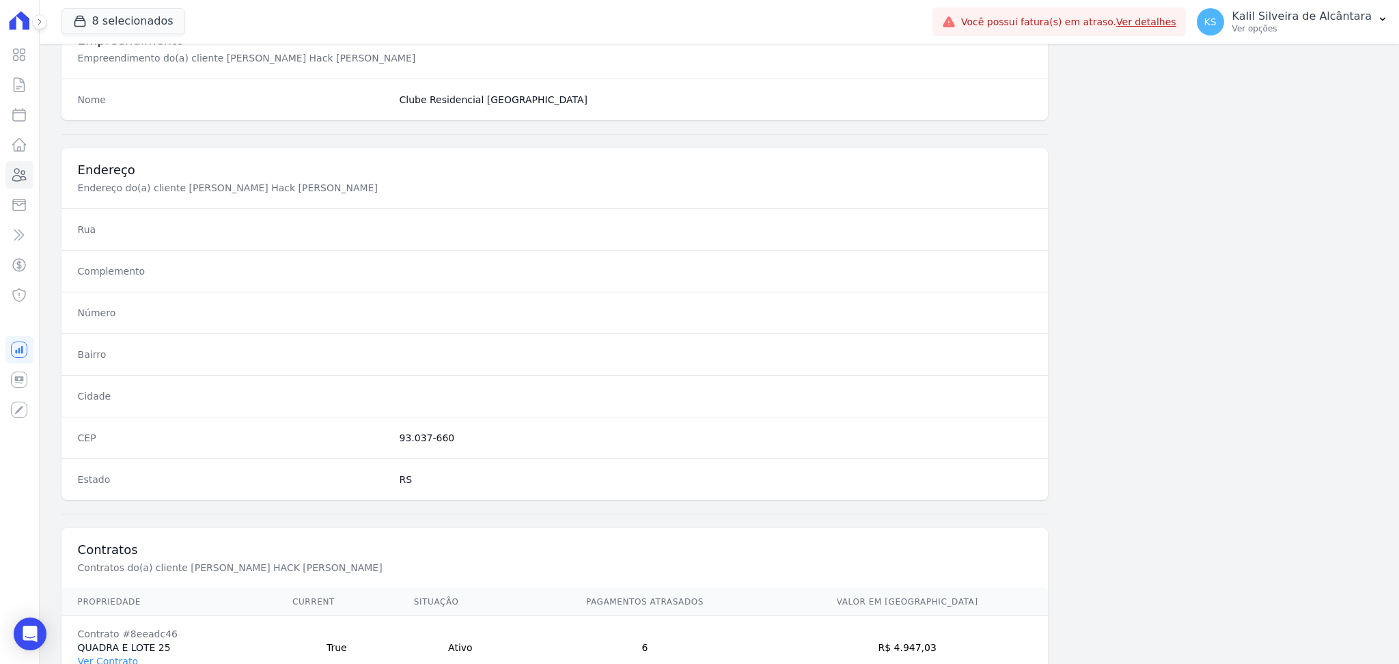
scroll to position [615, 0]
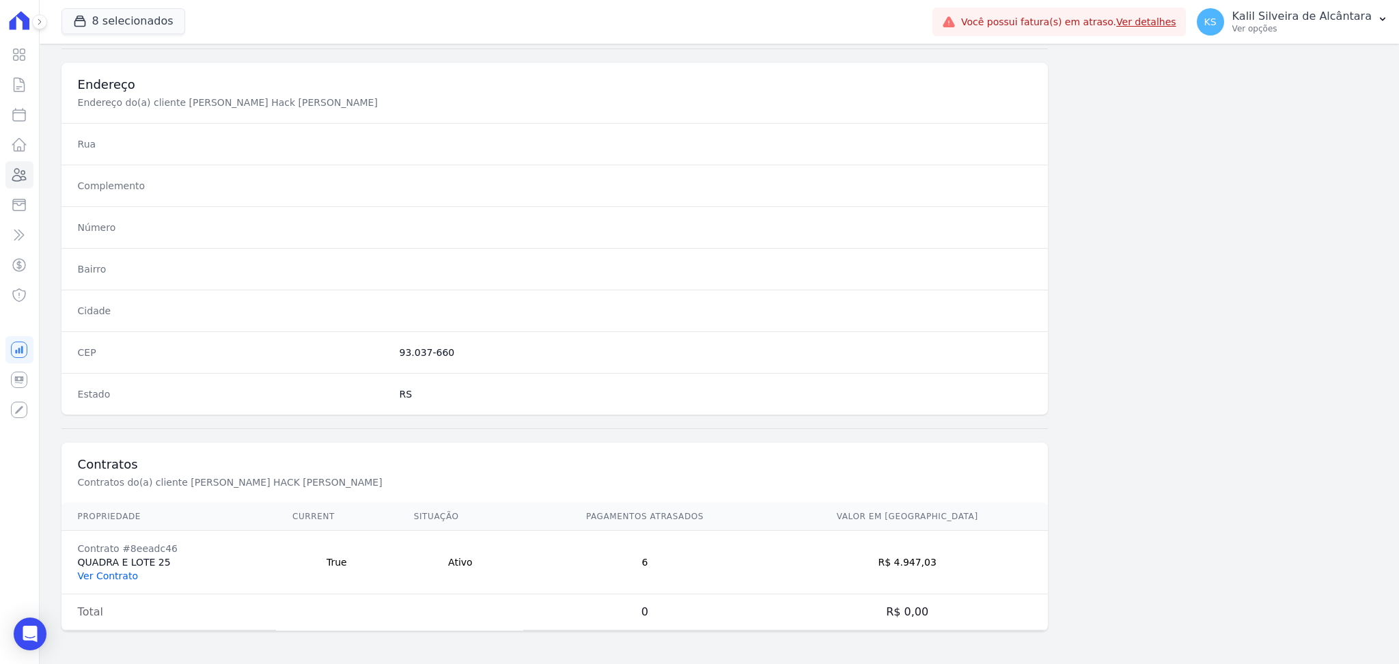
click at [99, 580] on link "Ver Contrato" at bounding box center [108, 575] width 60 height 11
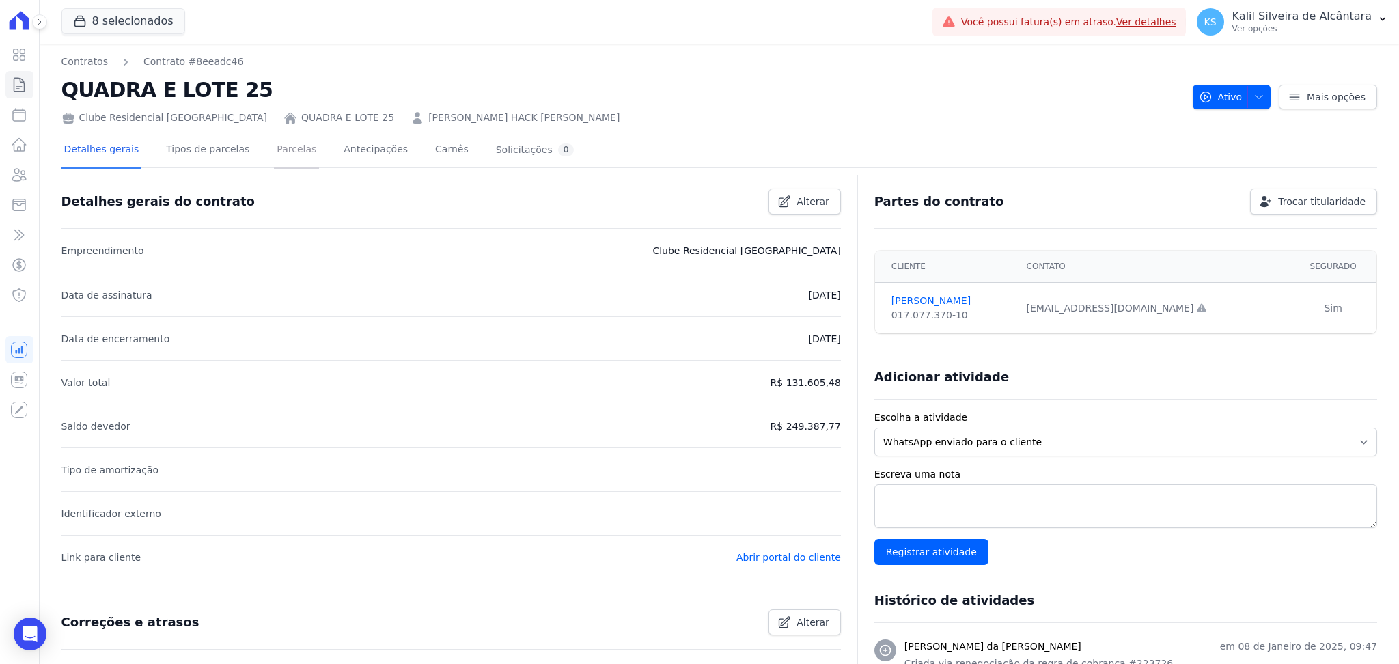
click at [274, 151] on link "Parcelas" at bounding box center [296, 150] width 45 height 36
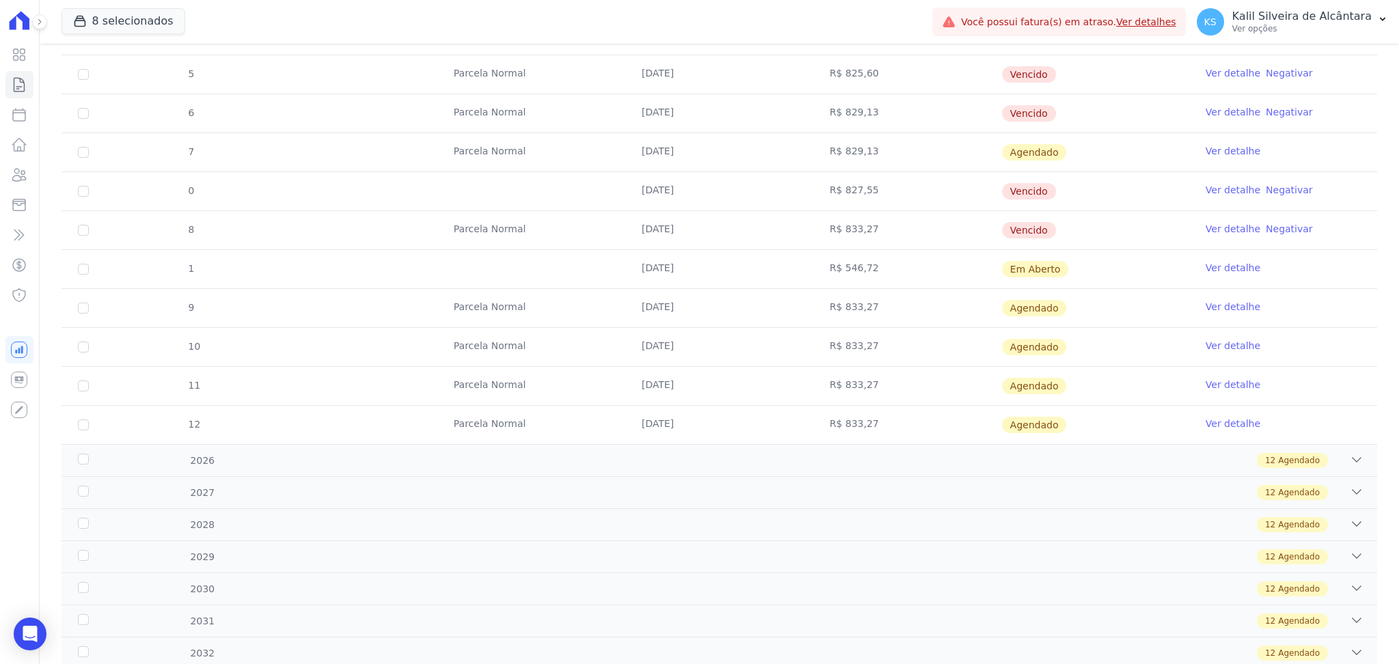
scroll to position [455, 0]
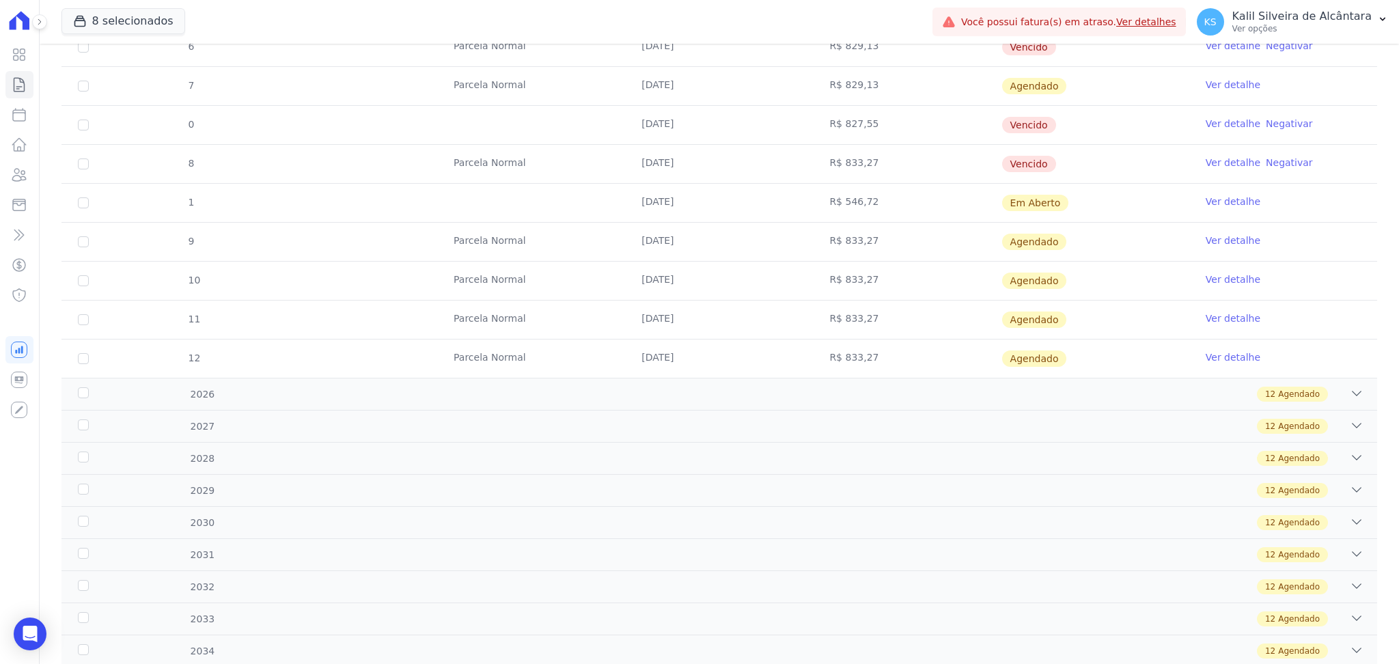
click at [1205, 201] on link "Ver detalhe" at bounding box center [1232, 202] width 55 height 14
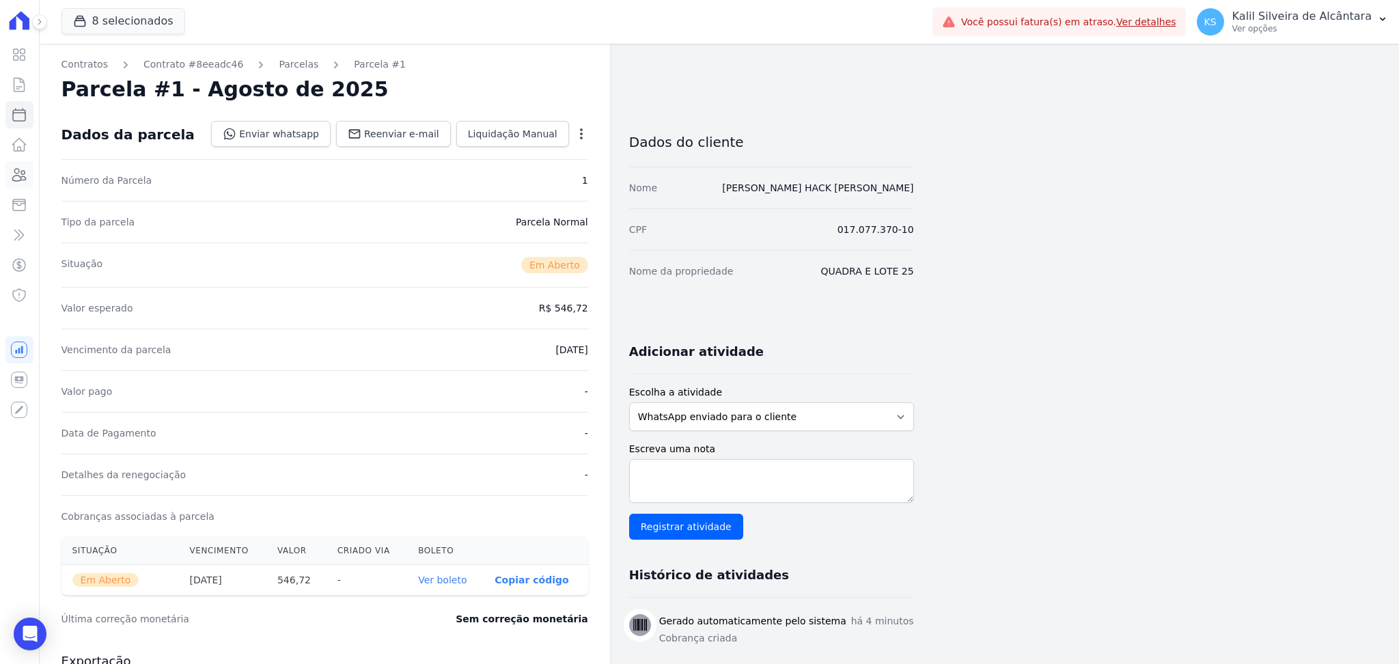
click at [29, 169] on link "Clientes" at bounding box center [19, 174] width 28 height 27
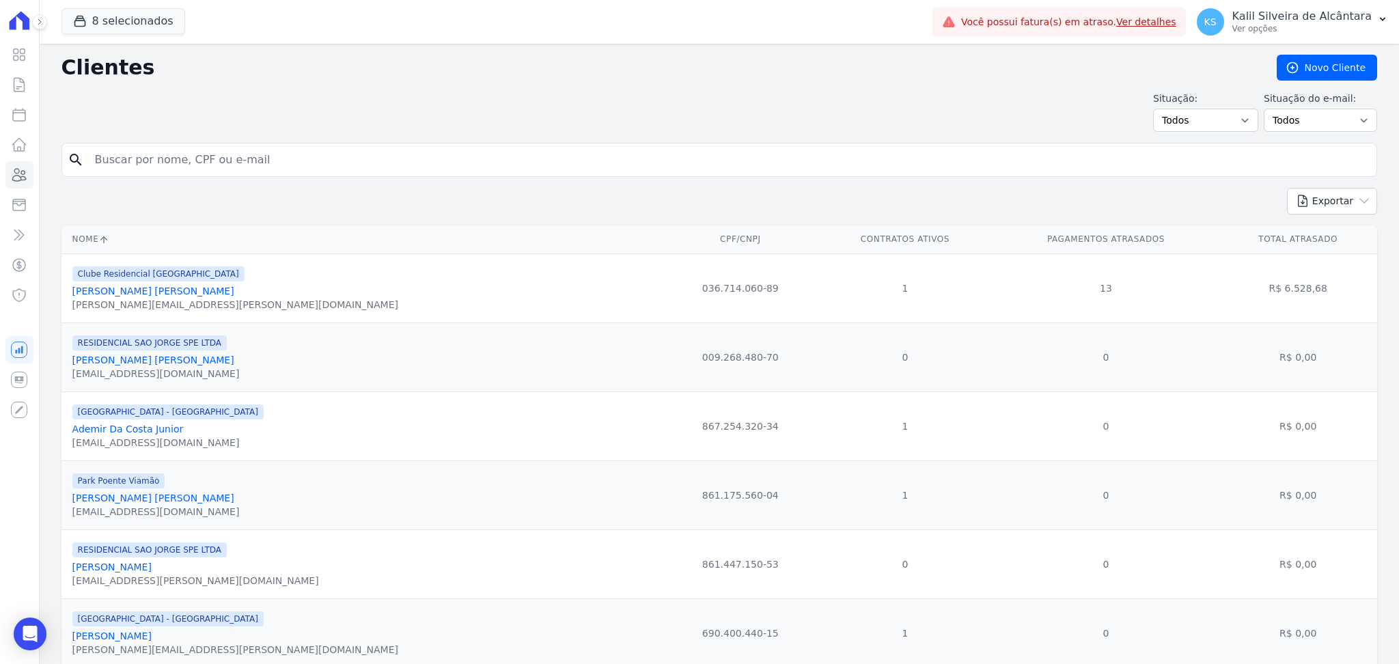
click at [215, 160] on input "search" at bounding box center [729, 159] width 1284 height 27
type input "juliano azevedo"
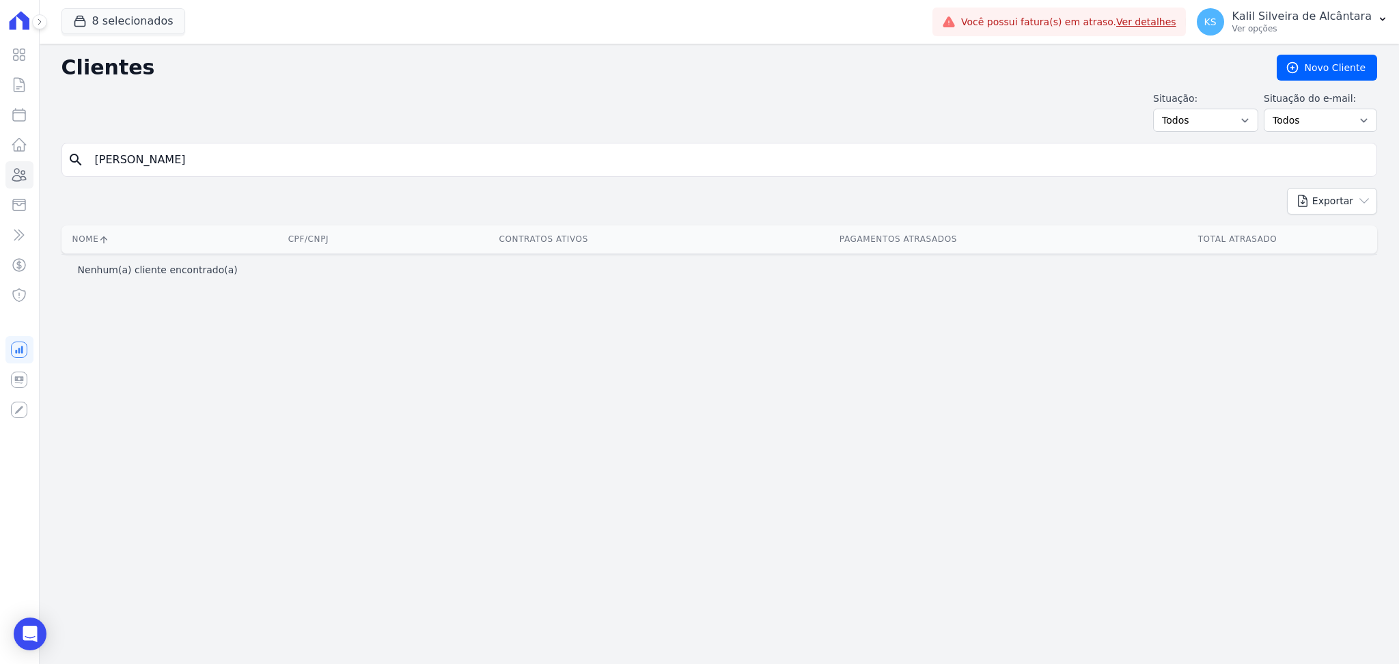
drag, startPoint x: 215, startPoint y: 160, endPoint x: 0, endPoint y: 166, distance: 215.2
click at [0, 166] on div "Visão Geral Contratos Parcelas Lotes Clientes Minha Carteira Transferências Cré…" at bounding box center [699, 332] width 1399 height 664
type input "juliano4"
click at [224, 160] on input "juliano4" at bounding box center [729, 159] width 1284 height 27
type input "juliano"
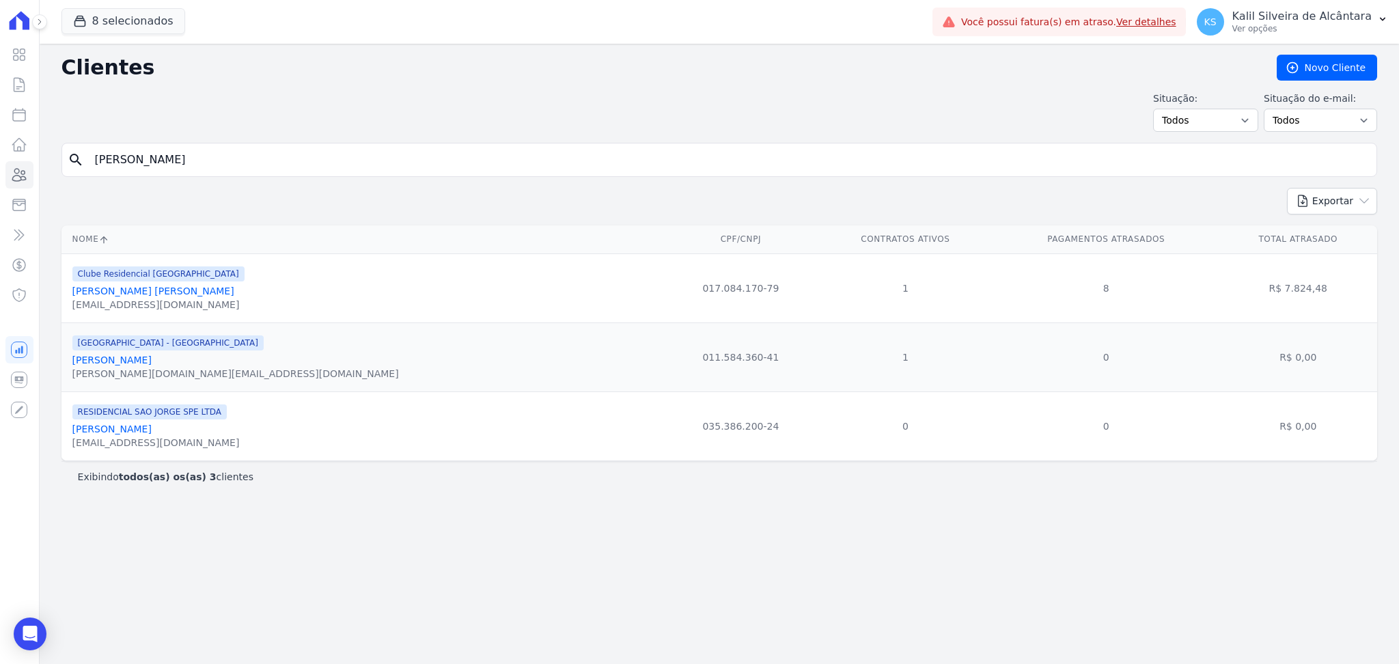
click at [186, 287] on link "Juliano Fontoura De Azevedo" at bounding box center [153, 290] width 162 height 11
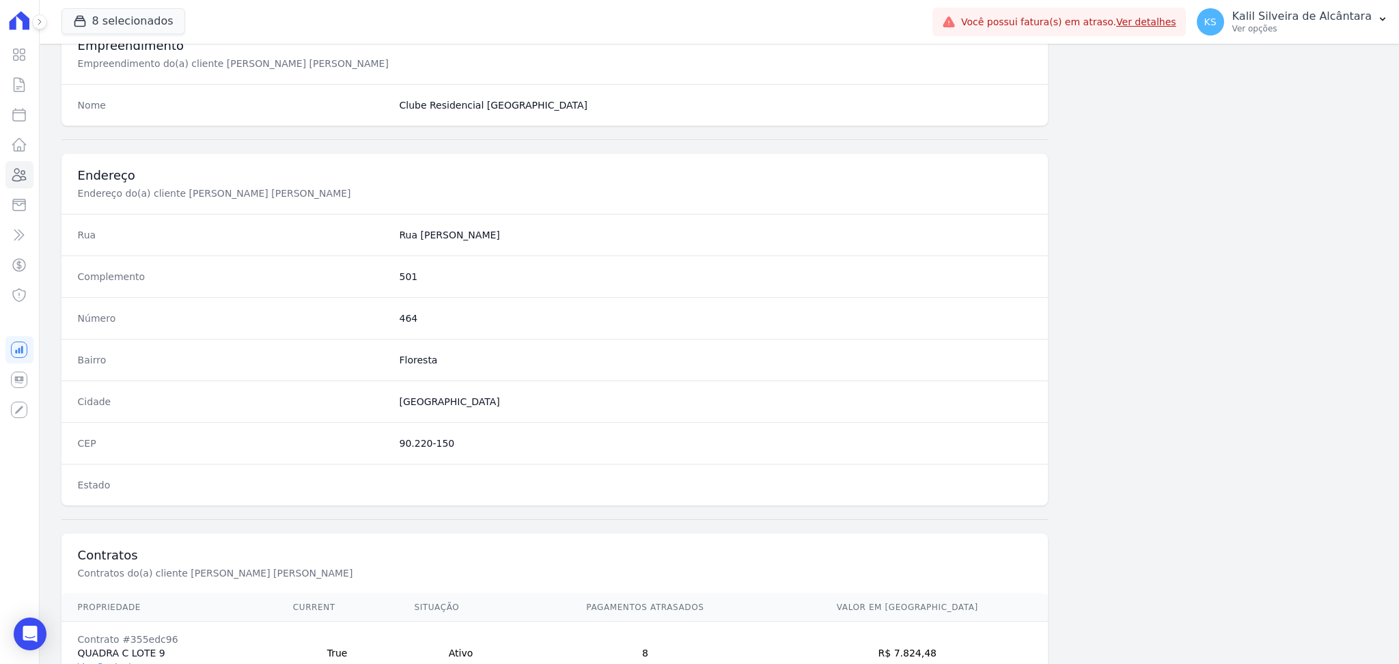
scroll to position [615, 0]
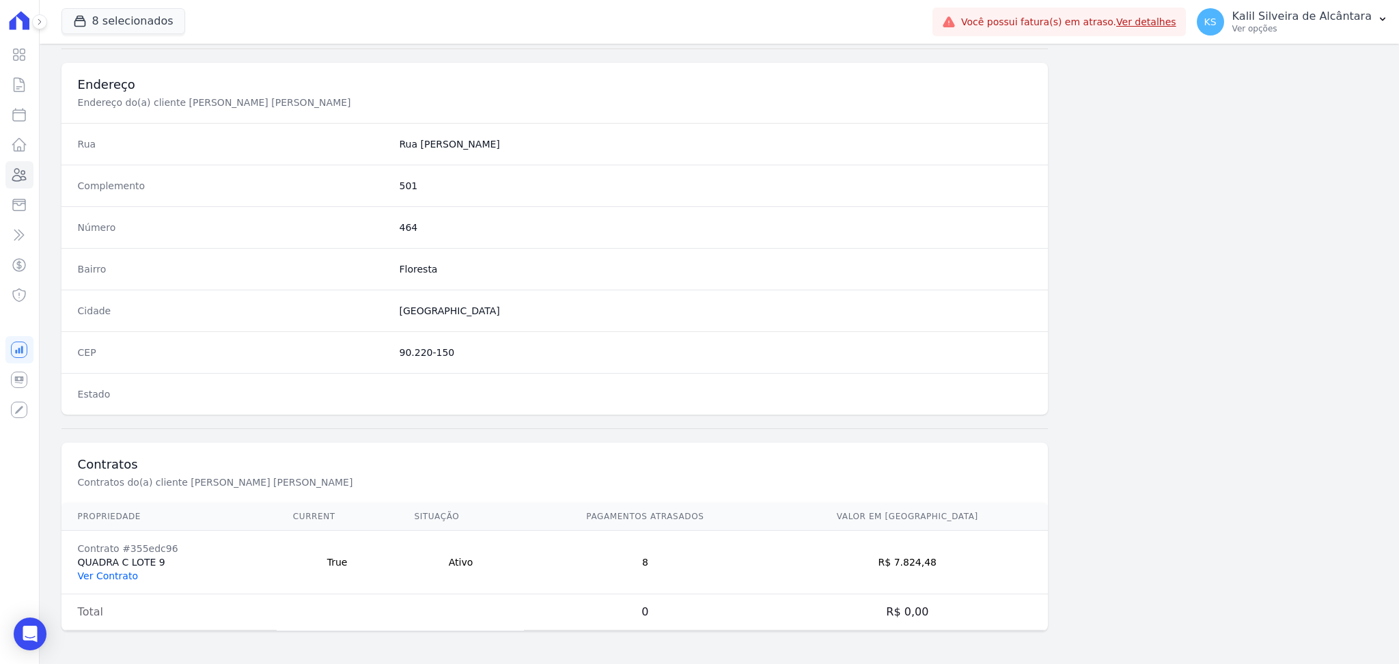
click at [126, 577] on link "Ver Contrato" at bounding box center [108, 575] width 60 height 11
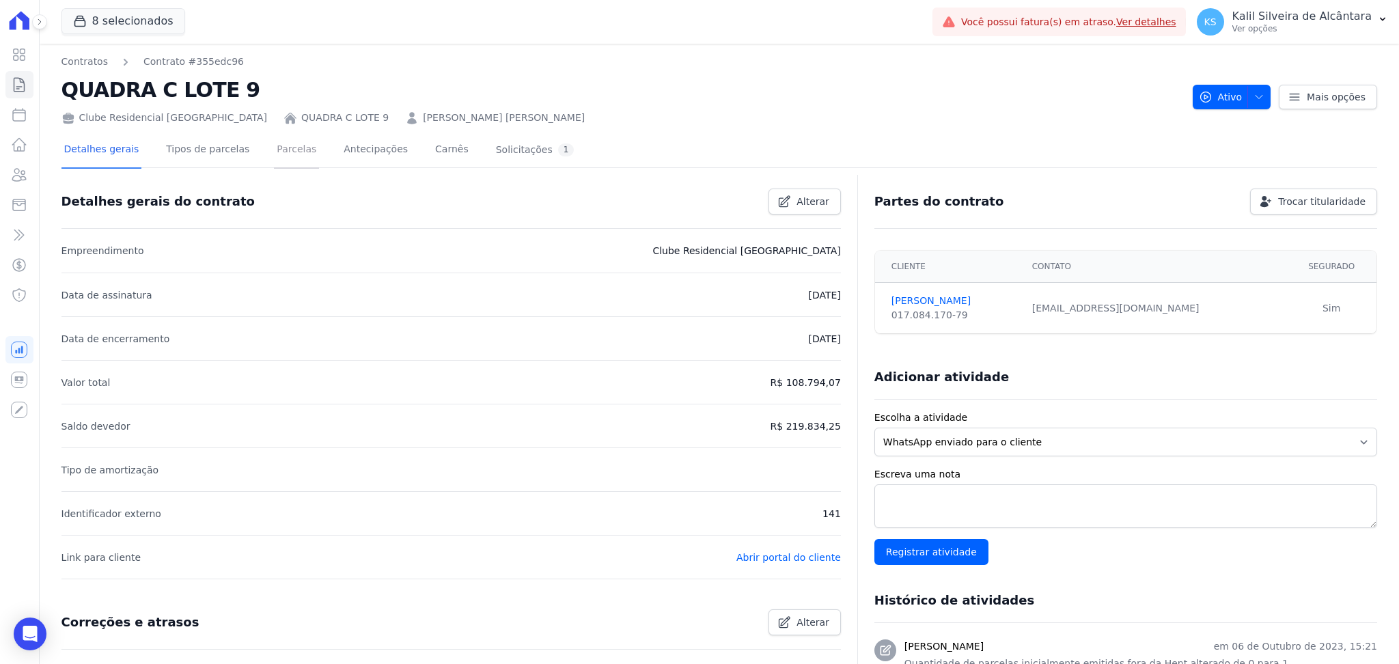
click at [292, 163] on link "Parcelas" at bounding box center [296, 150] width 45 height 36
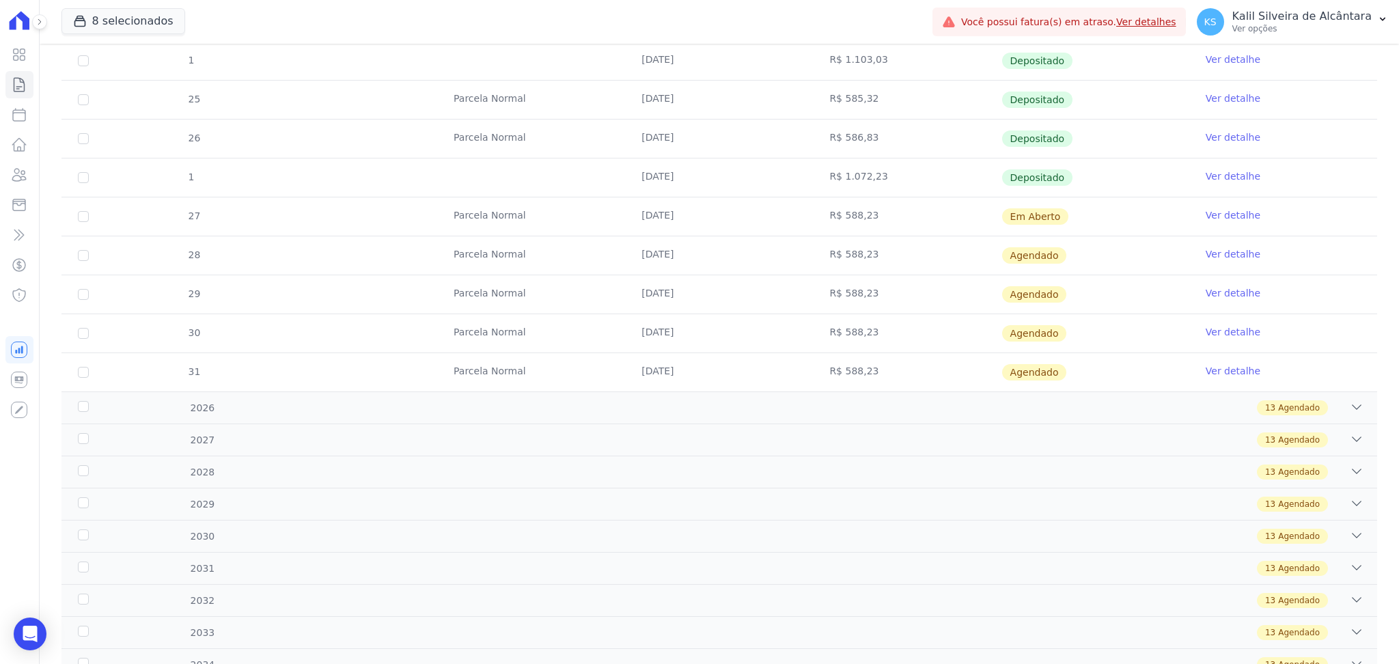
scroll to position [546, 0]
click at [20, 182] on icon at bounding box center [19, 175] width 16 height 16
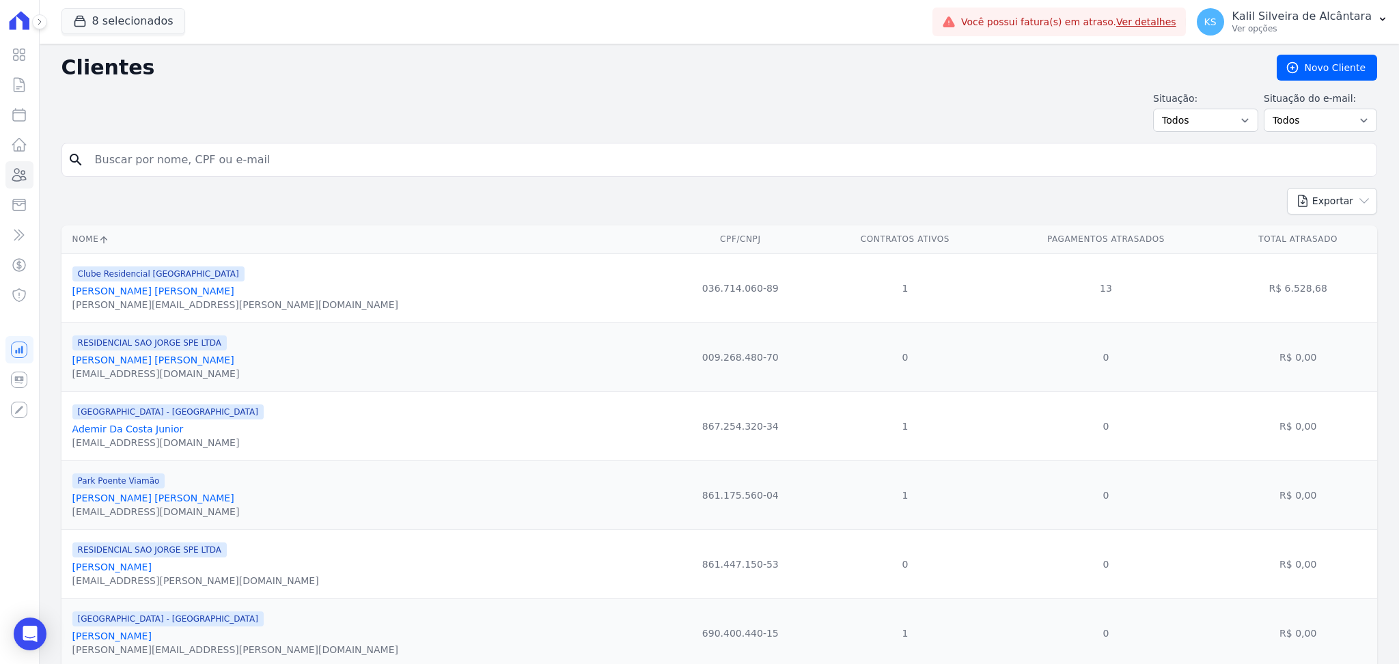
click at [292, 155] on input "search" at bounding box center [729, 159] width 1284 height 27
type input "amauricio"
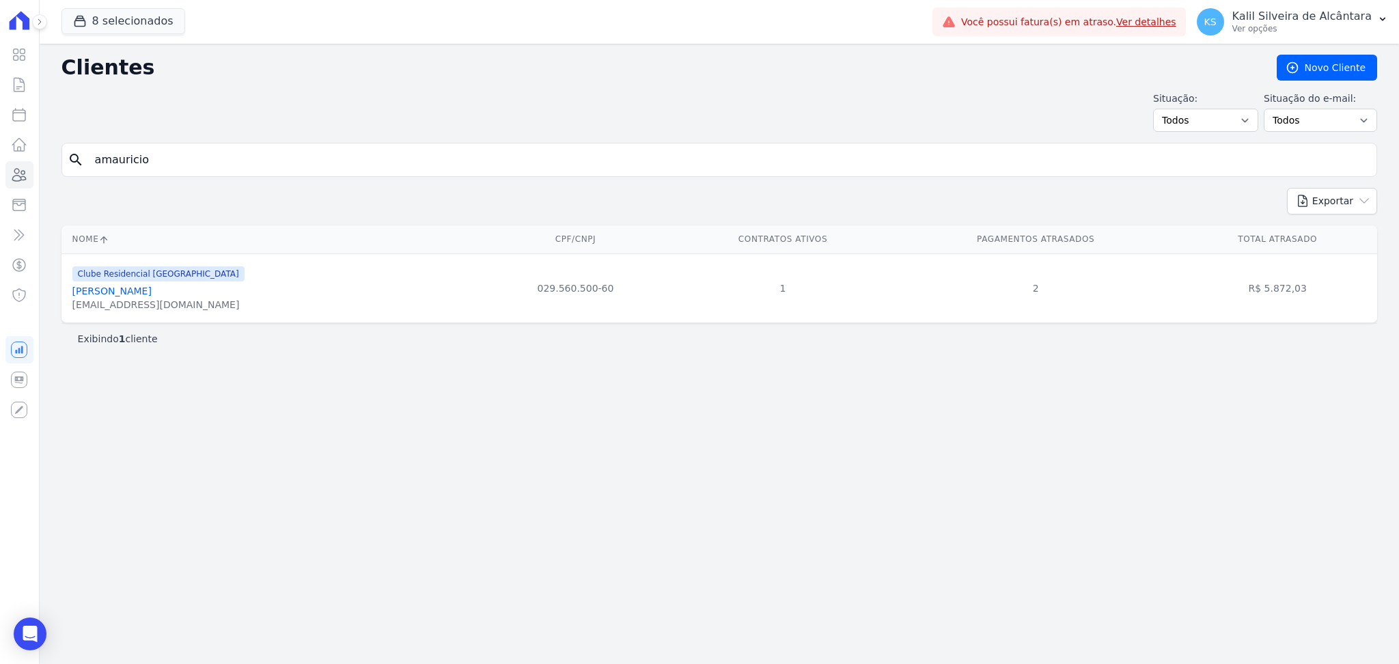
click at [152, 296] on link "Amauricio Do Nascimento Ramos" at bounding box center [111, 290] width 79 height 11
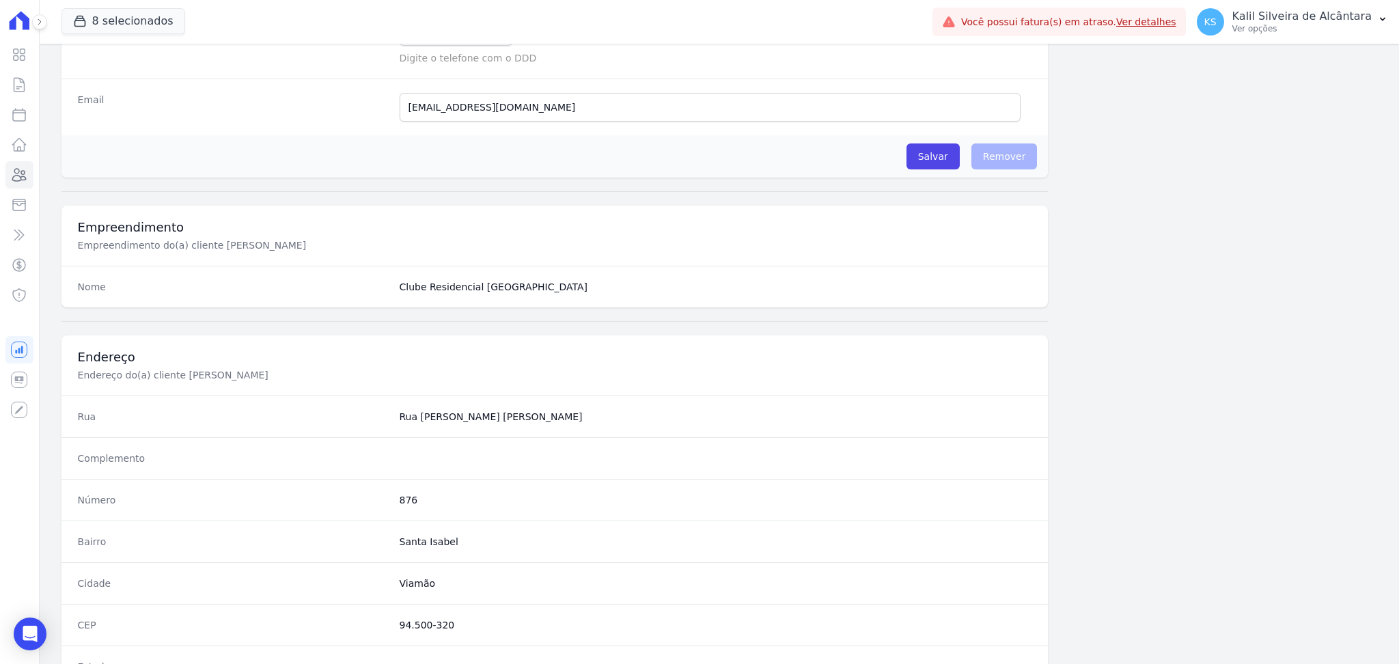
scroll to position [615, 0]
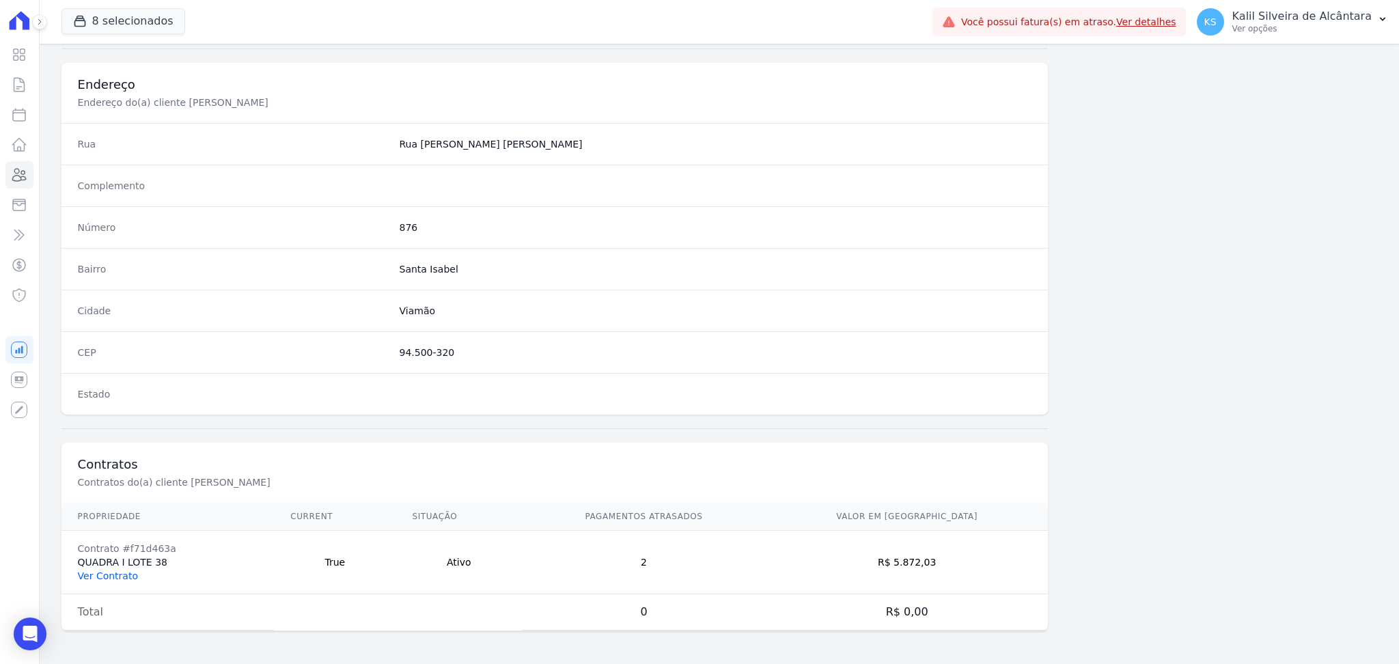
click at [111, 577] on link "Ver Contrato" at bounding box center [108, 575] width 60 height 11
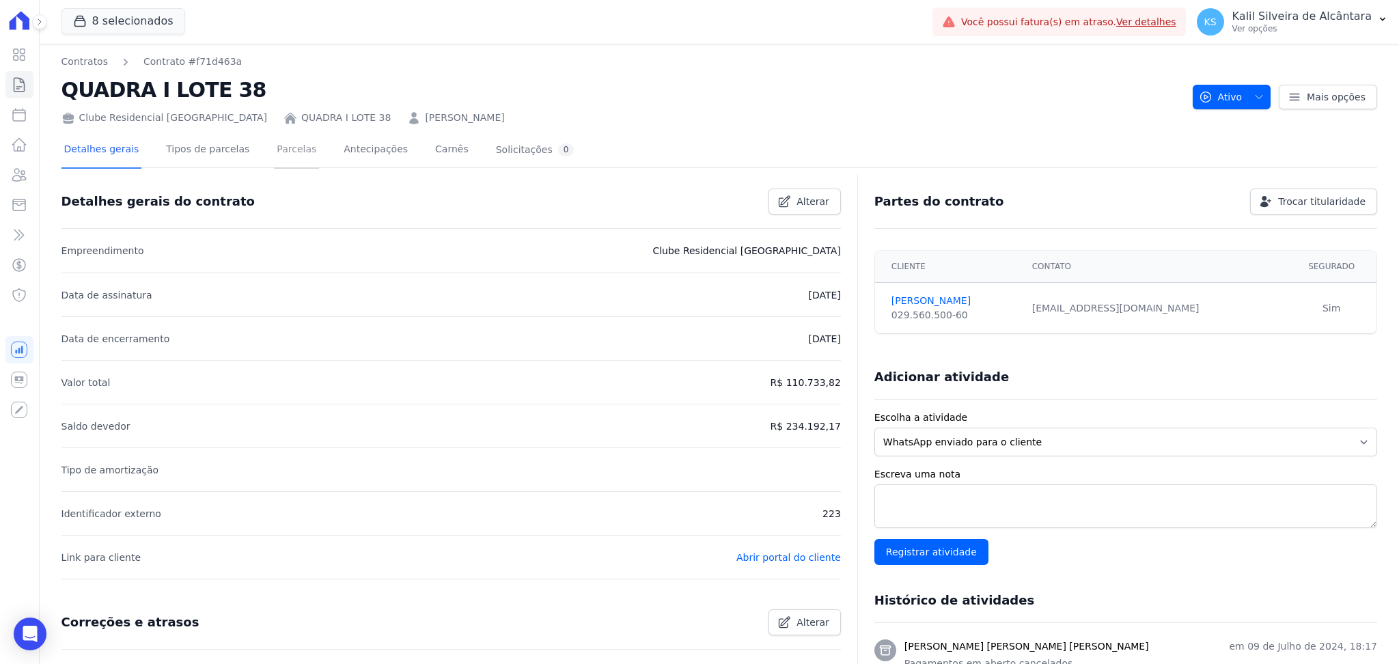
click at [281, 154] on link "Parcelas" at bounding box center [296, 150] width 45 height 36
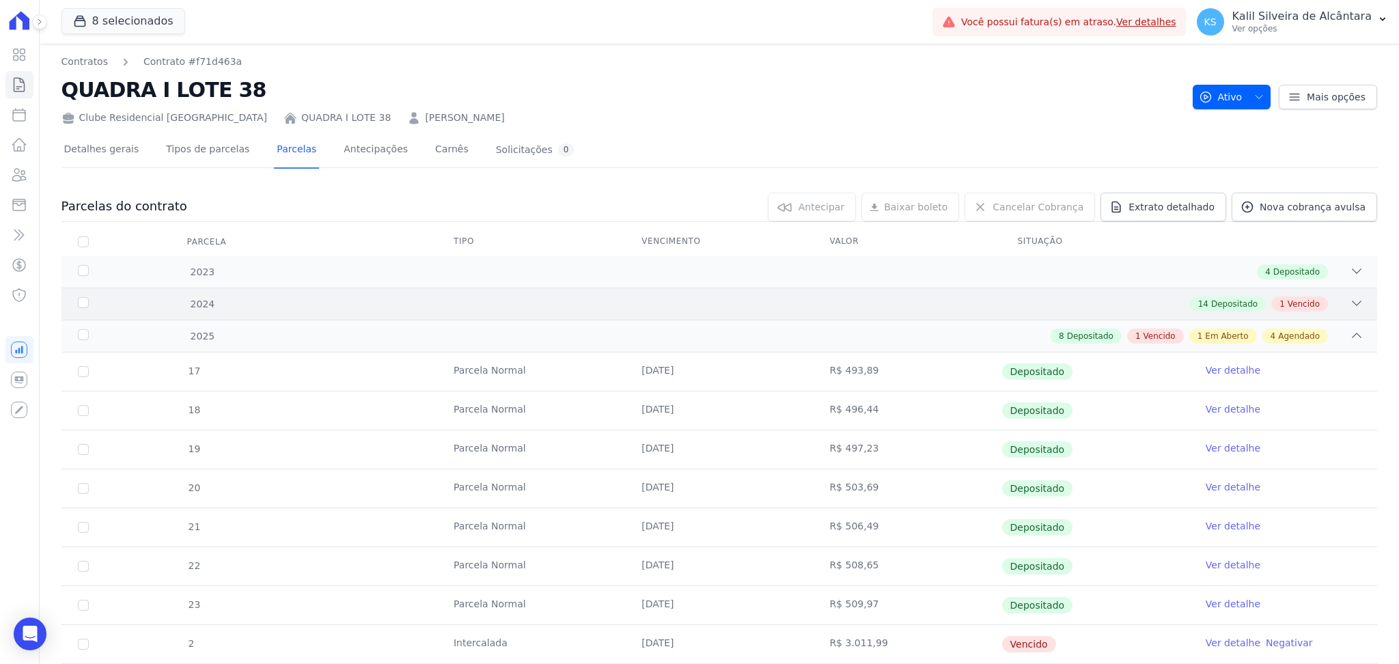
click at [1348, 313] on div "2024 14 Depositado 1 Vencido" at bounding box center [718, 303] width 1315 height 32
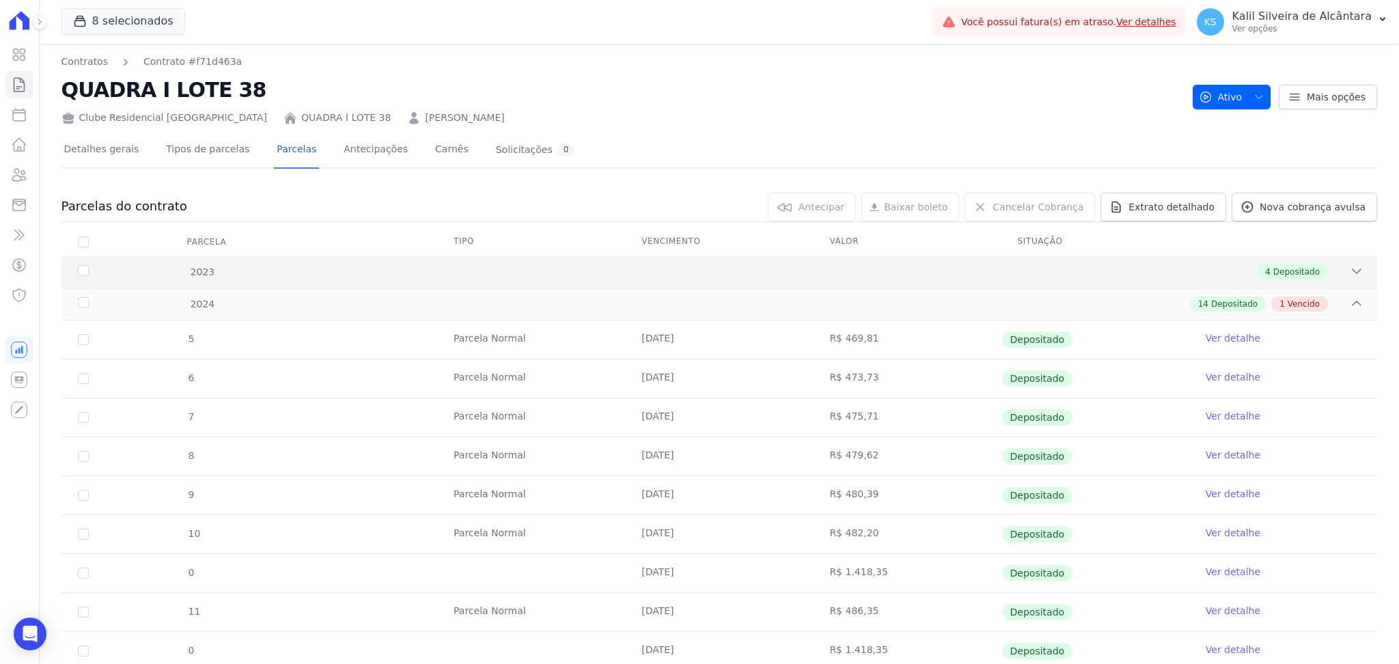
click at [1349, 273] on icon at bounding box center [1356, 271] width 14 height 14
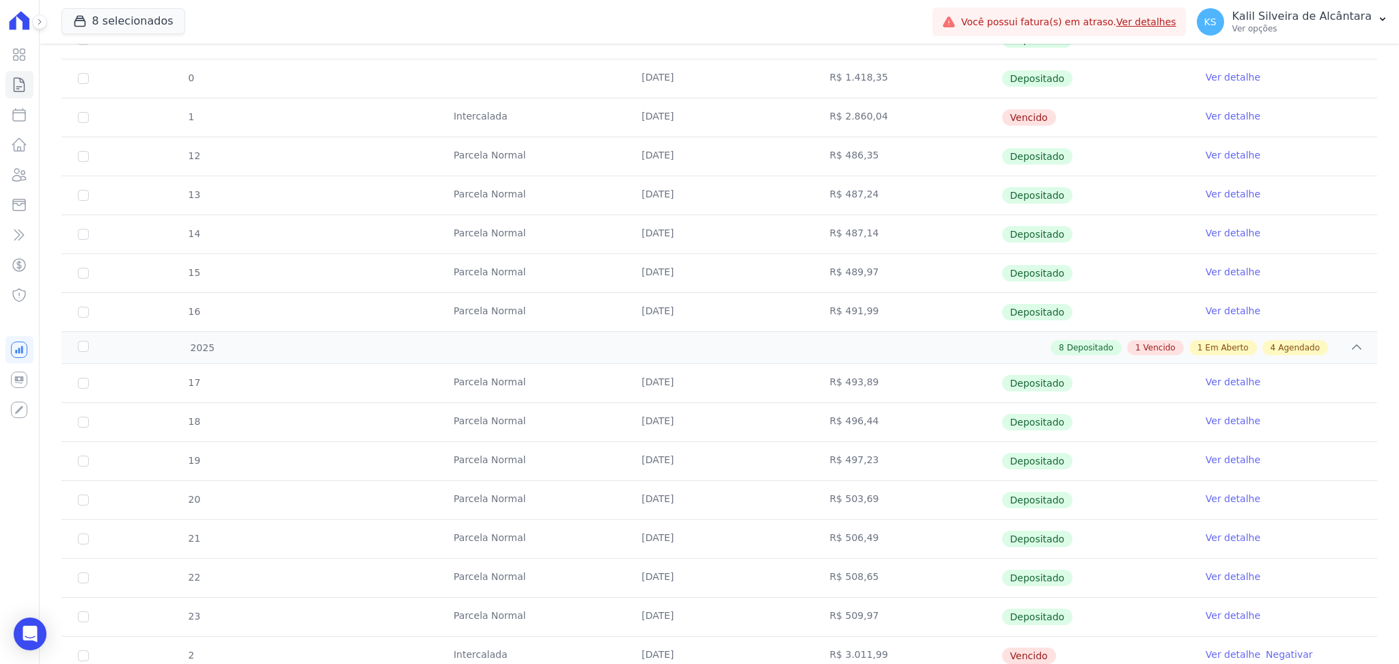
scroll to position [1001, 0]
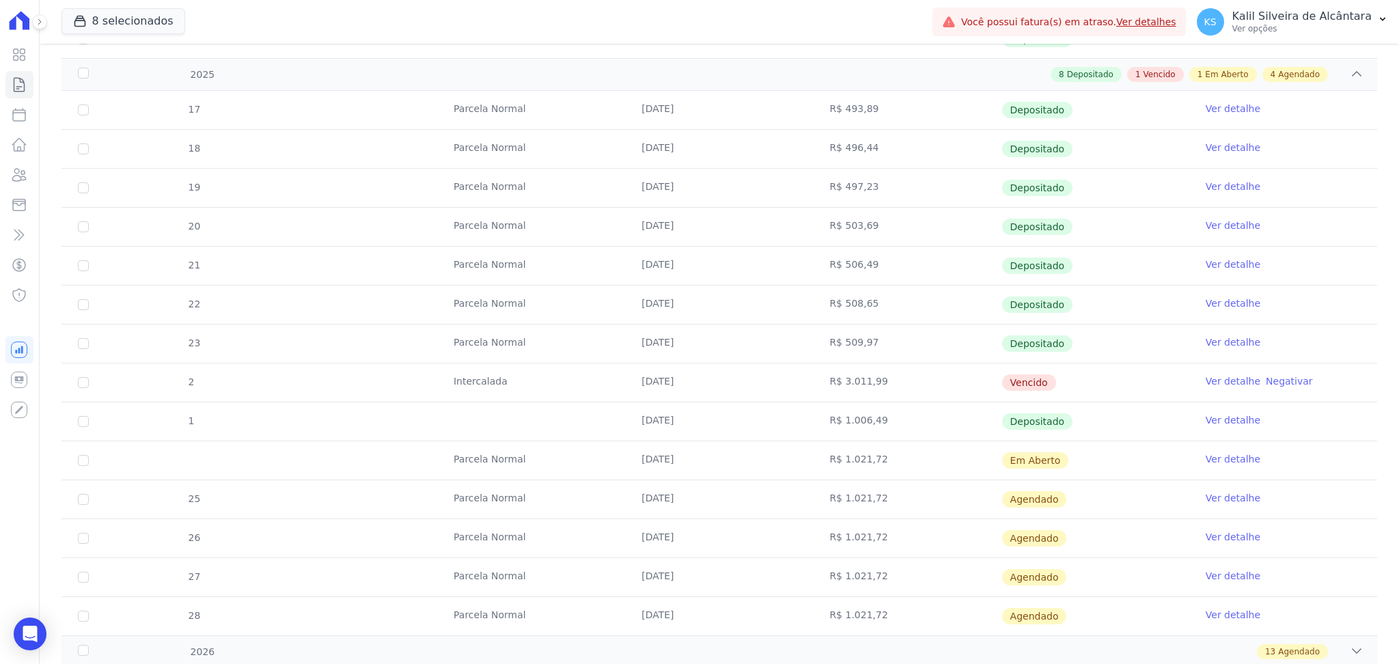
drag, startPoint x: 607, startPoint y: 473, endPoint x: 929, endPoint y: 471, distance: 321.6
click at [929, 471] on tr "Parcela Normal 25/08/2025 R$ 1.021,72 Em Aberto Ver detalhe" at bounding box center [718, 459] width 1315 height 39
click at [1226, 462] on link "Ver detalhe" at bounding box center [1232, 459] width 55 height 14
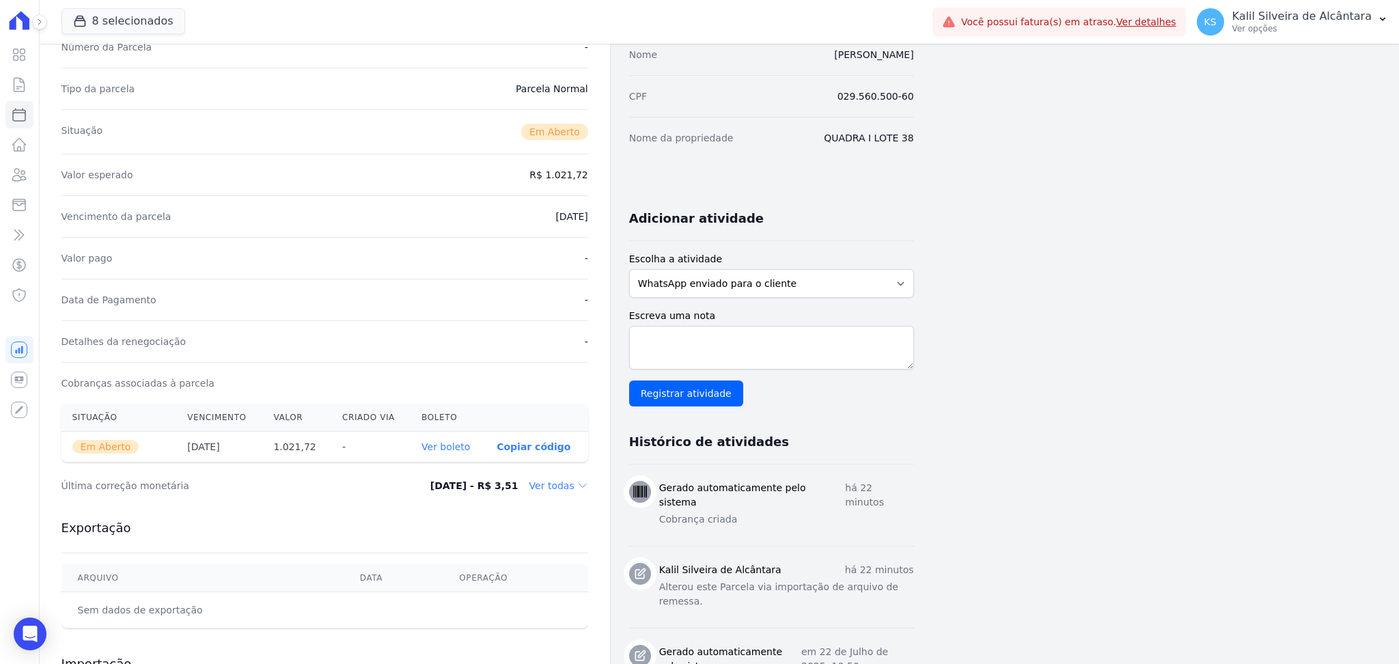
scroll to position [182, 0]
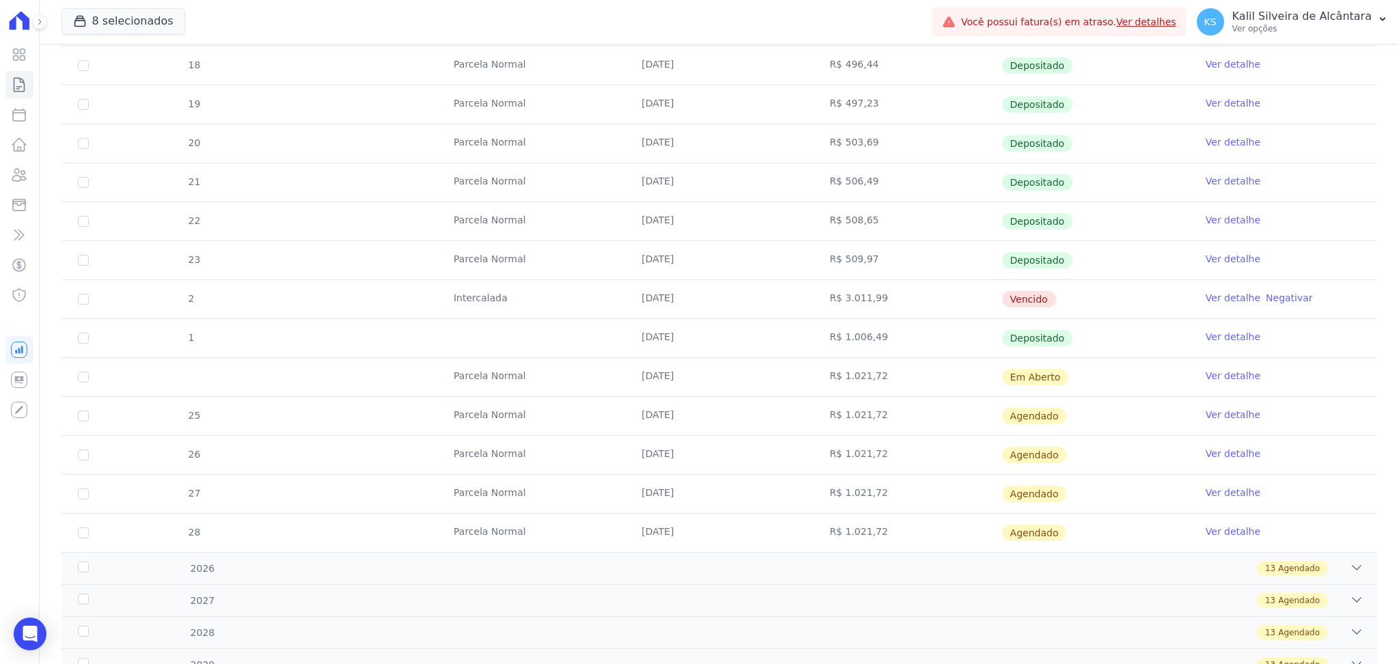
scroll to position [1093, 0]
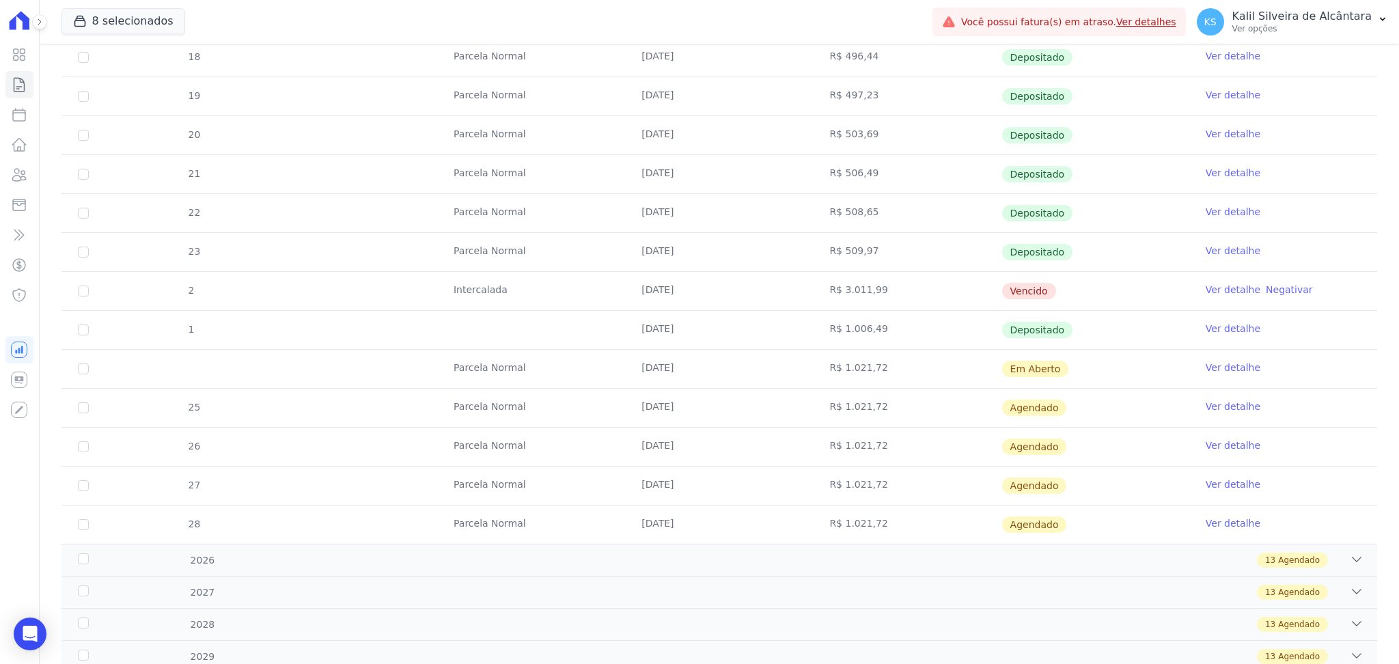
drag, startPoint x: 649, startPoint y: 382, endPoint x: 1041, endPoint y: 358, distance: 392.7
click at [1041, 358] on tr "Parcela Normal 25/08/2025 R$ 1.021,72 Em Aberto Ver detalhe" at bounding box center [718, 368] width 1315 height 39
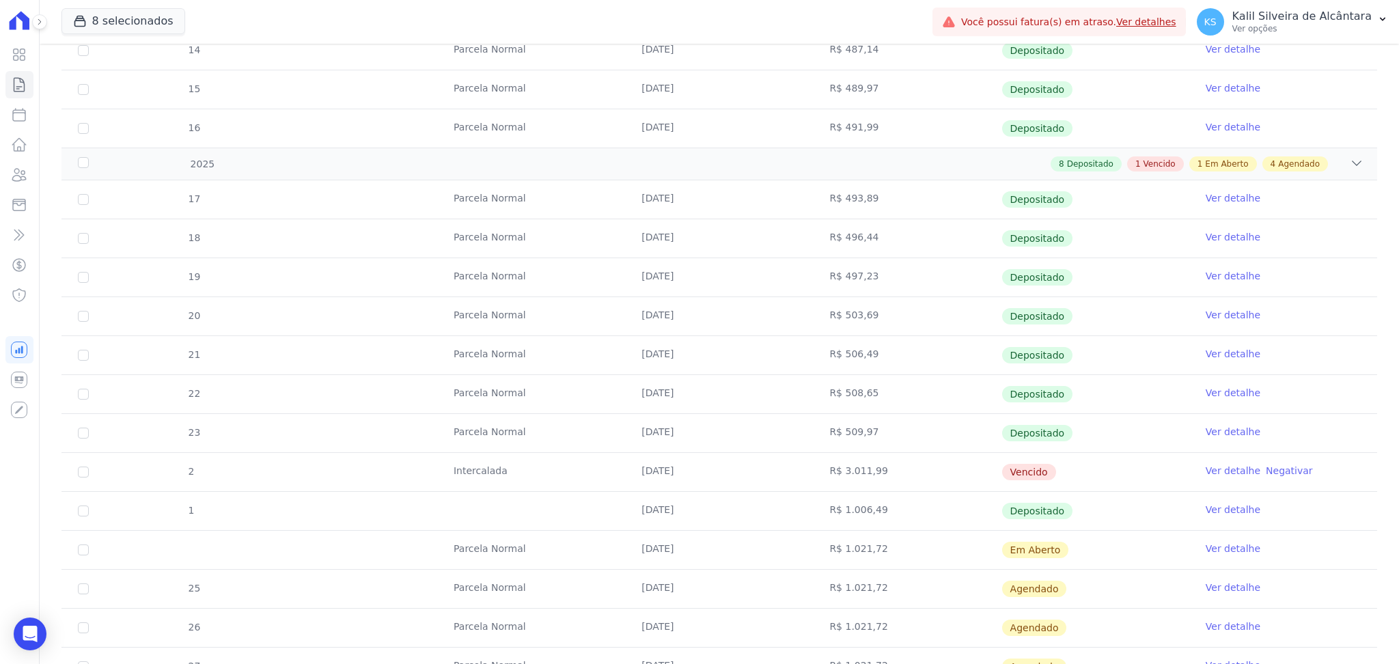
scroll to position [910, 0]
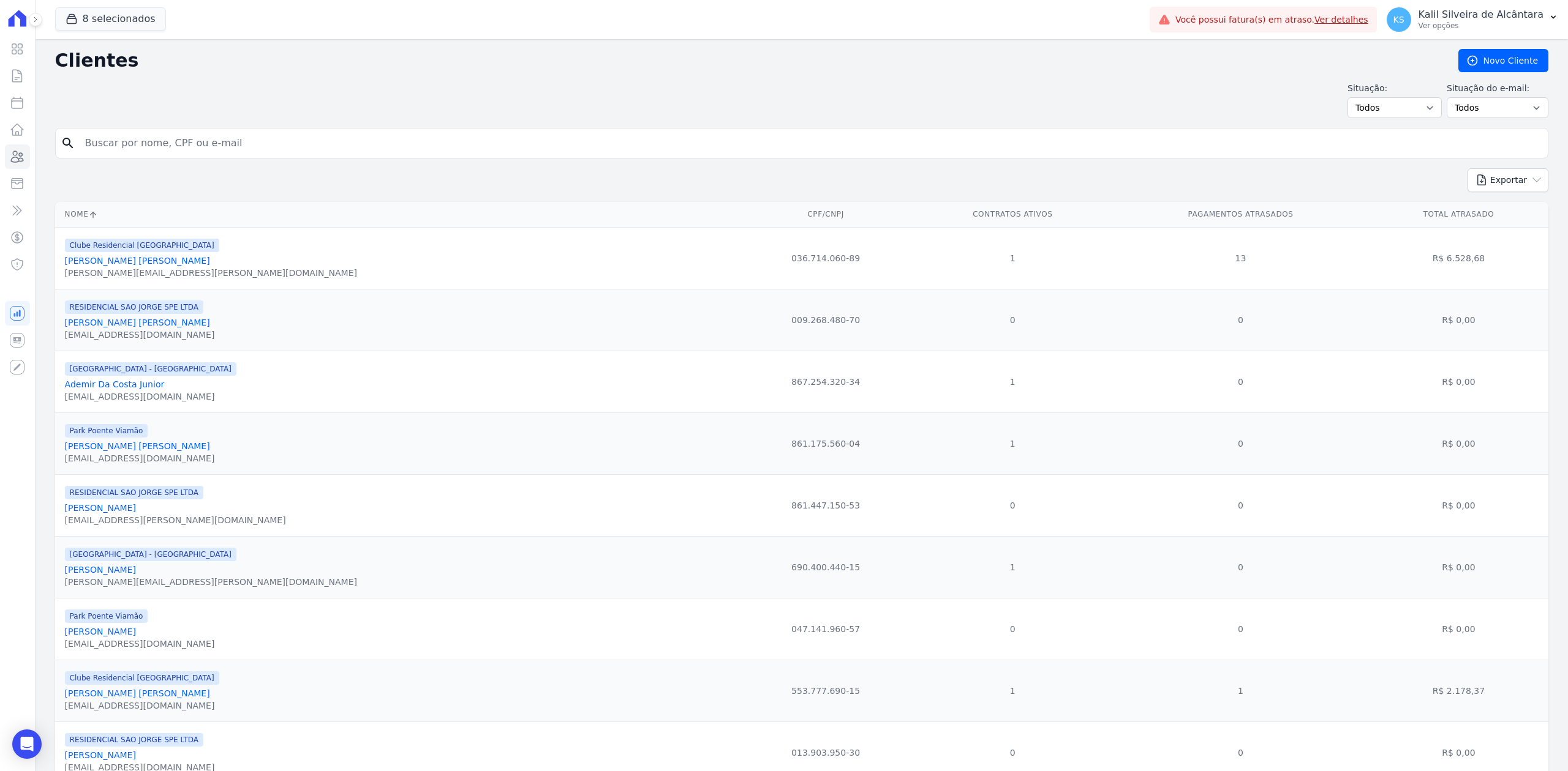
click at [130, 148] on input "search" at bounding box center [810, 143] width 1465 height 24
type input "elise"
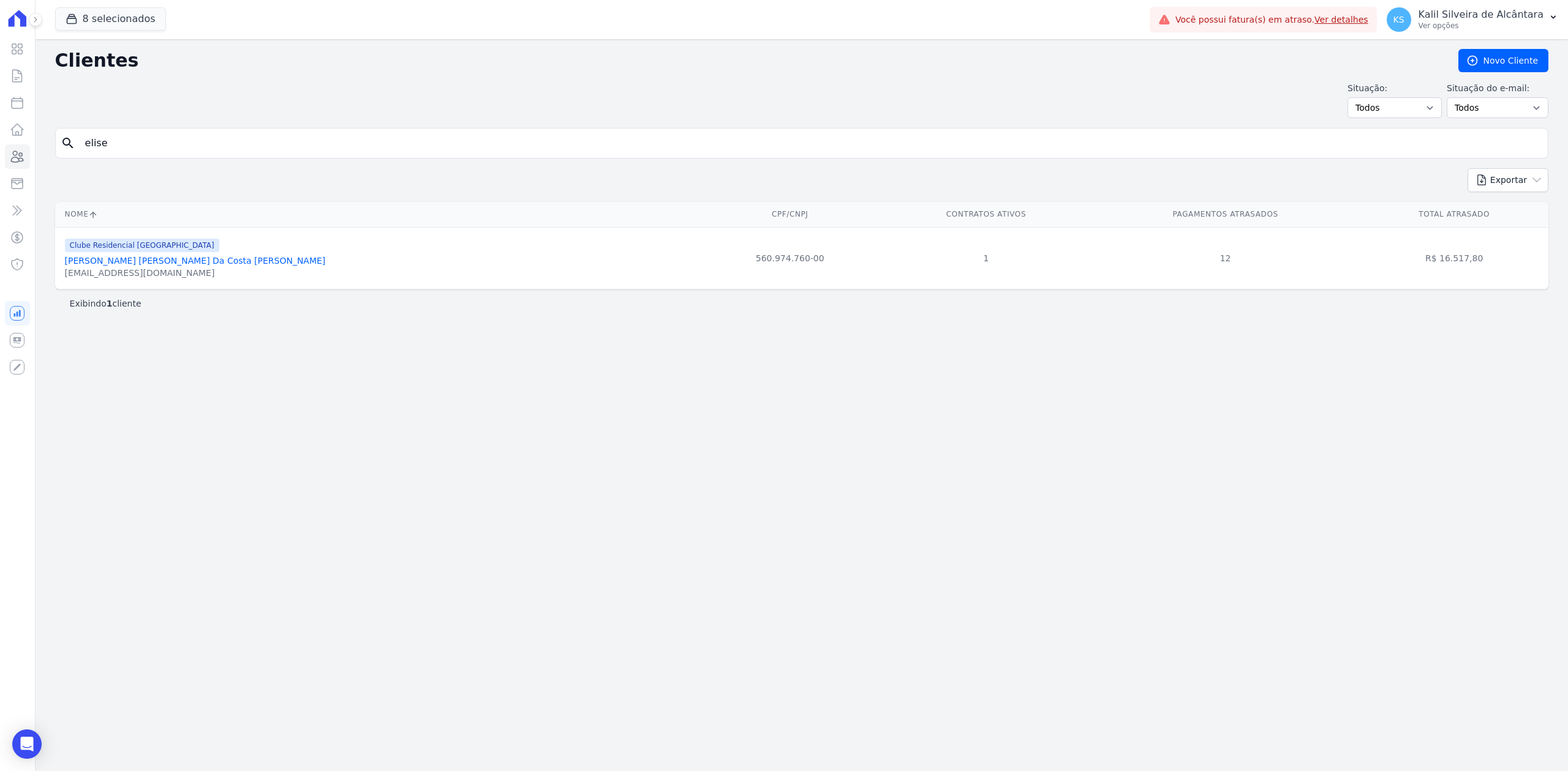
click at [195, 262] on link "Elisete Teresinha Oliveira Da Costa Quintanilha" at bounding box center [195, 260] width 261 height 10
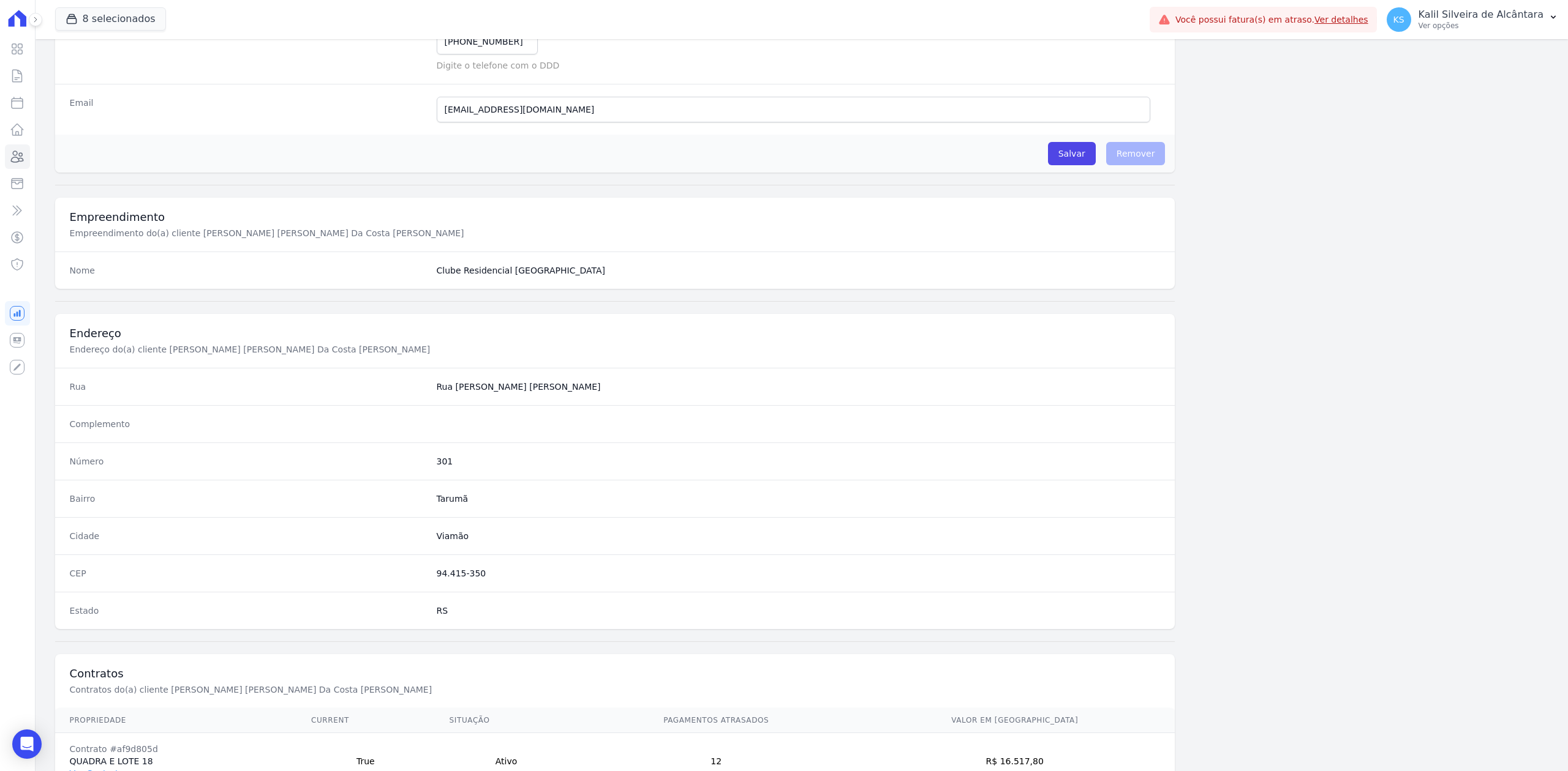
scroll to position [380, 0]
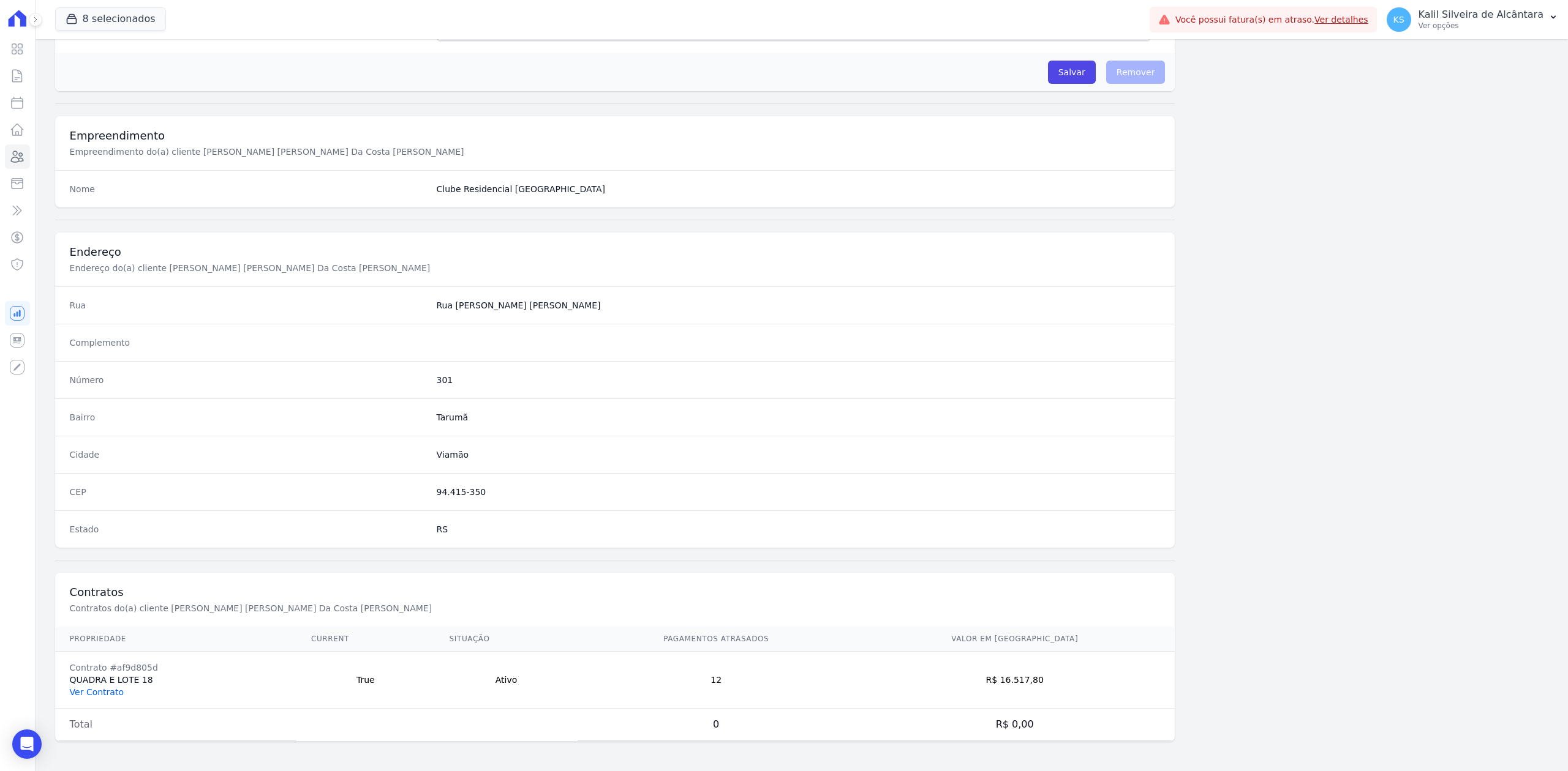
click at [89, 693] on link "Ver Contrato" at bounding box center [97, 692] width 54 height 10
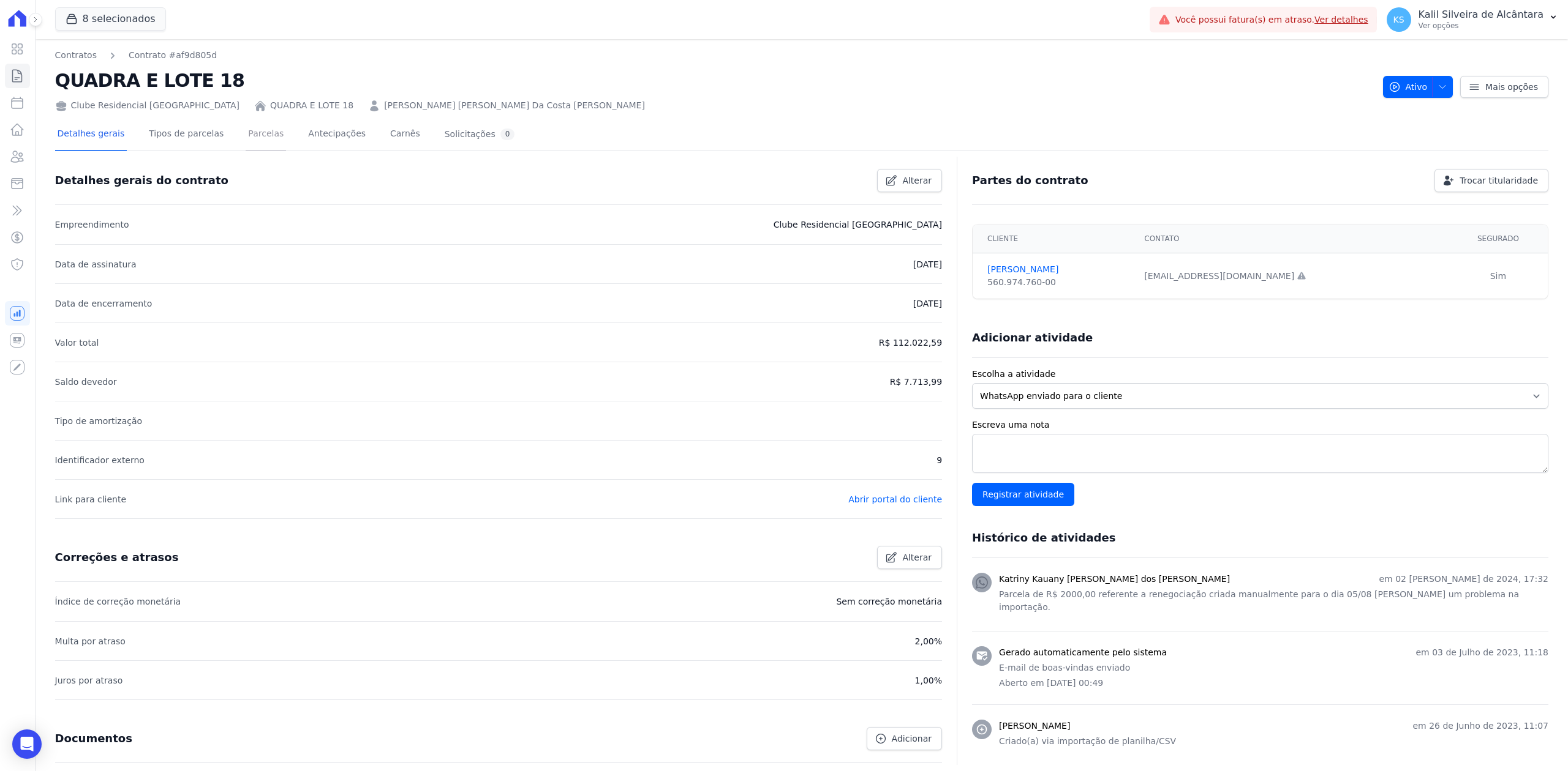
click at [246, 138] on link "Parcelas" at bounding box center [266, 134] width 40 height 32
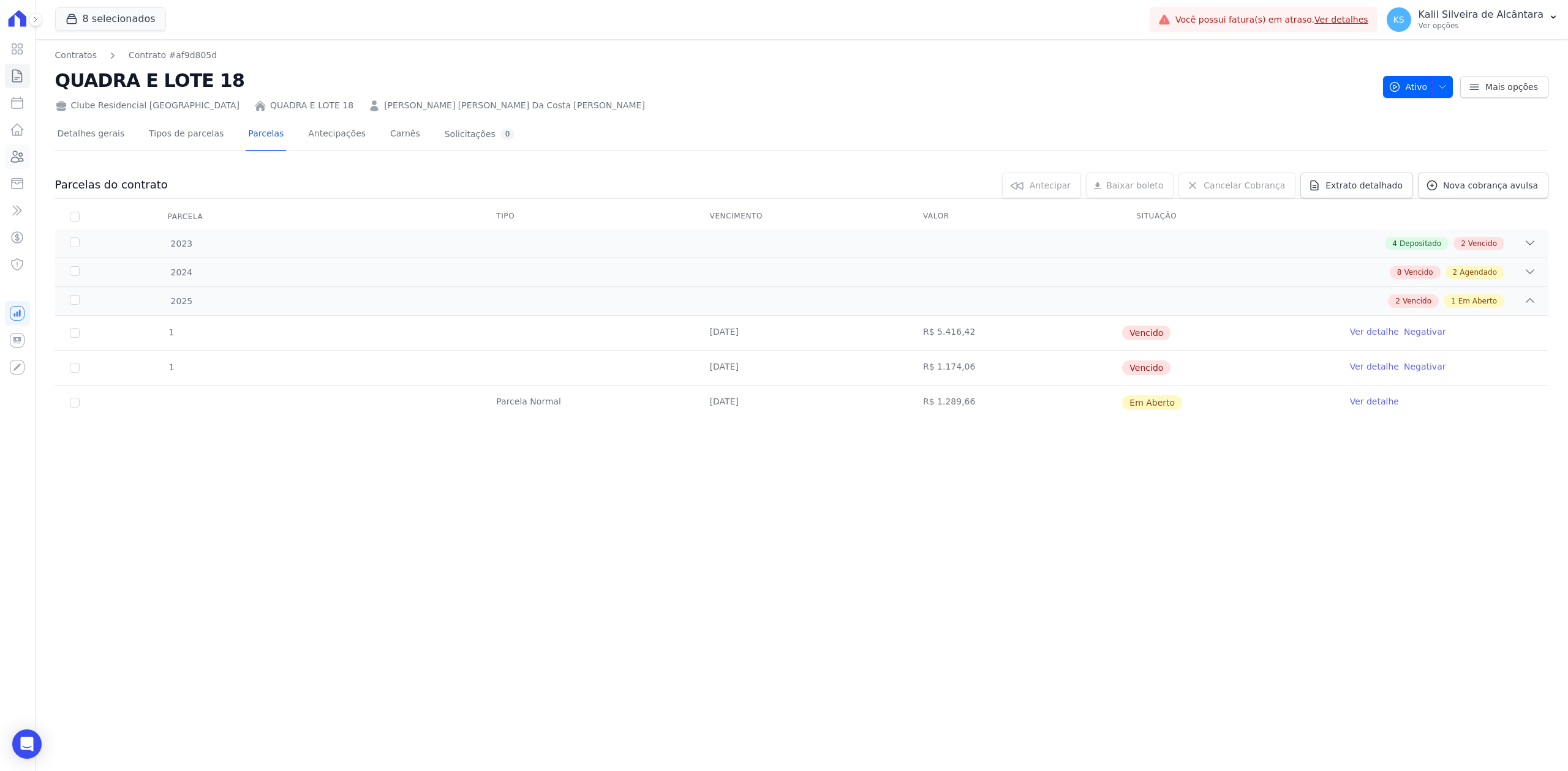
click at [22, 152] on icon at bounding box center [17, 157] width 14 height 14
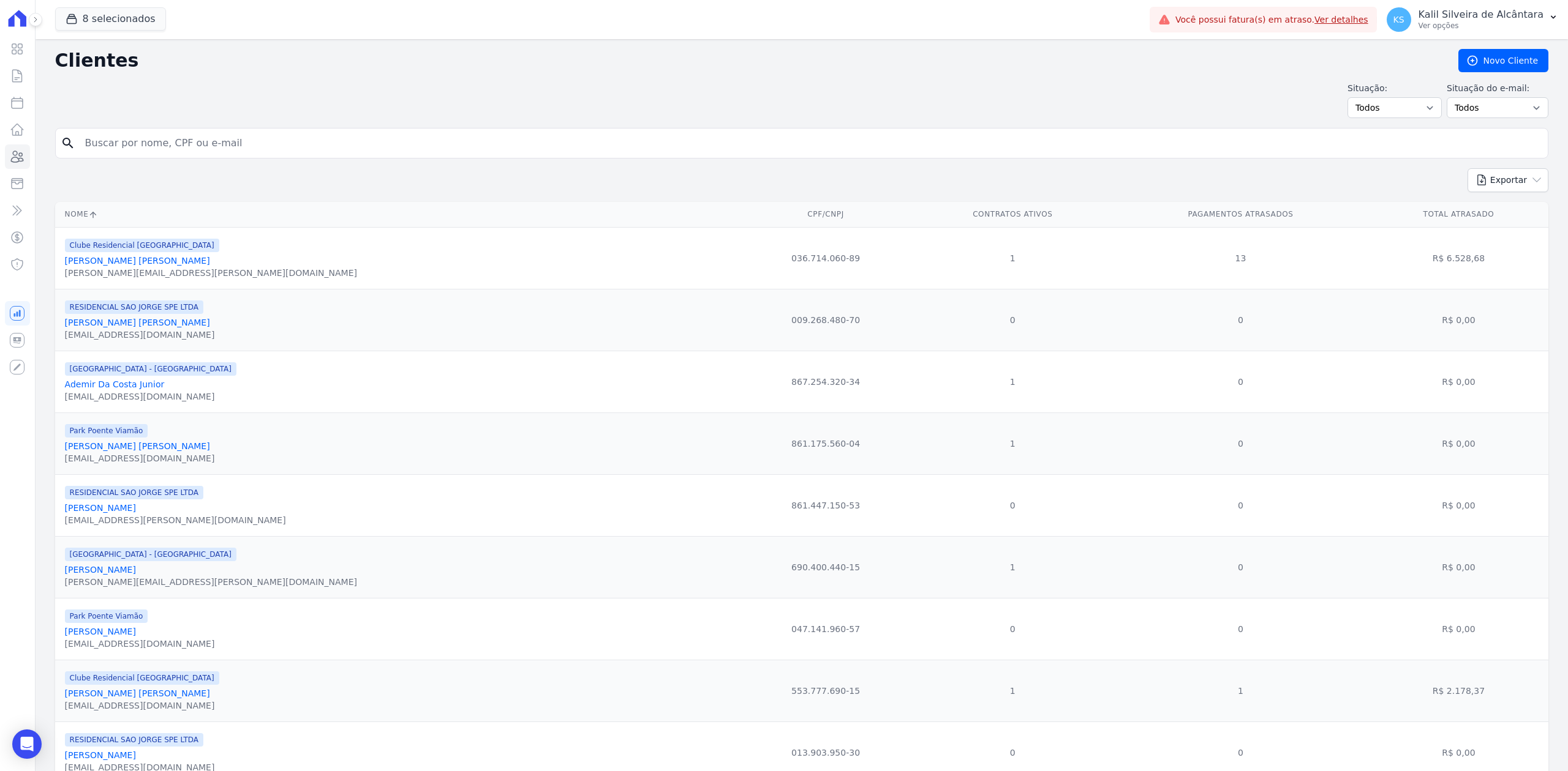
click at [190, 137] on input "search" at bounding box center [810, 143] width 1465 height 24
type input "rafael lucena"
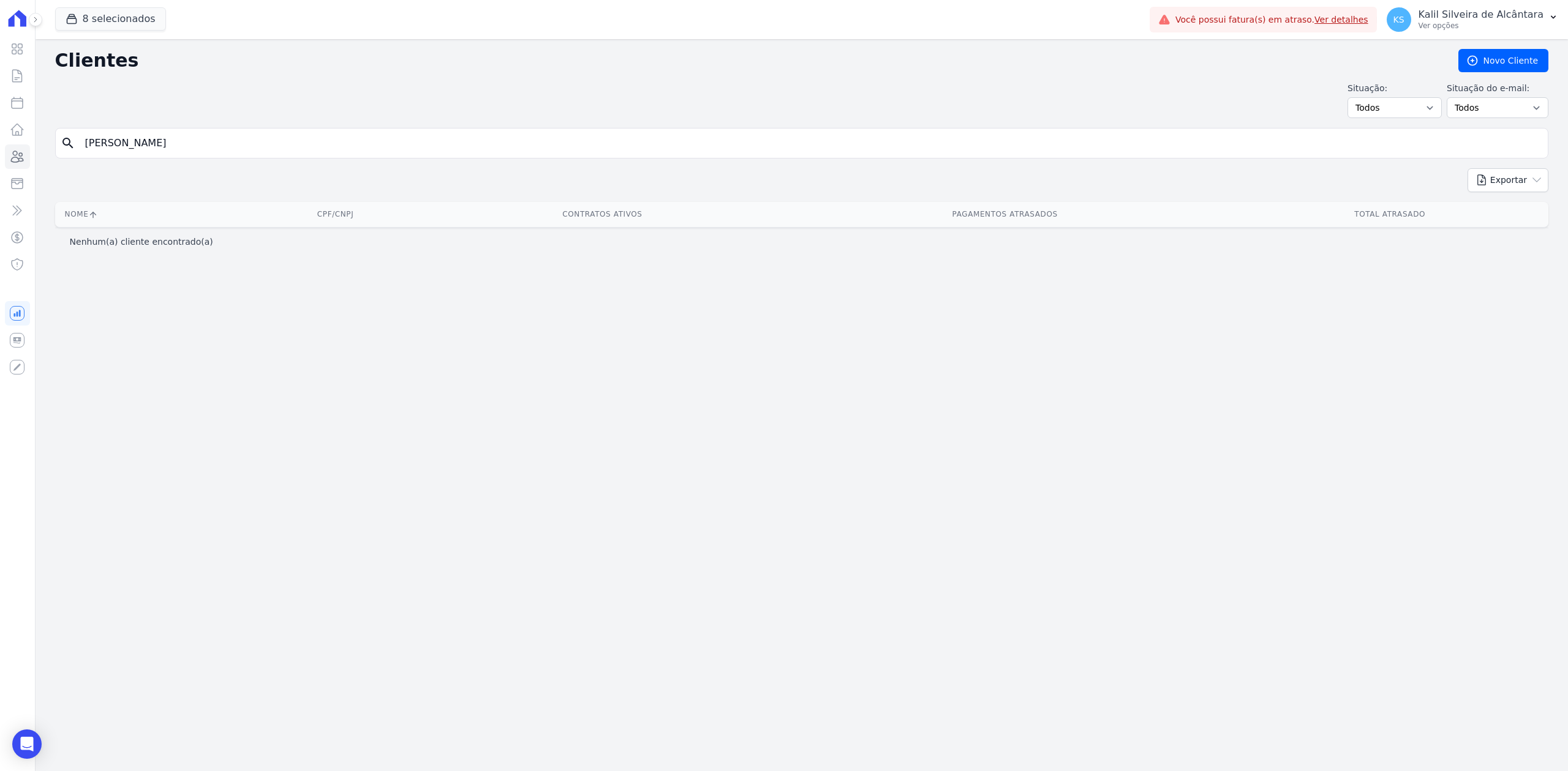
drag, startPoint x: 190, startPoint y: 147, endPoint x: -90, endPoint y: 162, distance: 280.4
click at [0, 162] on html "Visão Geral Contratos Parcelas Lotes Clientes Minha Carteira Transferências Cré…" at bounding box center [784, 386] width 1568 height 771
type input "rafael"
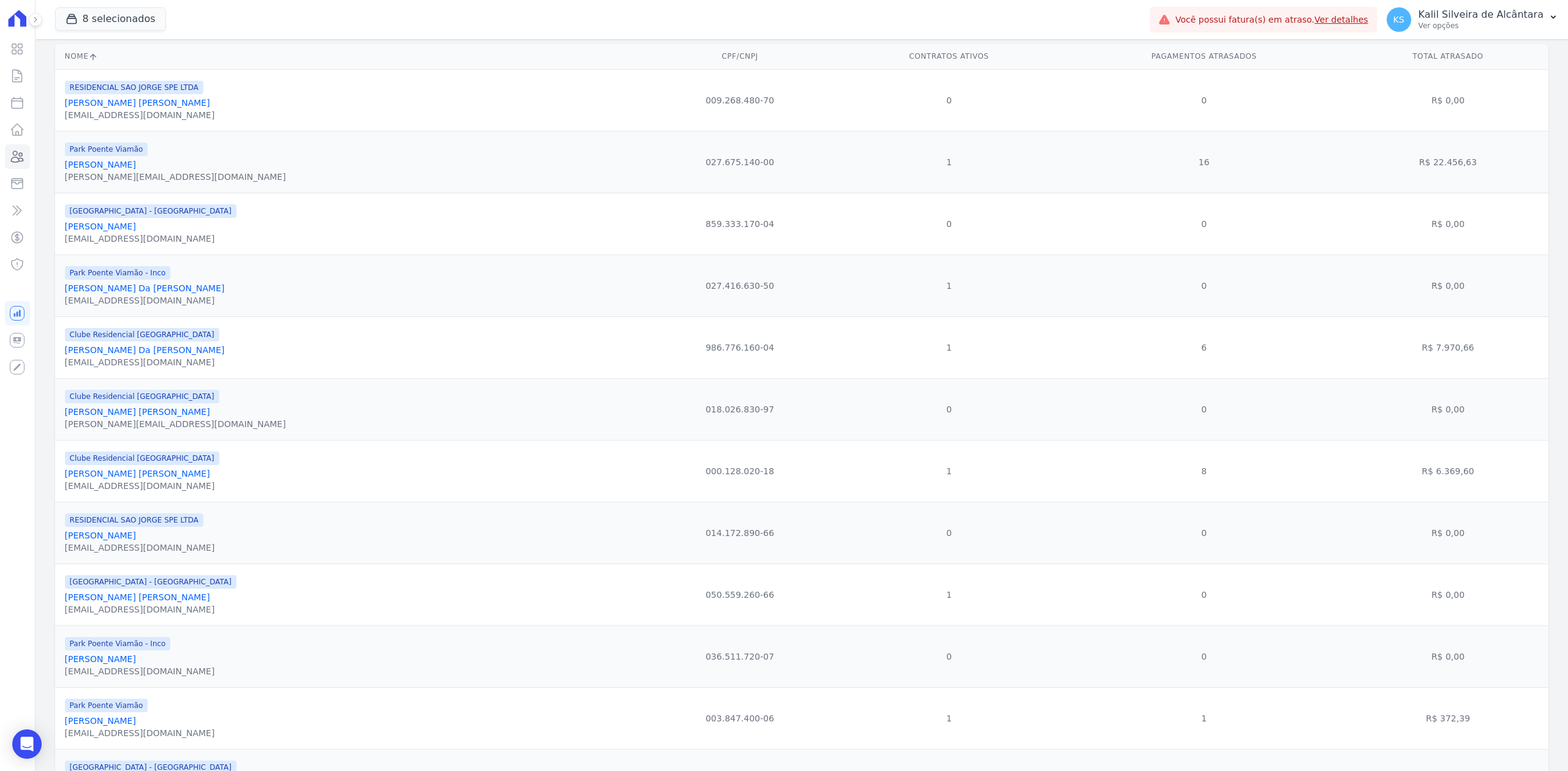
scroll to position [163, 0]
click at [131, 474] on link "Rafael De Almeida Lucena" at bounding box center [137, 469] width 145 height 10
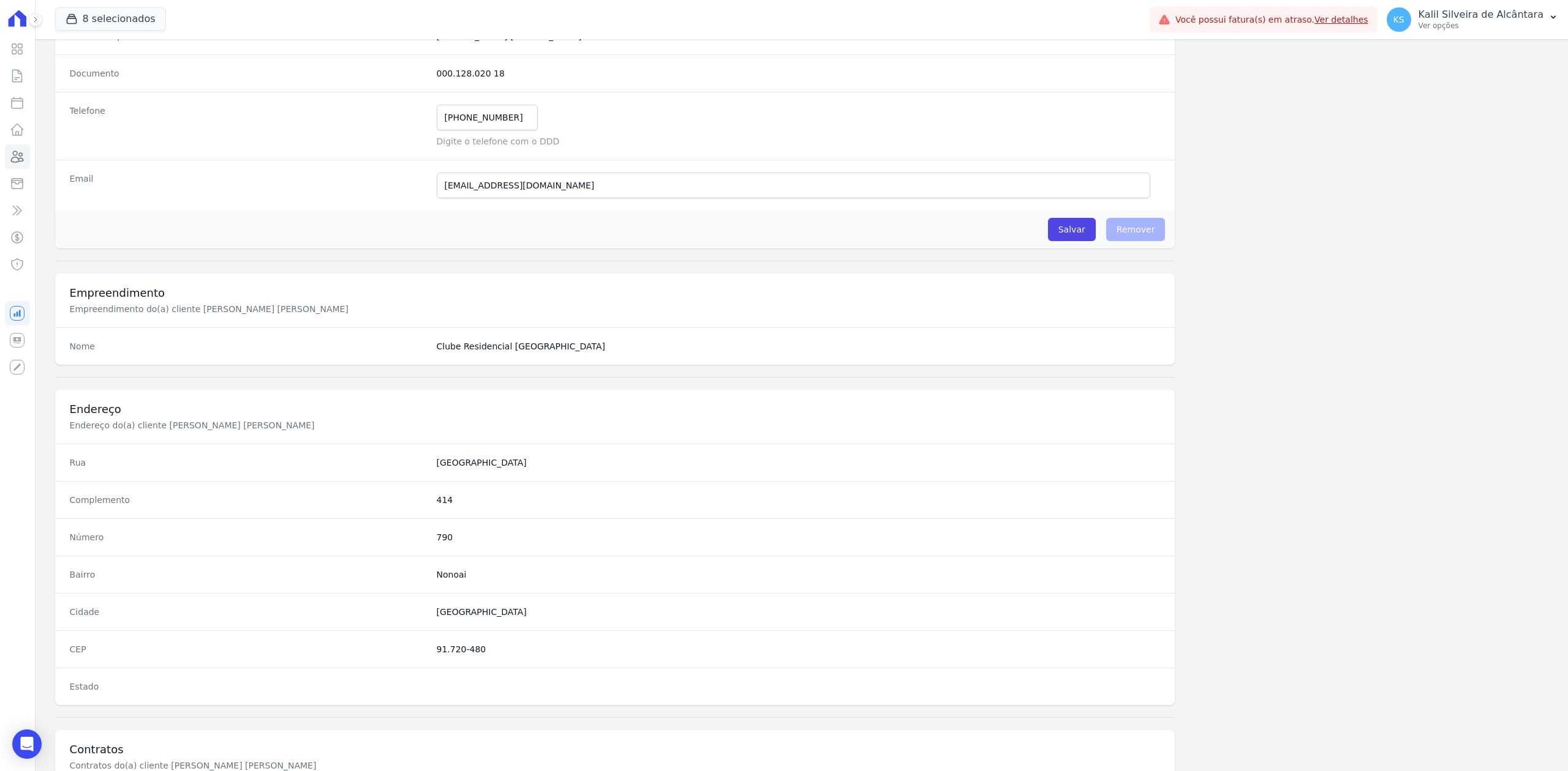
scroll to position [380, 0]
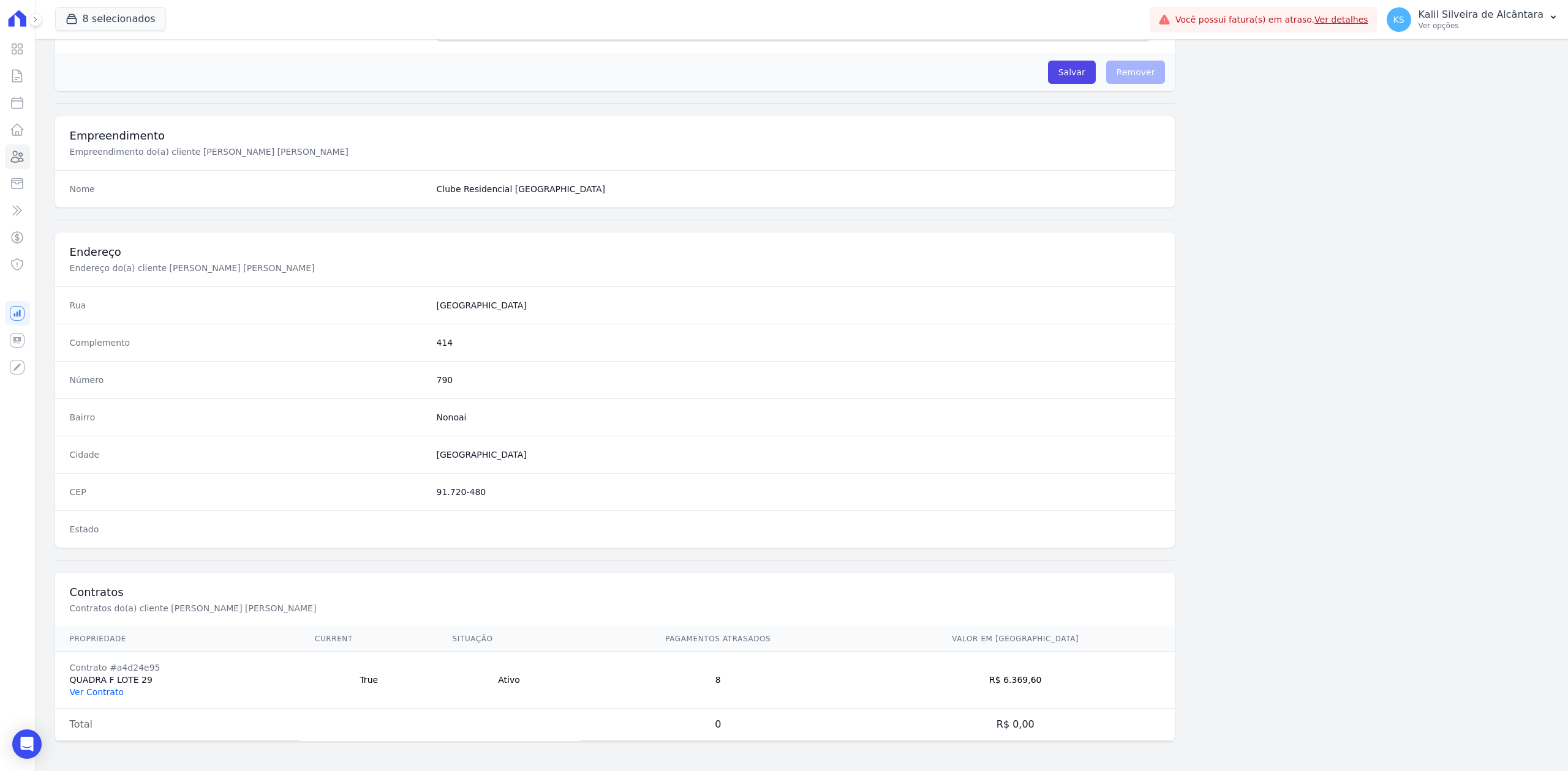
click at [110, 688] on link "Ver Contrato" at bounding box center [97, 692] width 54 height 10
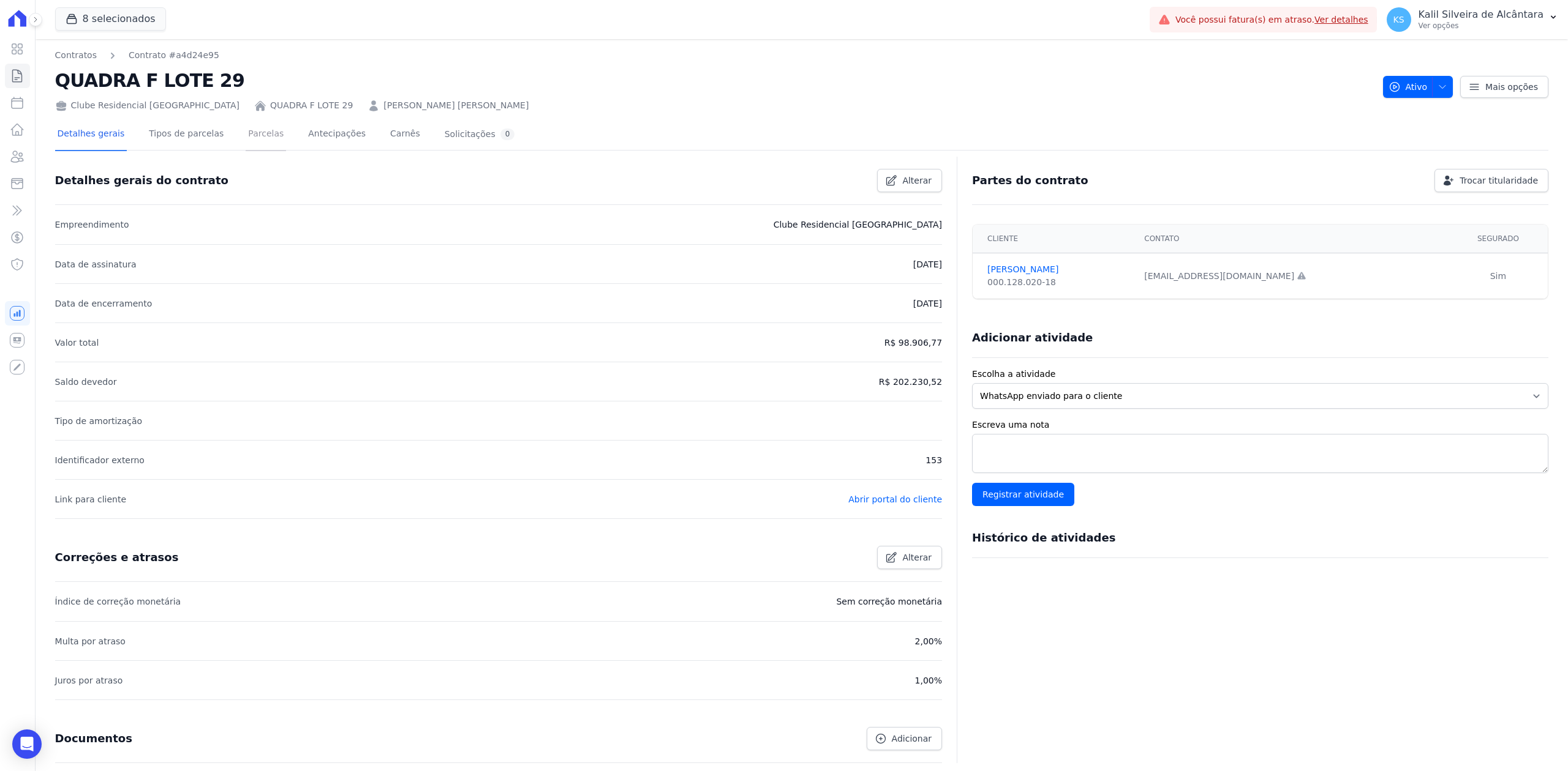
click at [248, 138] on link "Parcelas" at bounding box center [266, 134] width 40 height 32
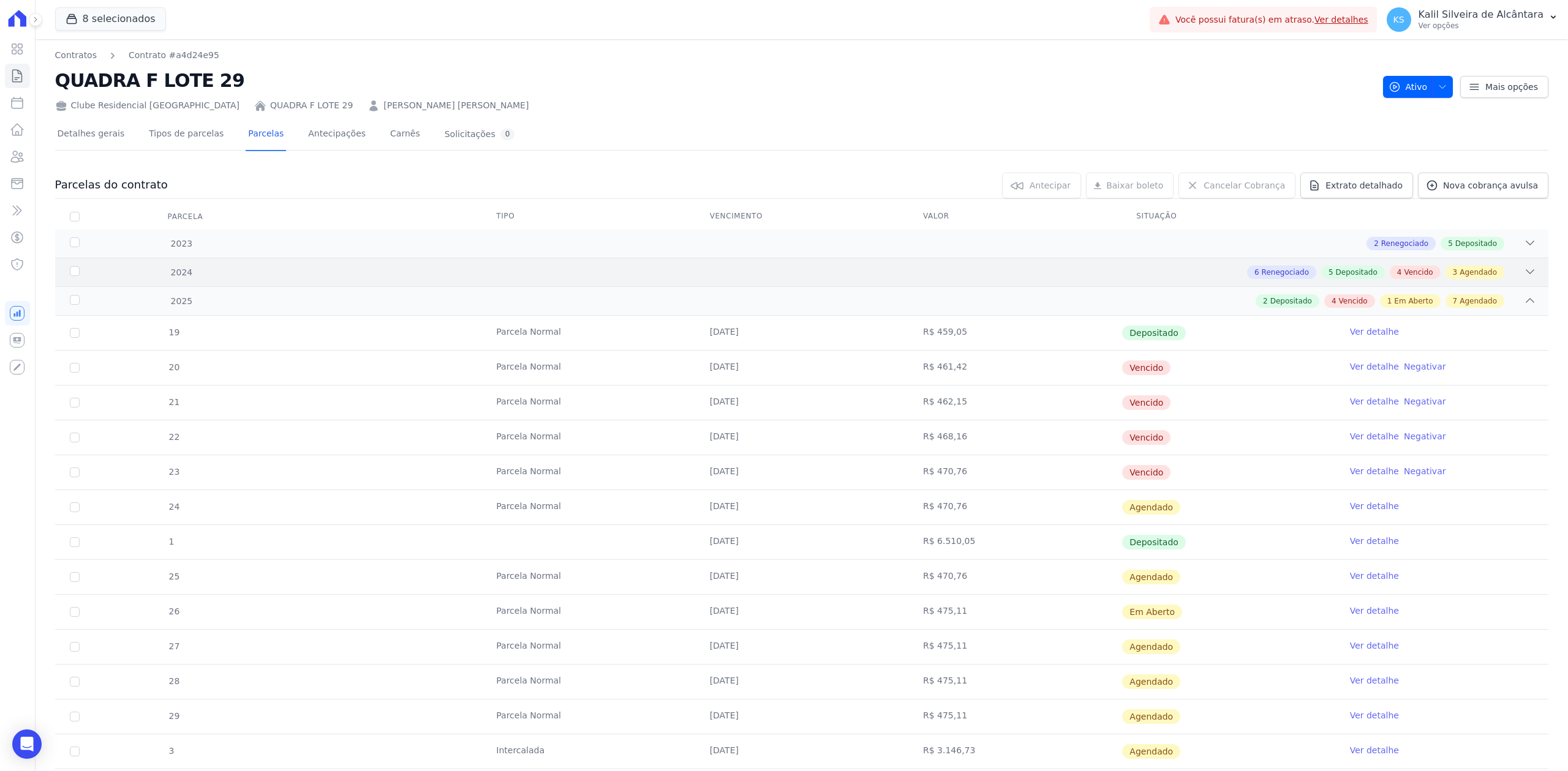
click at [1524, 277] on icon at bounding box center [1530, 272] width 13 height 13
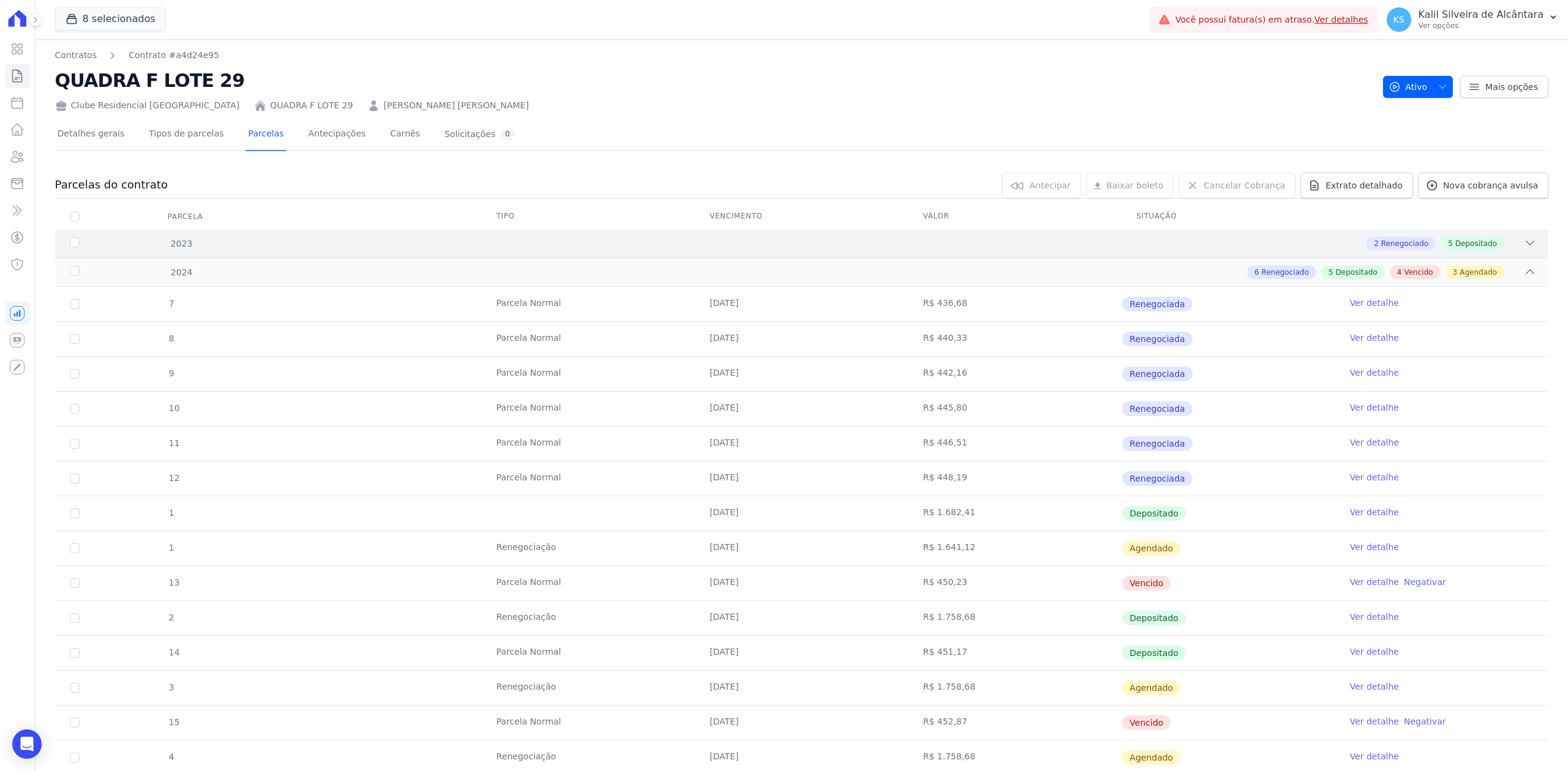
click at [1524, 248] on icon at bounding box center [1530, 243] width 13 height 13
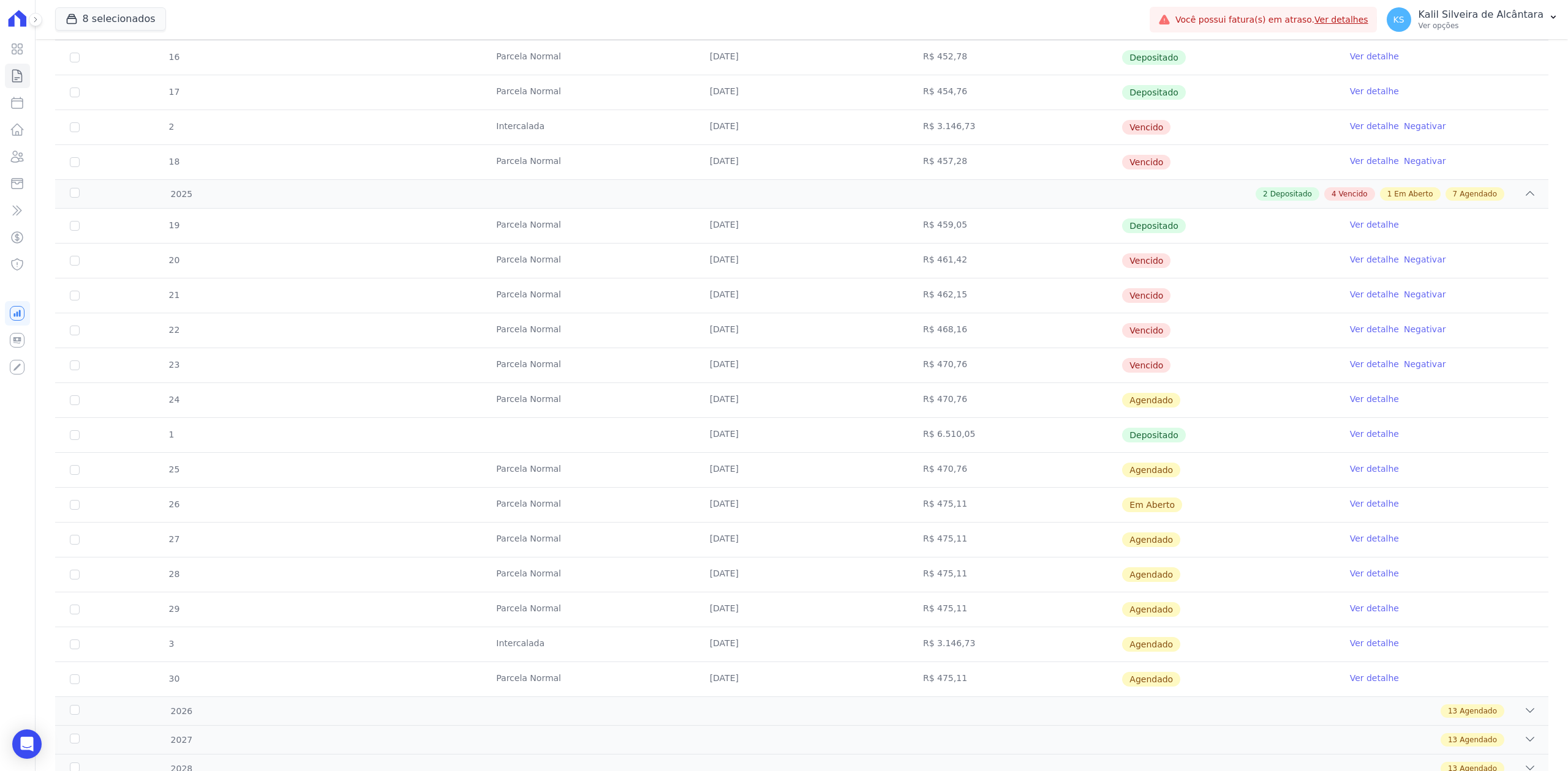
scroll to position [1061, 0]
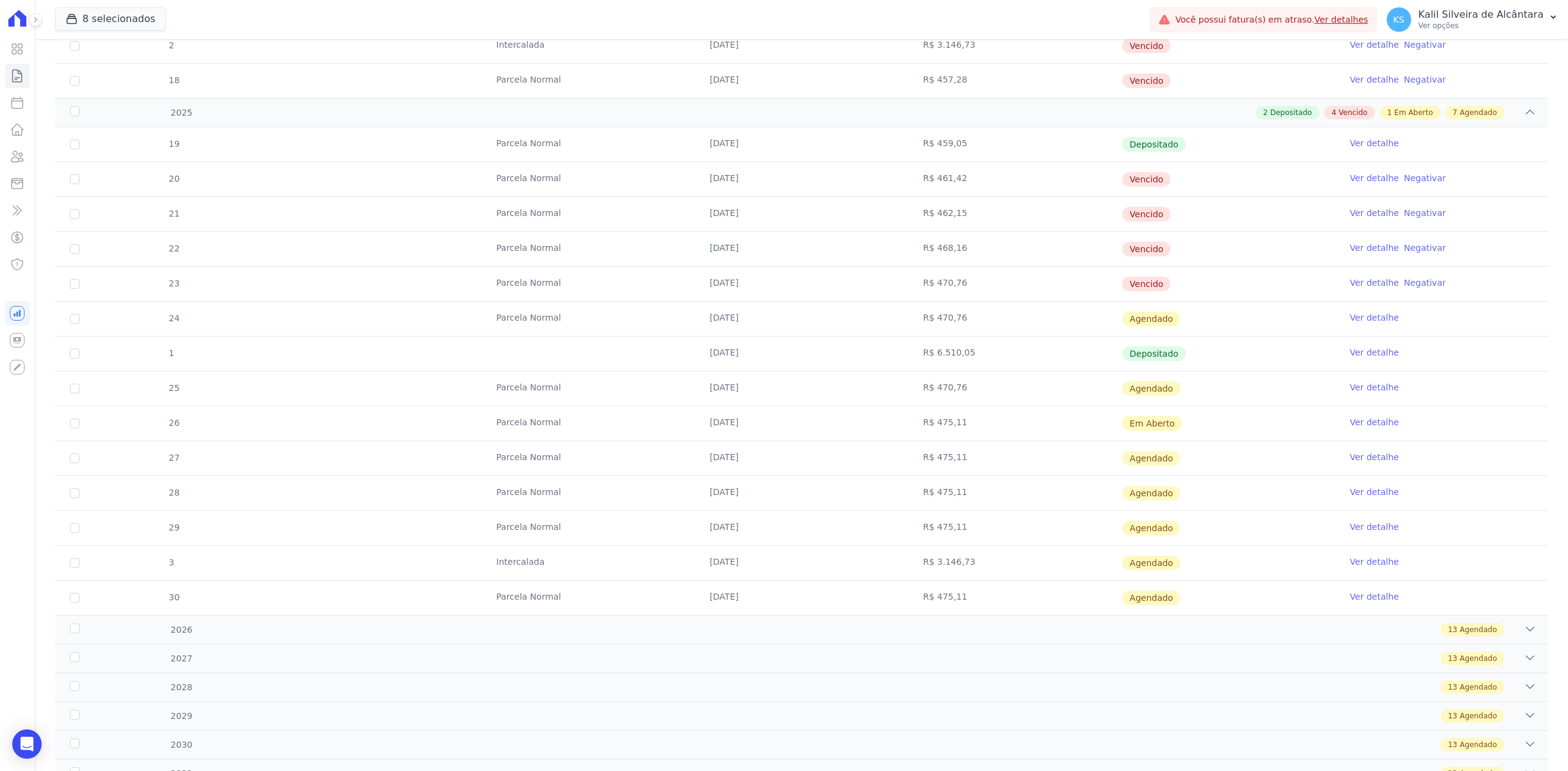
click at [1355, 429] on link "Ver detalhe" at bounding box center [1374, 422] width 49 height 13
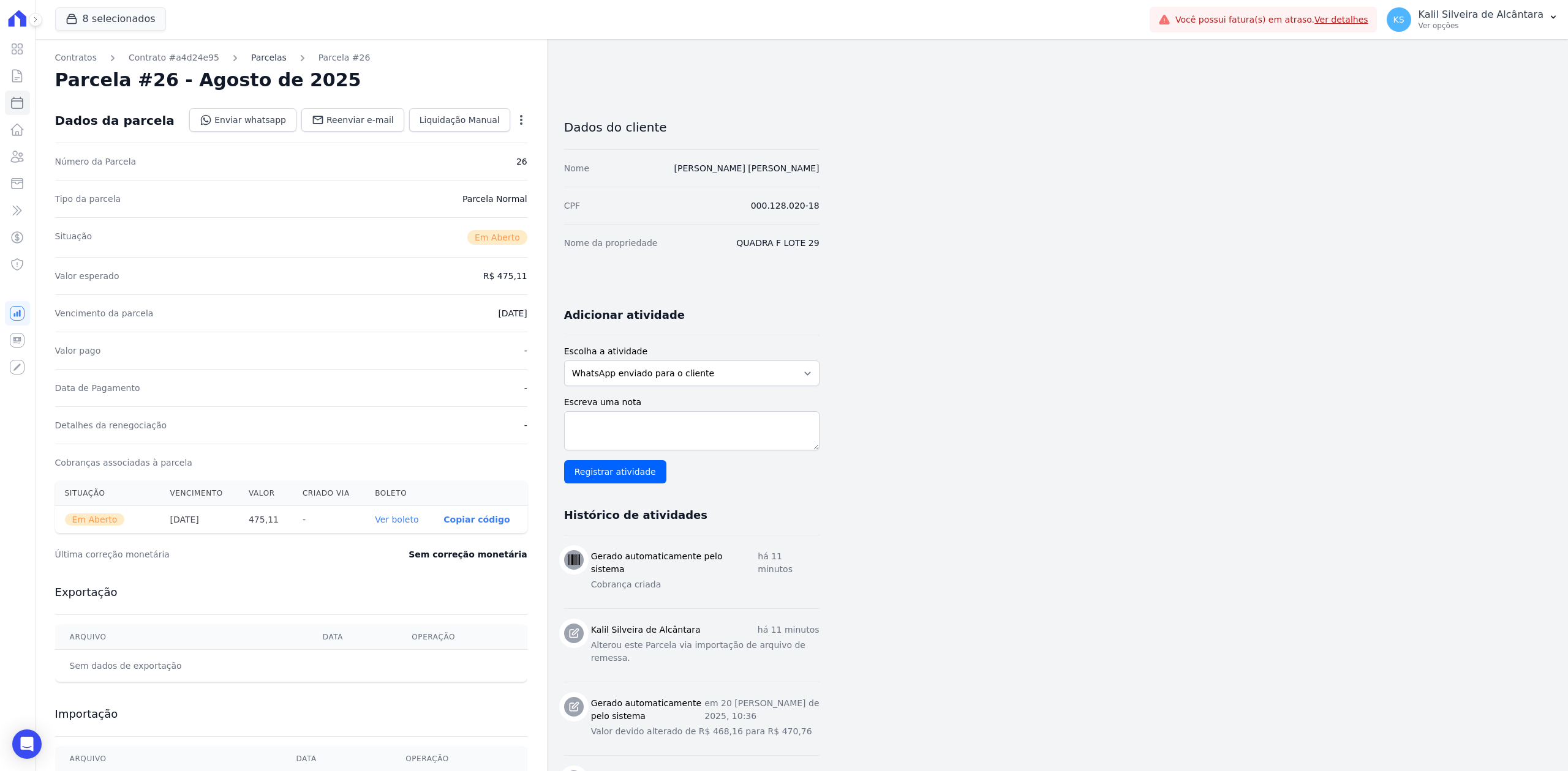
click at [256, 56] on link "Parcelas" at bounding box center [269, 57] width 36 height 13
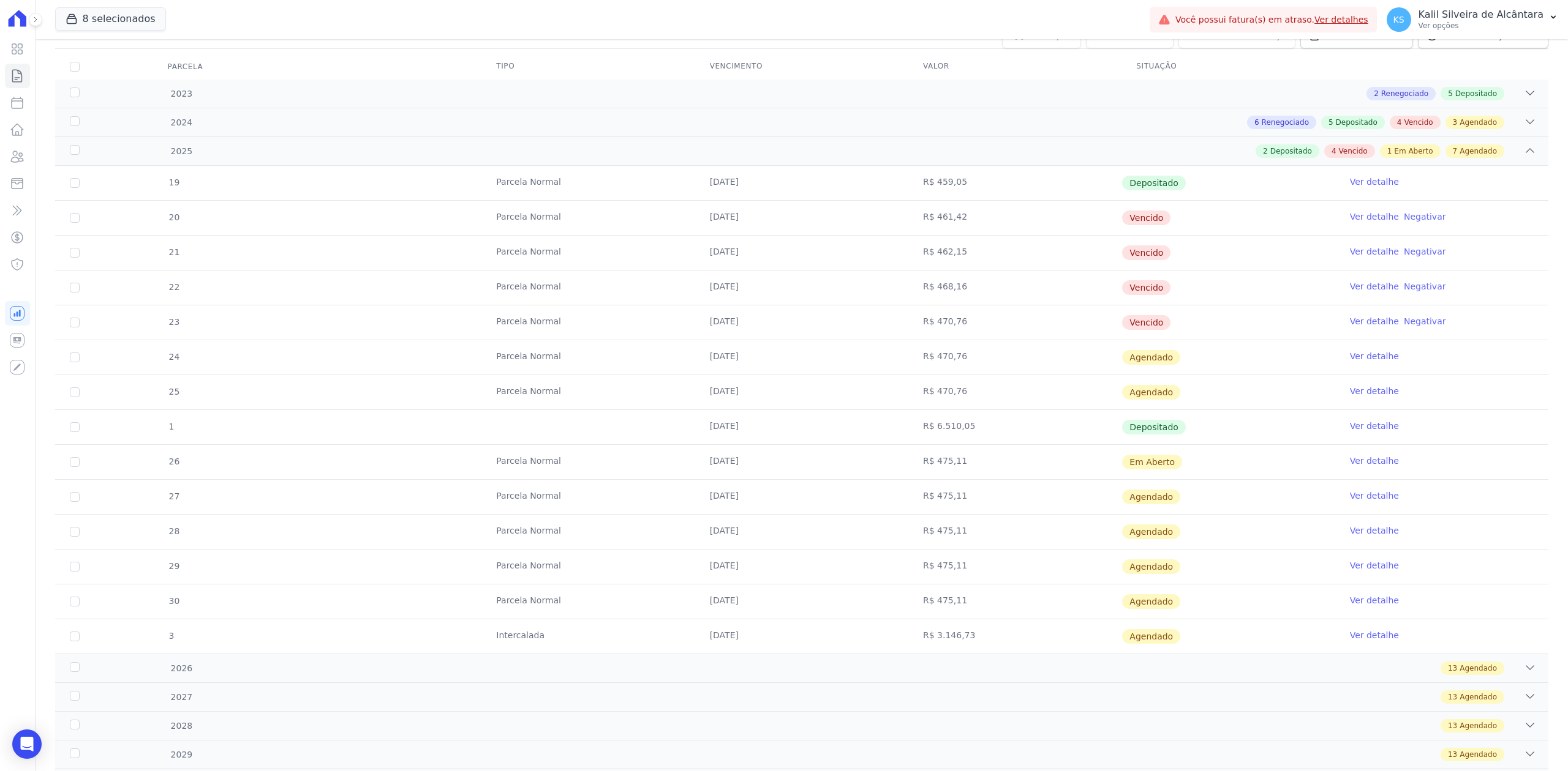
scroll to position [163, 0]
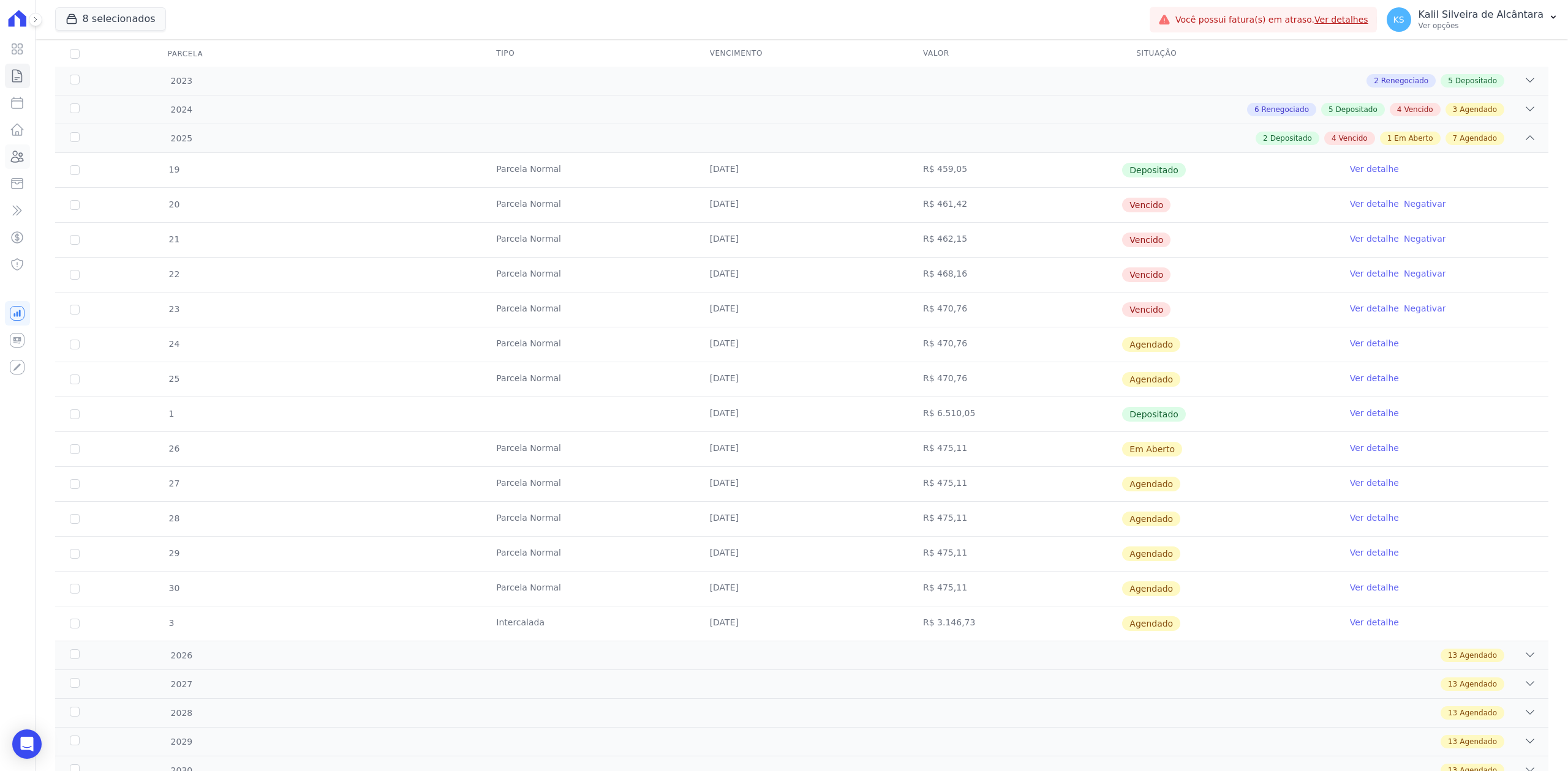
click at [16, 160] on icon at bounding box center [17, 157] width 14 height 14
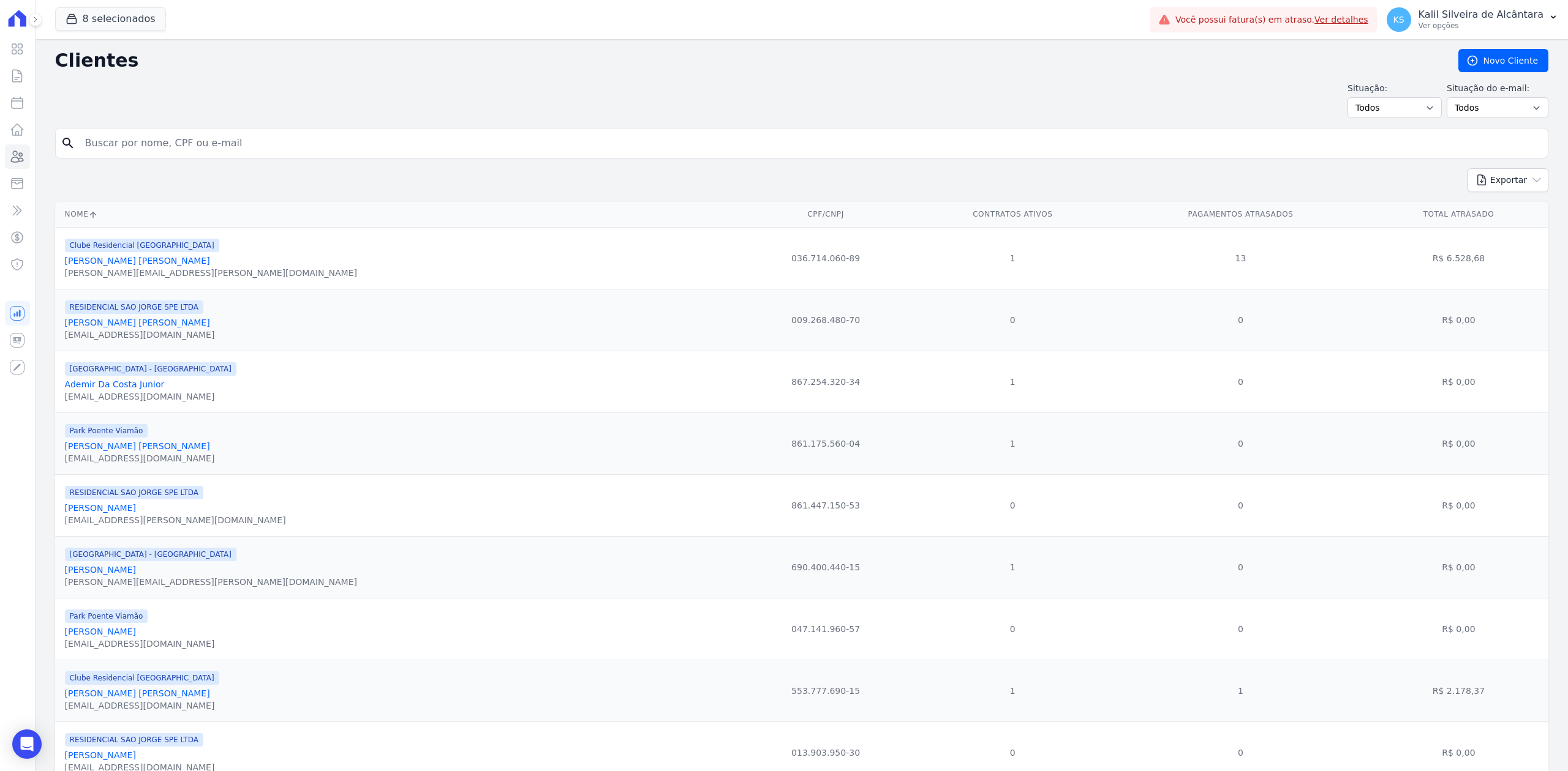
click at [191, 153] on input "search" at bounding box center [810, 143] width 1465 height 24
drag, startPoint x: 540, startPoint y: 114, endPoint x: 232, endPoint y: 158, distance: 311.1
click at [233, 158] on div "search" at bounding box center [801, 143] width 1494 height 30
drag, startPoint x: 235, startPoint y: 135, endPoint x: 250, endPoint y: 142, distance: 16.6
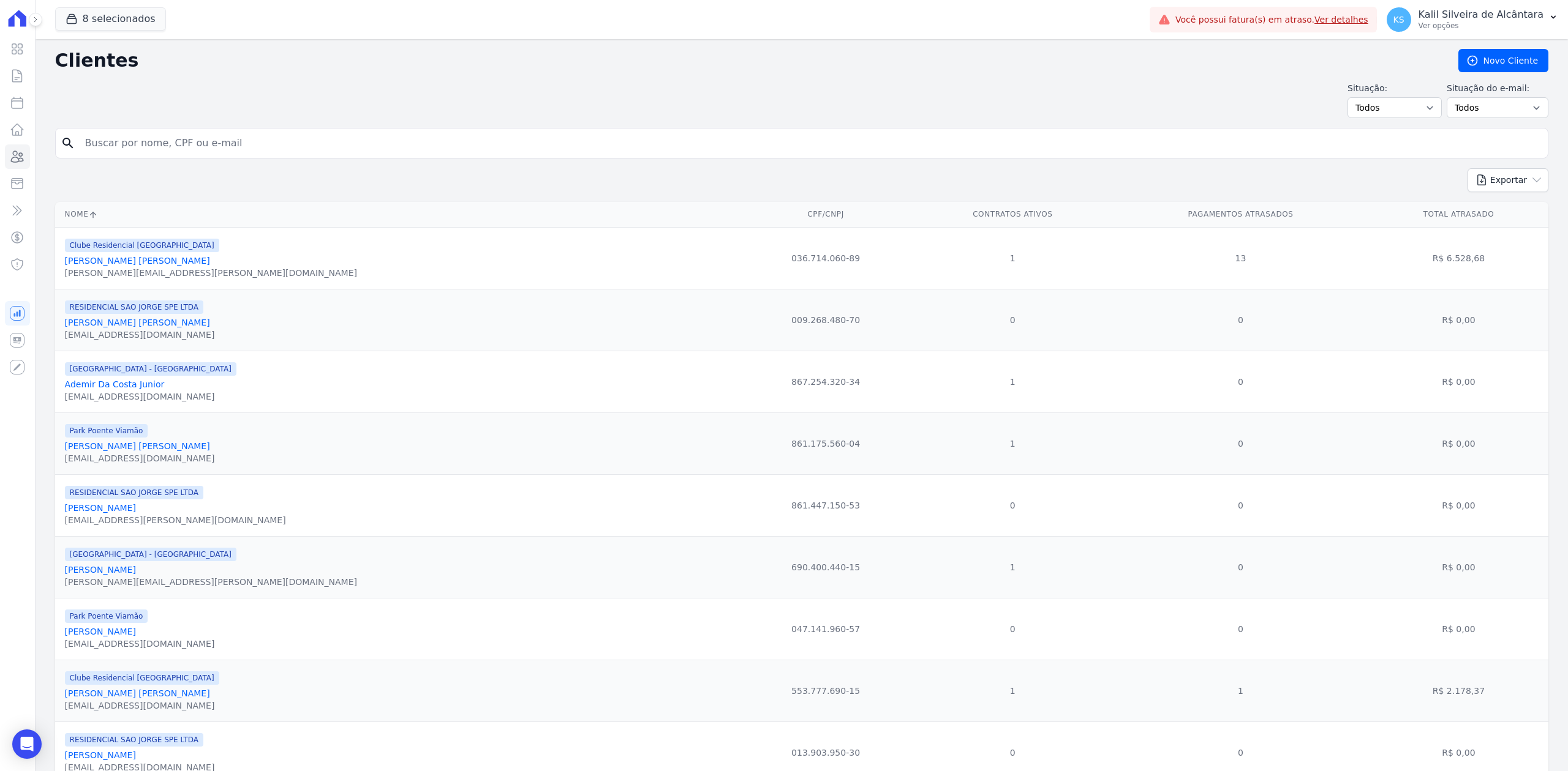
click at [235, 135] on input "search" at bounding box center [810, 143] width 1465 height 24
paste input "THAMIRES DA SILVA DORNELLES"
type input "THAMIRES DA SILVA DORNELLES"
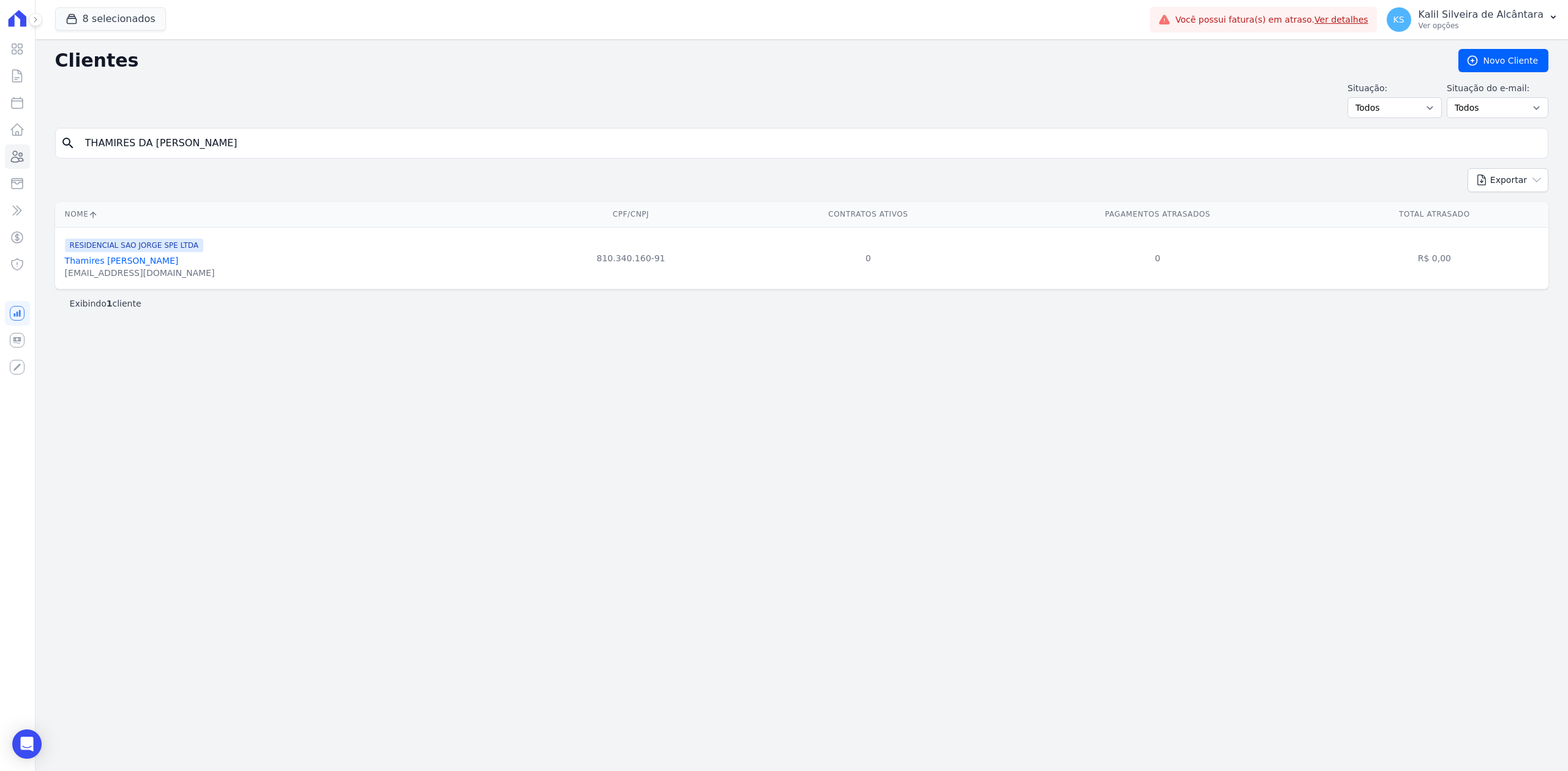
click at [125, 260] on link "Thamires Da Silva Dornelles" at bounding box center [121, 260] width 114 height 10
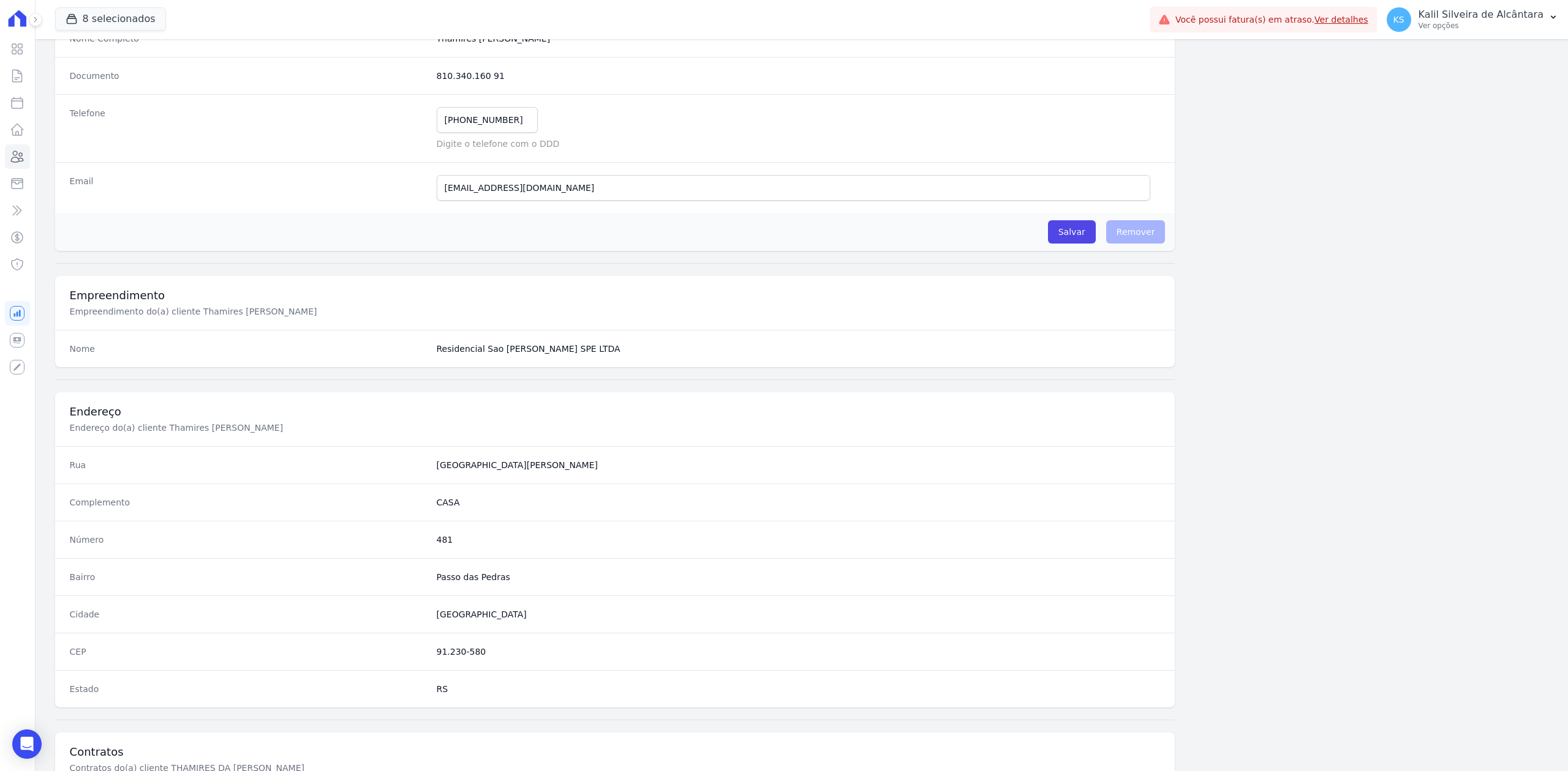
scroll to position [380, 0]
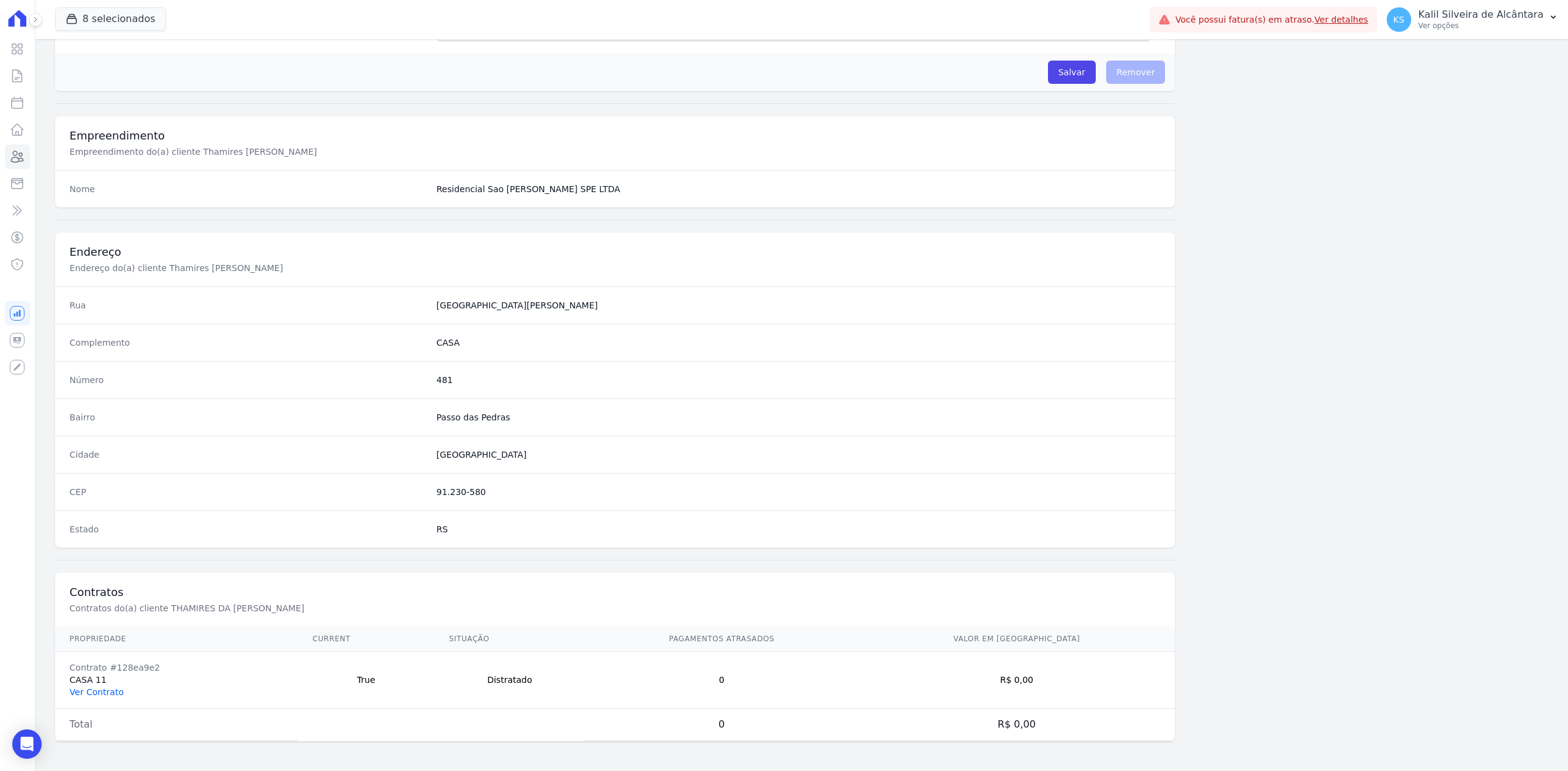
click at [98, 693] on link "Ver Contrato" at bounding box center [97, 692] width 54 height 10
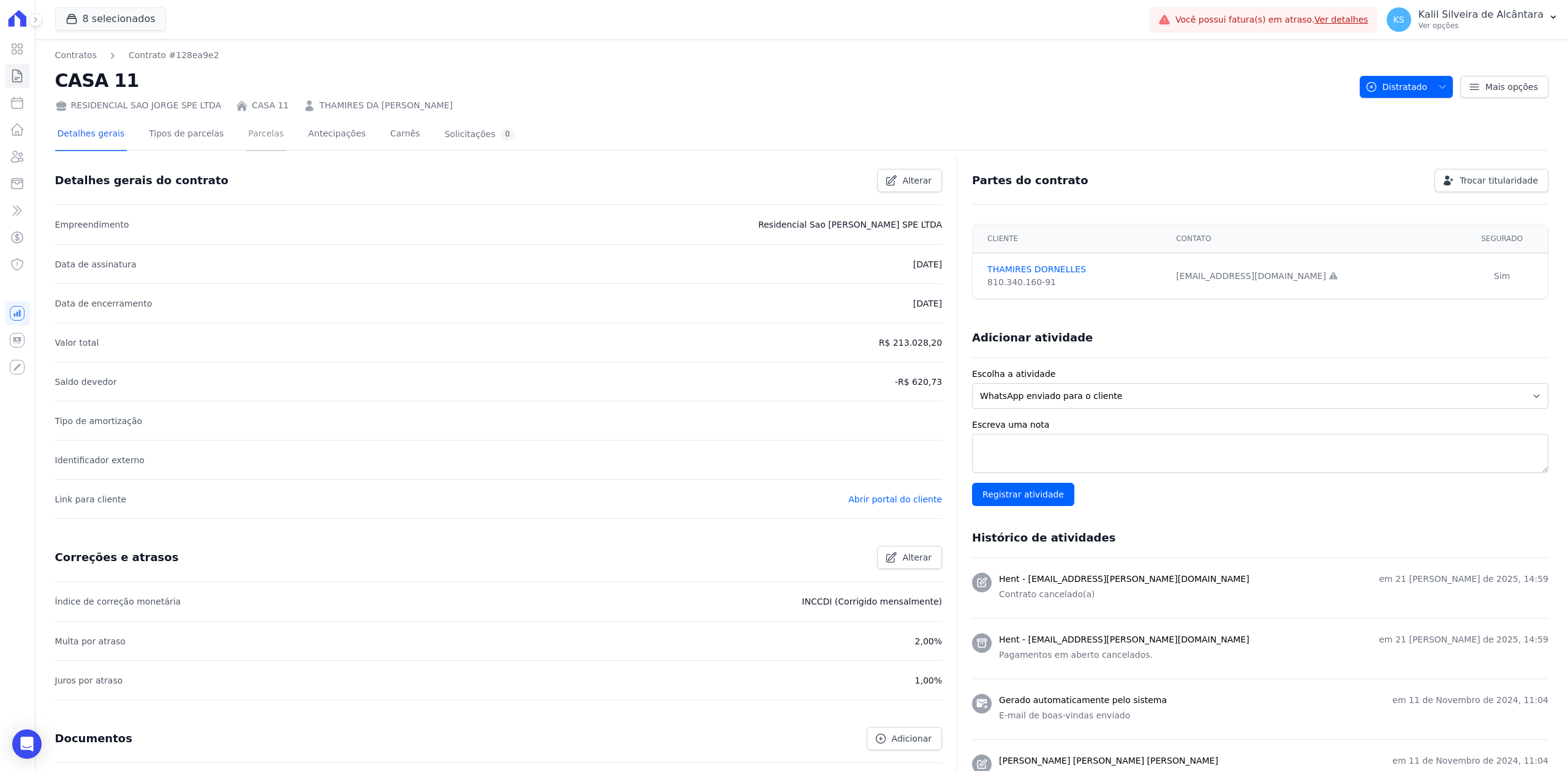
click at [266, 137] on link "Parcelas" at bounding box center [266, 134] width 40 height 32
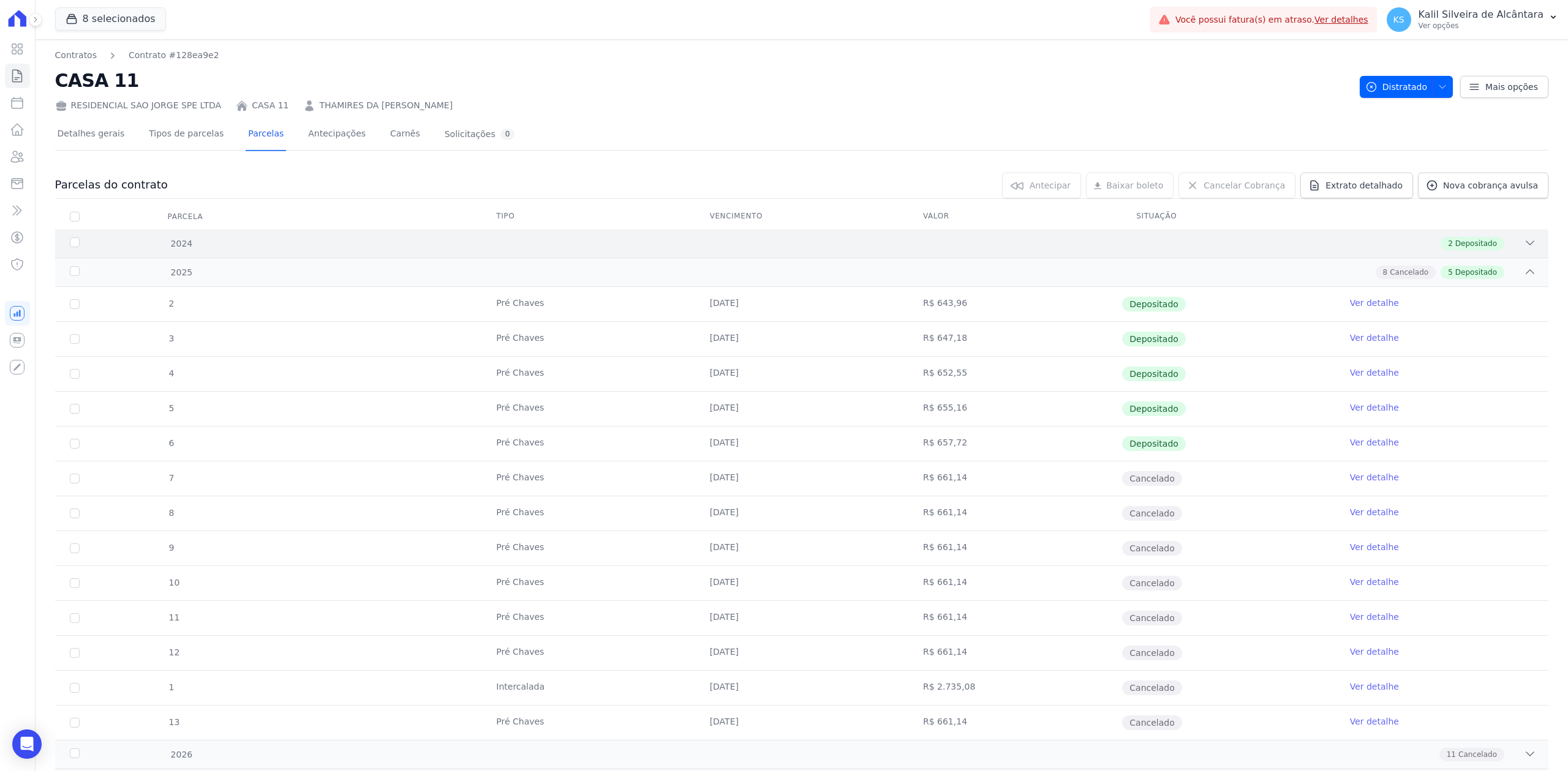
click at [1503, 250] on div "2 Depositado" at bounding box center [875, 243] width 1321 height 13
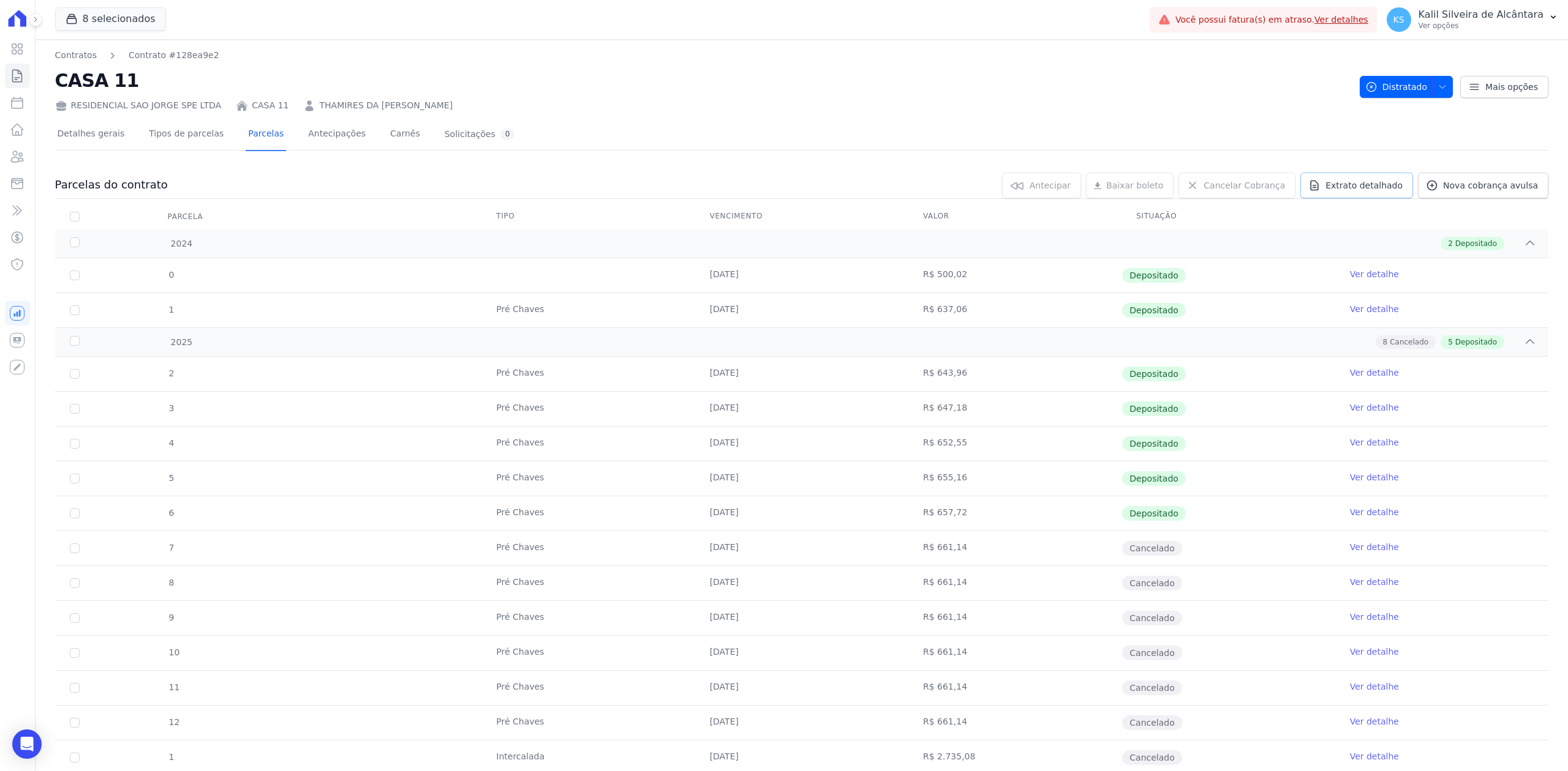
click at [1330, 185] on span "Extrato detalhado" at bounding box center [1364, 186] width 77 height 13
click at [1496, 191] on span "Exportar PDF" at bounding box center [1529, 186] width 65 height 13
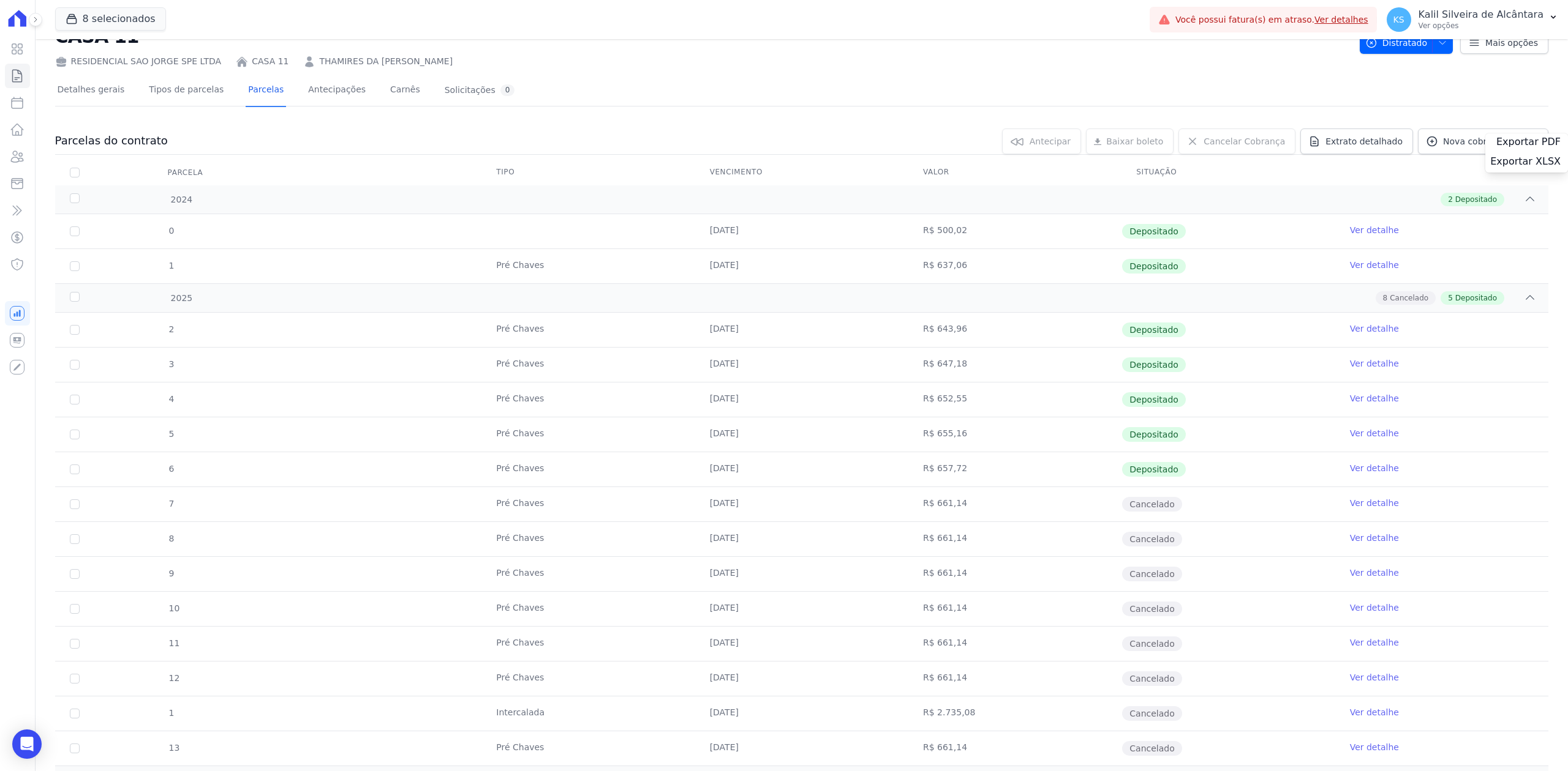
scroll to position [82, 0]
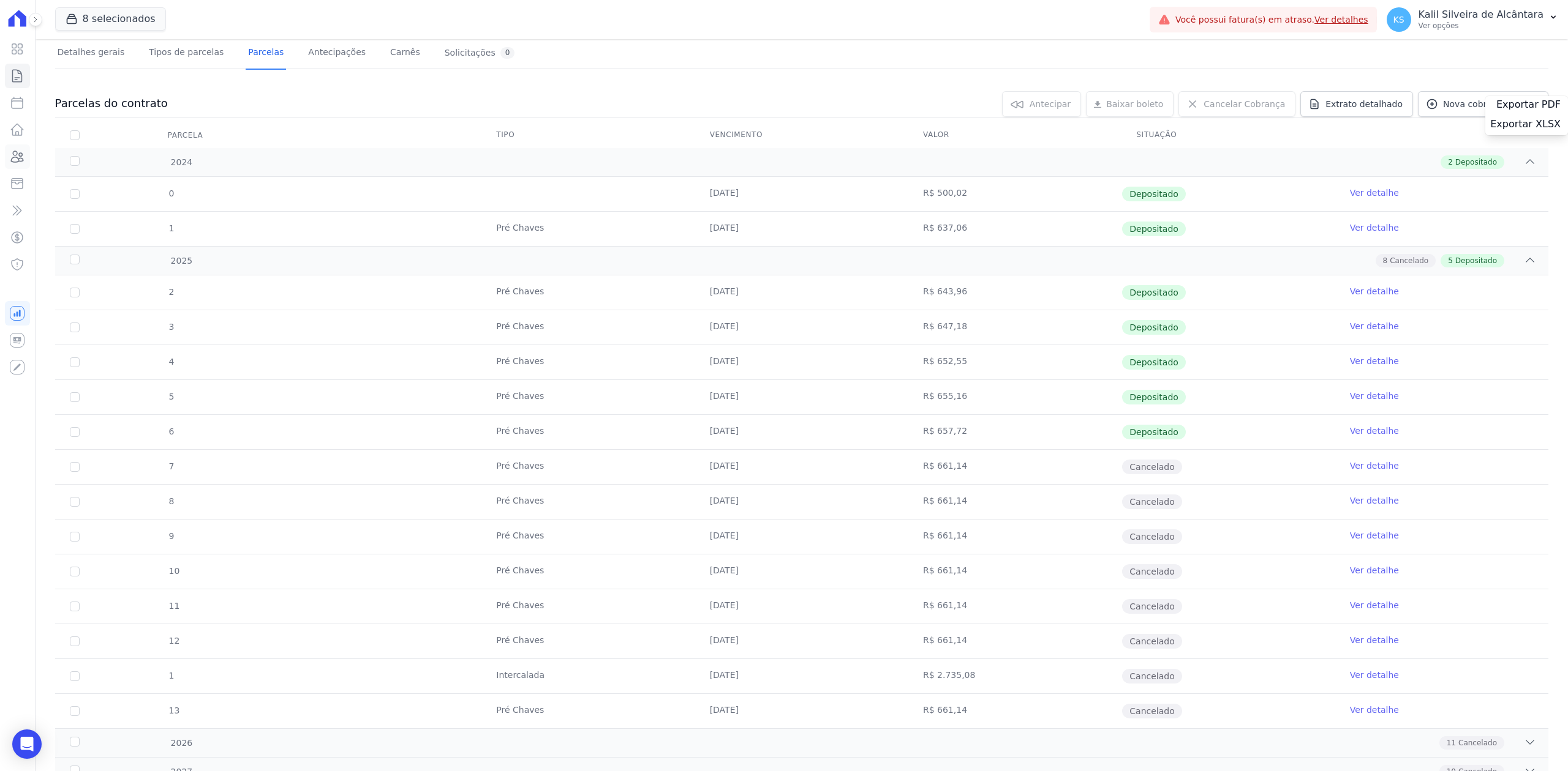
click at [25, 164] on link "Clientes" at bounding box center [17, 156] width 25 height 24
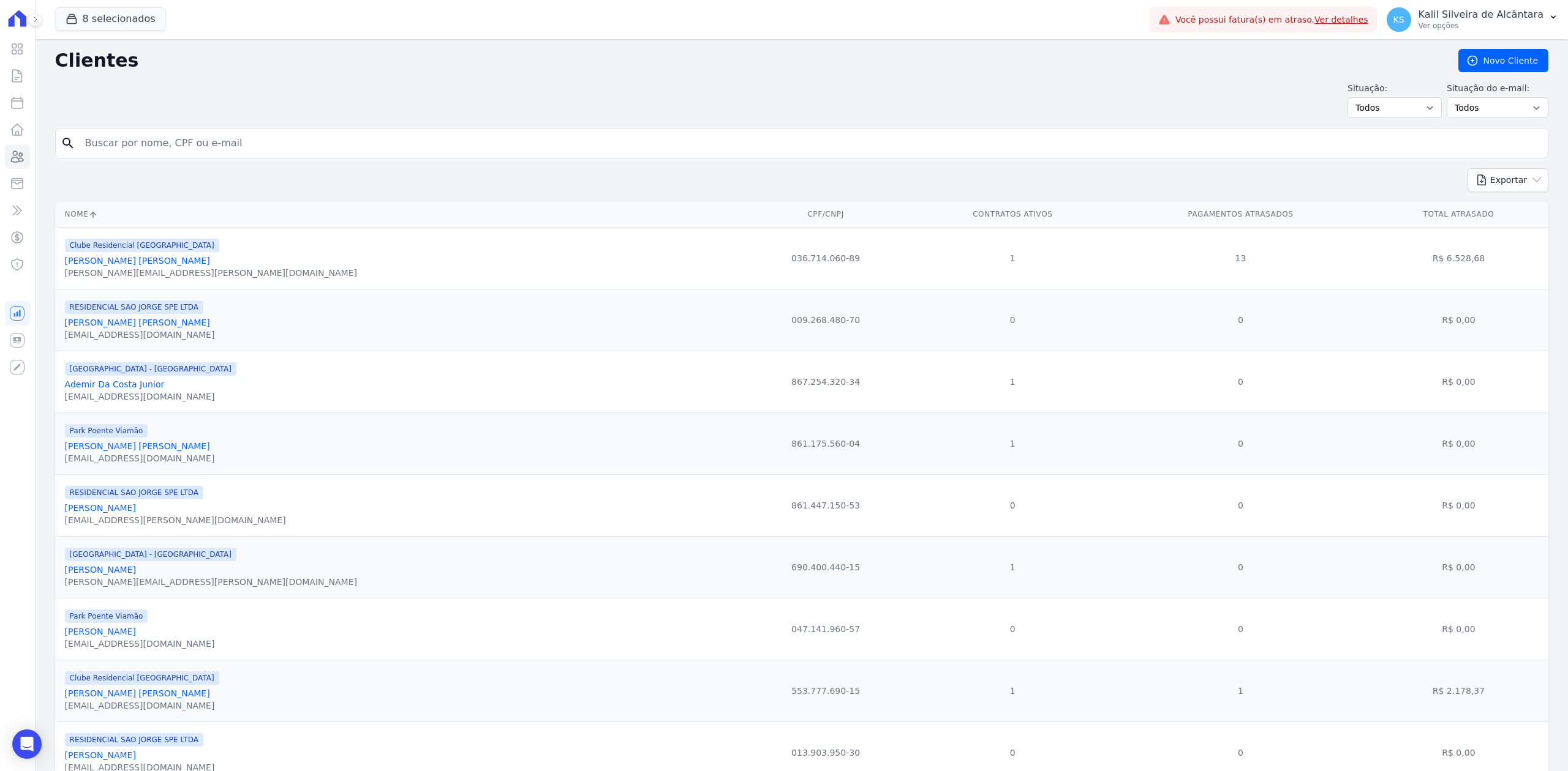
click at [222, 144] on input "search" at bounding box center [810, 143] width 1465 height 24
paste input "Baltasar Leal Da Silva"
type input "Baltasar Leal Da Silva"
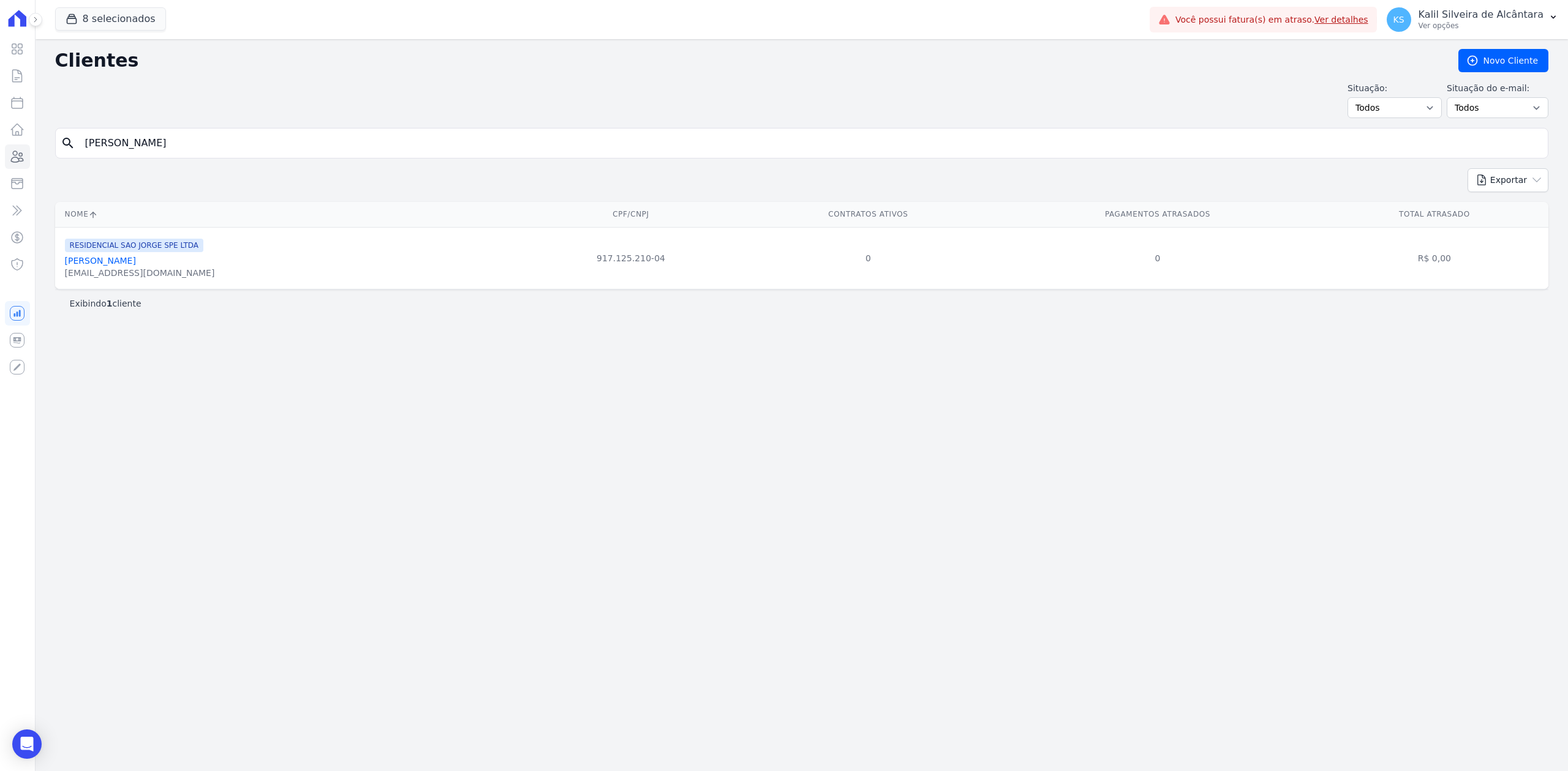
click at [100, 265] on link "Baltasar Leal Da Silva" at bounding box center [100, 260] width 71 height 10
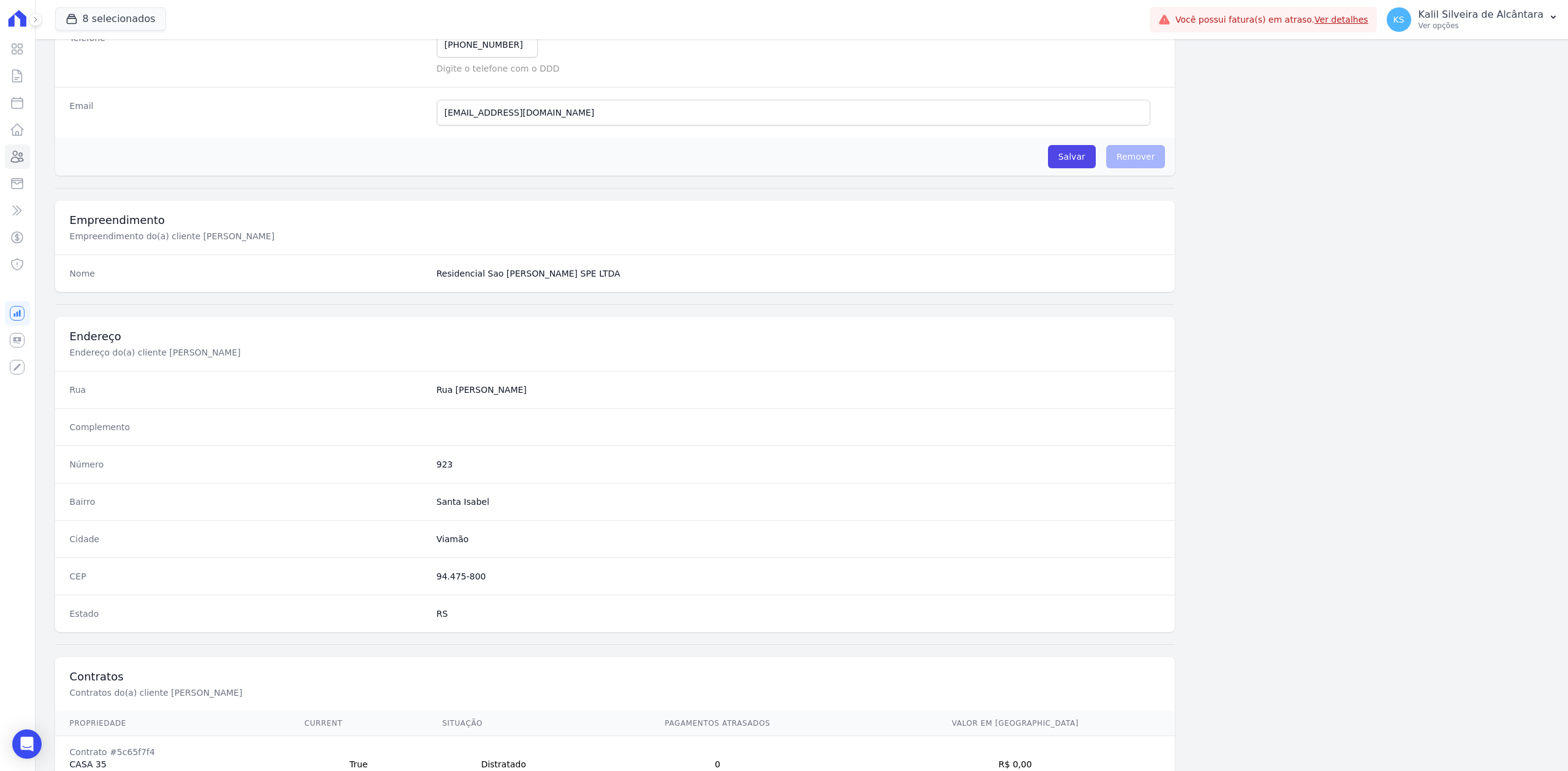
scroll to position [380, 0]
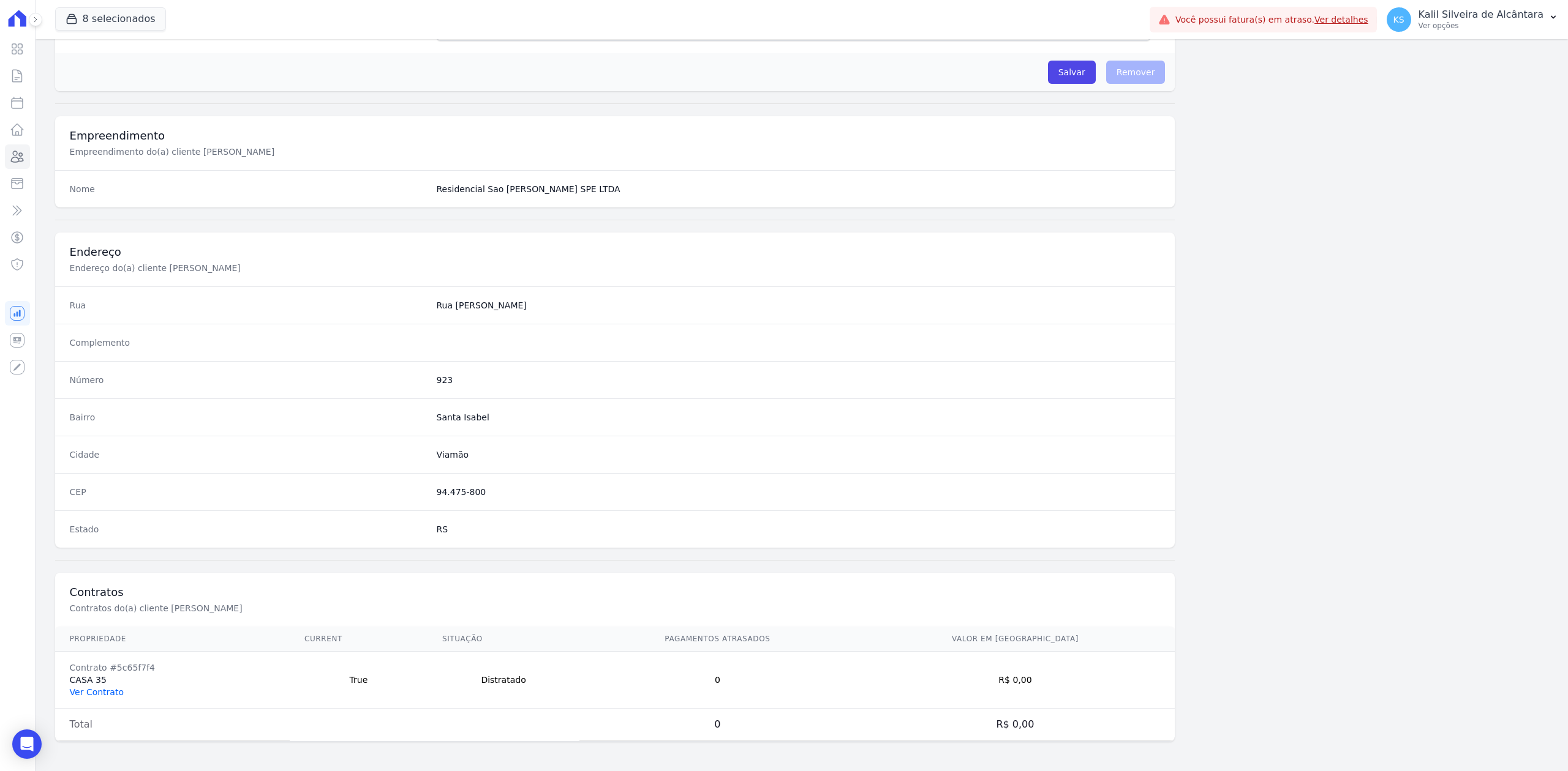
click at [111, 689] on link "Ver Contrato" at bounding box center [97, 692] width 54 height 10
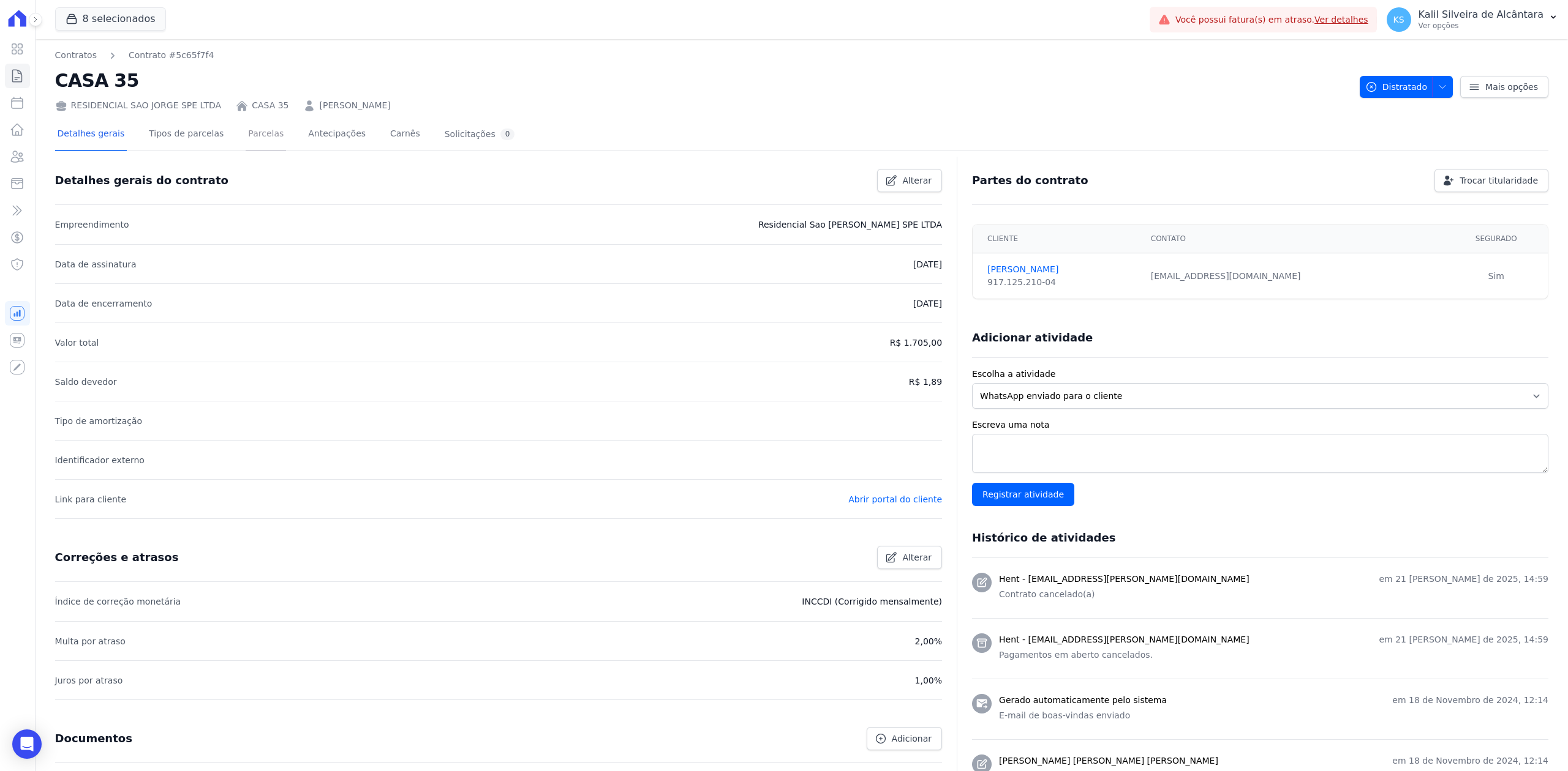
click at [264, 128] on link "Parcelas" at bounding box center [266, 134] width 40 height 32
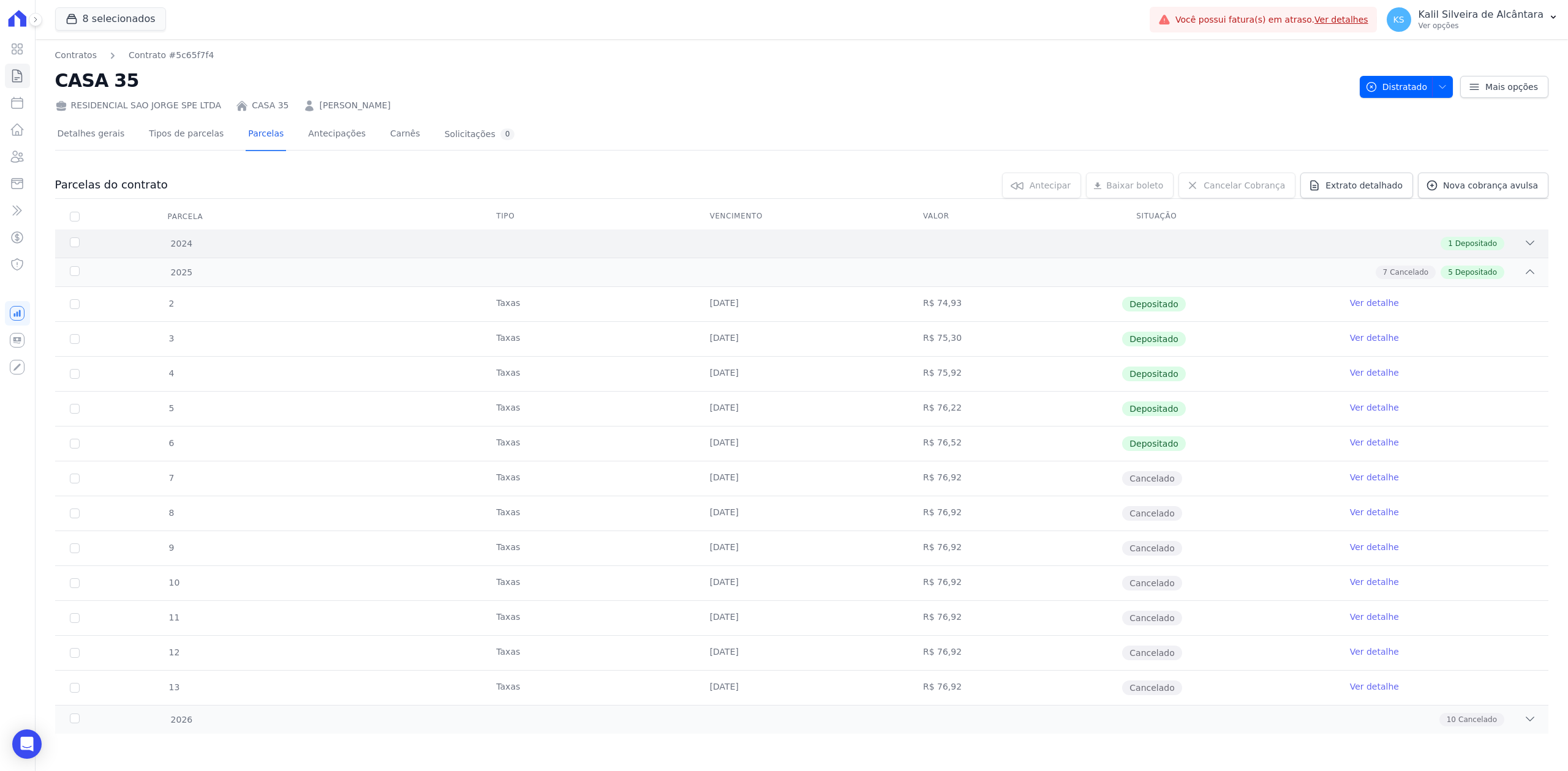
click at [1524, 238] on icon at bounding box center [1530, 243] width 13 height 13
click at [1337, 184] on span "Extrato detalhado" at bounding box center [1364, 186] width 77 height 13
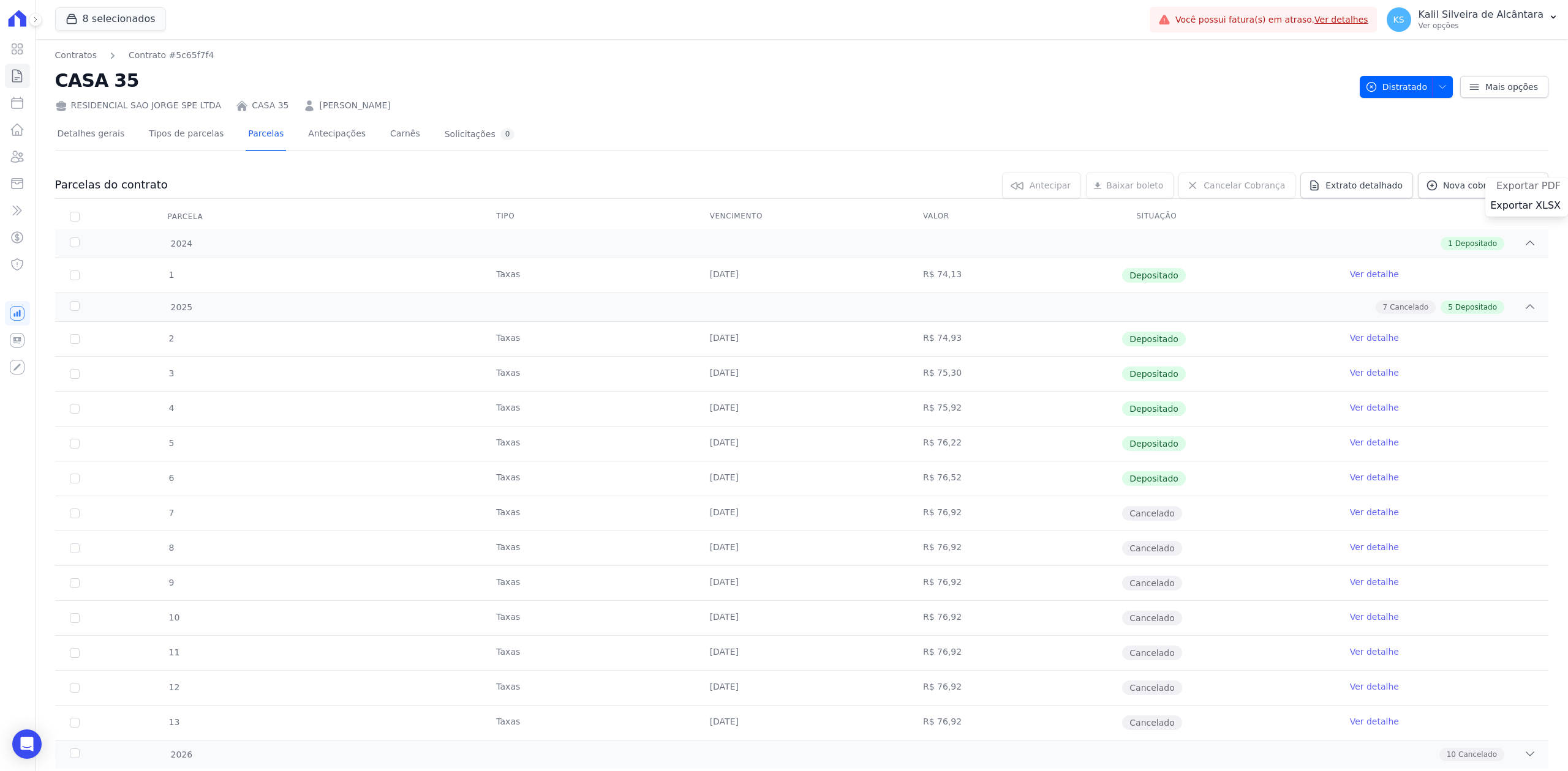
click at [1500, 187] on span "Exportar PDF" at bounding box center [1529, 186] width 65 height 13
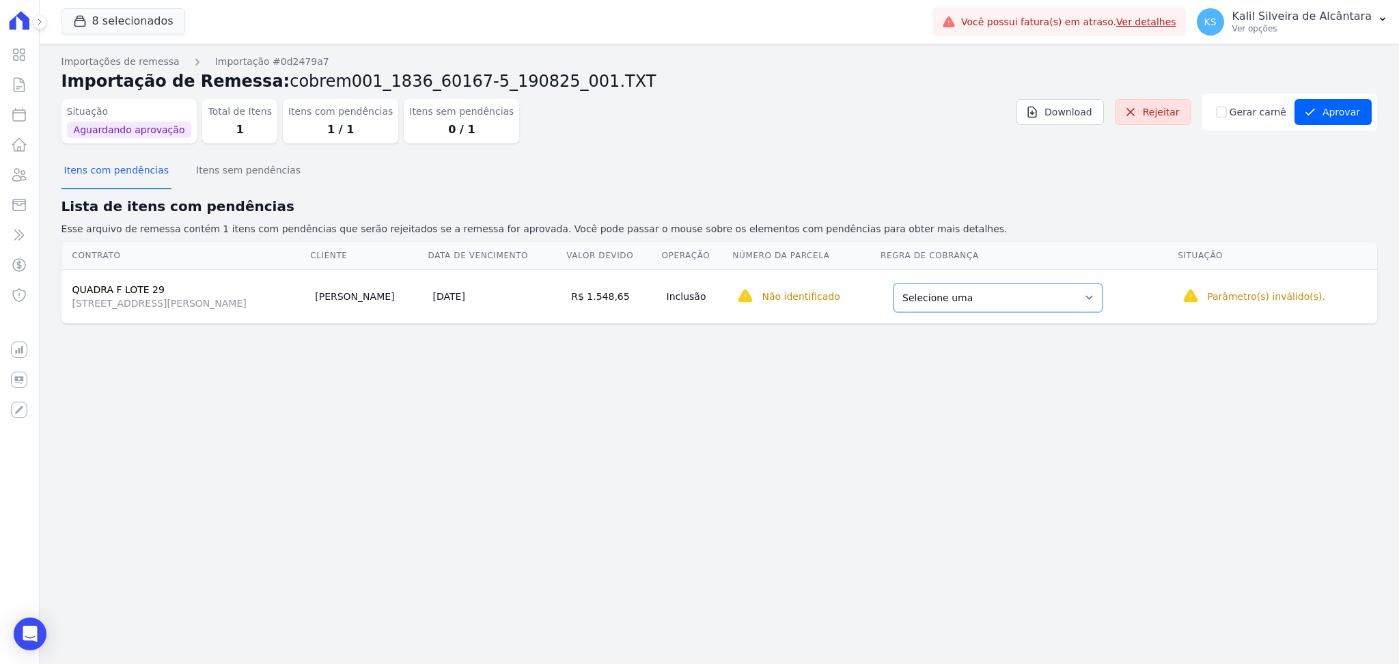
click at [1029, 294] on select "Selecione uma Nova Parcela Avulsa Parcela Avulsa Existente Parcela Normal (144 …" at bounding box center [997, 297] width 209 height 29
click at [1074, 317] on td "Selecione uma Nova Parcela Avulsa Parcela Avulsa Existente Parcela Normal (144 …" at bounding box center [1028, 296] width 297 height 54
click at [1099, 292] on select "Selecione uma Nova Parcela Avulsa Parcela Avulsa Existente Parcela Normal (144 …" at bounding box center [997, 297] width 209 height 29
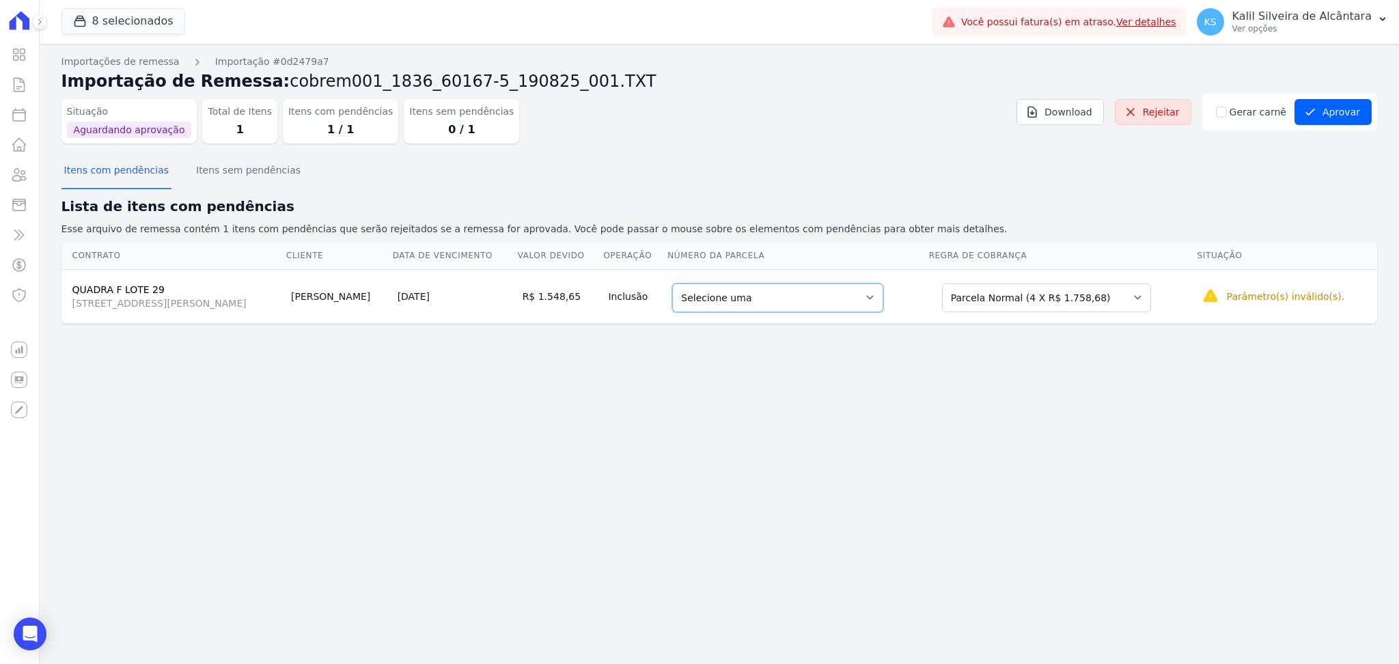
click at [874, 300] on select "Selecione uma 1 - [DATE] - R$ 1.641,12 - Agendado 3 - [DATE] - R$ 1.758,68 - Ag…" at bounding box center [777, 297] width 211 height 29
click at [1105, 298] on select "Selecione uma Nova Parcela Avulsa Parcela Avulsa Existente Parcela Normal (144 …" at bounding box center [1046, 297] width 209 height 29
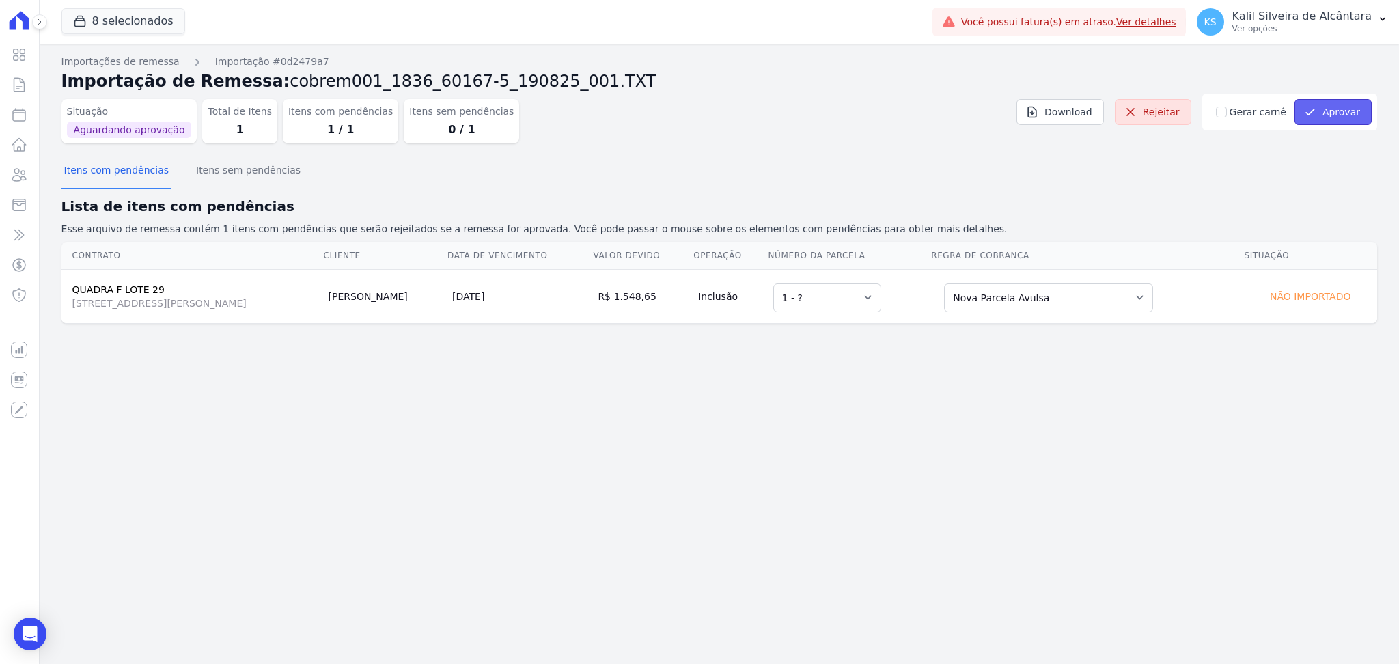
click at [1353, 124] on button "Aprovar" at bounding box center [1332, 112] width 77 height 26
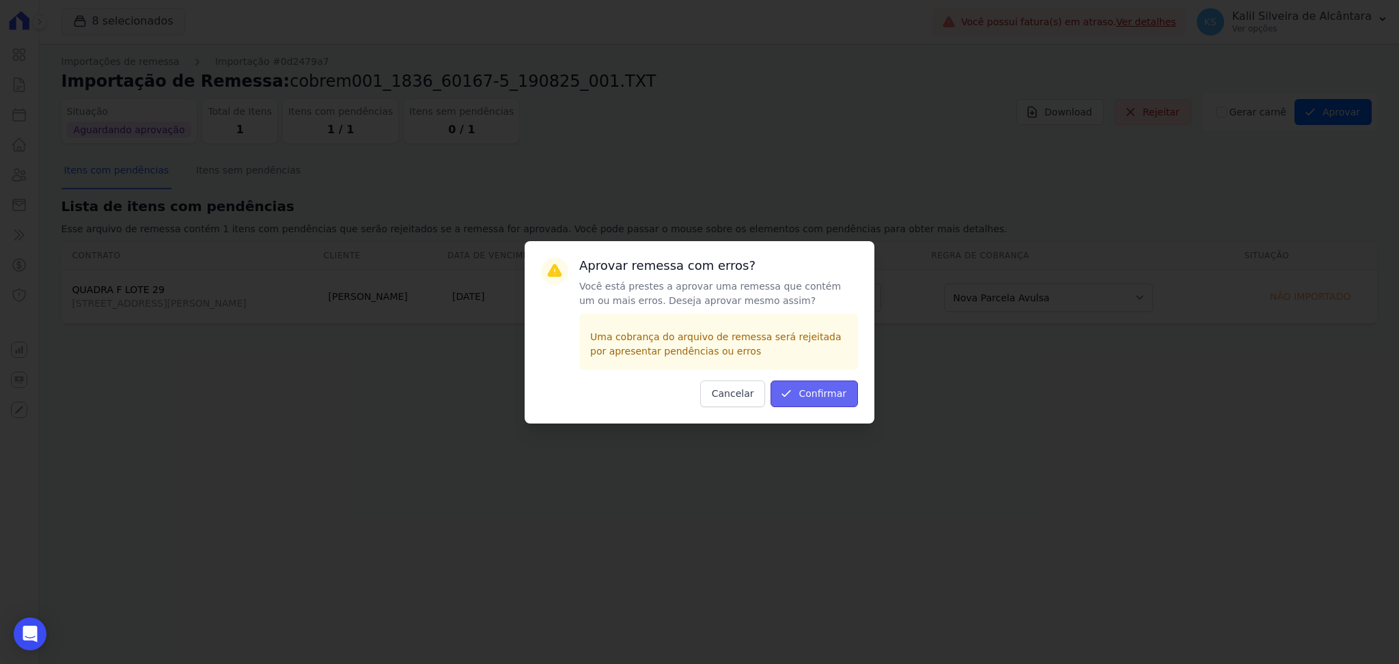
click at [824, 405] on button "Confirmar" at bounding box center [813, 393] width 87 height 27
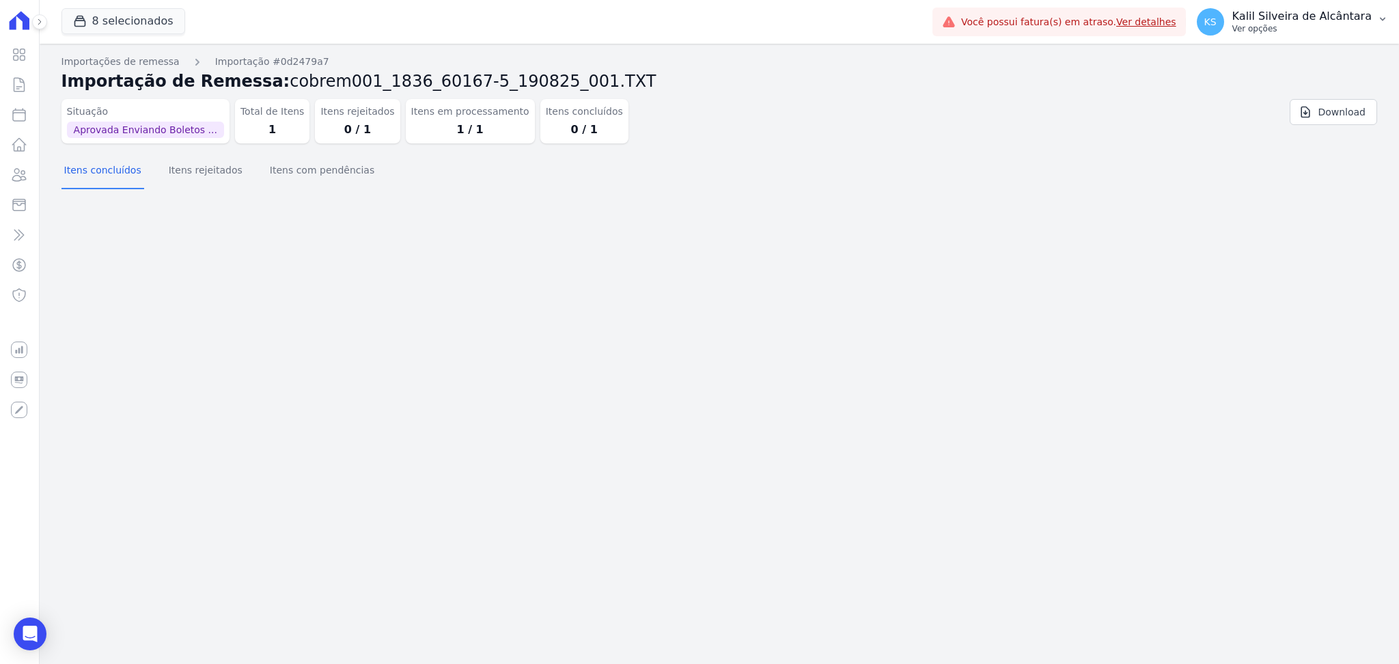
click at [1285, 27] on p "Ver opções" at bounding box center [1301, 28] width 139 height 11
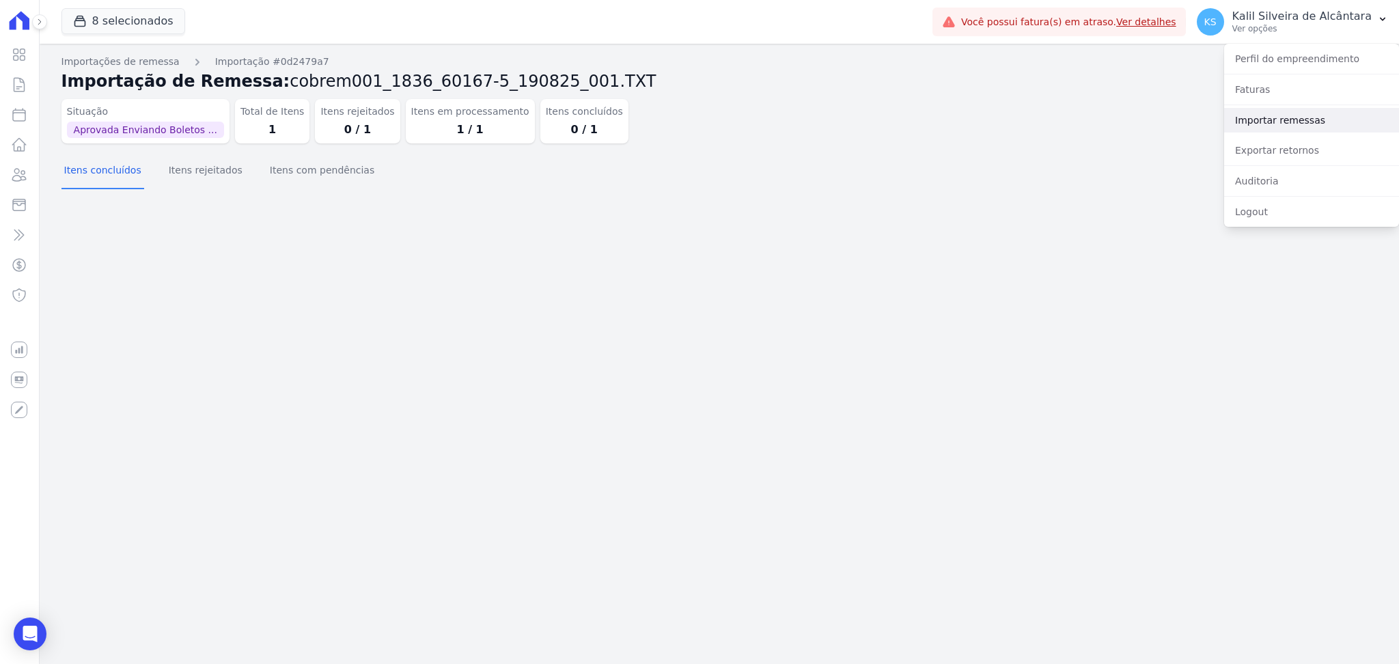
click at [1293, 113] on link "Importar remessas" at bounding box center [1311, 120] width 175 height 25
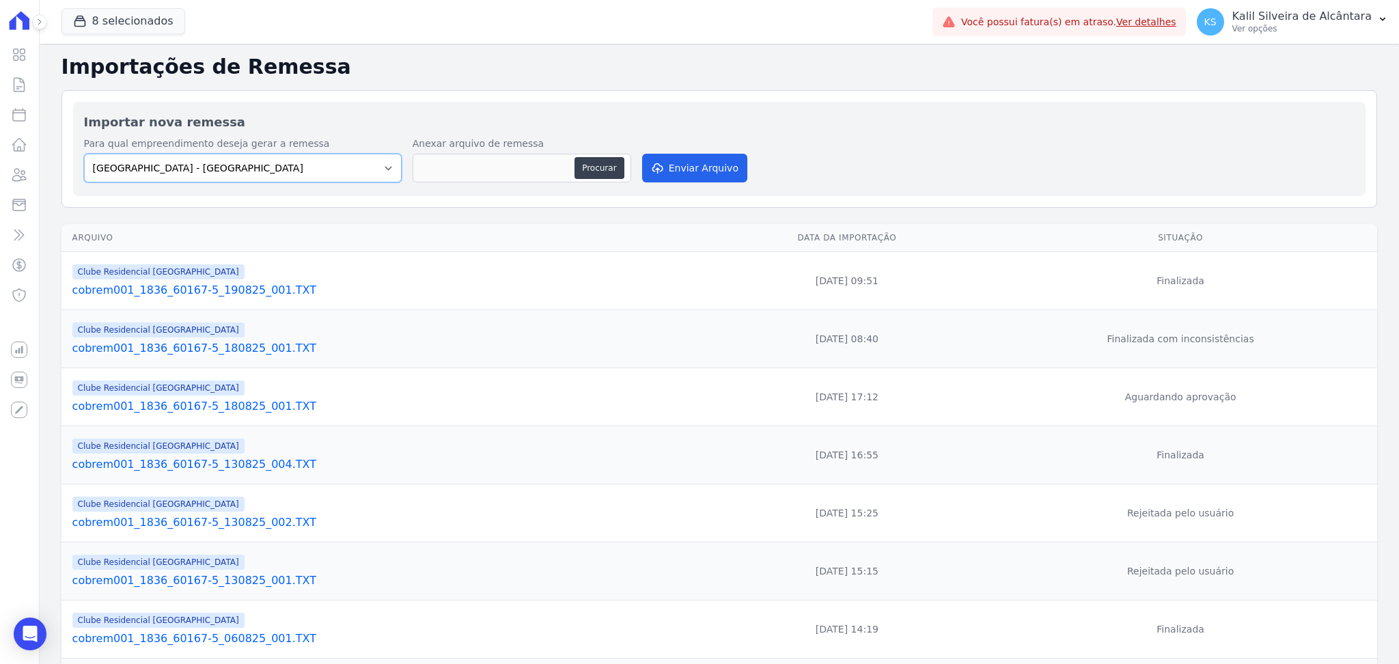
drag, startPoint x: 356, startPoint y: 172, endPoint x: 347, endPoint y: 169, distance: 9.9
click at [357, 173] on select "[GEOGRAPHIC_DATA] - [GEOGRAPHIC_DATA] - JPI Clube Residencial [GEOGRAPHIC_DATA]…" at bounding box center [243, 168] width 318 height 29
select select "9faf743c-9acd-4b6b-9881-b5fc9395b26d"
click at [84, 154] on select "[GEOGRAPHIC_DATA] - [GEOGRAPHIC_DATA] - JPI Clube Residencial [GEOGRAPHIC_DATA]…" at bounding box center [243, 168] width 318 height 29
click at [603, 171] on button "Procurar" at bounding box center [598, 168] width 49 height 22
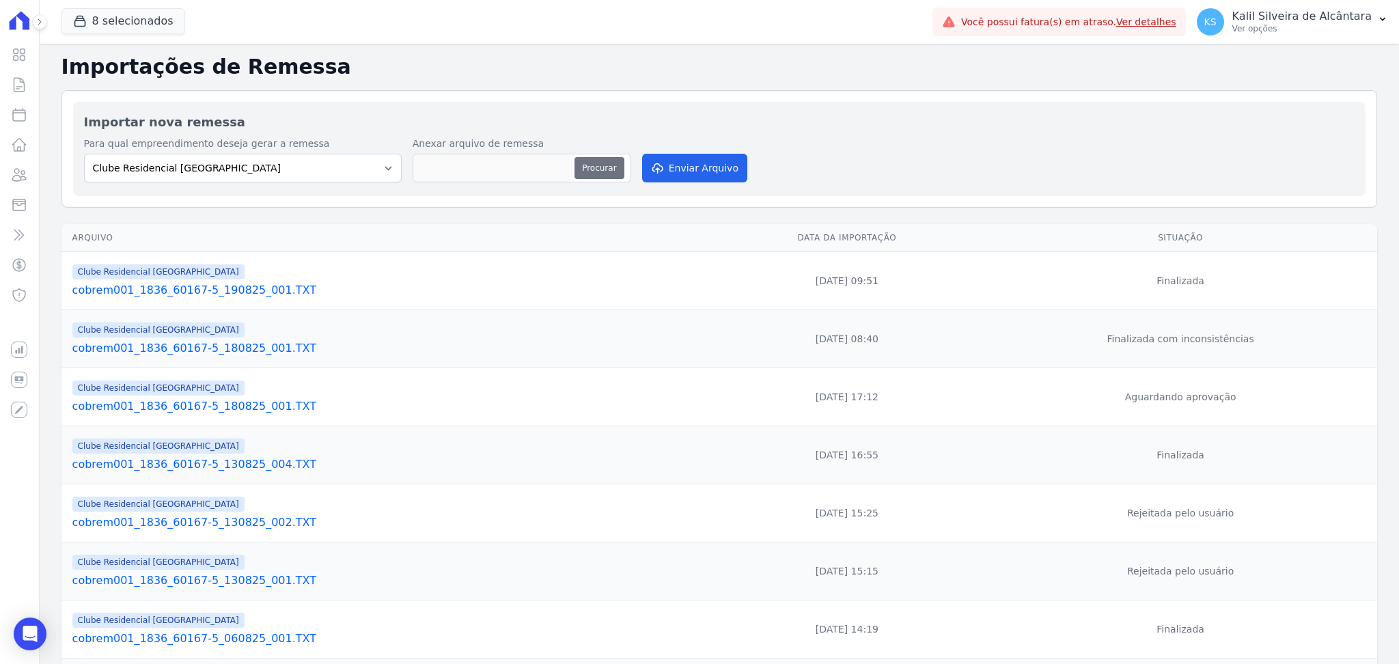
type input "cobrem001_1836_60167-5_190825_002.TXT"
click at [709, 158] on button "Enviar Arquivo" at bounding box center [694, 168] width 105 height 29
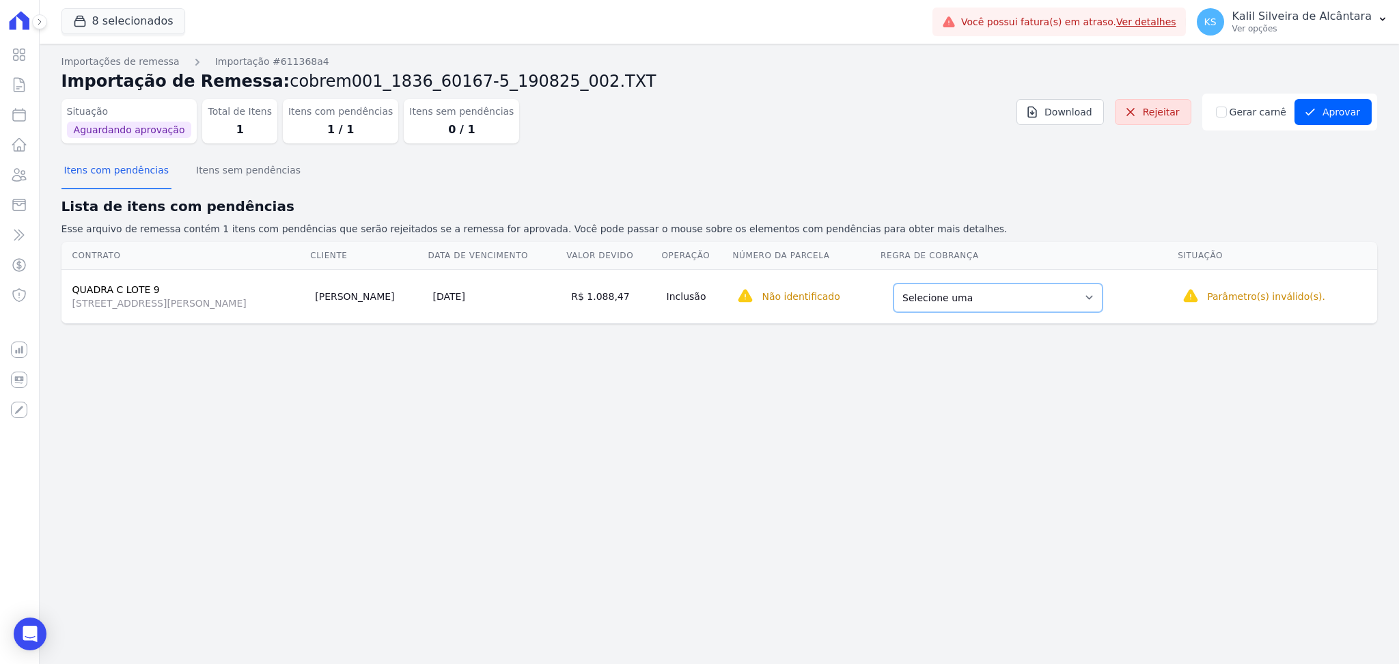
click at [968, 300] on select "Selecione uma Nova Parcela Avulsa Parcela Avulsa Existente Parcela Normal (144 …" at bounding box center [997, 297] width 209 height 29
click at [981, 303] on select "Selecione uma Nova Parcela Avulsa Parcela Avulsa Existente Parcela Normal (144 …" at bounding box center [997, 297] width 209 height 29
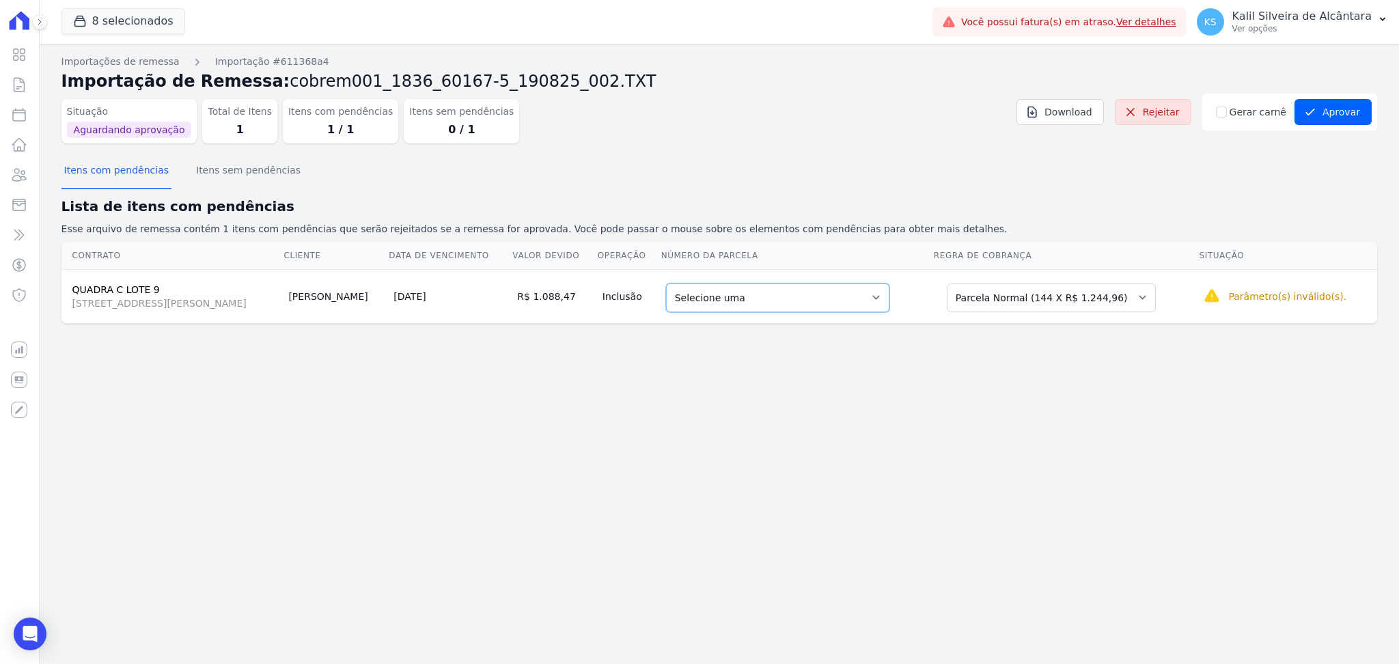
click at [819, 308] on select "Selecione uma 1 - [DATE] - R$ 1.244,96 - Agendado 2 - [DATE] - R$ 1.244,96 - Ag…" at bounding box center [777, 297] width 223 height 29
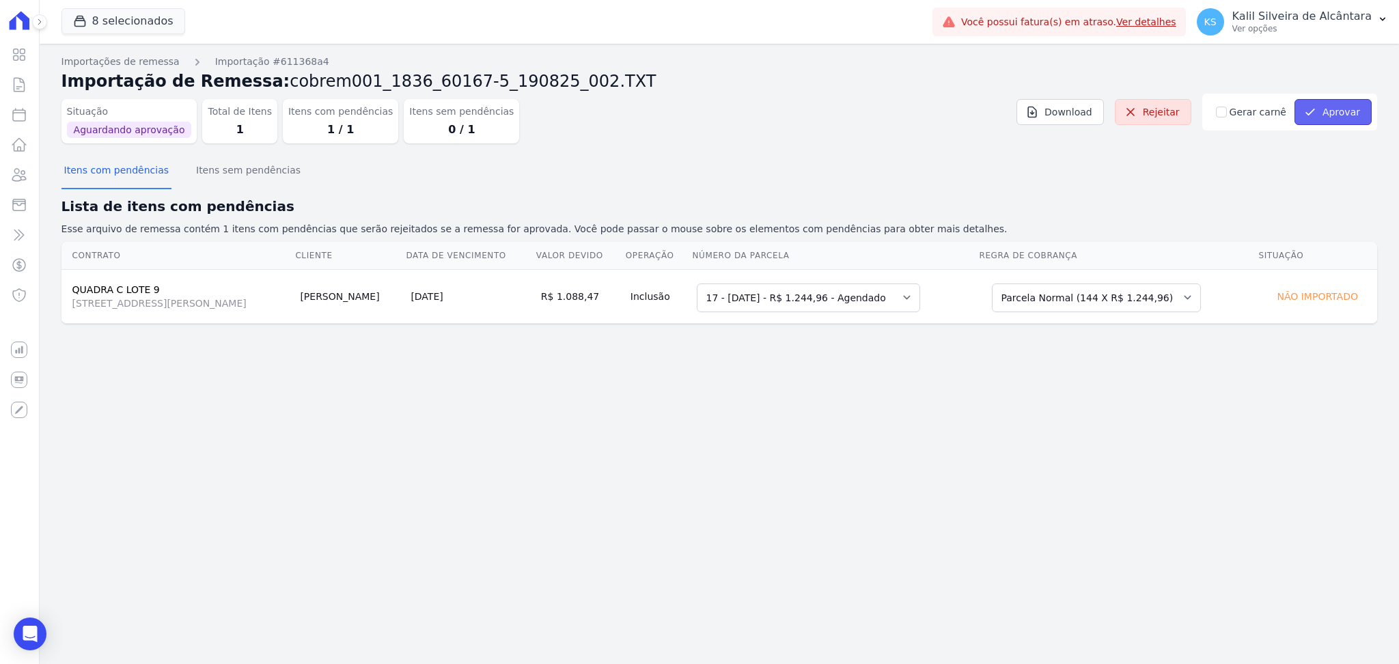
click at [1312, 116] on icon "submit" at bounding box center [1310, 112] width 14 height 14
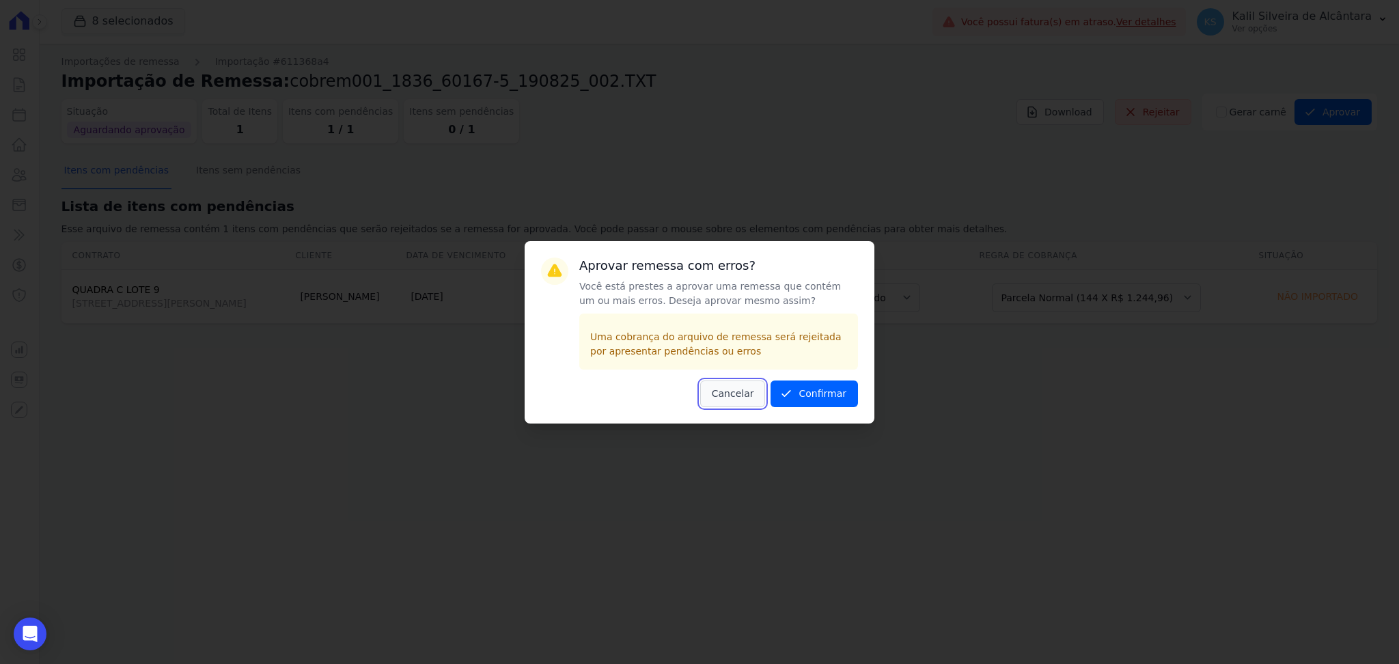
click at [740, 399] on button "Cancelar" at bounding box center [733, 393] width 66 height 27
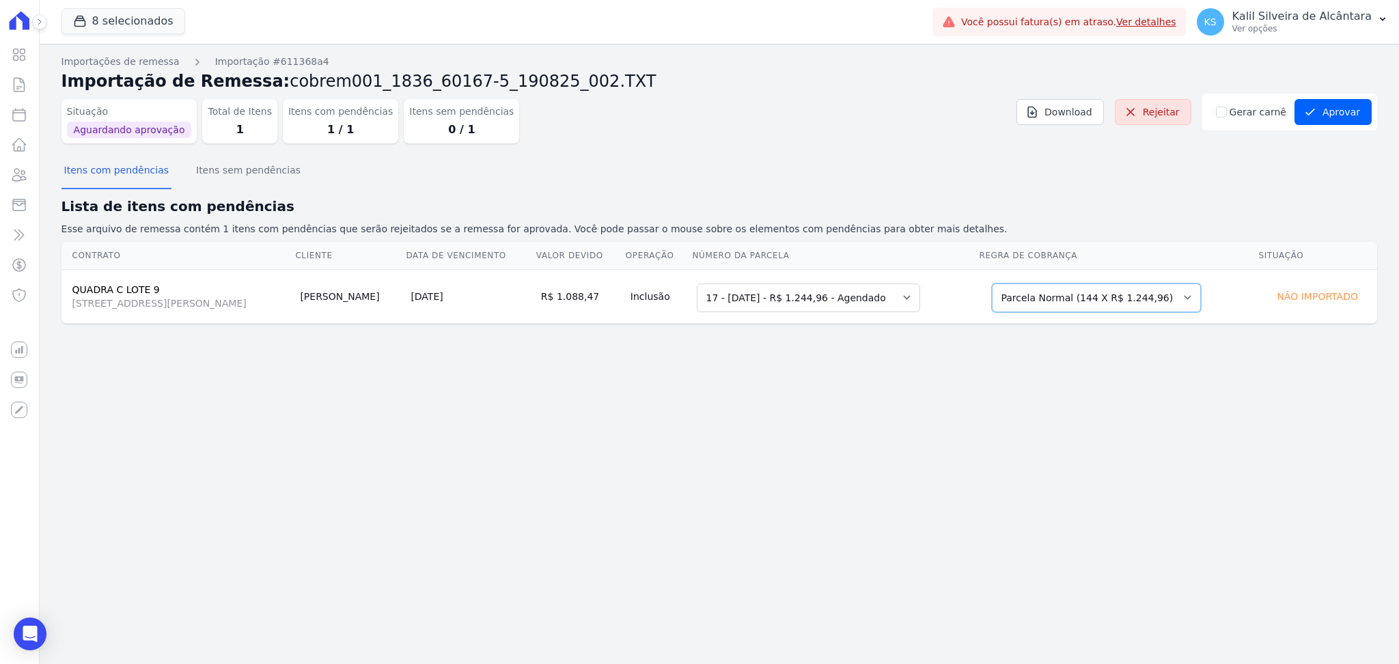
click at [1134, 294] on select "Selecione uma Nova Parcela Avulsa Parcela Avulsa Existente Parcela Normal (144 …" at bounding box center [1096, 297] width 209 height 29
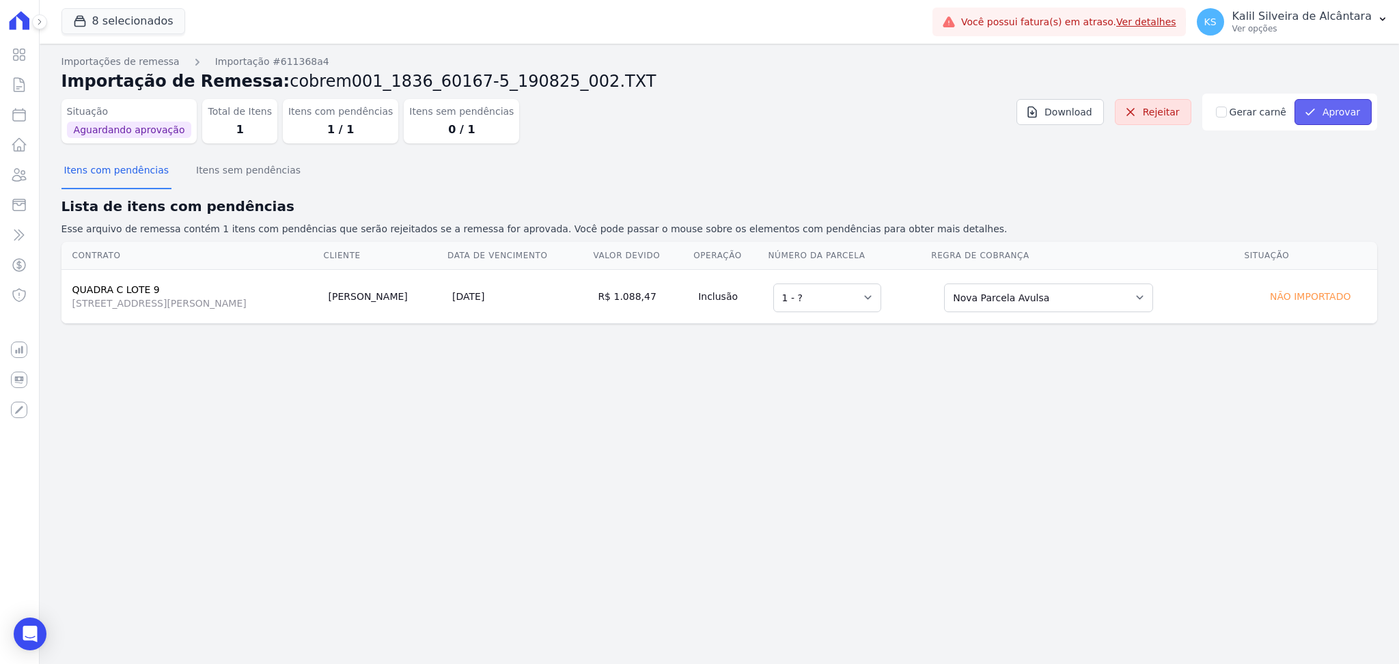
click at [1345, 115] on button "Aprovar" at bounding box center [1332, 112] width 77 height 26
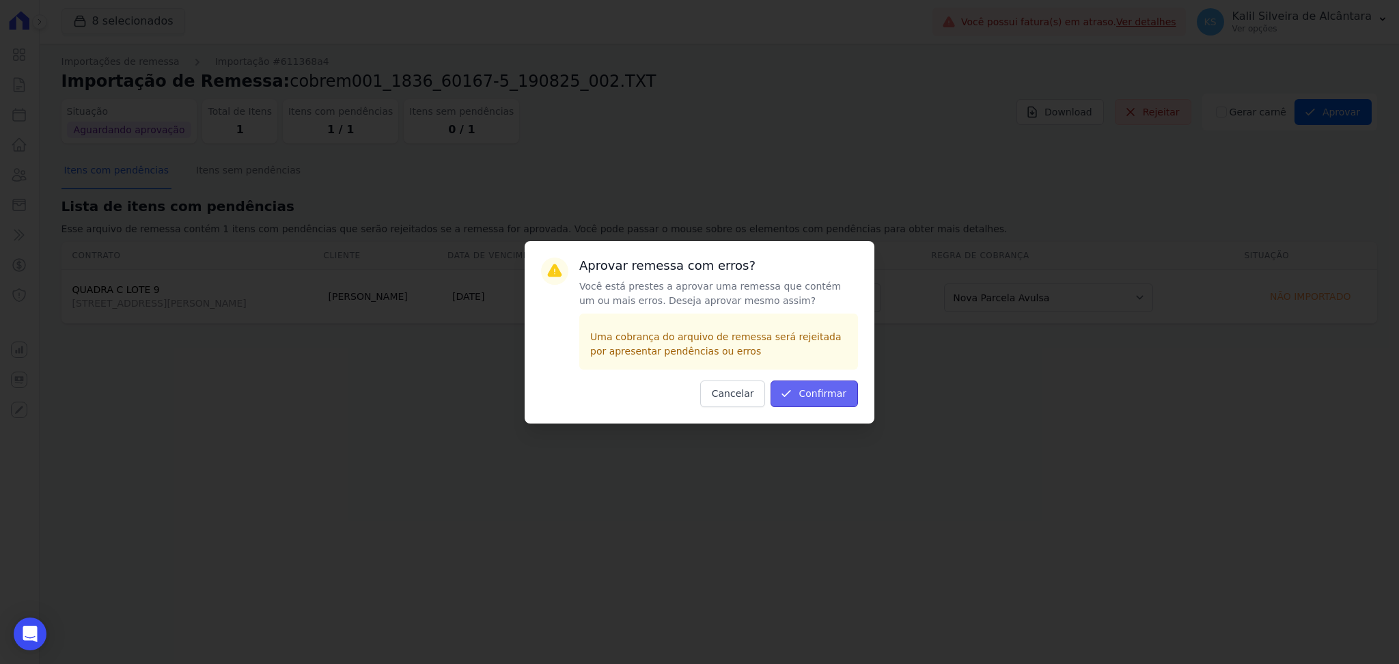
click at [826, 402] on button "Confirmar" at bounding box center [813, 393] width 87 height 27
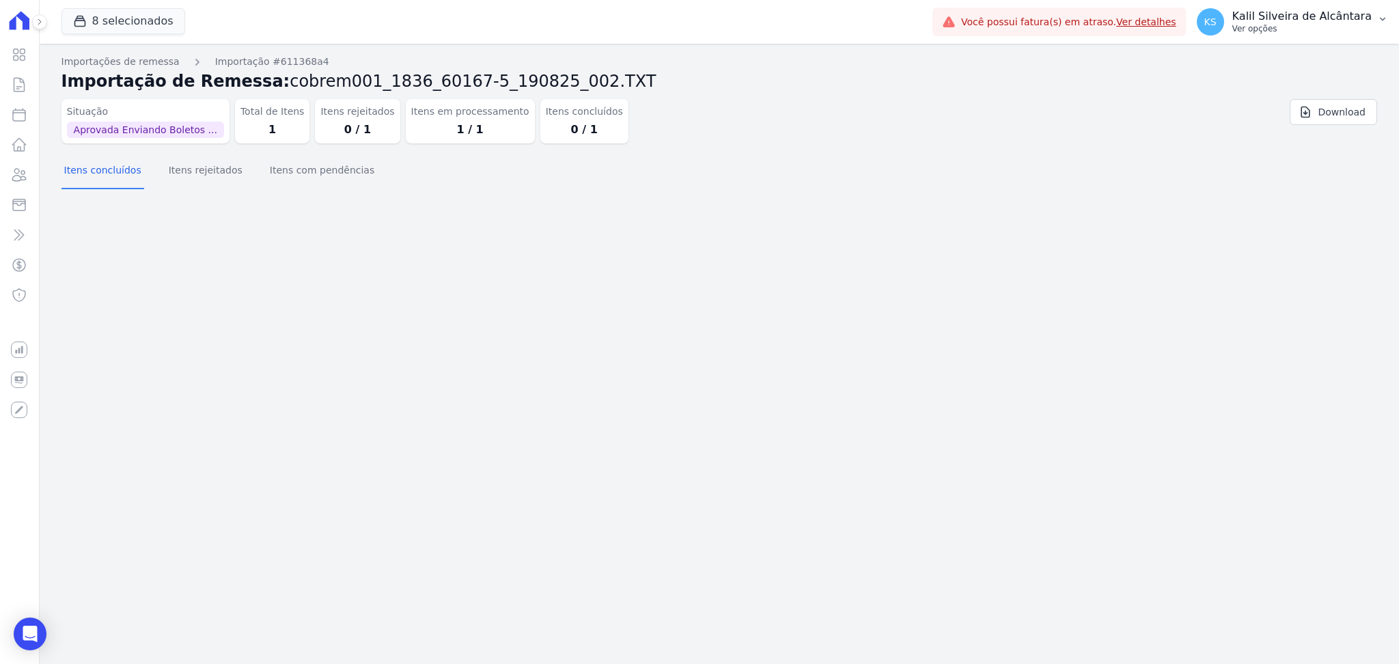
click at [1312, 36] on button "KS Kalil Silveira de [GEOGRAPHIC_DATA] Ver opções" at bounding box center [1291, 22] width 213 height 38
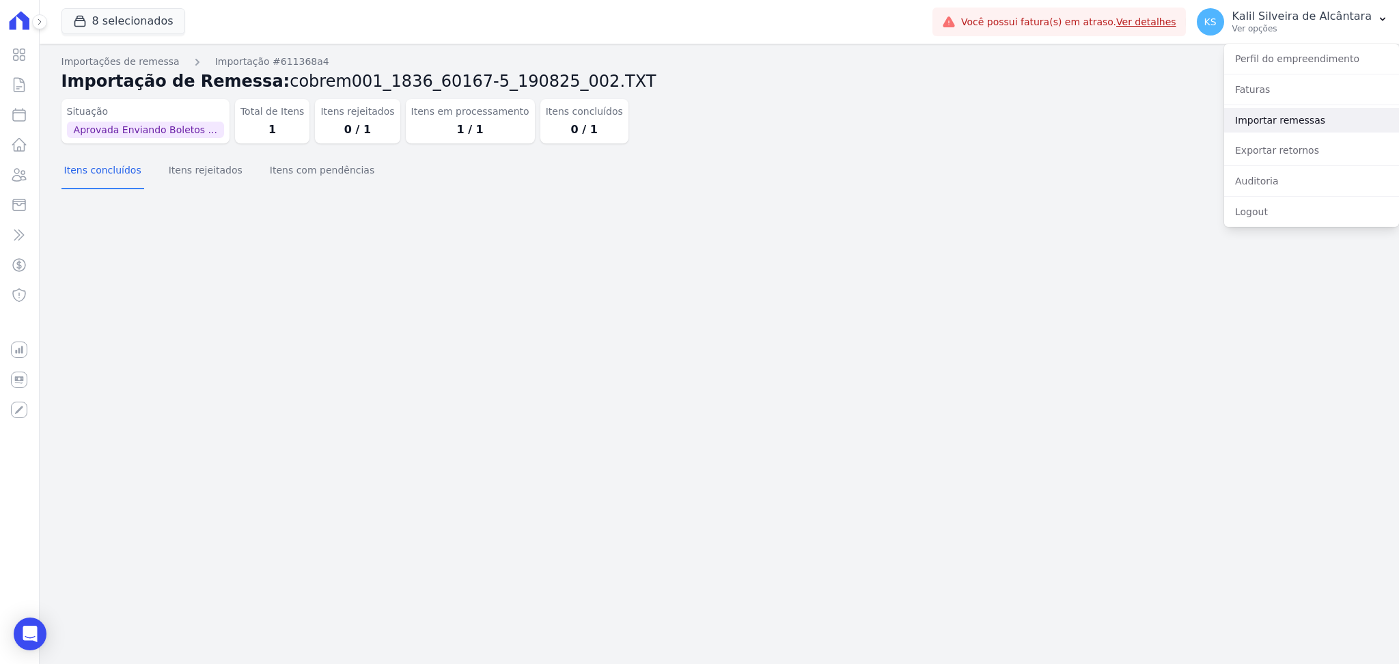
click at [1284, 111] on link "Importar remessas" at bounding box center [1311, 120] width 175 height 25
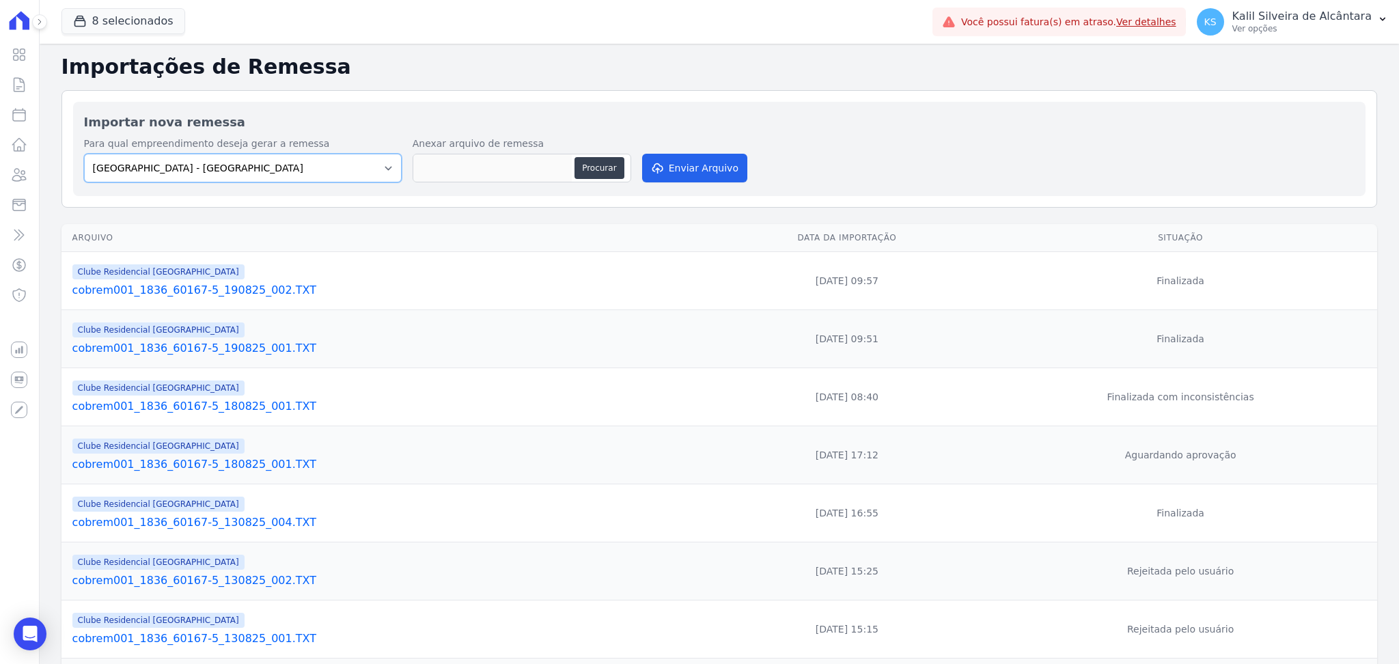
click at [378, 167] on select "[GEOGRAPHIC_DATA] - [GEOGRAPHIC_DATA] - JPI Clube Residencial [GEOGRAPHIC_DATA]…" at bounding box center [243, 168] width 318 height 29
select select "9faf743c-9acd-4b6b-9881-b5fc9395b26d"
click at [84, 154] on select "[GEOGRAPHIC_DATA] - [GEOGRAPHIC_DATA] - JPI Clube Residencial [GEOGRAPHIC_DATA]…" at bounding box center [243, 168] width 318 height 29
click at [591, 173] on button "Procurar" at bounding box center [598, 168] width 49 height 22
type input "cobrem001_1836_60167-5_190825_003.TXT"
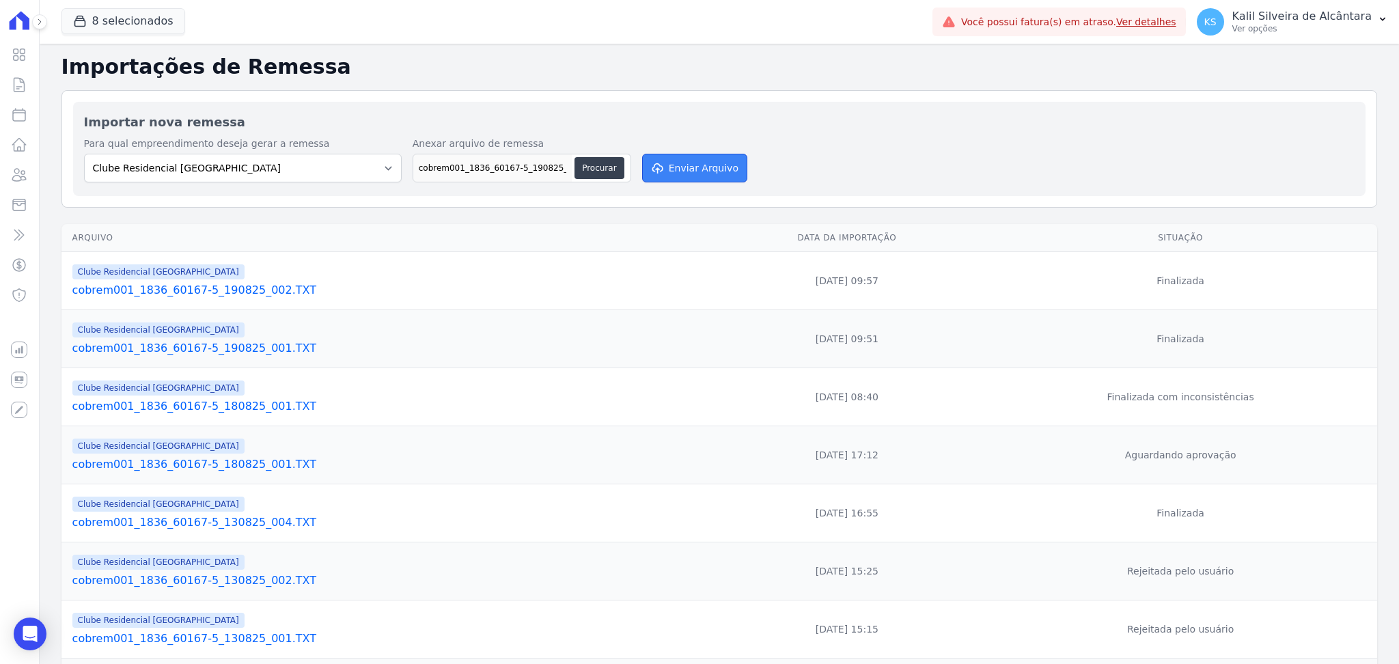
click at [709, 173] on button "Enviar Arquivo" at bounding box center [694, 168] width 105 height 29
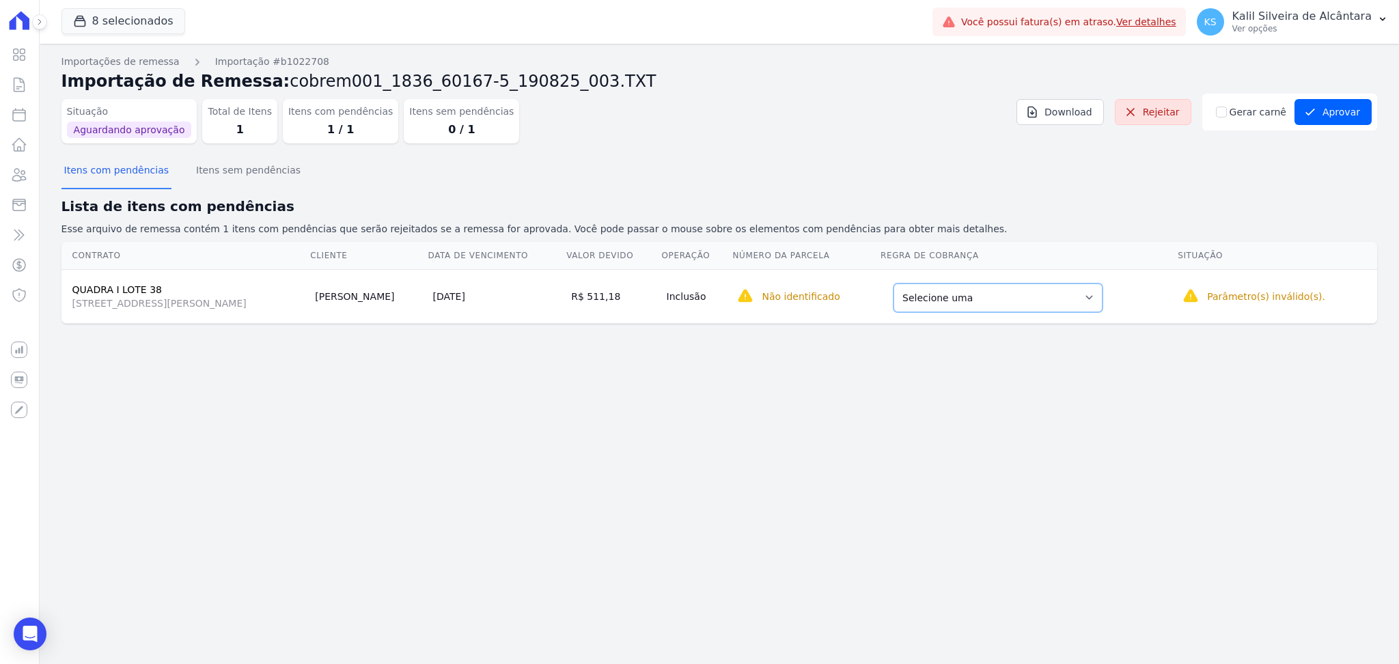
click at [1102, 311] on select "Selecione uma Nova Parcela Avulsa Parcela Avulsa Existente Intercalada (15 X R$…" at bounding box center [997, 297] width 209 height 29
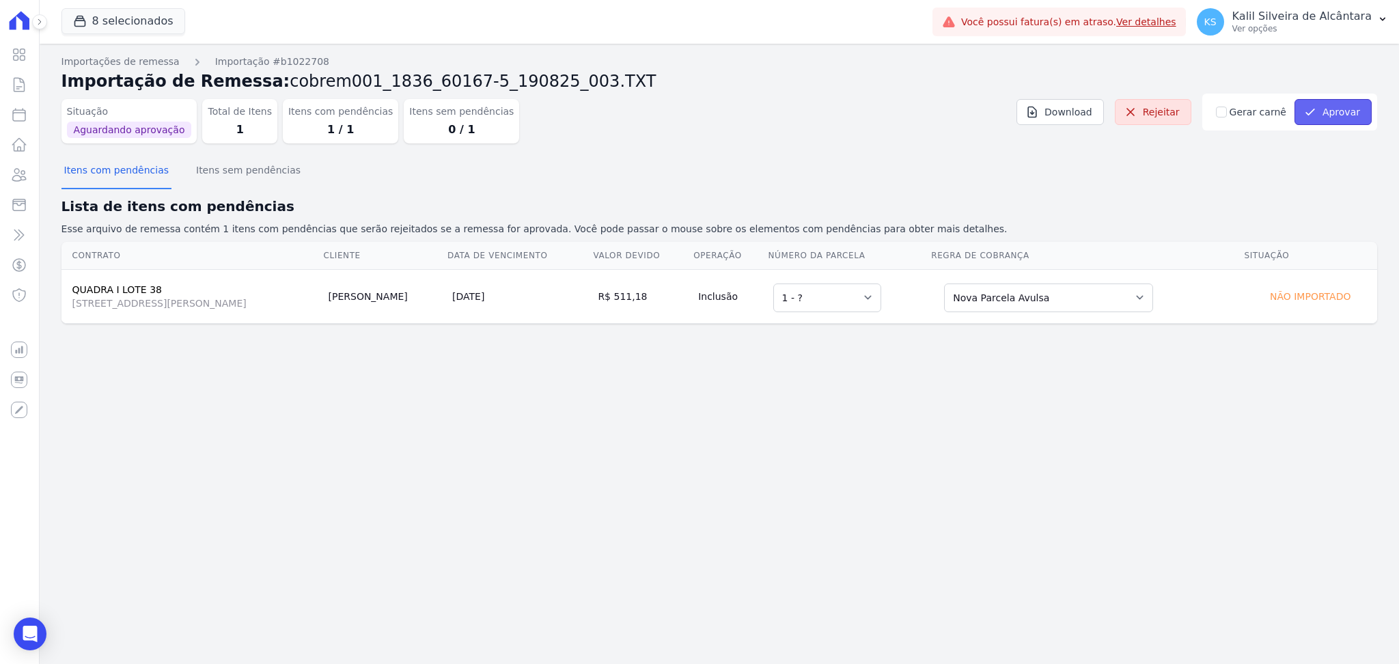
click at [1348, 120] on button "Aprovar" at bounding box center [1332, 112] width 77 height 26
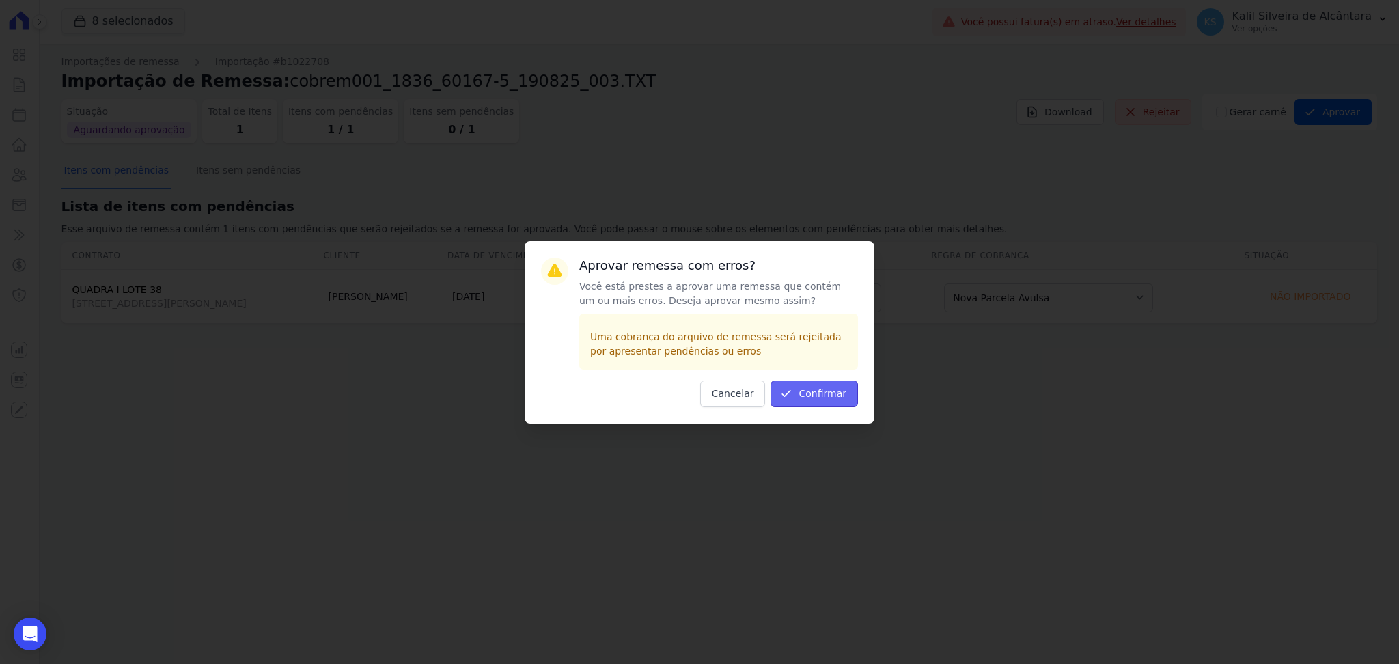
click at [849, 385] on button "Confirmar" at bounding box center [813, 393] width 87 height 27
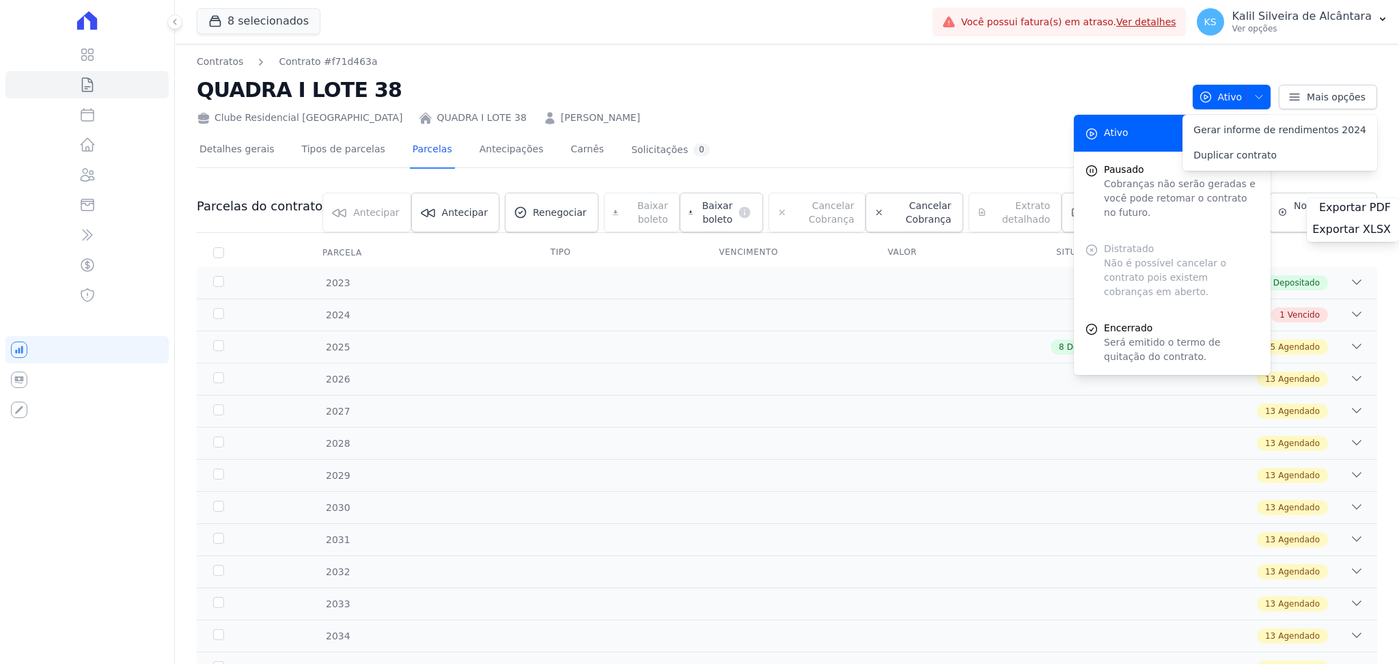
click at [1046, 118] on div "Clube Residencial [GEOGRAPHIC_DATA] QUADRA I LOTE 38 [PERSON_NAME]" at bounding box center [689, 115] width 985 height 20
click at [1045, 83] on h2 "QUADRA I LOTE 38" at bounding box center [689, 89] width 985 height 31
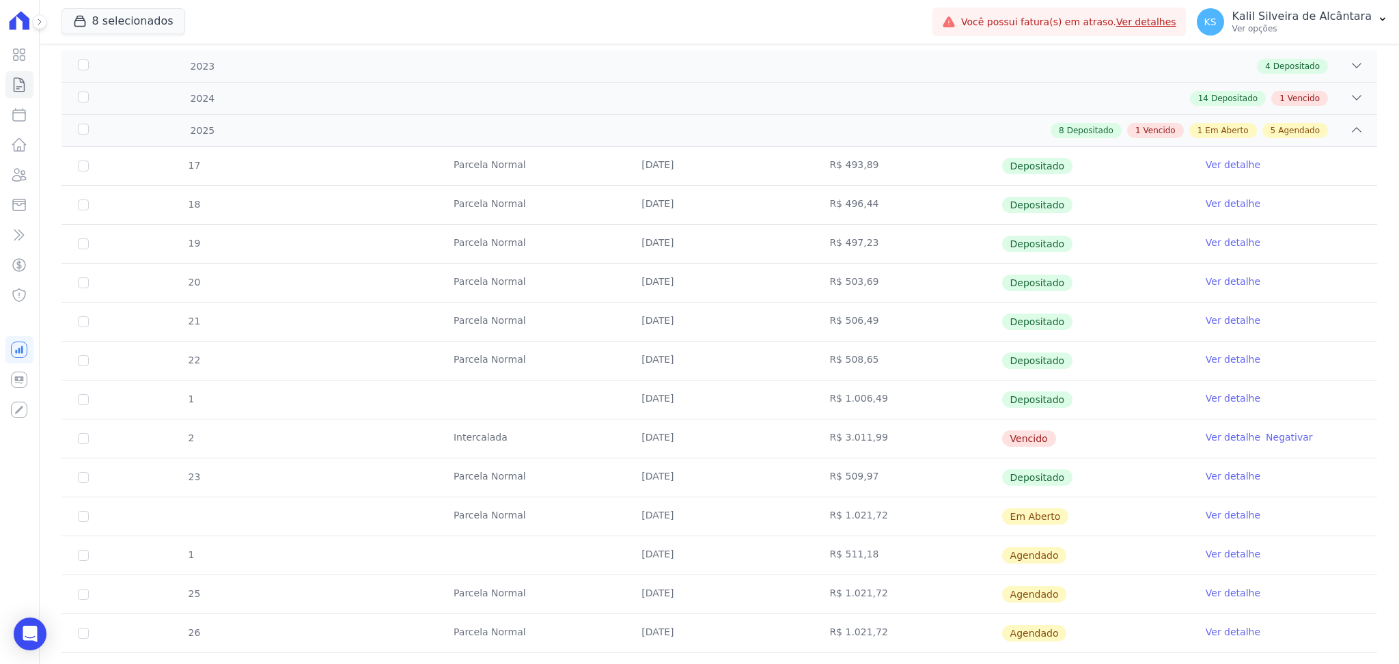
scroll to position [455, 0]
